Goal: Task Accomplishment & Management: Use online tool/utility

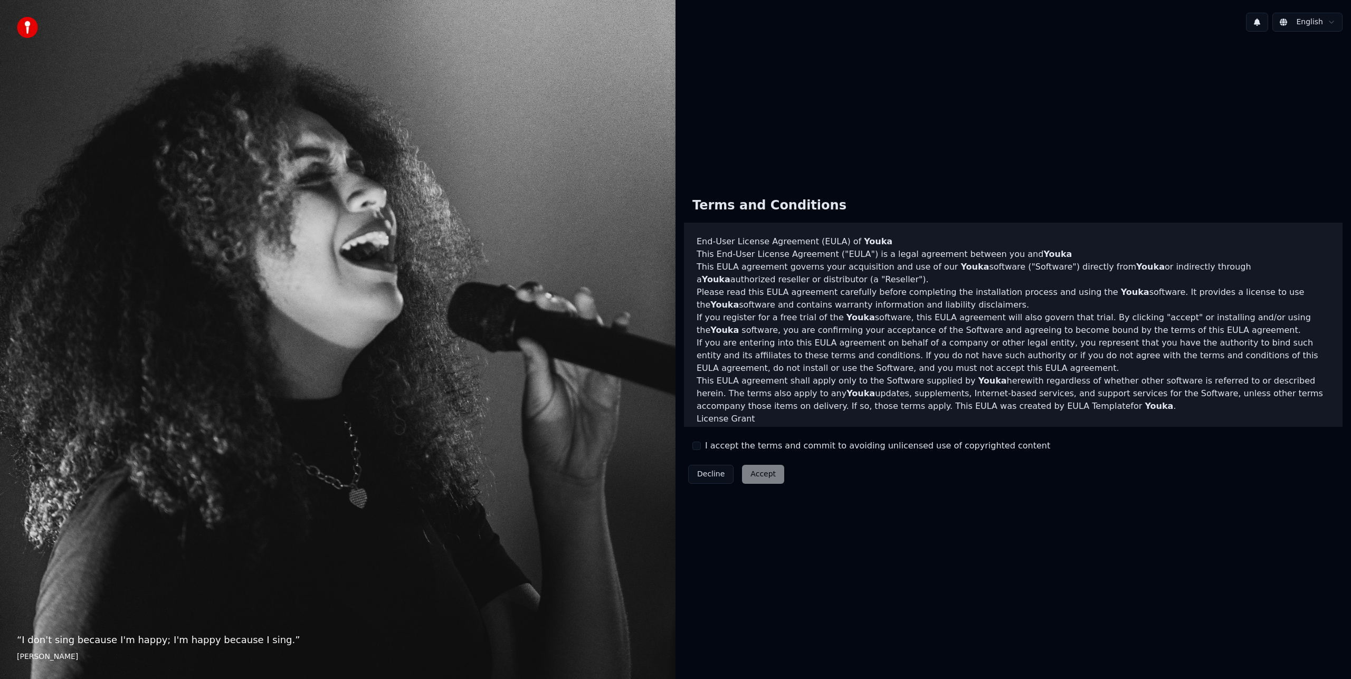
click at [735, 448] on label "I accept the terms and commit to avoiding unlicensed use of copyrighted content" at bounding box center [877, 446] width 345 height 13
click at [701, 448] on button "I accept the terms and commit to avoiding unlicensed use of copyrighted content" at bounding box center [697, 446] width 8 height 8
click at [759, 473] on button "Accept" at bounding box center [763, 474] width 42 height 19
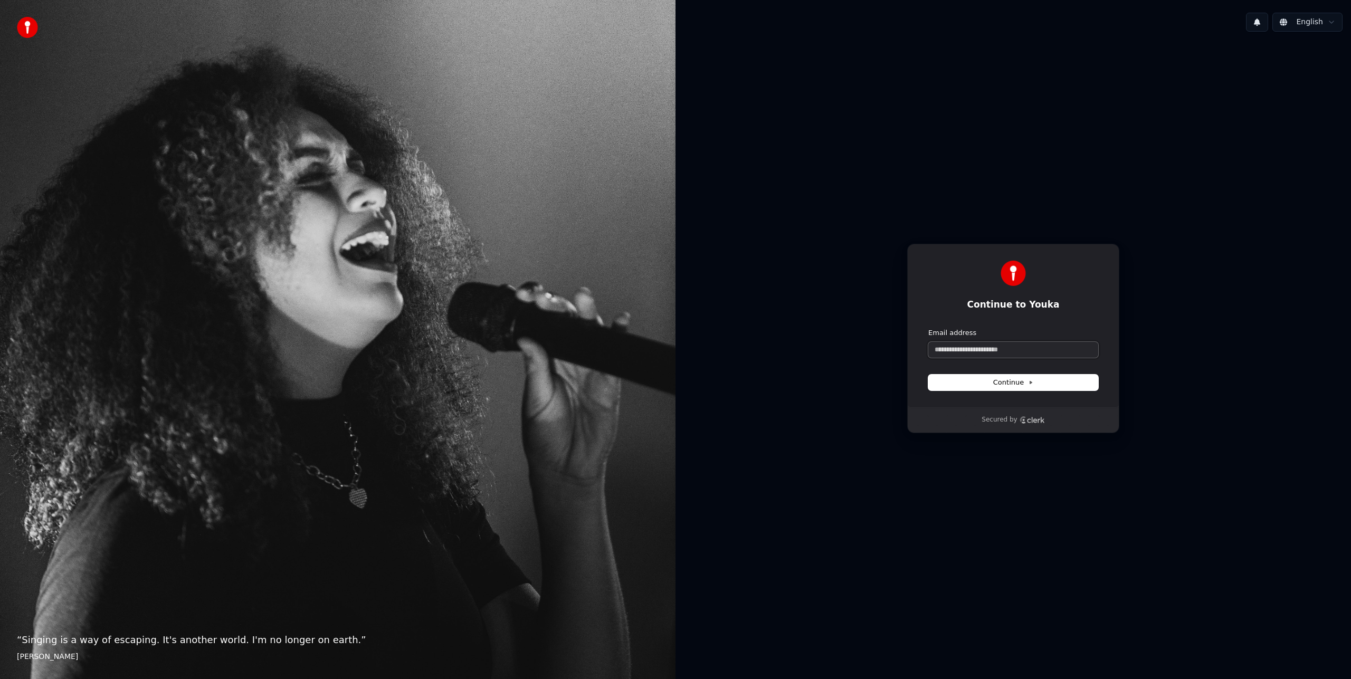
click at [944, 352] on input "Email address" at bounding box center [1014, 350] width 170 height 16
click at [1009, 347] on input "**********" at bounding box center [1014, 350] width 170 height 16
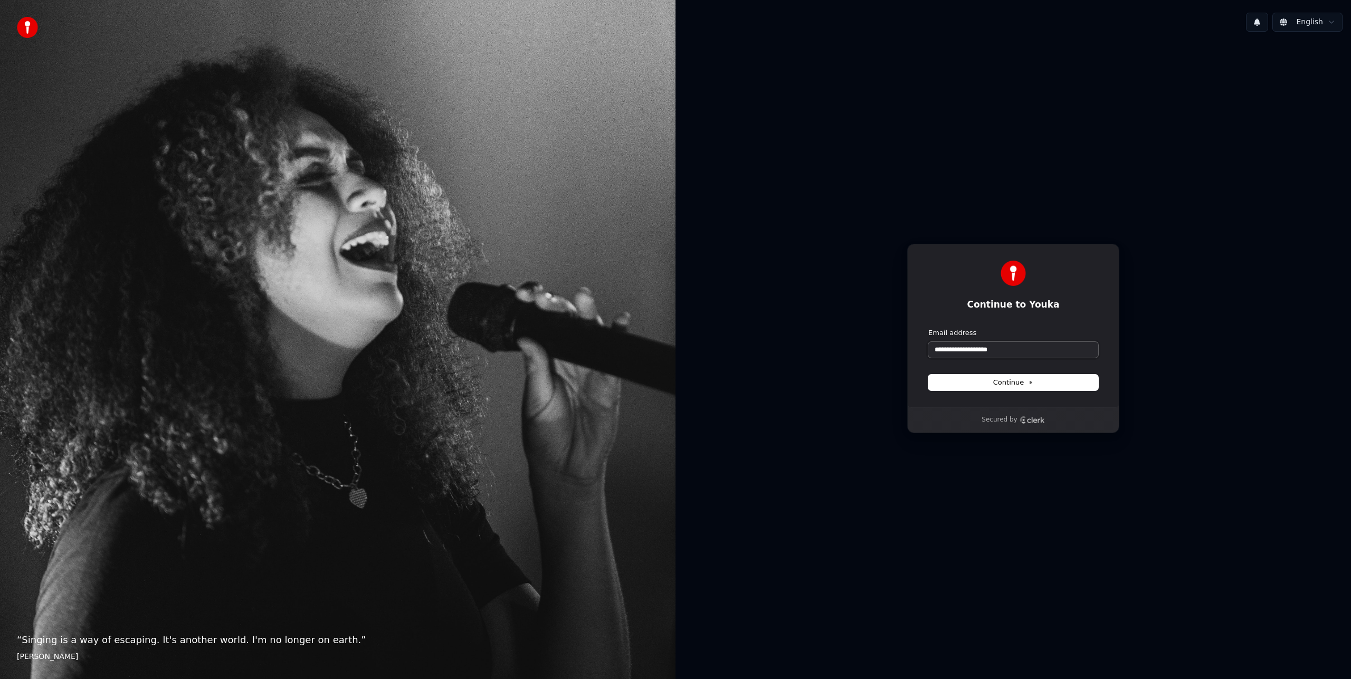
click at [929, 328] on button "submit" at bounding box center [929, 328] width 0 height 0
type input "**********"
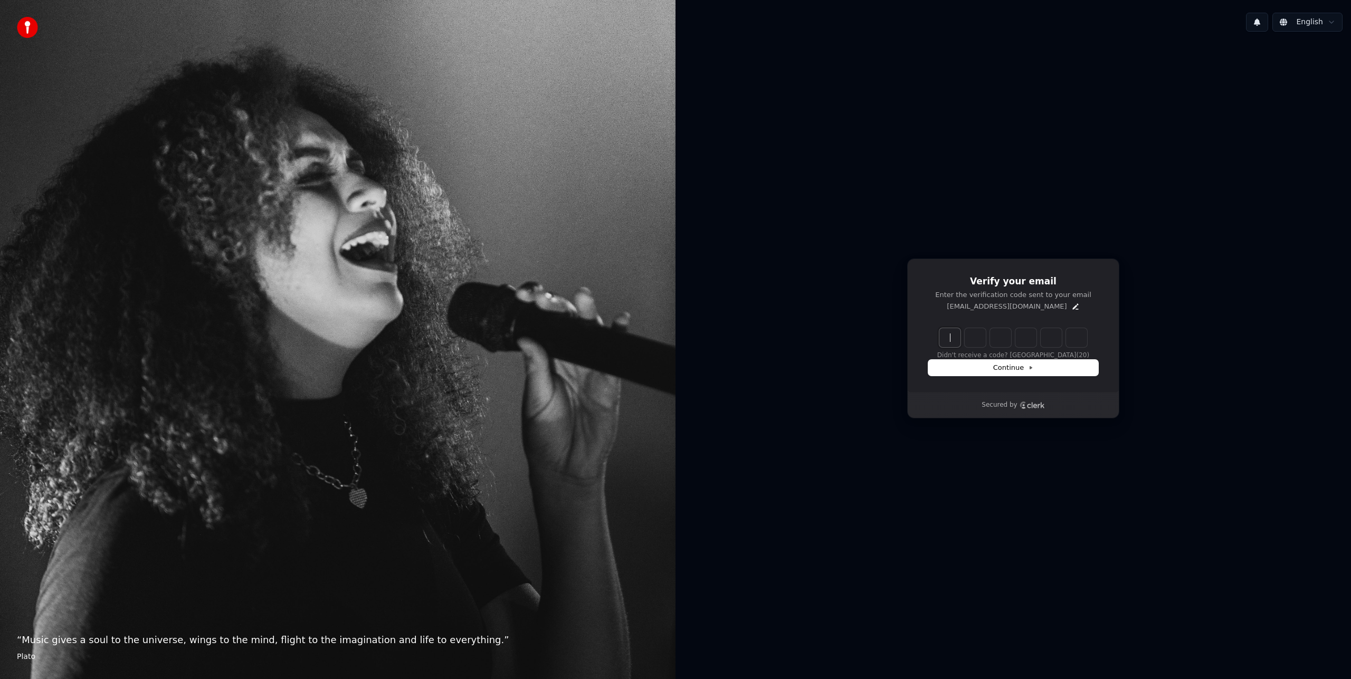
click at [955, 336] on input "Enter verification code" at bounding box center [1024, 337] width 169 height 19
type input "******"
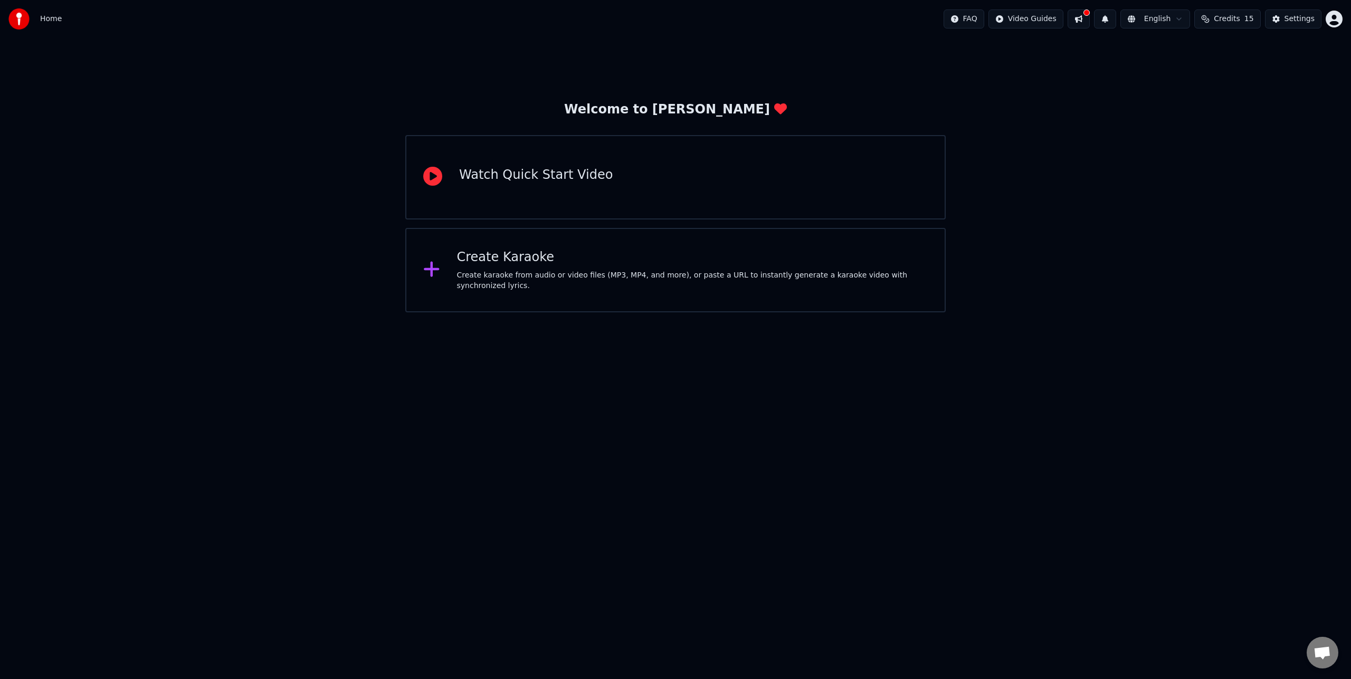
click at [611, 202] on div "Watch Quick Start Video" at bounding box center [675, 177] width 541 height 84
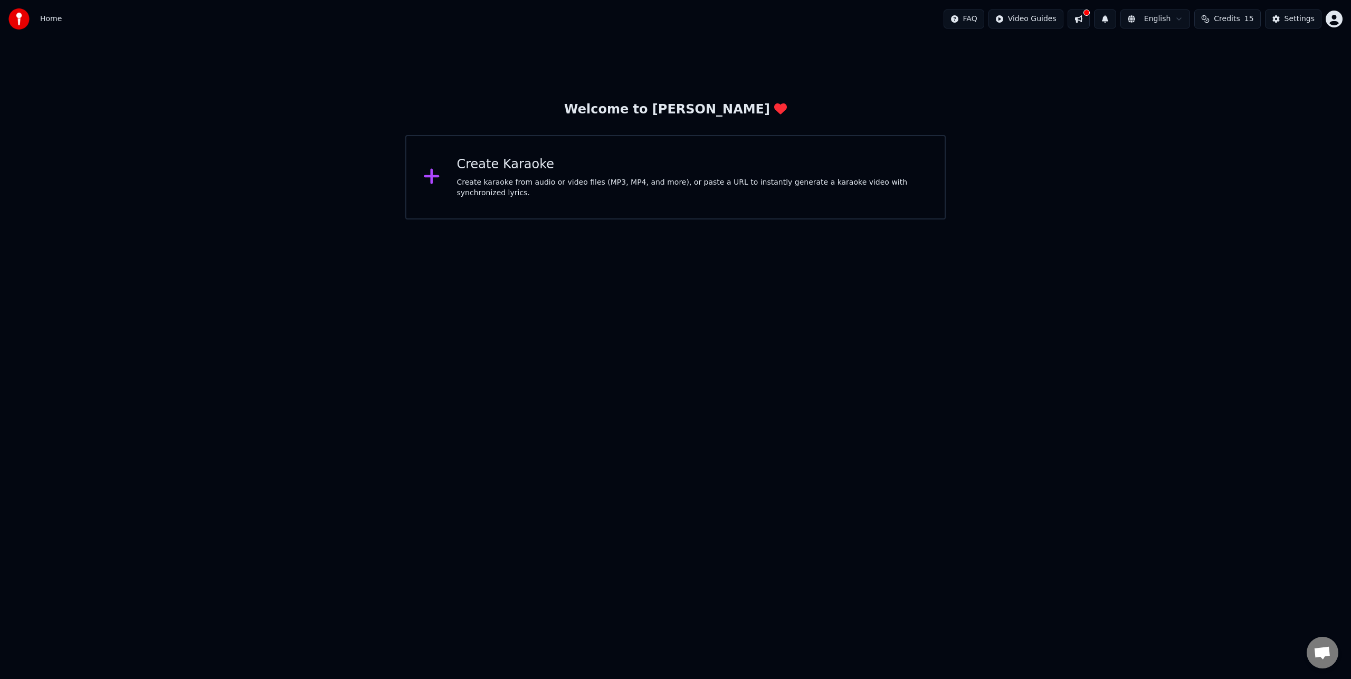
click at [477, 165] on div "Create Karaoke" at bounding box center [692, 164] width 471 height 17
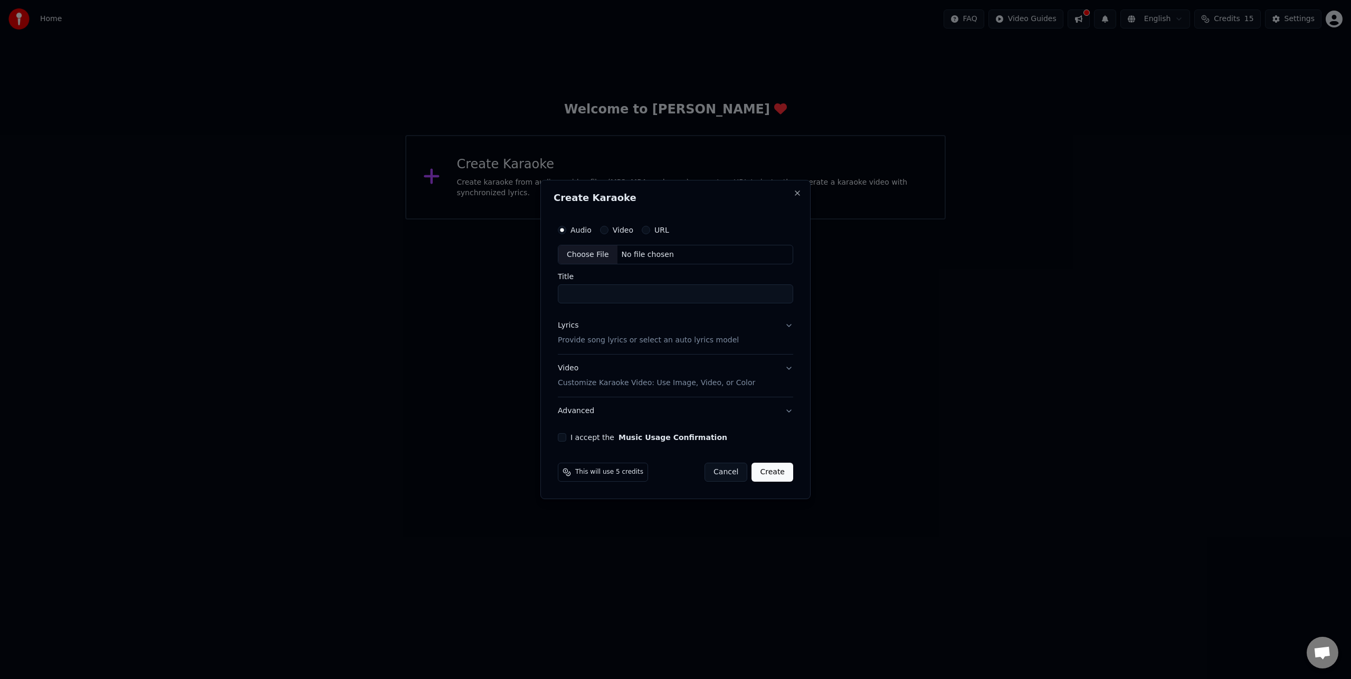
click at [643, 230] on button "URL" at bounding box center [646, 230] width 8 height 8
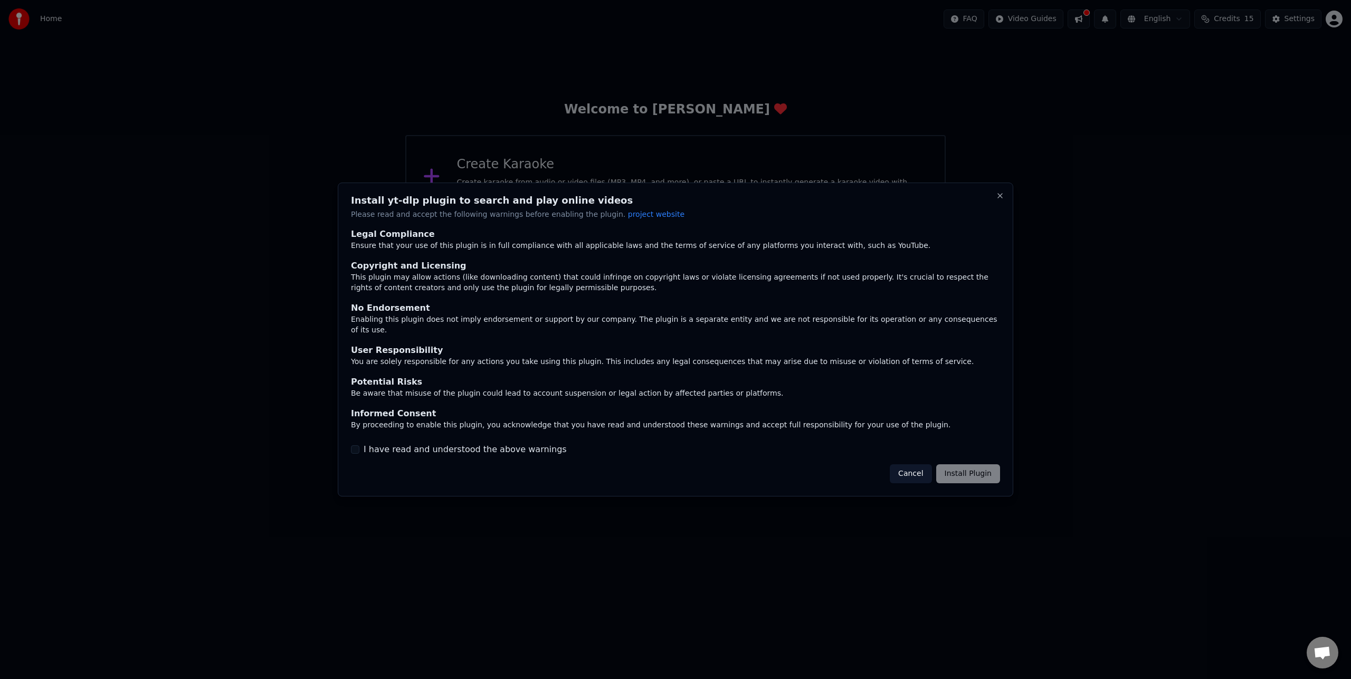
click at [526, 446] on label "I have read and understood the above warnings" at bounding box center [465, 449] width 203 height 13
click at [359, 446] on button "I have read and understood the above warnings" at bounding box center [355, 450] width 8 height 8
click at [959, 467] on button "Install Plugin" at bounding box center [968, 474] width 64 height 19
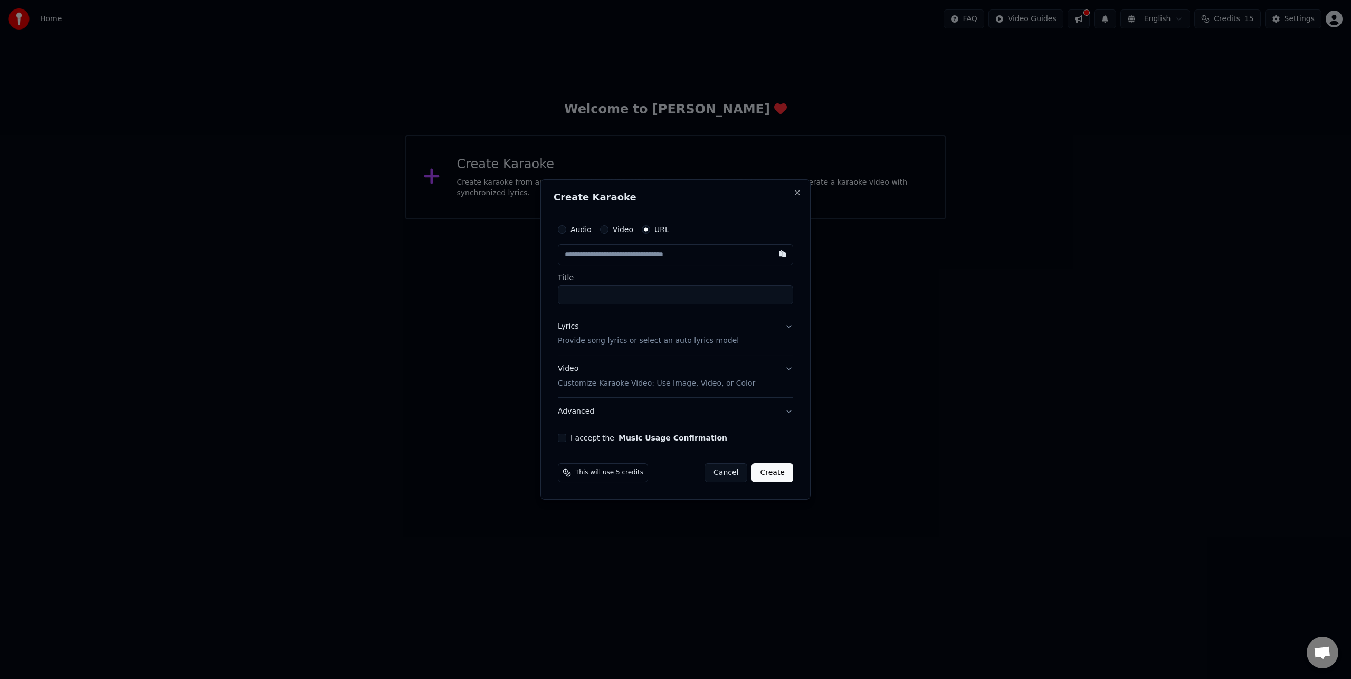
click at [572, 470] on div "This will use 5 credits" at bounding box center [603, 472] width 90 height 19
click at [581, 475] on span "This will use 5 credits" at bounding box center [609, 473] width 68 height 8
click at [788, 370] on button "Video Customize Karaoke Video: Use Image, Video, or Color" at bounding box center [675, 377] width 235 height 42
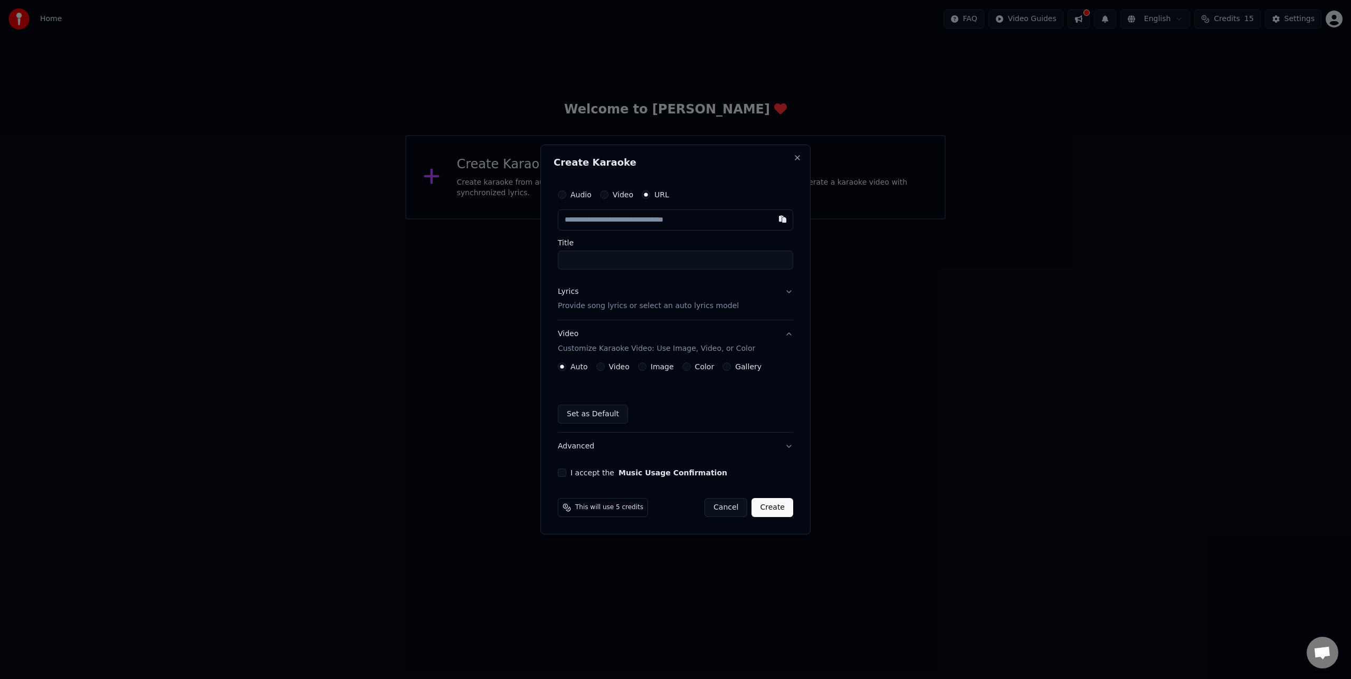
click at [788, 334] on button "Video Customize Karaoke Video: Use Image, Video, or Color" at bounding box center [675, 342] width 235 height 42
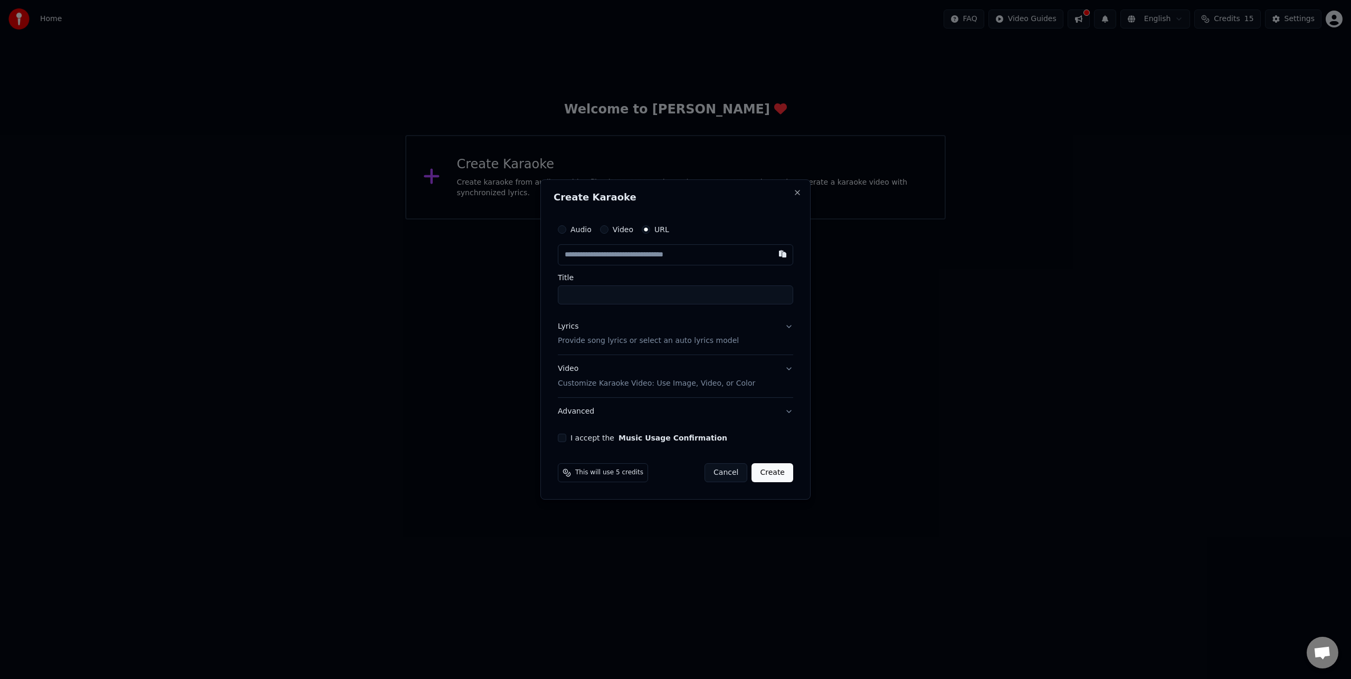
click at [731, 474] on button "Cancel" at bounding box center [726, 472] width 43 height 19
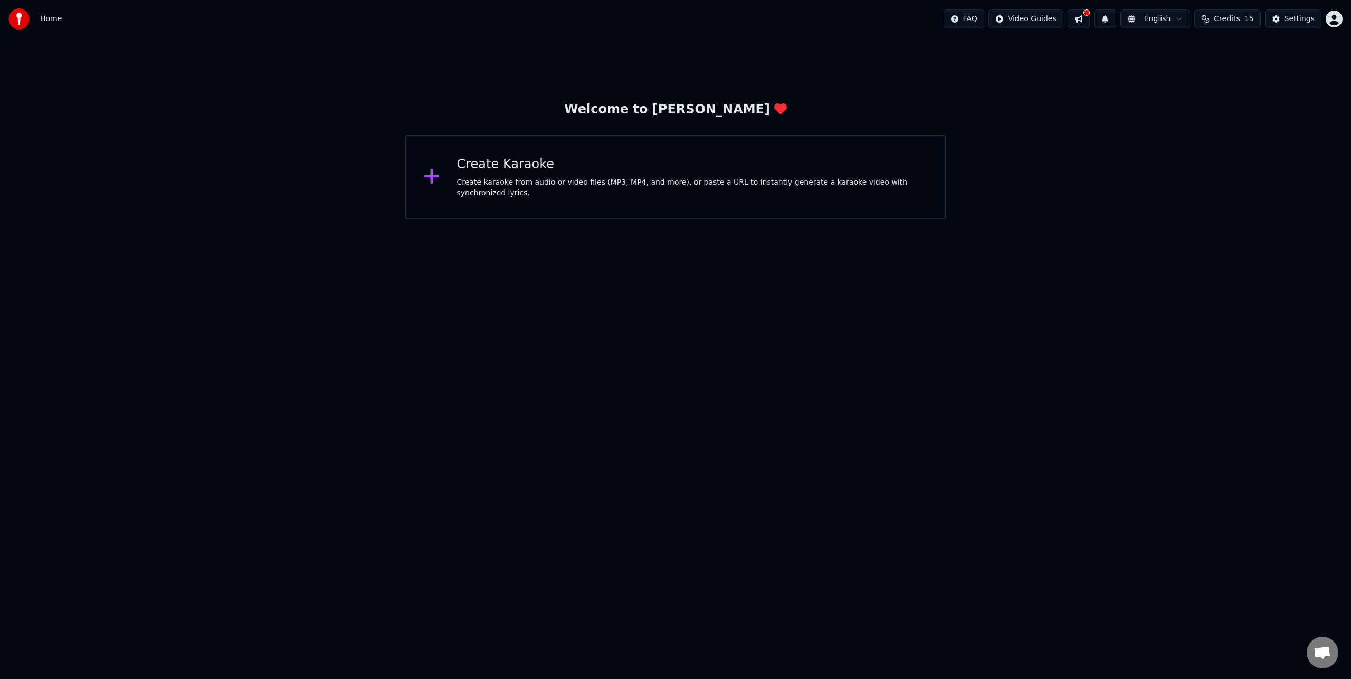
click at [1228, 19] on button "Credits 15" at bounding box center [1228, 19] width 66 height 19
click at [1085, 16] on button at bounding box center [1079, 19] width 22 height 19
click at [1085, 20] on button at bounding box center [1079, 19] width 22 height 19
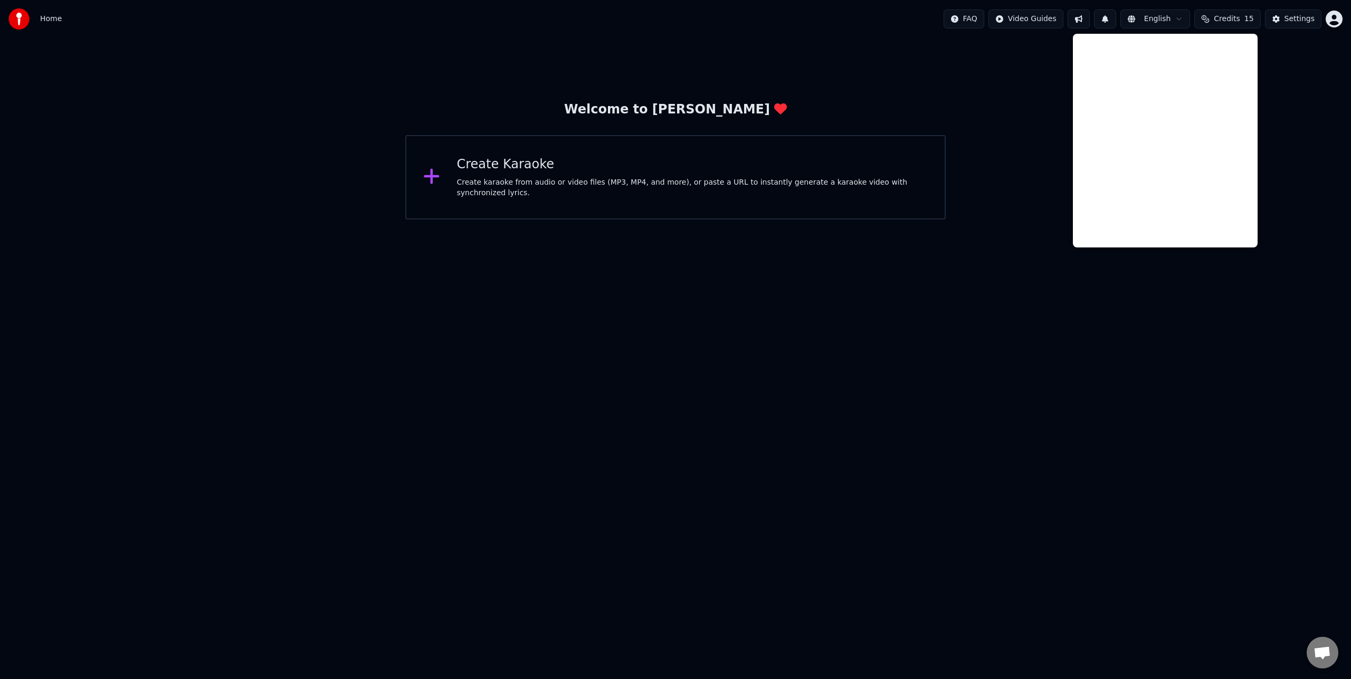
click at [883, 220] on html "Home FAQ Video Guides English Credits 15 Settings Welcome to Youka Create Karao…" at bounding box center [675, 110] width 1351 height 220
click at [475, 200] on div "Create Karaoke Create karaoke from audio or video files (MP3, MP4, and more), o…" at bounding box center [675, 177] width 541 height 84
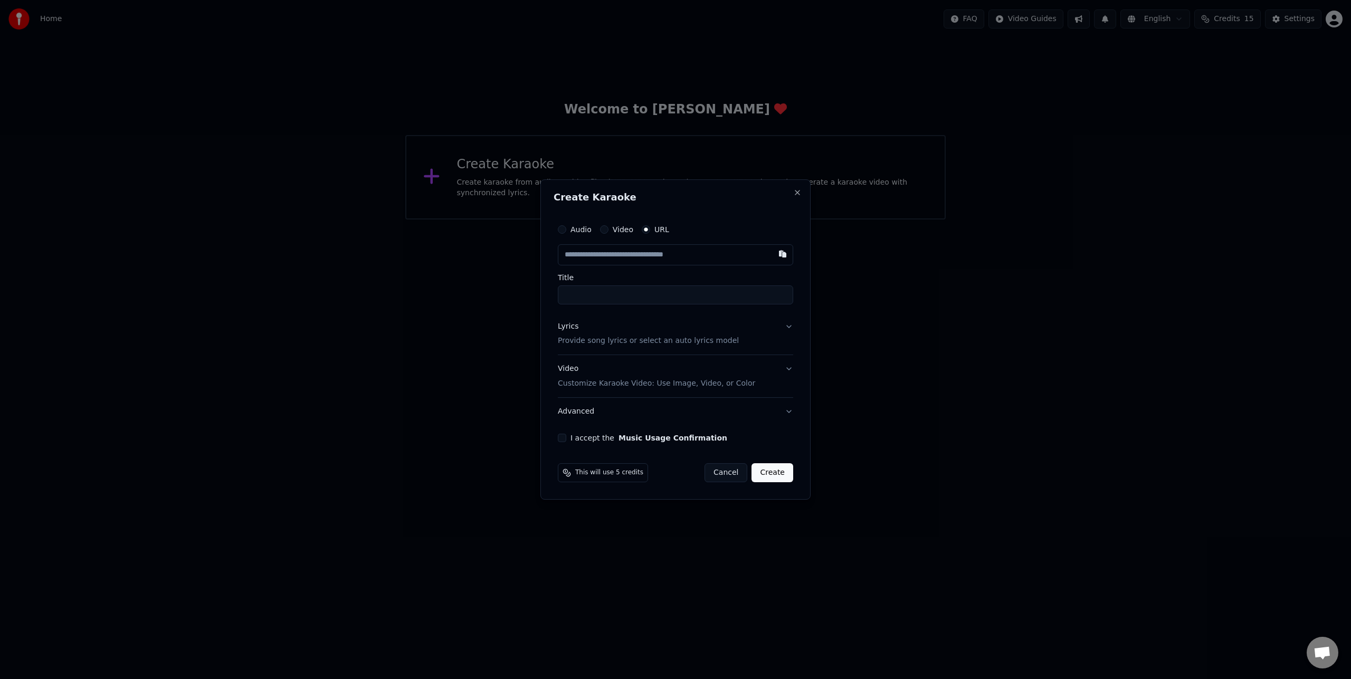
click at [641, 253] on input "text" at bounding box center [675, 254] width 235 height 21
paste input "**********"
type input "**********"
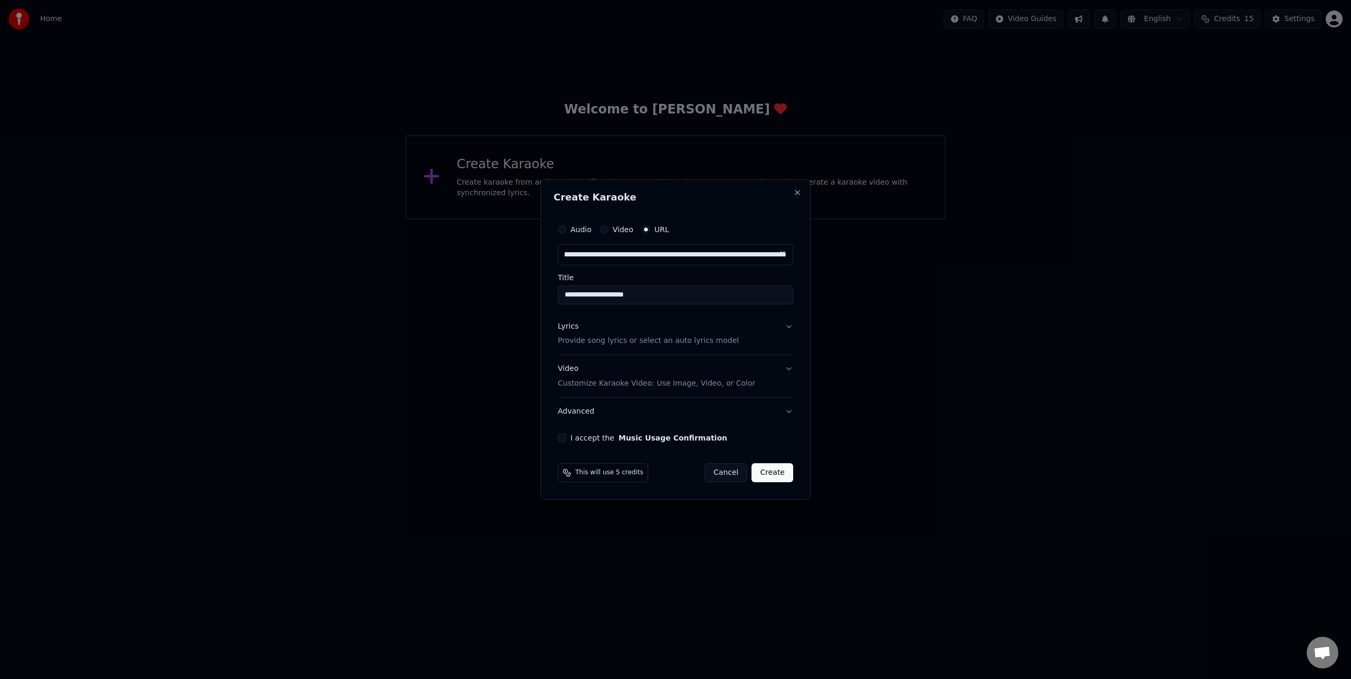
type input "**********"
click at [640, 289] on input "**********" at bounding box center [675, 295] width 235 height 19
drag, startPoint x: 668, startPoint y: 294, endPoint x: 621, endPoint y: 297, distance: 47.6
click at [621, 297] on input "**********" at bounding box center [675, 295] width 235 height 19
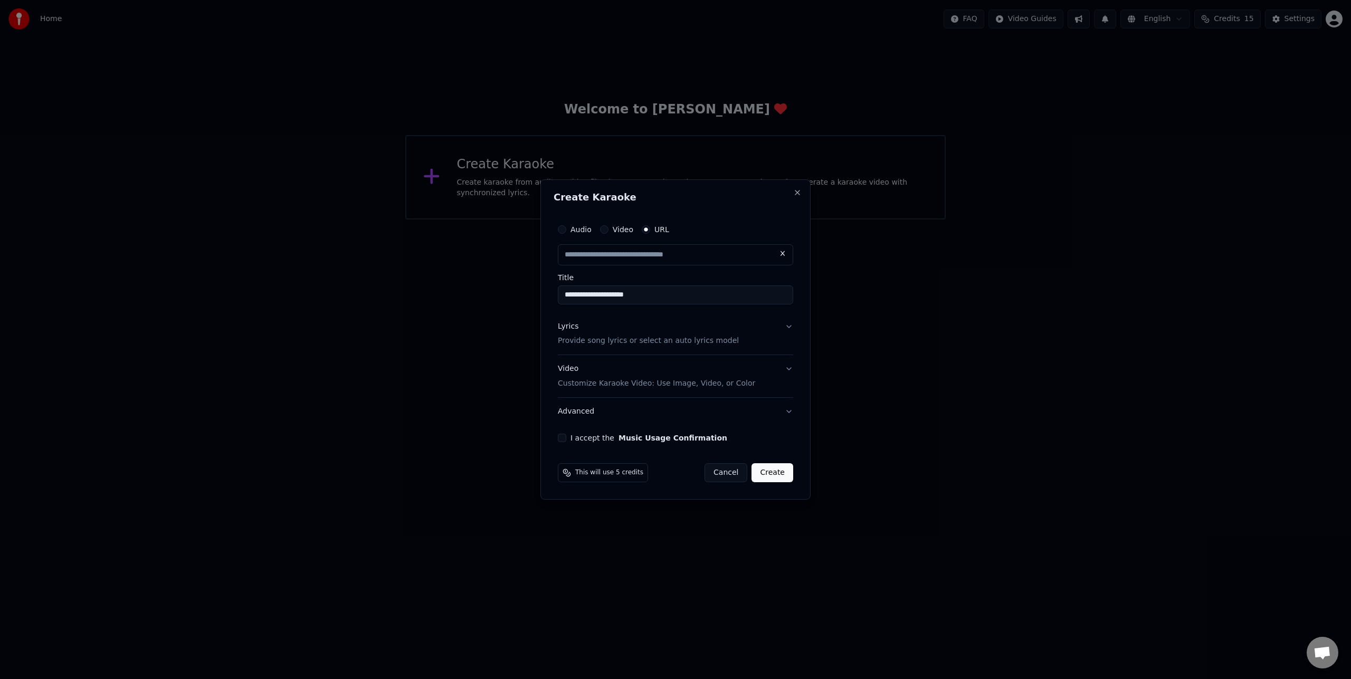
type input "**********"
click at [789, 328] on button "Lyrics Provide song lyrics or select an auto lyrics model" at bounding box center [675, 334] width 235 height 42
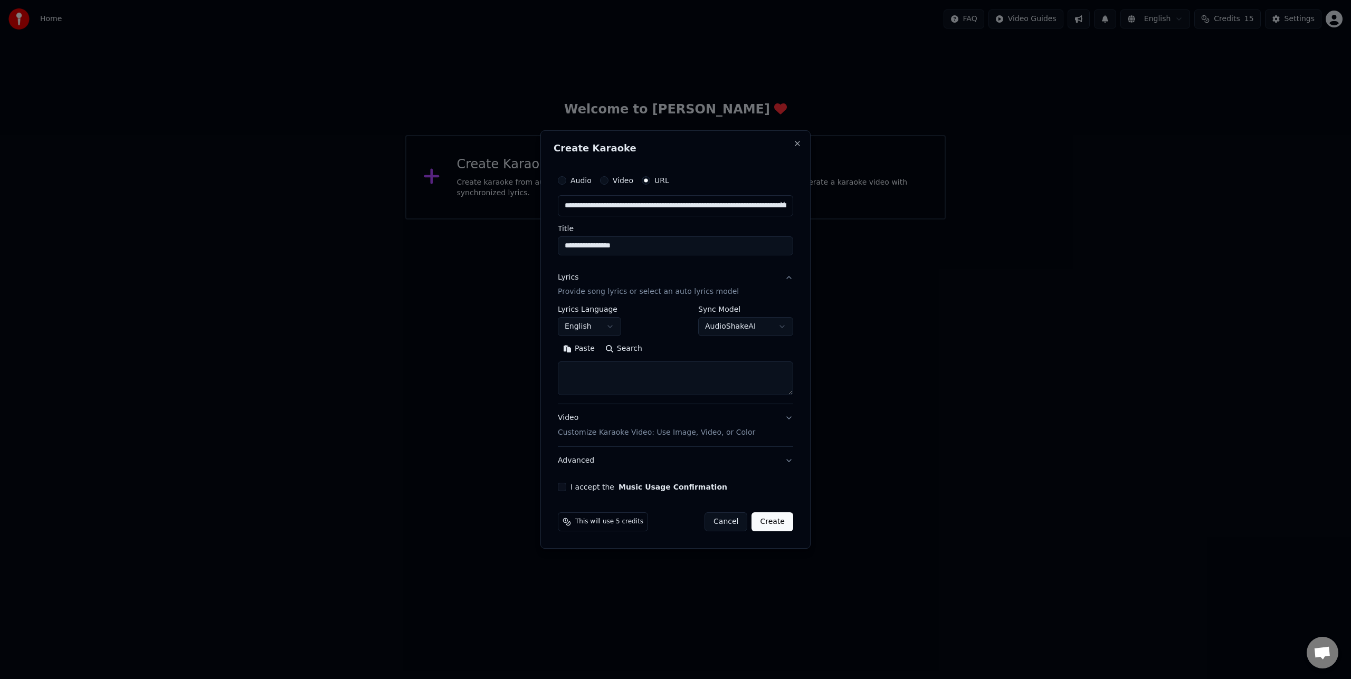
click at [609, 220] on body "**********" at bounding box center [675, 110] width 1351 height 220
select select "**"
click at [609, 378] on textarea at bounding box center [675, 379] width 235 height 34
paste textarea "**********"
type textarea "**********"
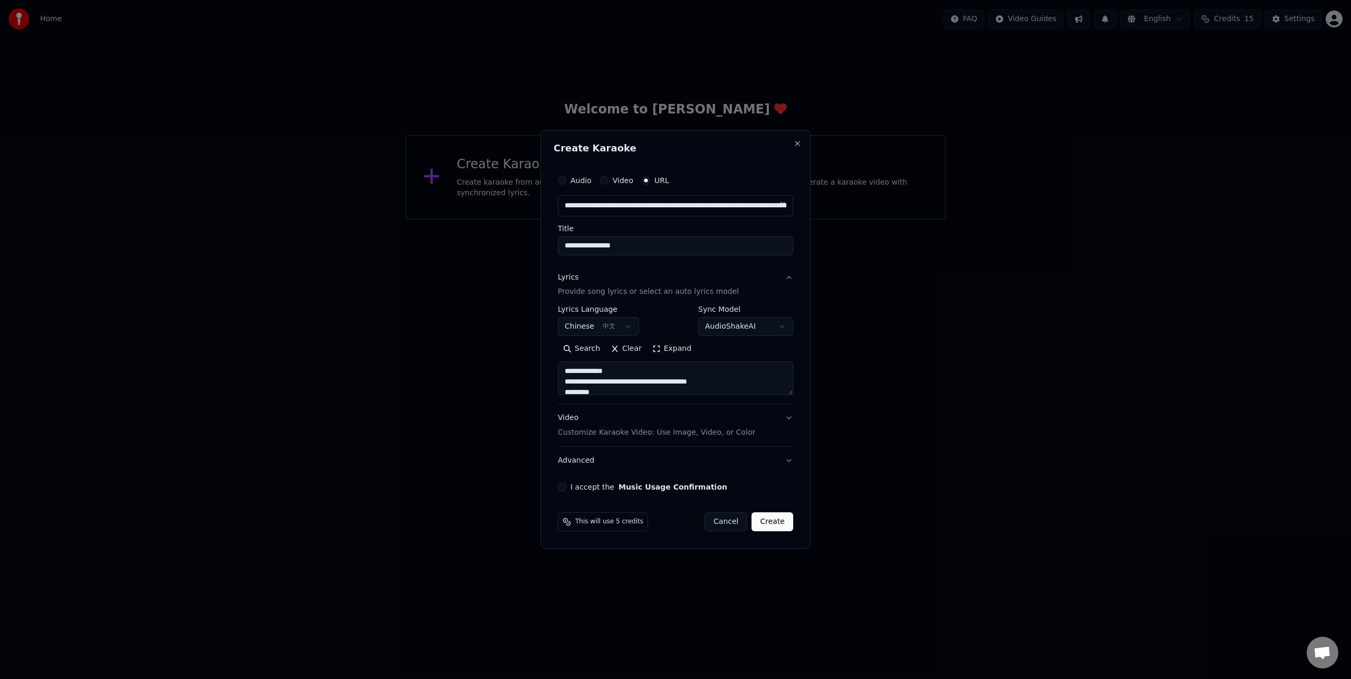
click at [733, 466] on button "Advanced" at bounding box center [675, 460] width 235 height 27
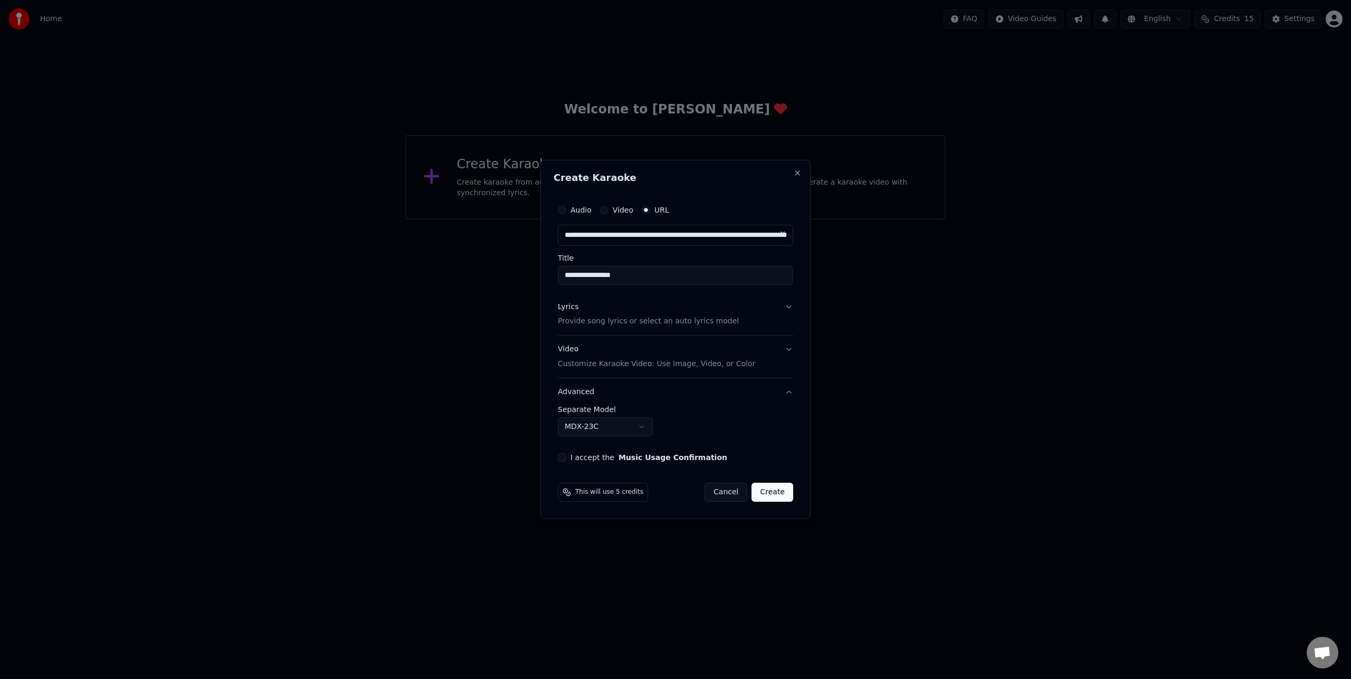
click at [563, 460] on button "I accept the Music Usage Confirmation" at bounding box center [562, 457] width 8 height 8
click at [780, 490] on button "Create" at bounding box center [773, 492] width 42 height 19
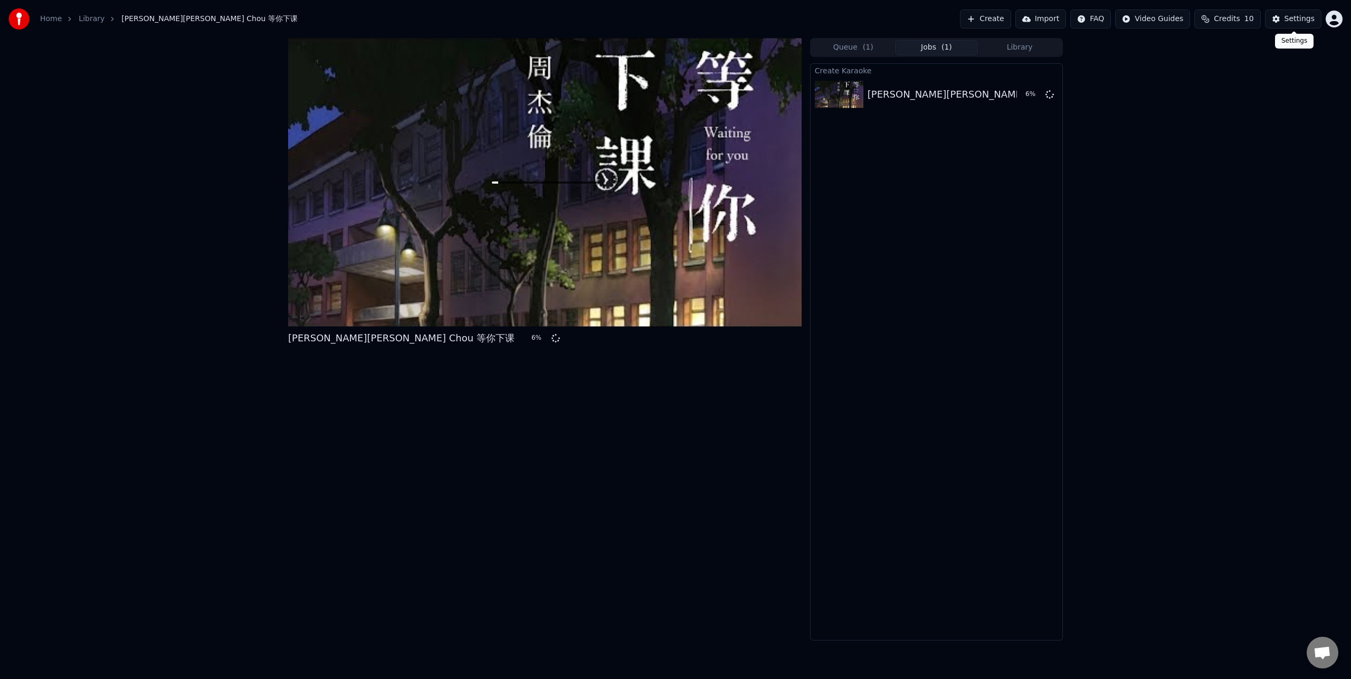
click at [1305, 15] on div "Settings" at bounding box center [1300, 19] width 30 height 11
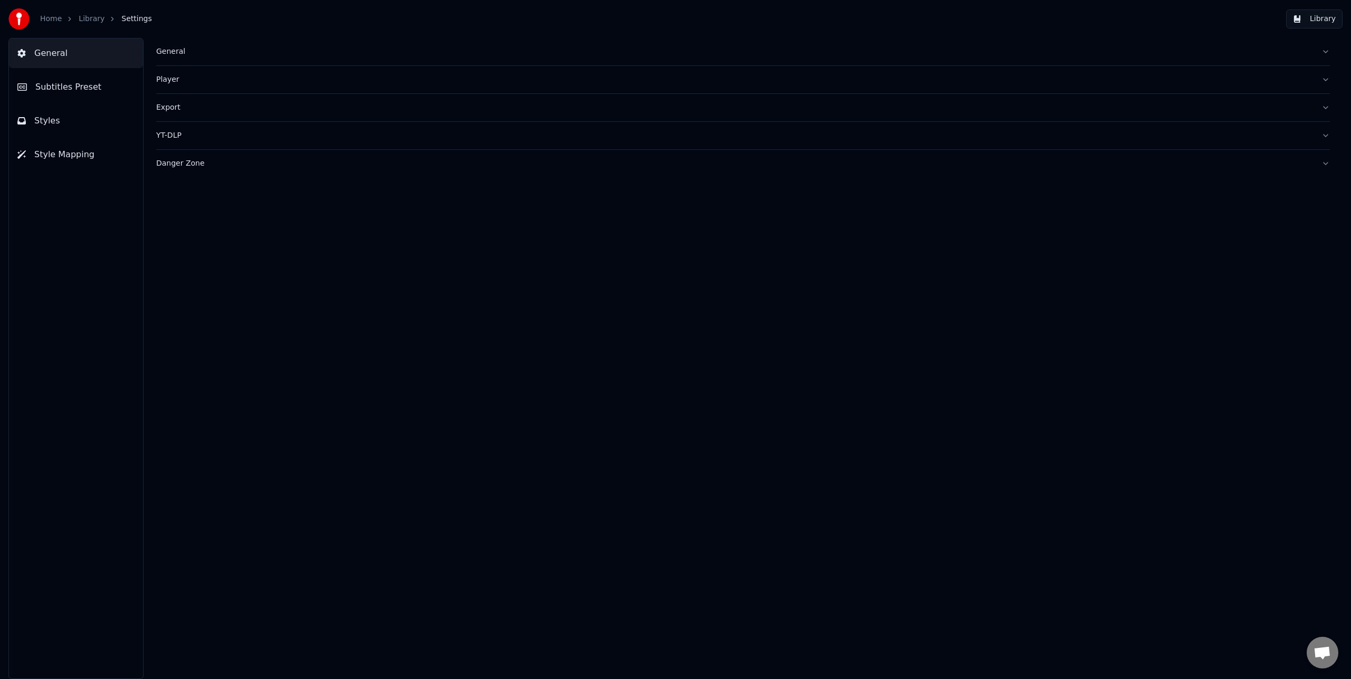
click at [84, 95] on button "Subtitles Preset" at bounding box center [76, 87] width 134 height 30
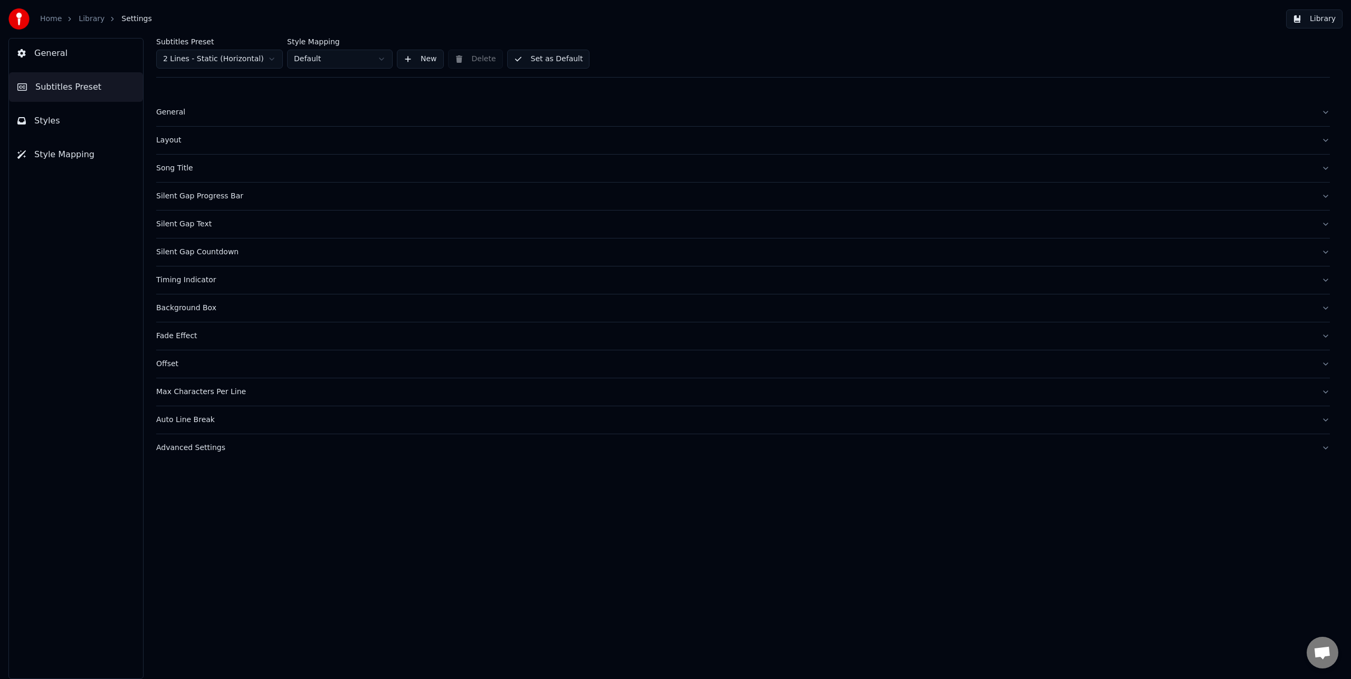
click at [92, 49] on button "General" at bounding box center [76, 54] width 134 height 30
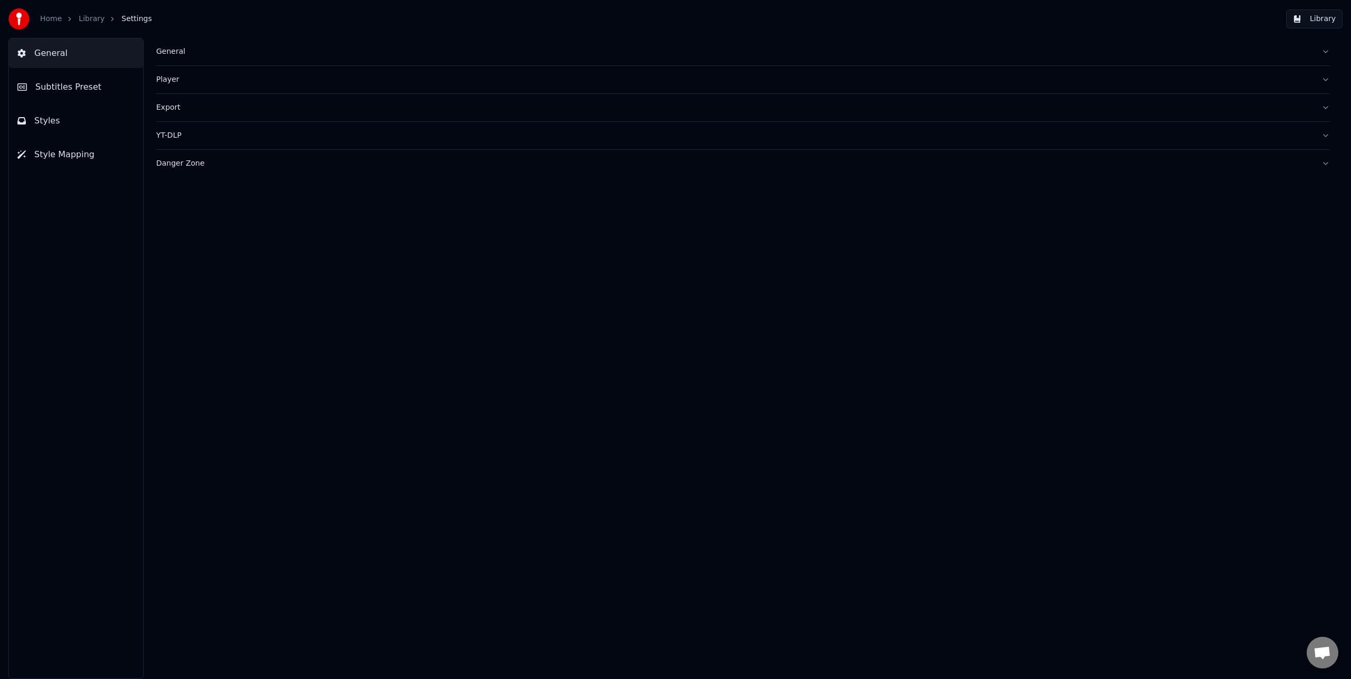
click at [79, 18] on link "Library" at bounding box center [92, 19] width 26 height 11
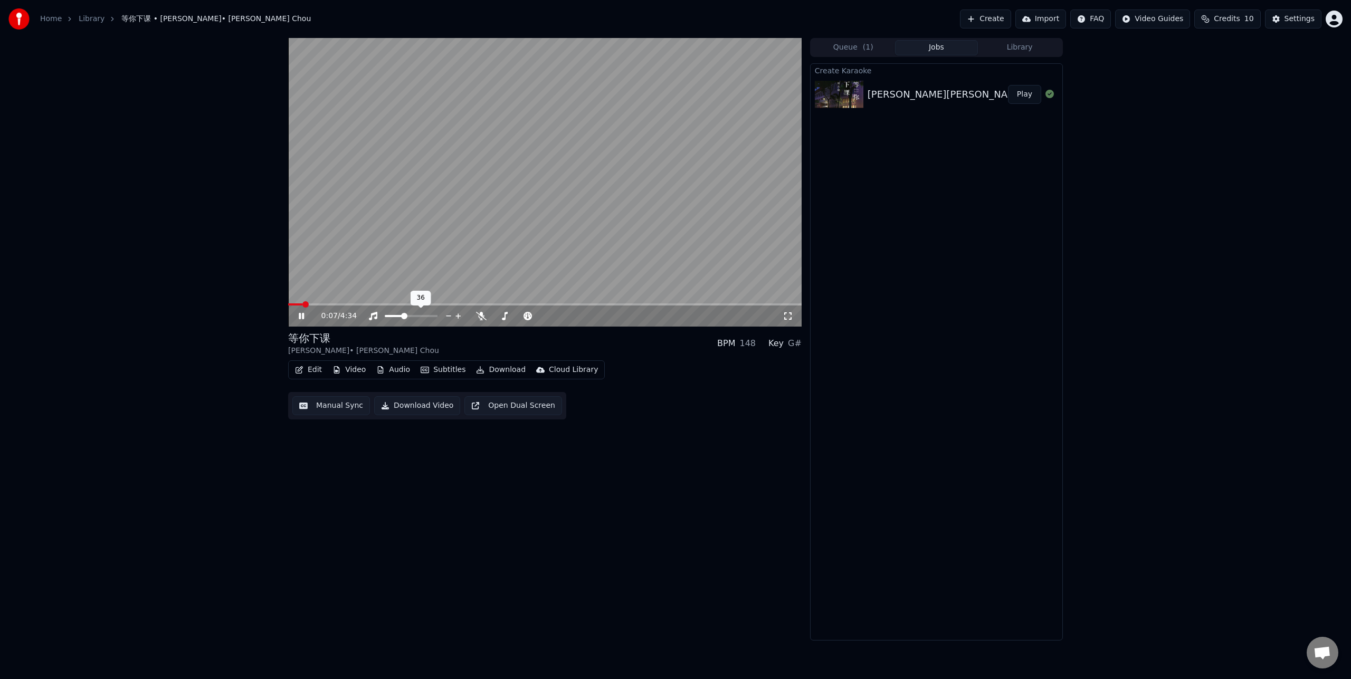
click at [403, 315] on span at bounding box center [394, 316] width 19 height 2
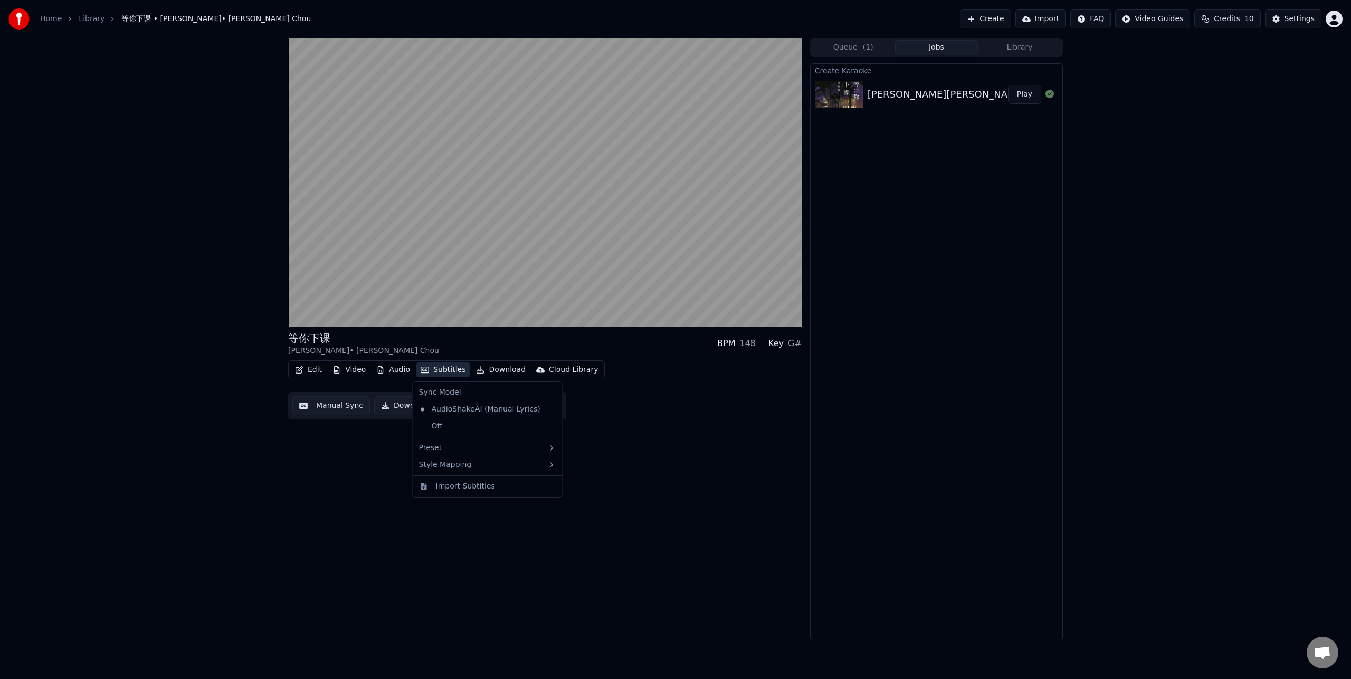
click at [441, 371] on button "Subtitles" at bounding box center [443, 370] width 53 height 15
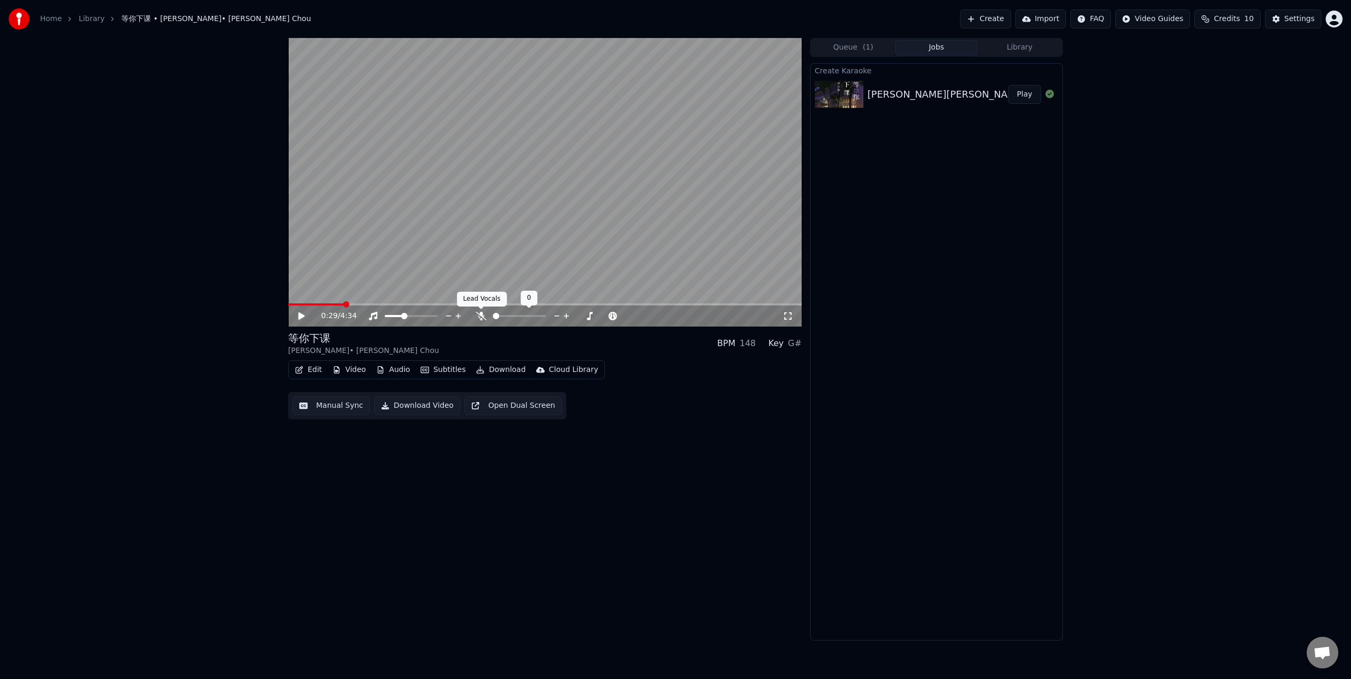
click at [478, 316] on icon at bounding box center [481, 316] width 11 height 8
click at [479, 317] on icon at bounding box center [481, 316] width 11 height 8
click at [318, 371] on button "Edit" at bounding box center [308, 370] width 35 height 15
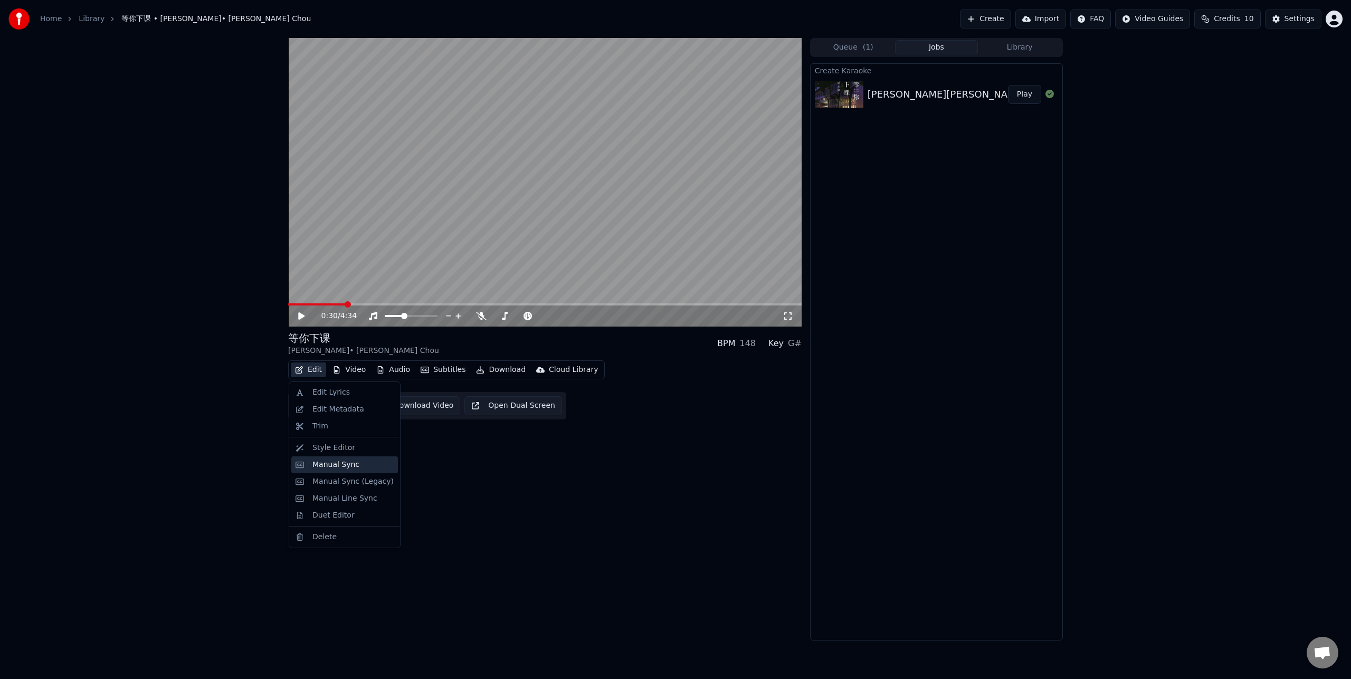
click at [345, 466] on div "Manual Sync" at bounding box center [336, 465] width 47 height 11
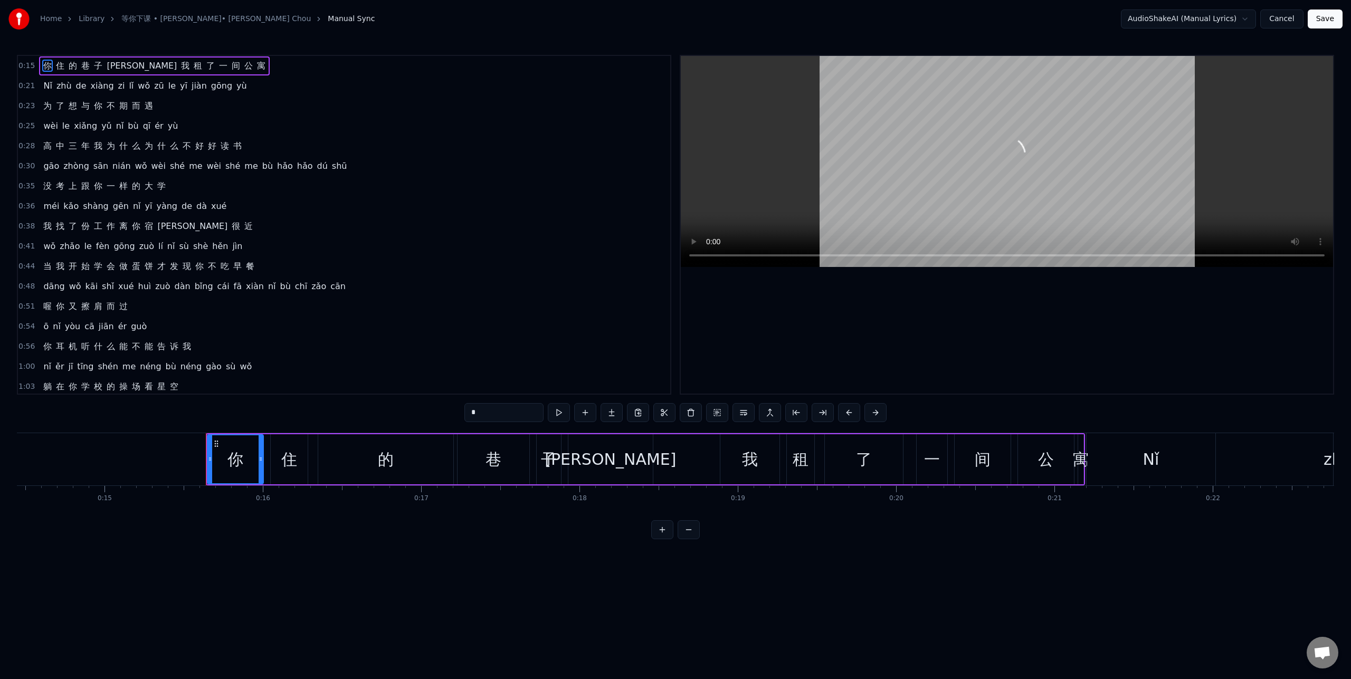
scroll to position [0, 2424]
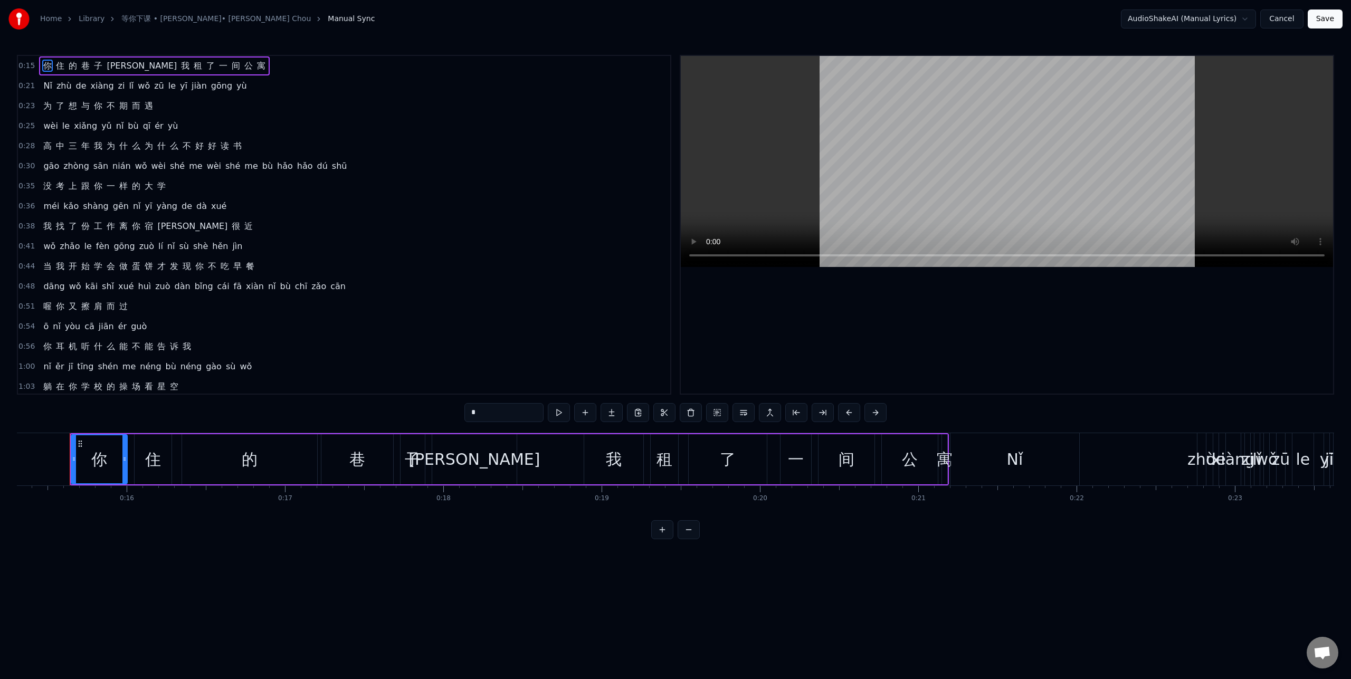
click at [44, 83] on span "Nǐ" at bounding box center [47, 86] width 11 height 12
type input "**"
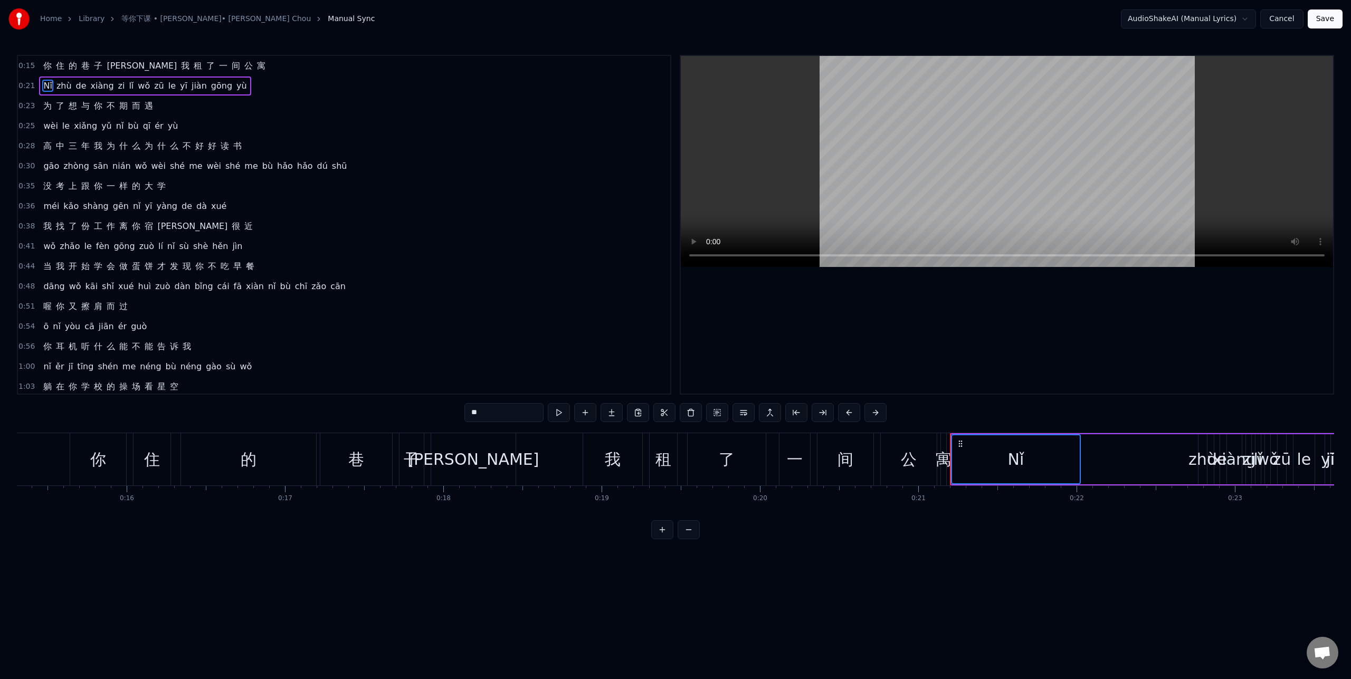
click at [235, 85] on span "yù" at bounding box center [241, 86] width 13 height 12
drag, startPoint x: 44, startPoint y: 83, endPoint x: 141, endPoint y: 89, distance: 97.8
click at [141, 89] on div "Nǐ zhù de xiàng zi lǐ wǒ zū le yī jiàn gōng yù" at bounding box center [145, 86] width 212 height 19
drag, startPoint x: 210, startPoint y: 80, endPoint x: 144, endPoint y: 75, distance: 66.7
click at [144, 75] on div "0:15 你 住 的 巷 子 里 我 租 了 一 间 公 寓 0:21 Nǐ zhù de xiàng zi lǐ wǒ zū le yī jiàn gōng…" at bounding box center [344, 225] width 655 height 340
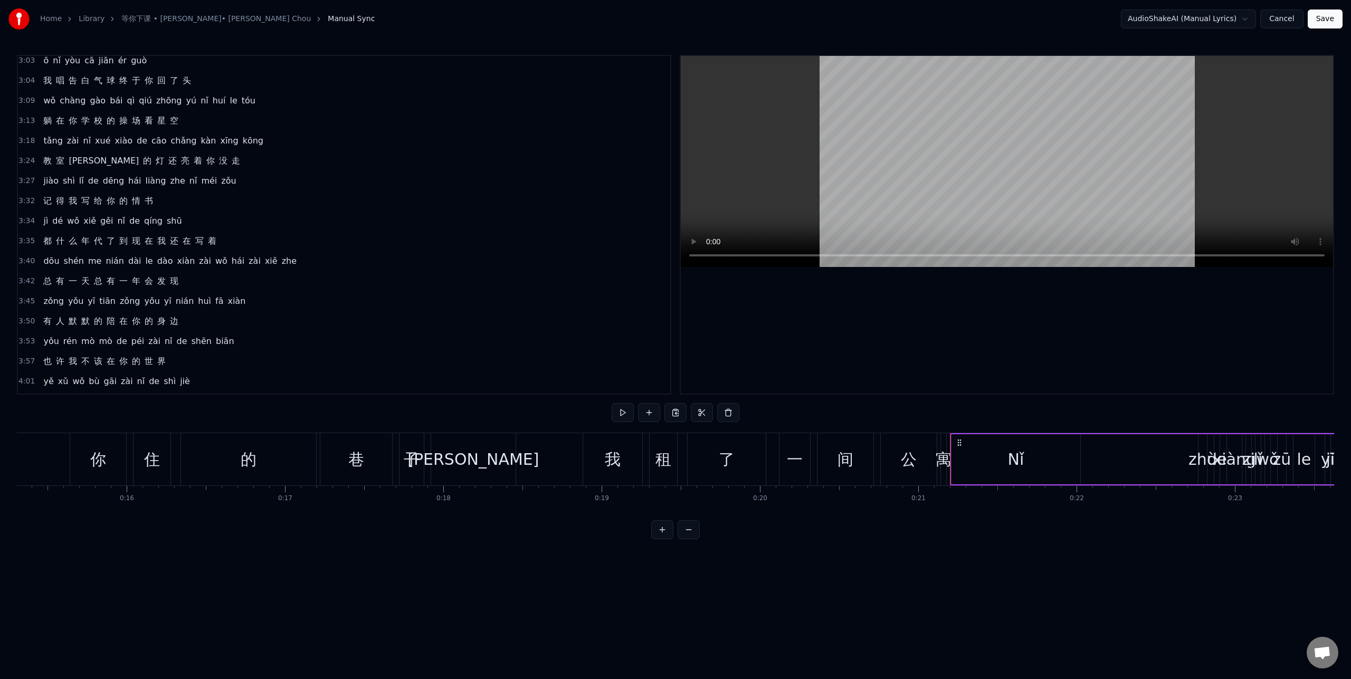
scroll to position [946, 0]
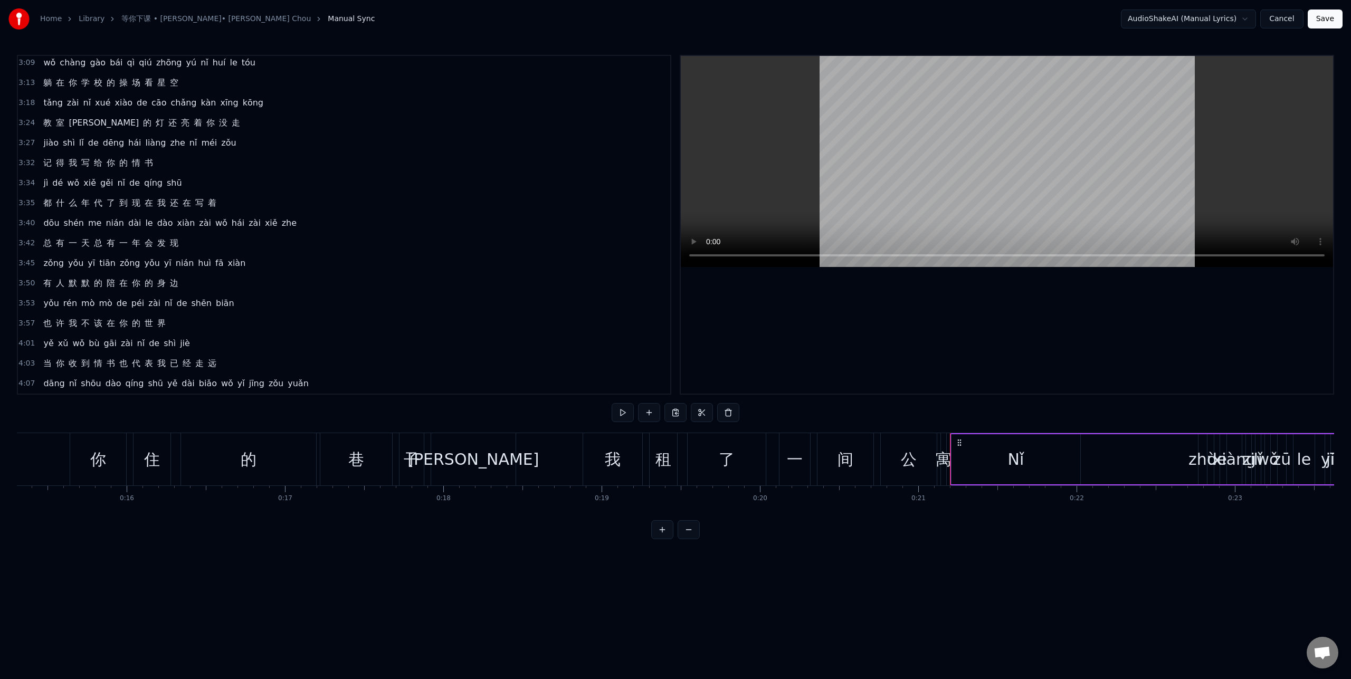
click at [102, 460] on div "你" at bounding box center [98, 460] width 16 height 24
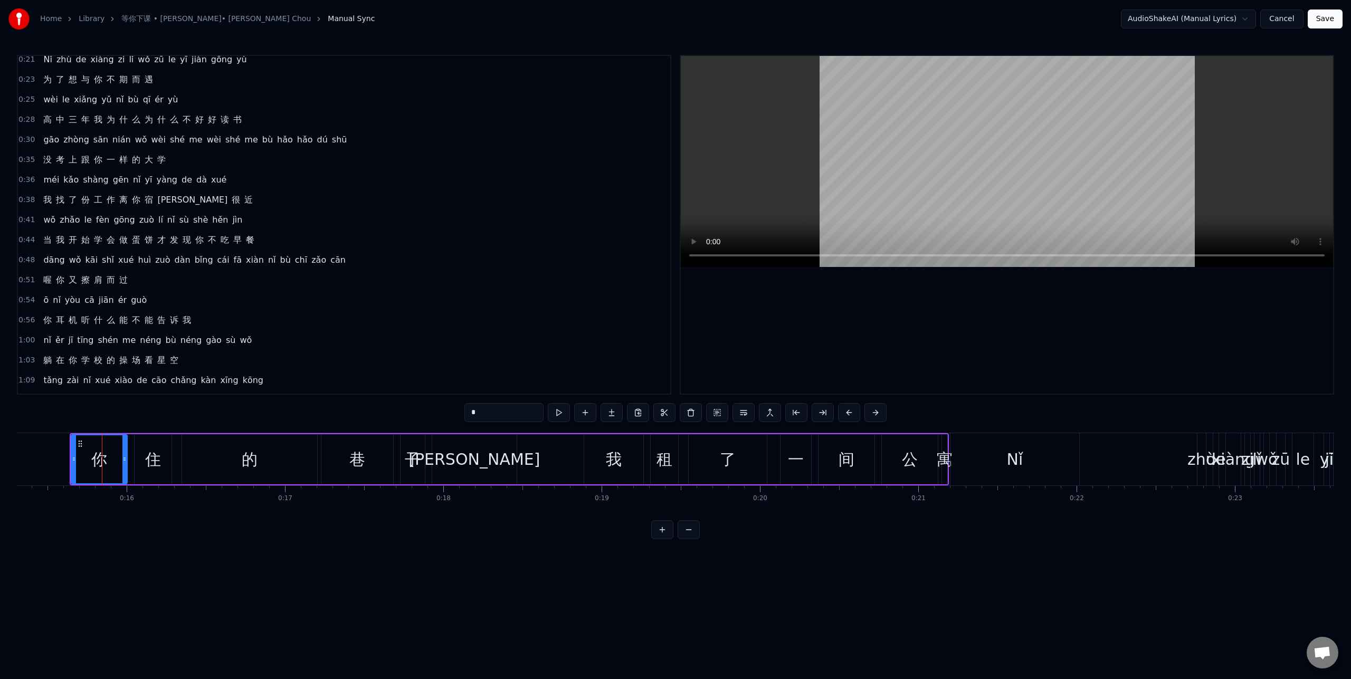
scroll to position [0, 0]
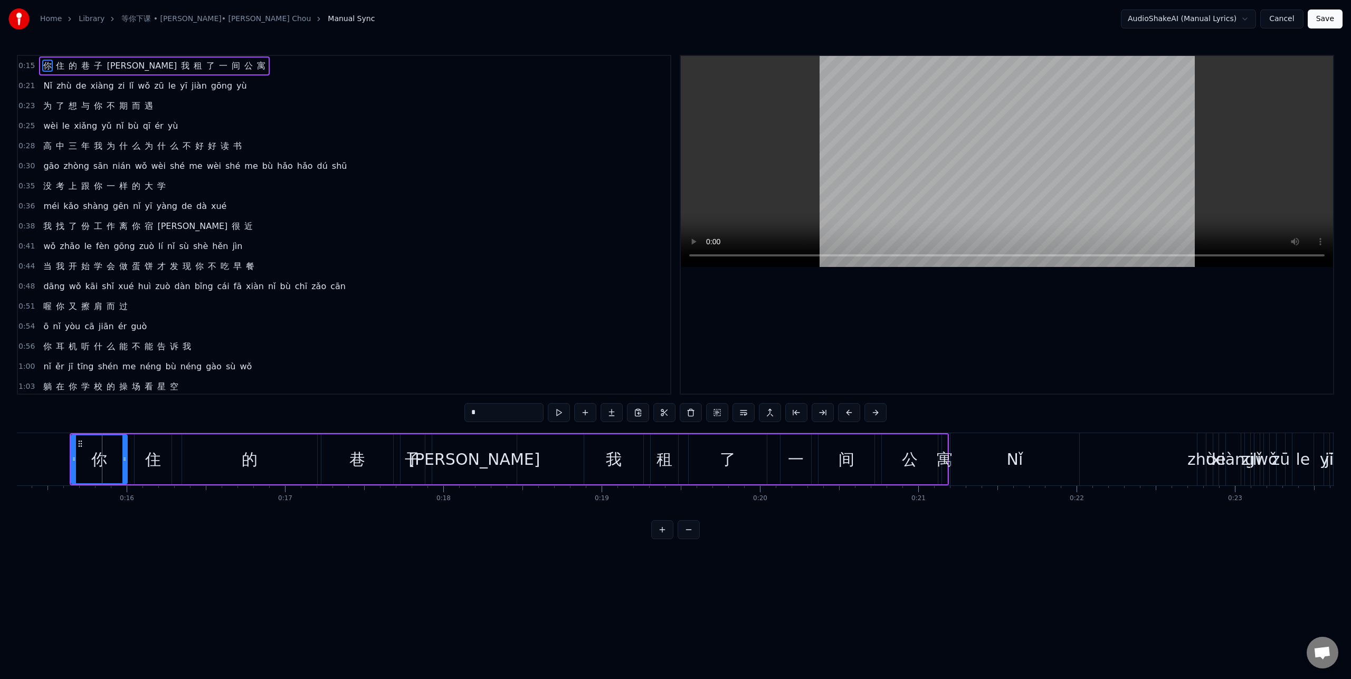
drag, startPoint x: 111, startPoint y: 84, endPoint x: 116, endPoint y: 60, distance: 25.3
click at [116, 60] on div "0:15 你 住 的 巷 子 里 我 租 了 一 间 公 寓 0:21 Nǐ zhù de xiàng zi lǐ wǒ zū le yī jiàn gōng…" at bounding box center [344, 225] width 655 height 340
click at [106, 103] on span "不" at bounding box center [111, 106] width 11 height 12
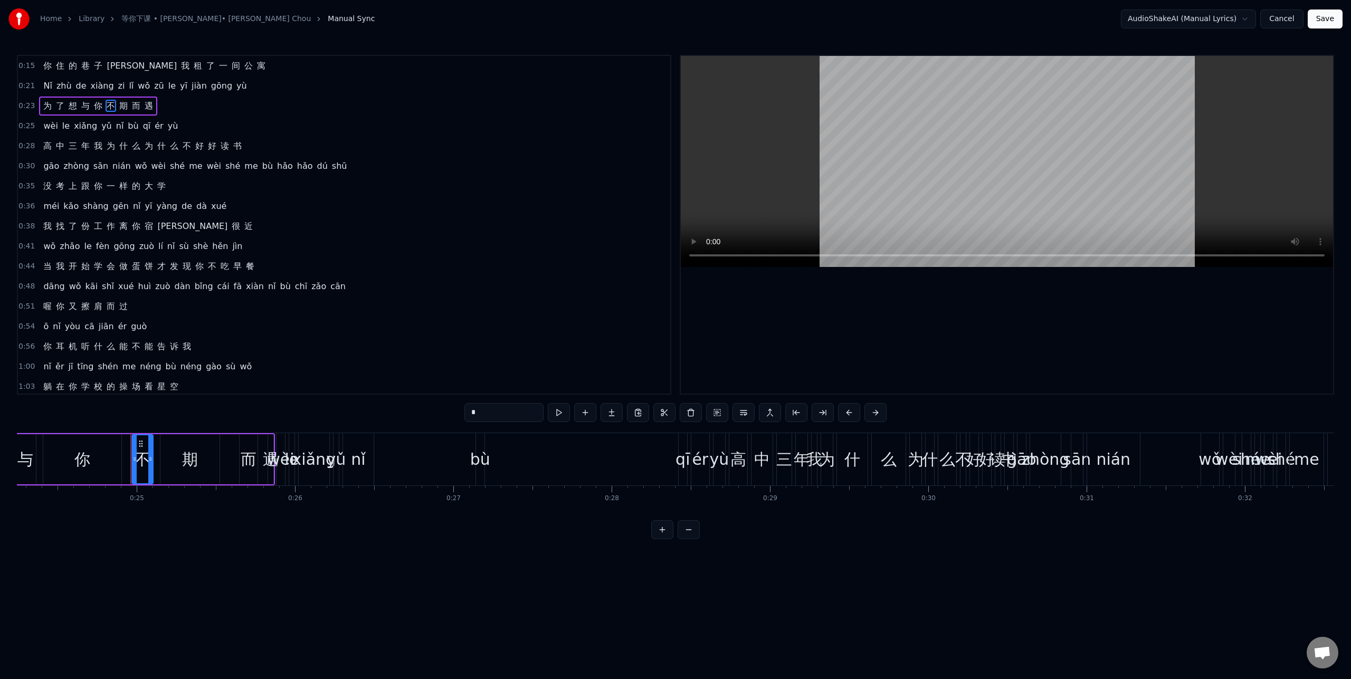
scroll to position [0, 3900]
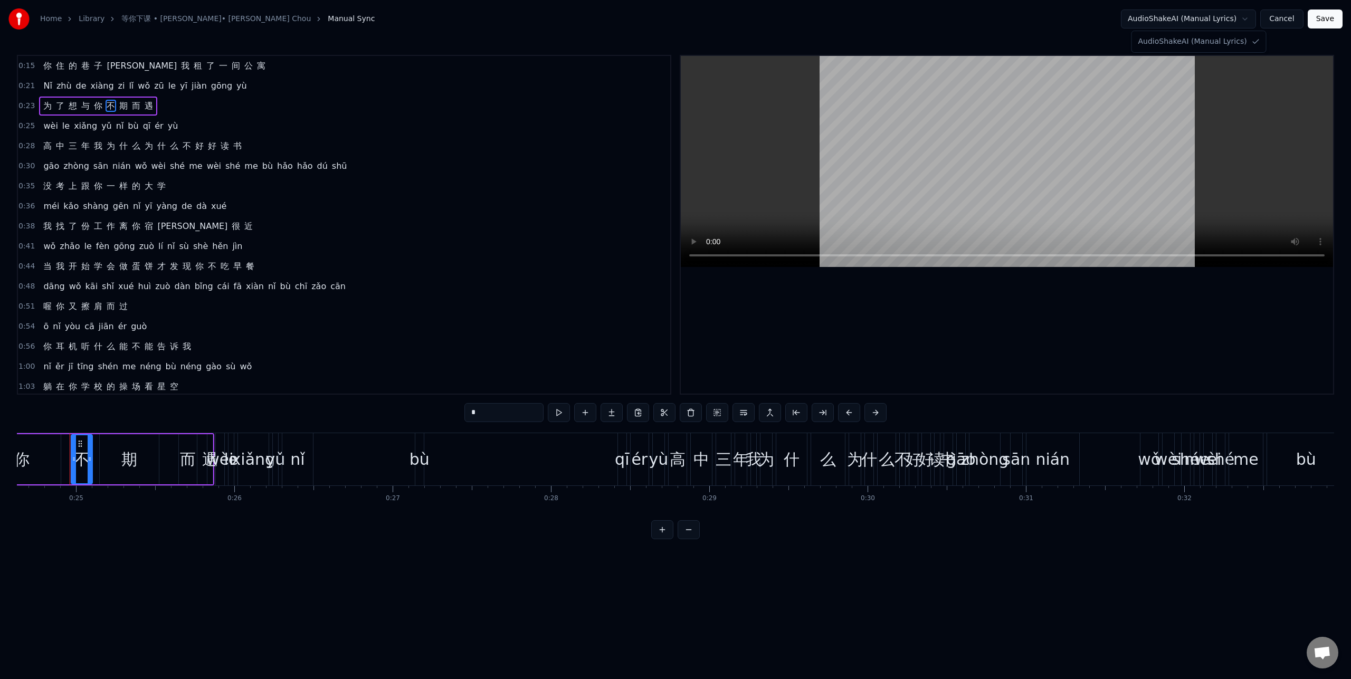
click at [1244, 20] on html "Home Library 等你下课 • 周杰倫 • Jay Chou Manual Sync AudioShakeAI (Manual Lyrics) Can…" at bounding box center [675, 278] width 1351 height 556
click at [108, 64] on span "里" at bounding box center [142, 66] width 72 height 12
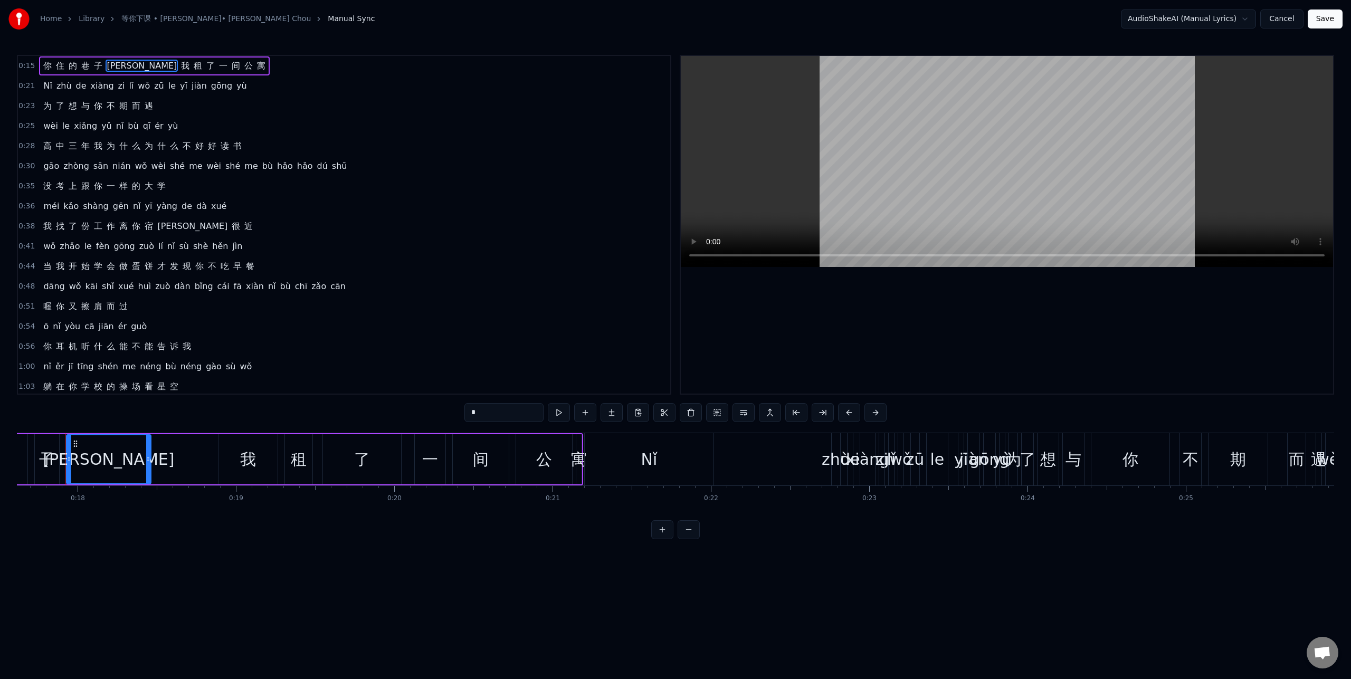
scroll to position [0, 2785]
click at [42, 84] on span "Nǐ" at bounding box center [47, 86] width 11 height 12
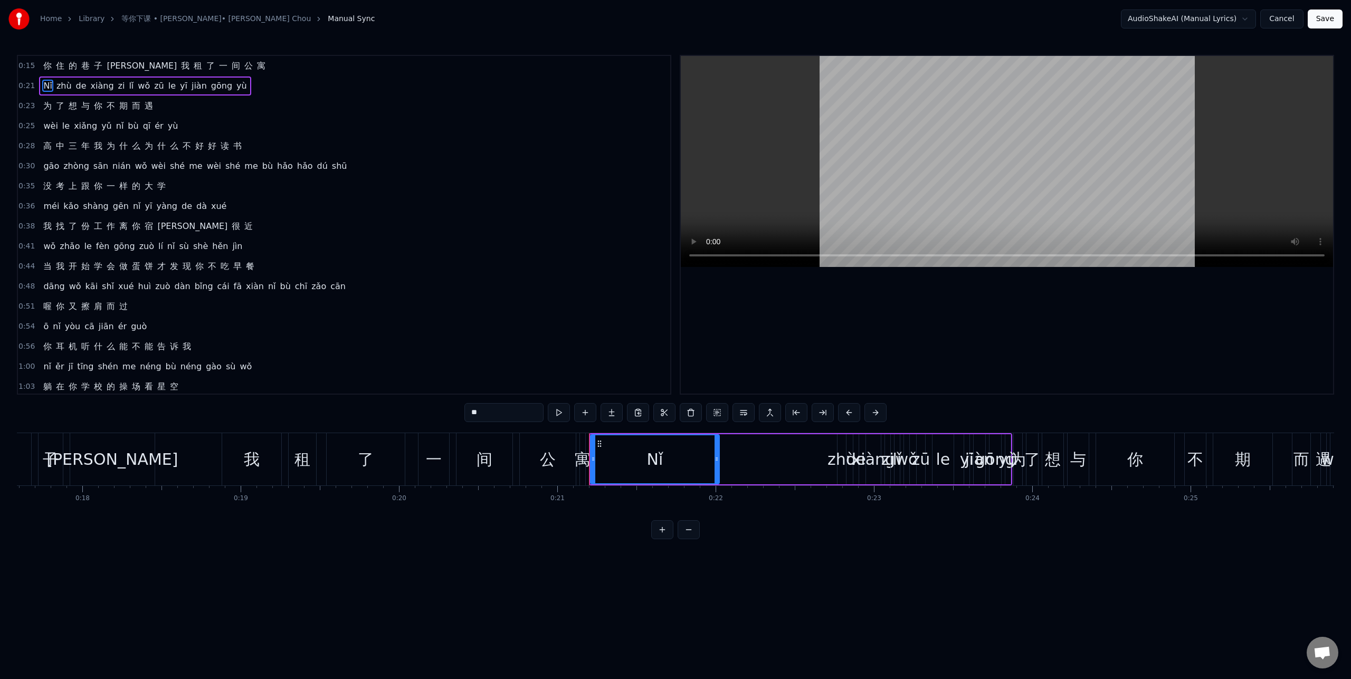
click at [42, 84] on span "Nǐ" at bounding box center [47, 86] width 11 height 12
click at [47, 63] on span "你" at bounding box center [47, 66] width 11 height 12
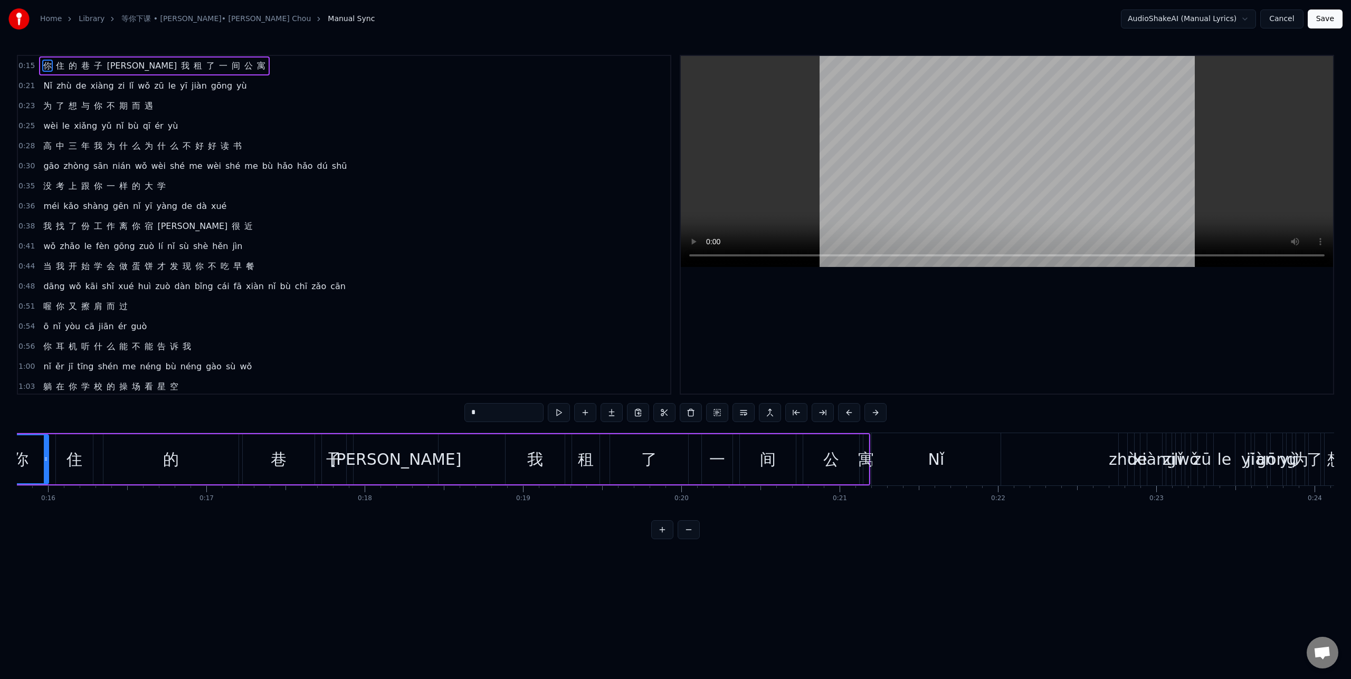
scroll to position [0, 2424]
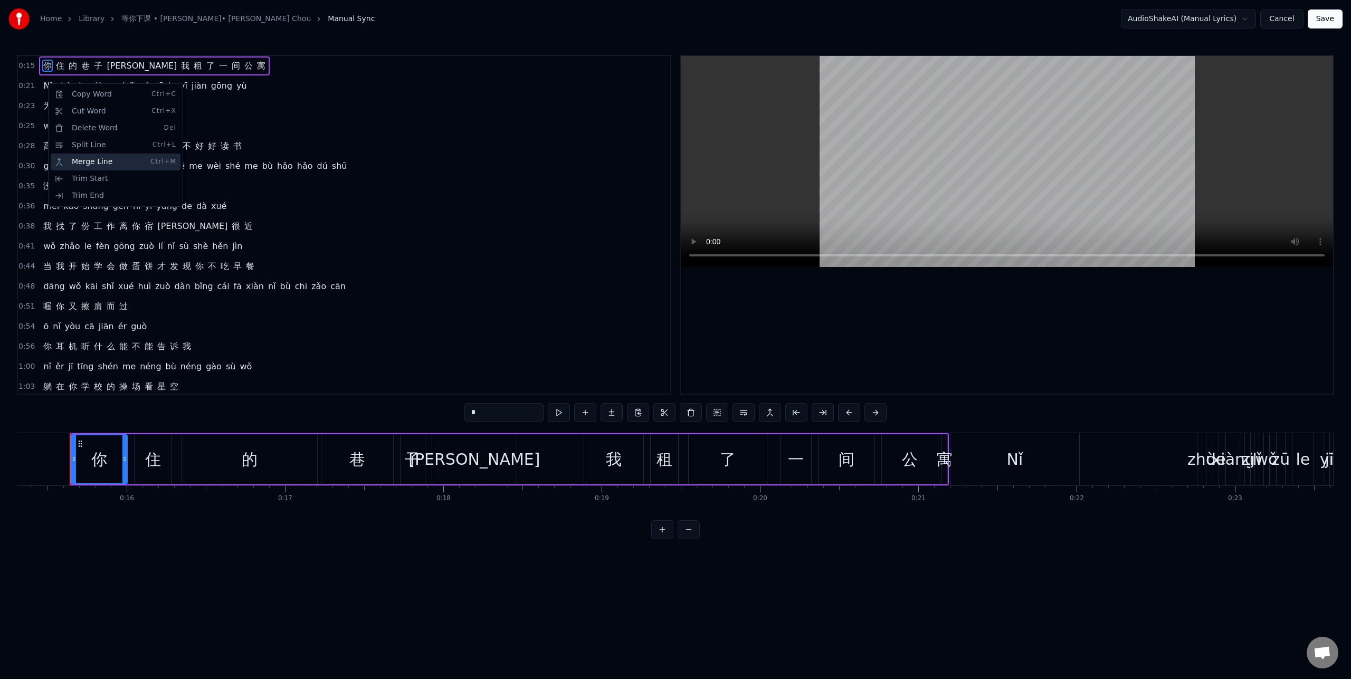
click at [84, 158] on div "Merge Line Ctrl+M" at bounding box center [116, 162] width 130 height 17
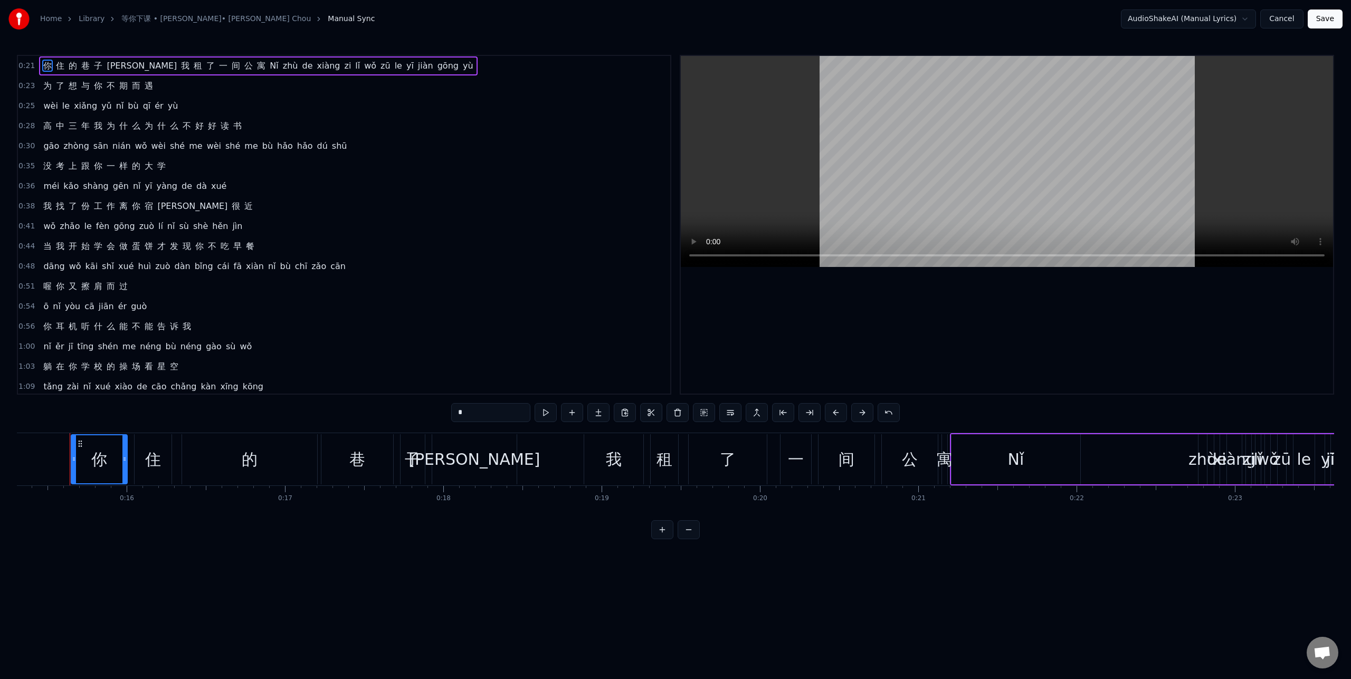
click at [269, 64] on span "Nǐ" at bounding box center [274, 66] width 11 height 12
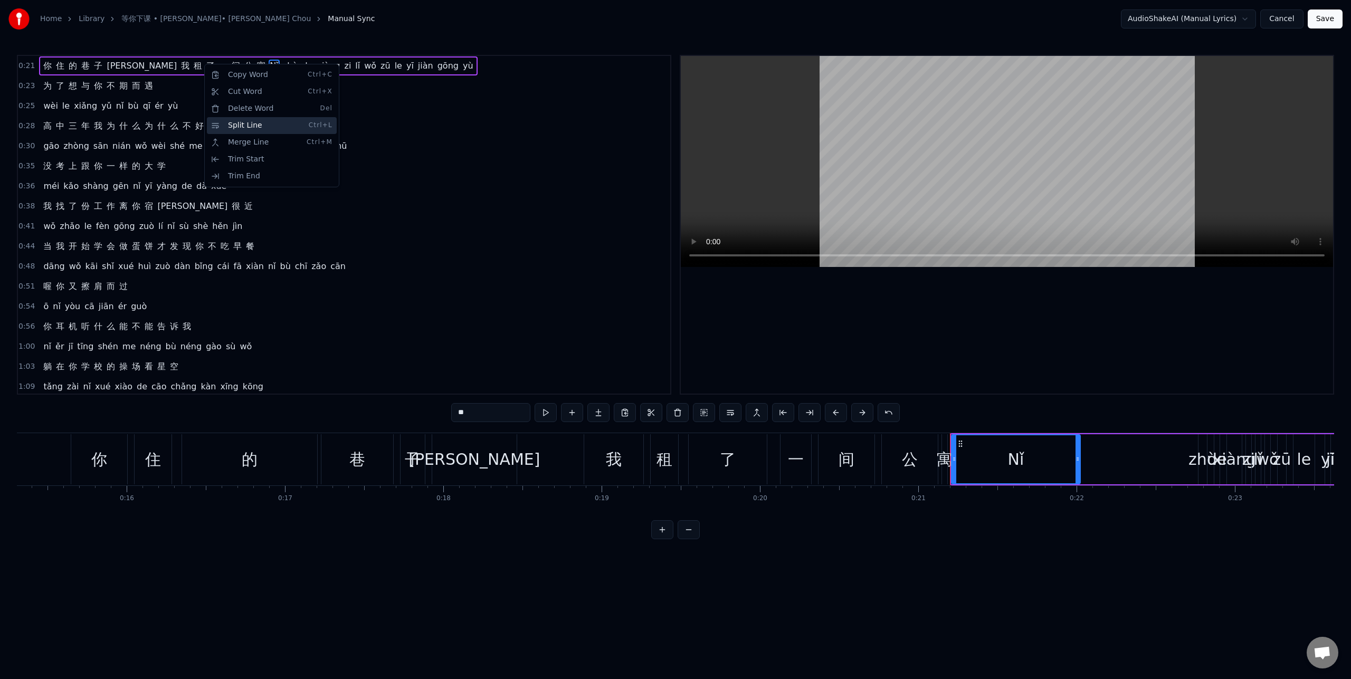
click at [243, 125] on div "Split Line Ctrl+L" at bounding box center [272, 125] width 130 height 17
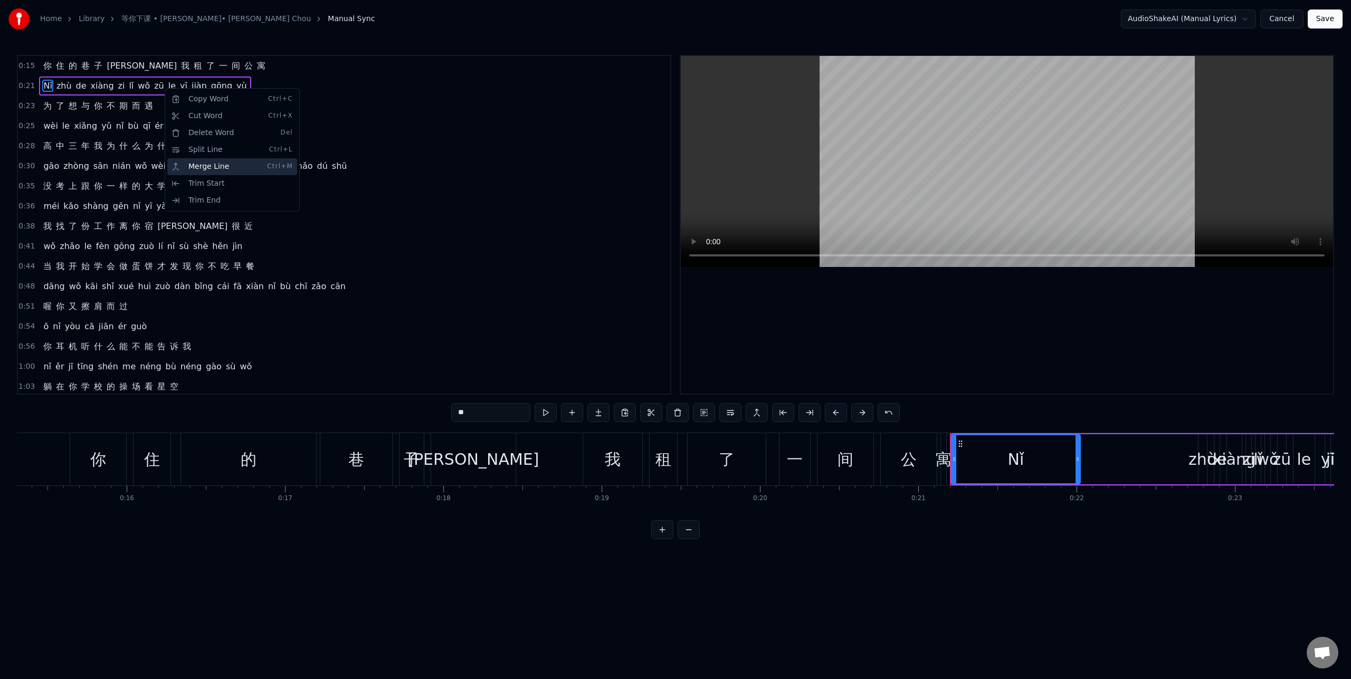
click at [200, 168] on div "Merge Line Ctrl+M" at bounding box center [232, 166] width 130 height 17
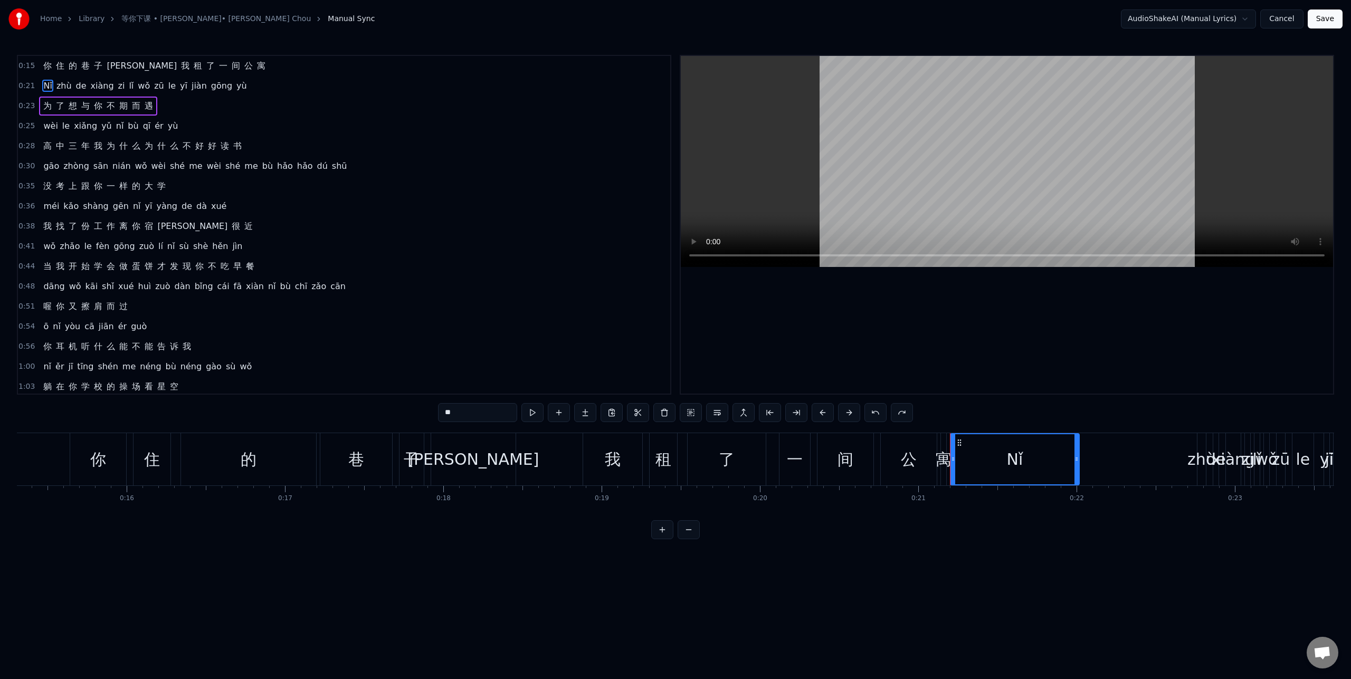
click at [106, 71] on span "里" at bounding box center [142, 66] width 72 height 12
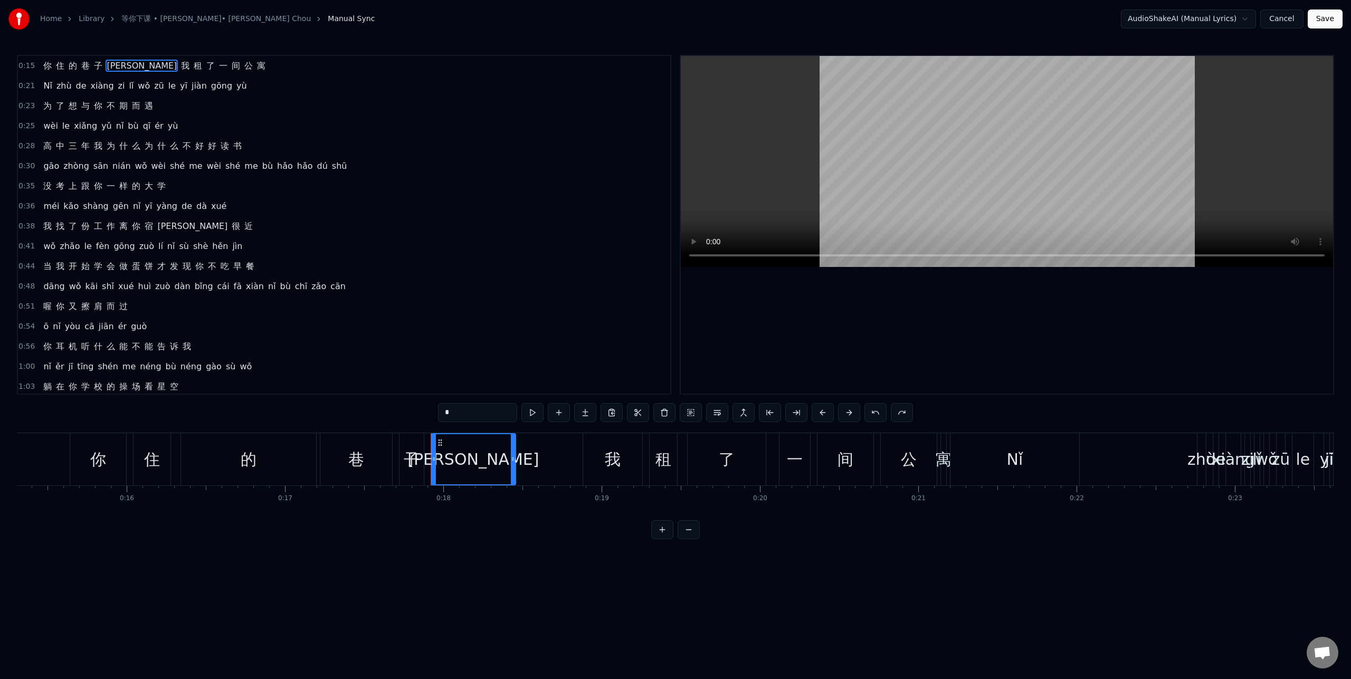
click at [98, 87] on span "xiàng" at bounding box center [102, 86] width 25 height 12
type input "*****"
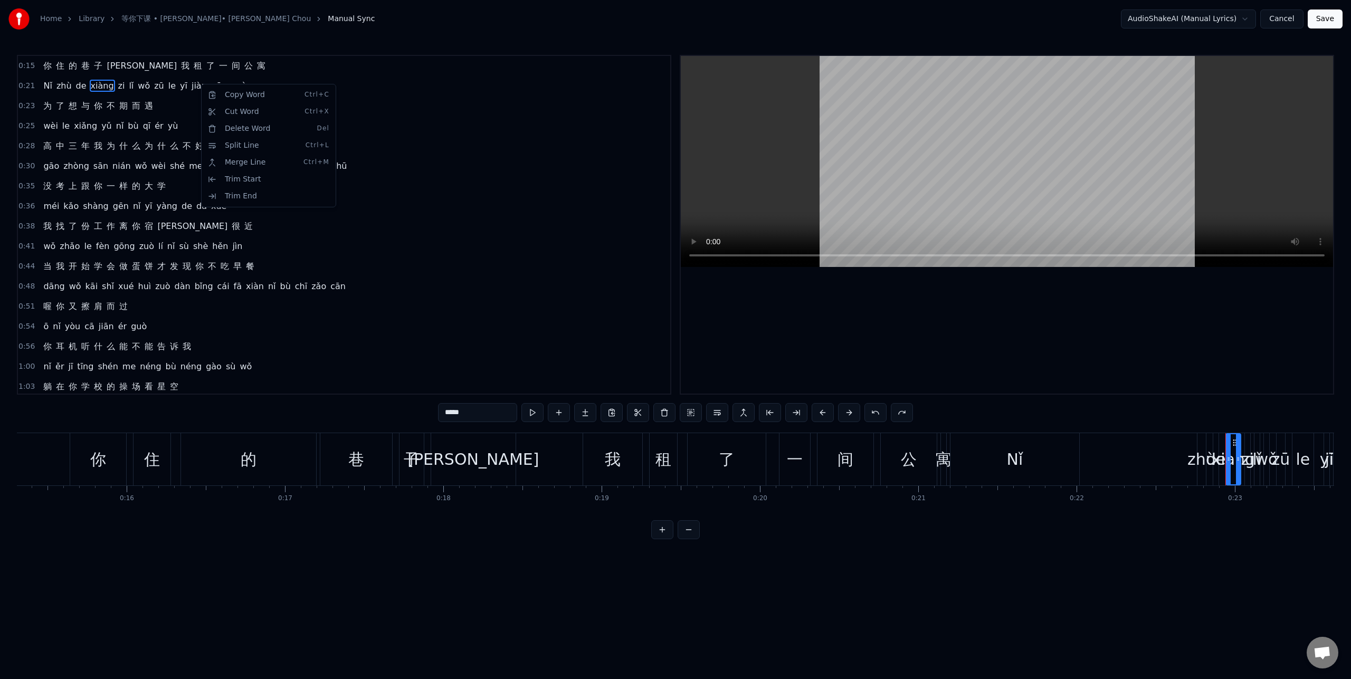
click at [49, 88] on html "Home Library 等你下课 • 周杰倫 • Jay Chou Manual Sync AudioShakeAI (Manual Lyrics) Can…" at bounding box center [675, 278] width 1351 height 556
click at [80, 162] on div "Merge Line Ctrl+M" at bounding box center [117, 164] width 130 height 17
click at [69, 73] on div "你 住 的 巷 子 里 我 租 了 一 间 公 寓" at bounding box center [154, 65] width 231 height 19
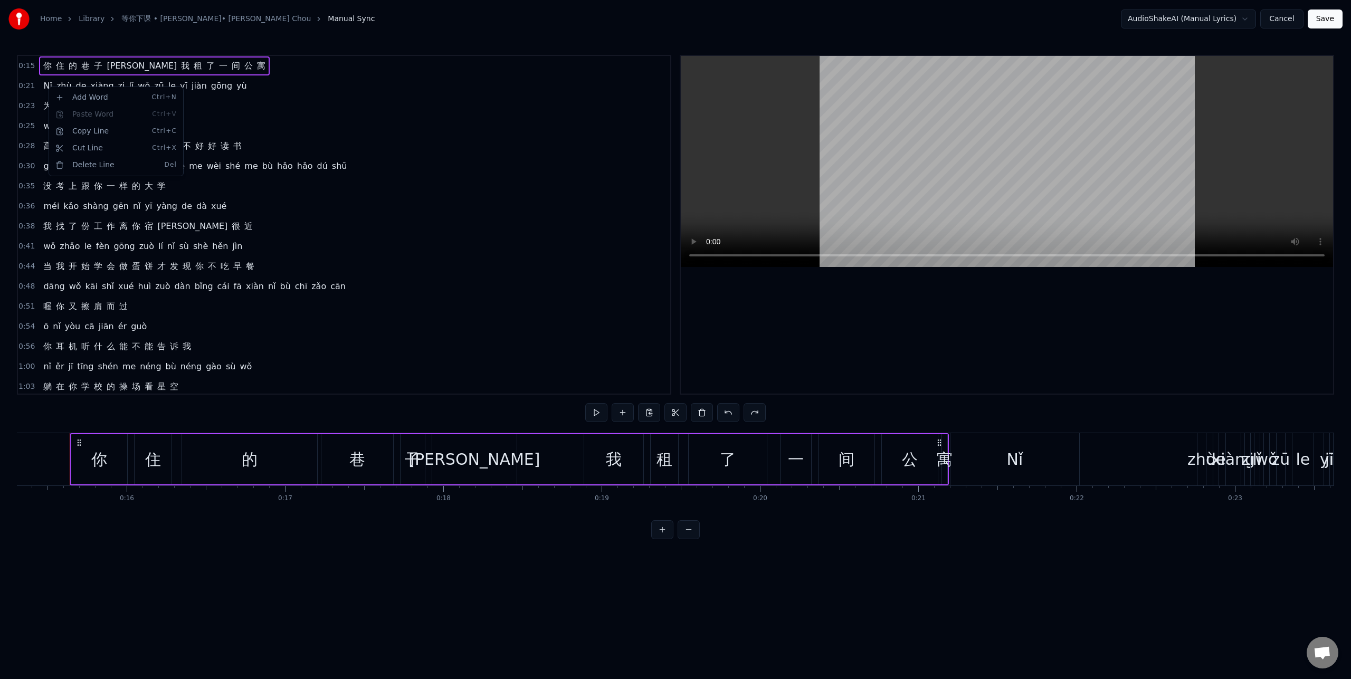
click at [42, 84] on html "Home Library 等你下课 • 周杰倫 • Jay Chou Manual Sync AudioShakeAI (Manual Lyrics) Can…" at bounding box center [675, 278] width 1351 height 556
click at [204, 91] on html "Home Library 等你下课 • 周杰倫 • Jay Chou Manual Sync AudioShakeAI (Manual Lyrics) Can…" at bounding box center [675, 278] width 1351 height 556
click at [25, 84] on span "0:21" at bounding box center [26, 86] width 16 height 11
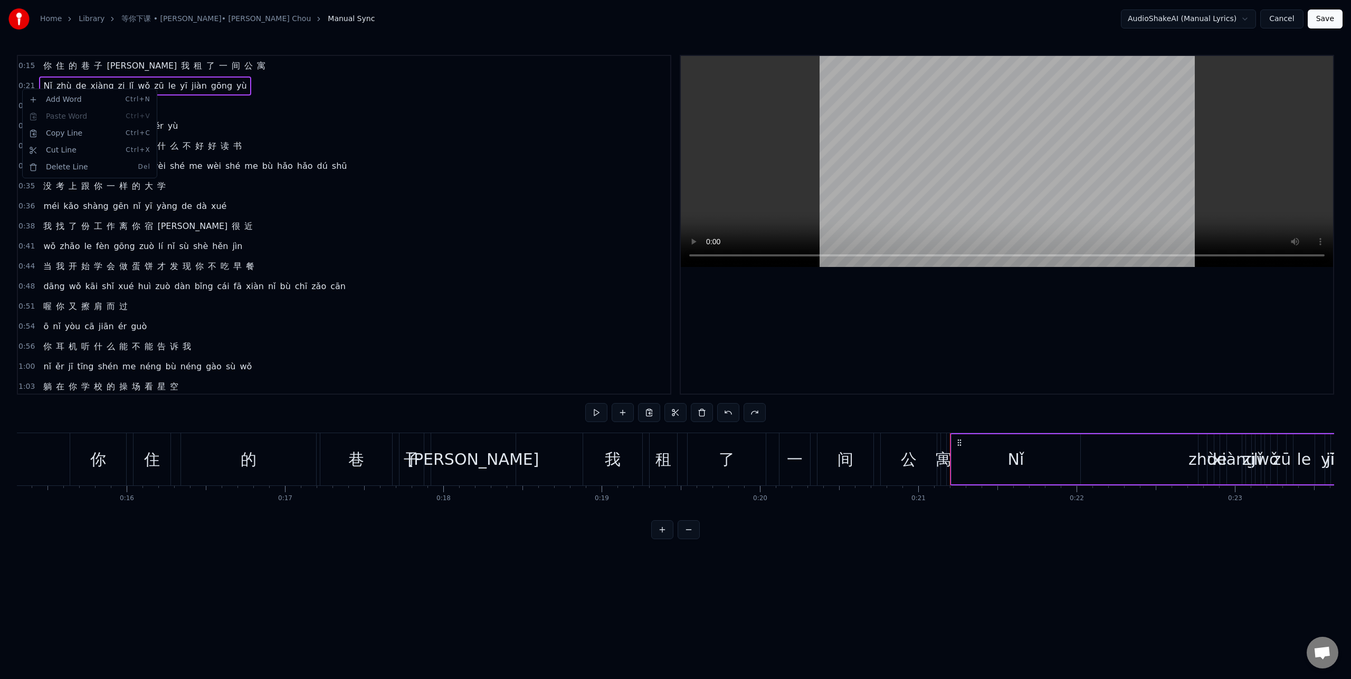
click at [272, 88] on div "0:21 Nǐ zhù de xiàng zi lǐ wǒ zū le yī jiàn gōng yù" at bounding box center [344, 86] width 652 height 20
drag, startPoint x: 265, startPoint y: 88, endPoint x: 73, endPoint y: 78, distance: 191.9
click at [73, 78] on div "0:21 Nǐ zhù de xiàng zi lǐ wǒ zū le yī jiàn gōng yù" at bounding box center [344, 86] width 652 height 20
click at [42, 83] on span "Nǐ" at bounding box center [47, 86] width 11 height 12
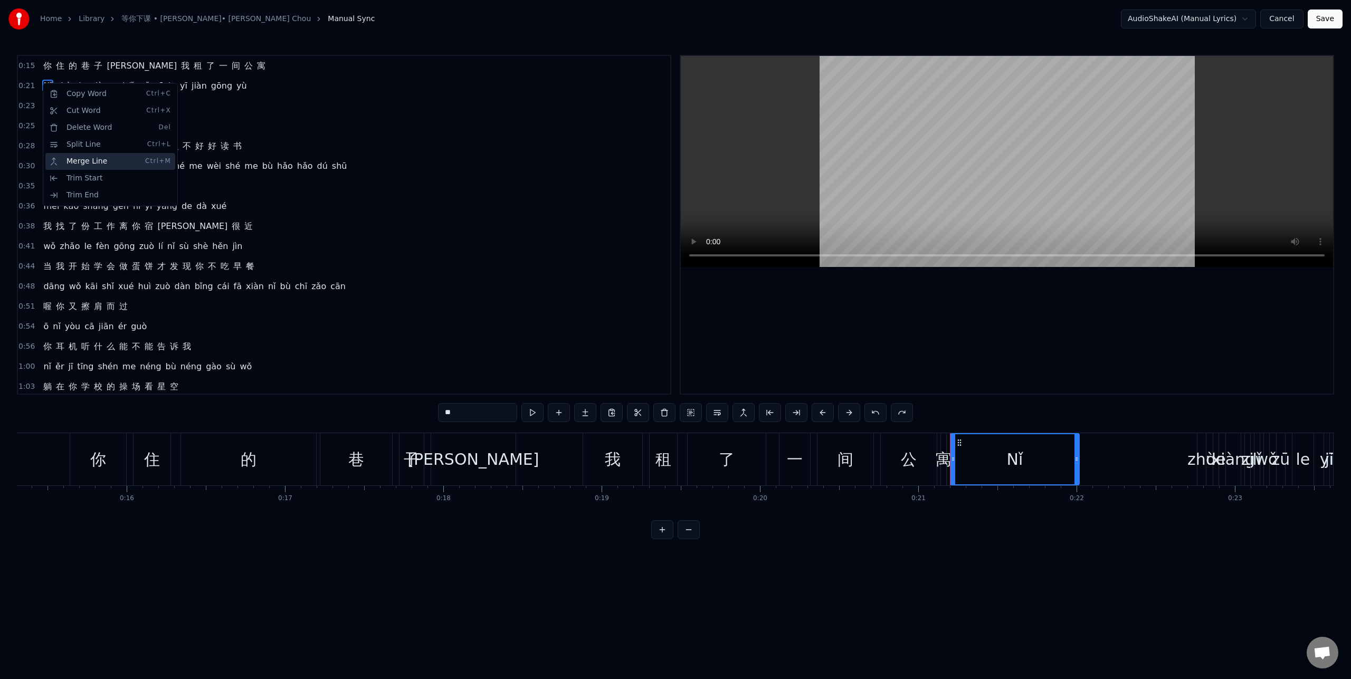
click at [83, 156] on div "Merge Line Ctrl+M" at bounding box center [110, 161] width 130 height 17
drag, startPoint x: 74, startPoint y: 91, endPoint x: 79, endPoint y: 67, distance: 24.1
click at [79, 67] on div "0:15 你 住 的 巷 子 里 我 租 了 一 间 公 寓 0:21 Nǐ zhù de xiàng zi lǐ wǒ zū le yī jiàn gōng…" at bounding box center [344, 225] width 655 height 340
drag, startPoint x: 80, startPoint y: 65, endPoint x: 86, endPoint y: 84, distance: 19.9
click at [86, 84] on div "0:15 你 住 的 巷 子 里 我 租 了 一 间 公 寓 0:21 Nǐ zhù de xiàng zi lǐ wǒ zū le yī jiàn gōng…" at bounding box center [344, 225] width 655 height 340
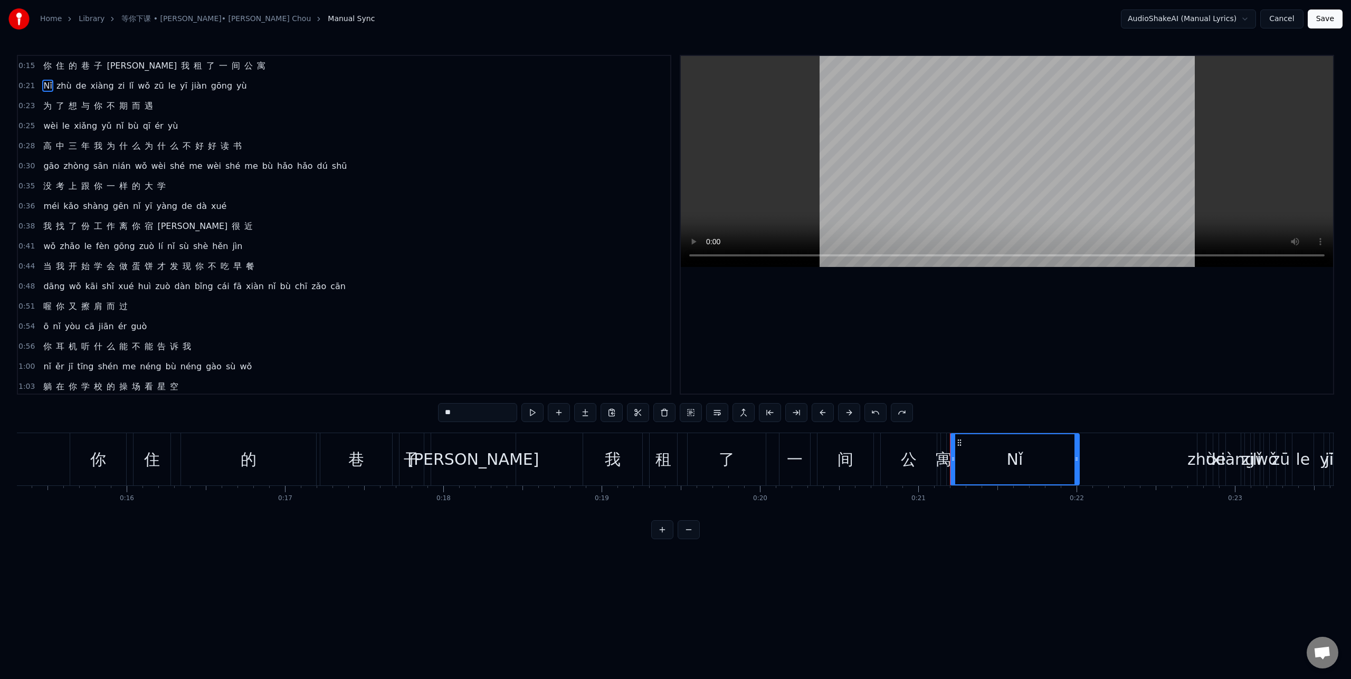
drag, startPoint x: 288, startPoint y: 86, endPoint x: 134, endPoint y: 62, distance: 156.5
click at [134, 62] on div "0:15 你 住 的 巷 子 里 我 租 了 一 间 公 寓 0:21 Nǐ zhù de xiàng zi lǐ wǒ zū le yī jiàn gōng…" at bounding box center [344, 225] width 655 height 340
drag, startPoint x: 190, startPoint y: 86, endPoint x: 170, endPoint y: 67, distance: 27.3
click at [170, 67] on div "0:15 你 住 的 巷 子 里 我 租 了 一 间 公 寓 0:21 Nǐ zhù de xiàng zi lǐ wǒ zū le yī jiàn gōng…" at bounding box center [344, 225] width 655 height 340
drag, startPoint x: 47, startPoint y: 84, endPoint x: 46, endPoint y: 66, distance: 18.5
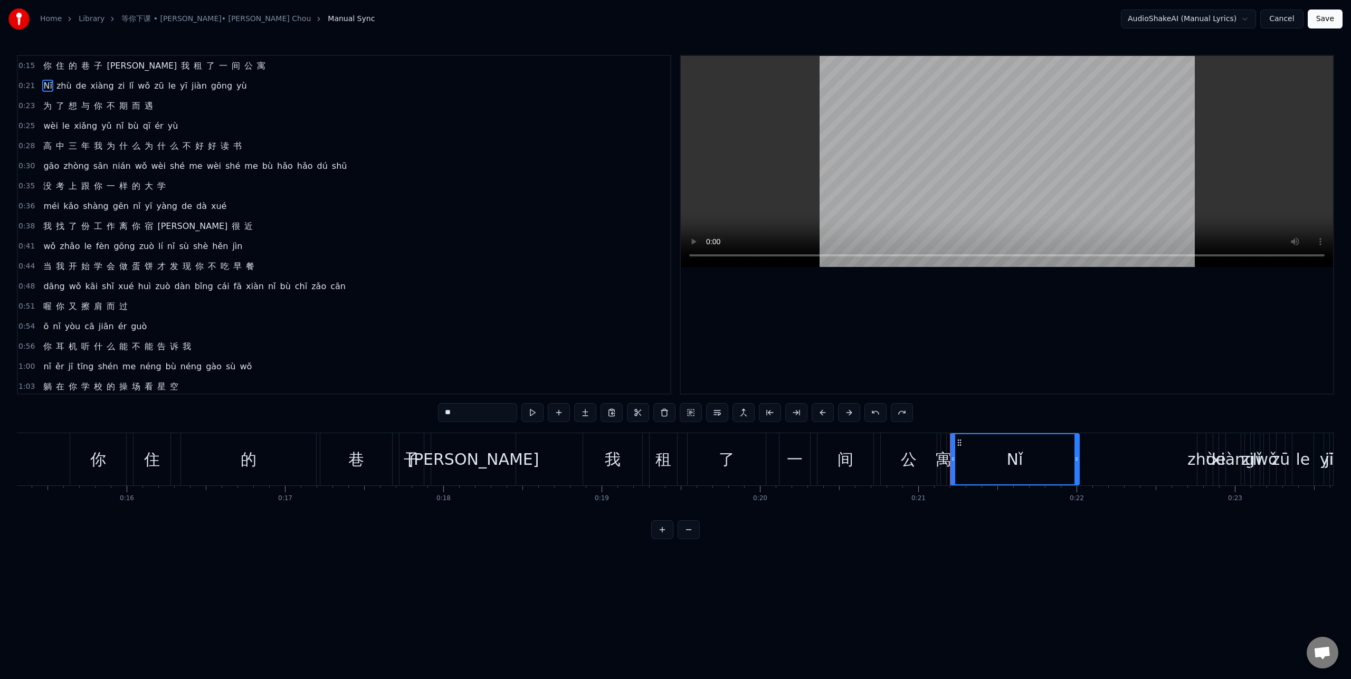
click at [46, 66] on div "0:15 你 住 的 巷 子 里 我 租 了 一 间 公 寓 0:21 Nǐ zhù de xiàng zi lǐ wǒ zū le yī jiàn gōng…" at bounding box center [344, 225] width 655 height 340
click at [91, 139] on div "Merge Line Ctrl+M" at bounding box center [115, 144] width 130 height 17
click at [79, 147] on div "Merge Line Ctrl+M" at bounding box center [122, 151] width 130 height 17
click at [65, 93] on div "Nǐ zhù de xiàng zi lǐ wǒ zū le yī jiàn gōng yù" at bounding box center [145, 86] width 212 height 19
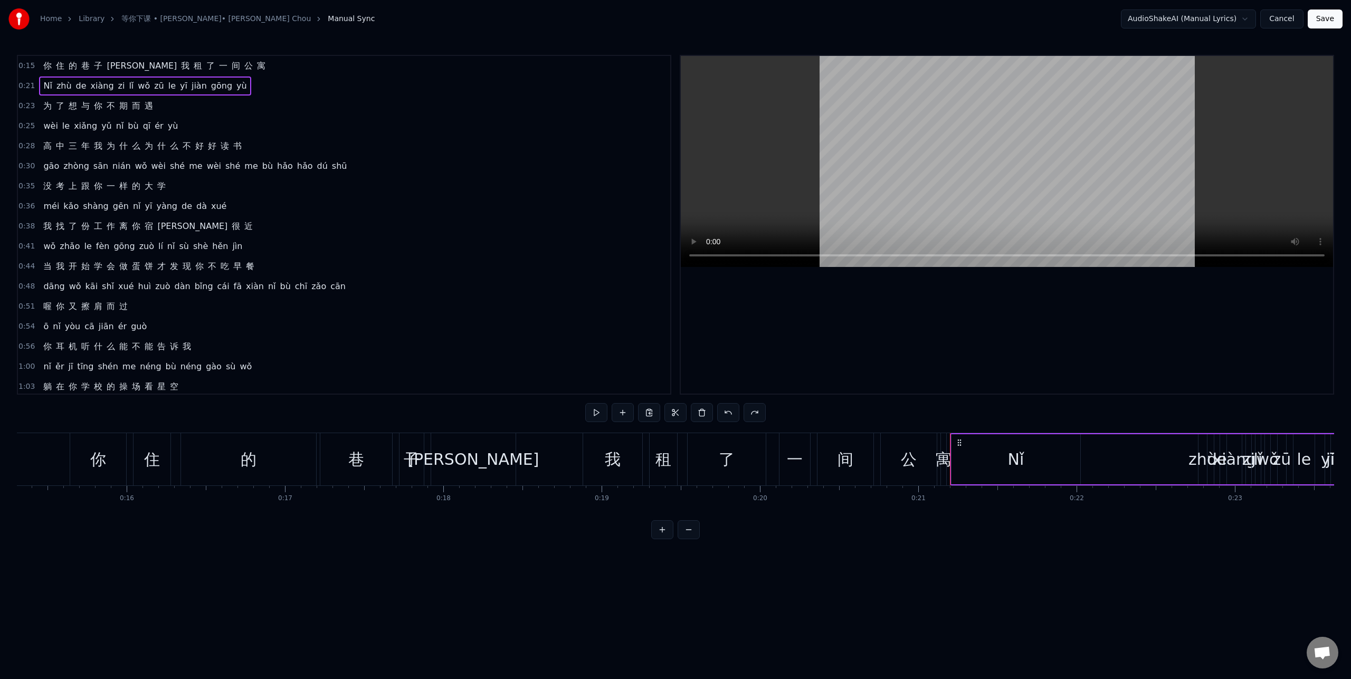
click at [64, 68] on div "你 住 的 巷 子 里 我 租 了 一 间 公 寓" at bounding box center [154, 65] width 231 height 19
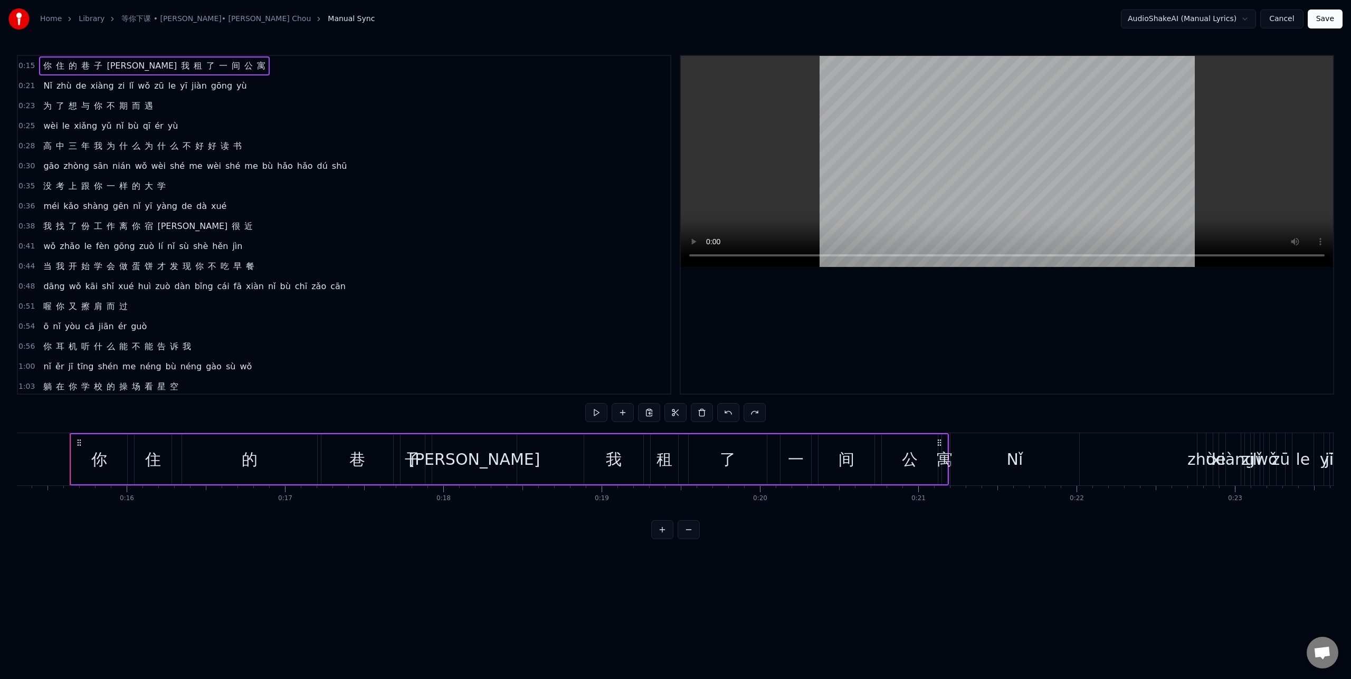
click at [48, 88] on span "Nǐ" at bounding box center [47, 86] width 11 height 12
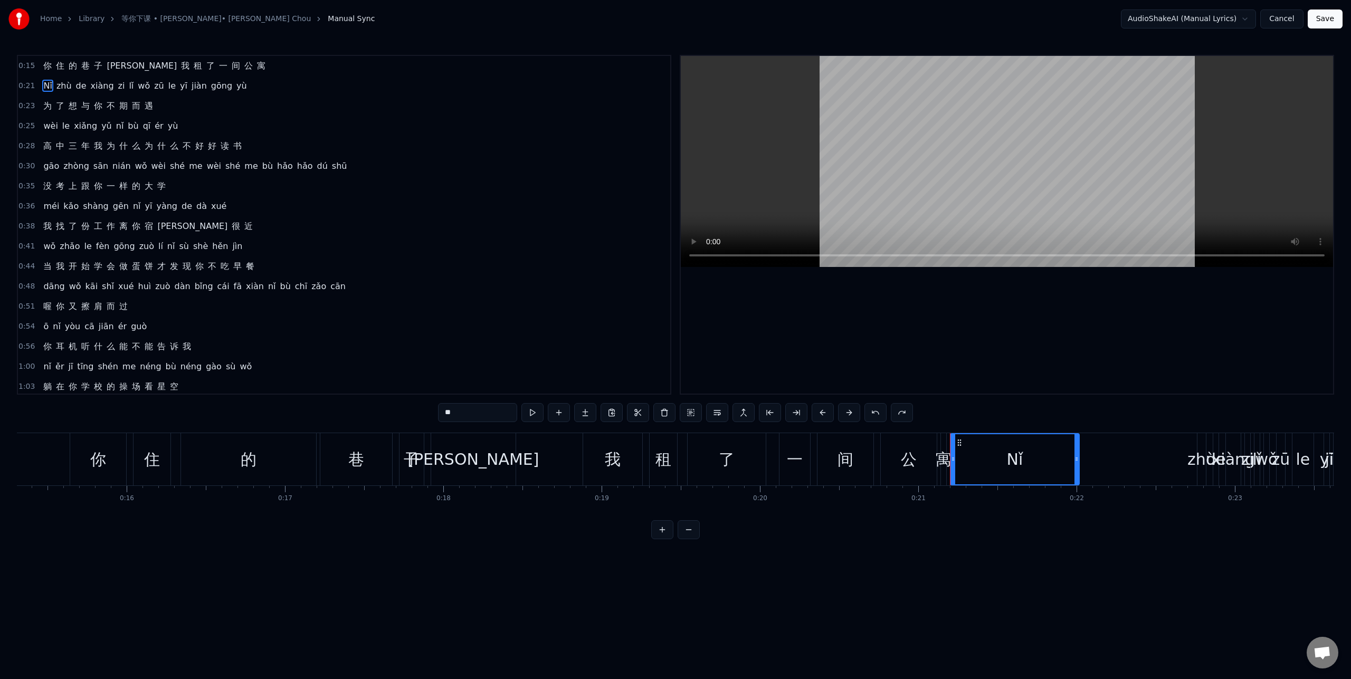
click at [44, 68] on span "你" at bounding box center [47, 66] width 11 height 12
type input "*"
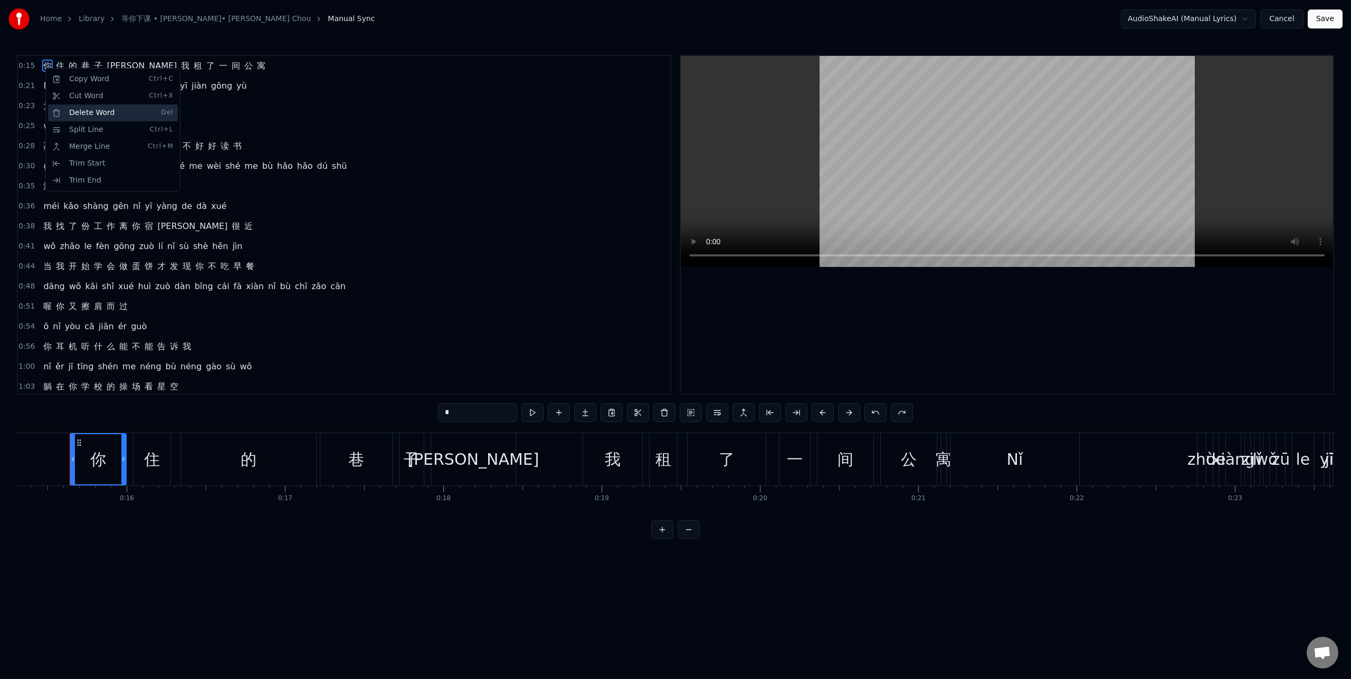
click at [80, 115] on div "Delete Word Del" at bounding box center [113, 113] width 130 height 17
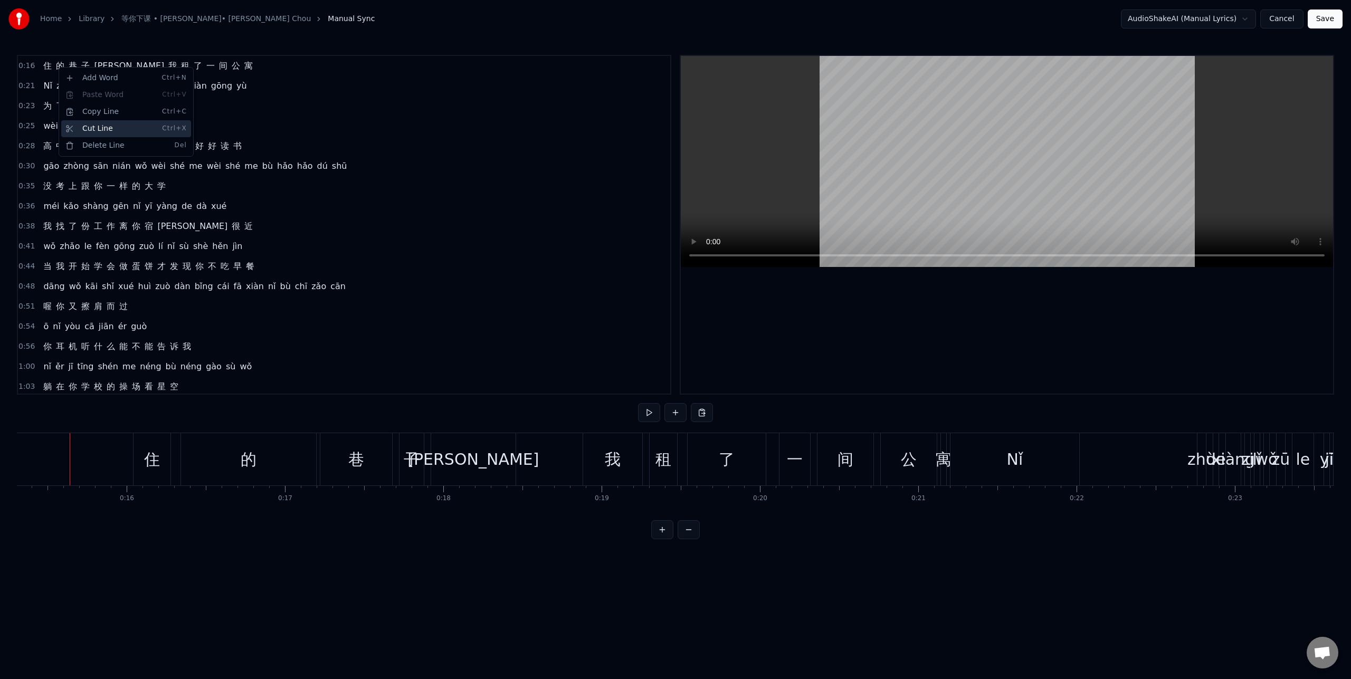
click at [114, 130] on div "Cut Line Ctrl+X" at bounding box center [126, 128] width 130 height 17
click at [243, 70] on span "寓" at bounding box center [248, 66] width 11 height 12
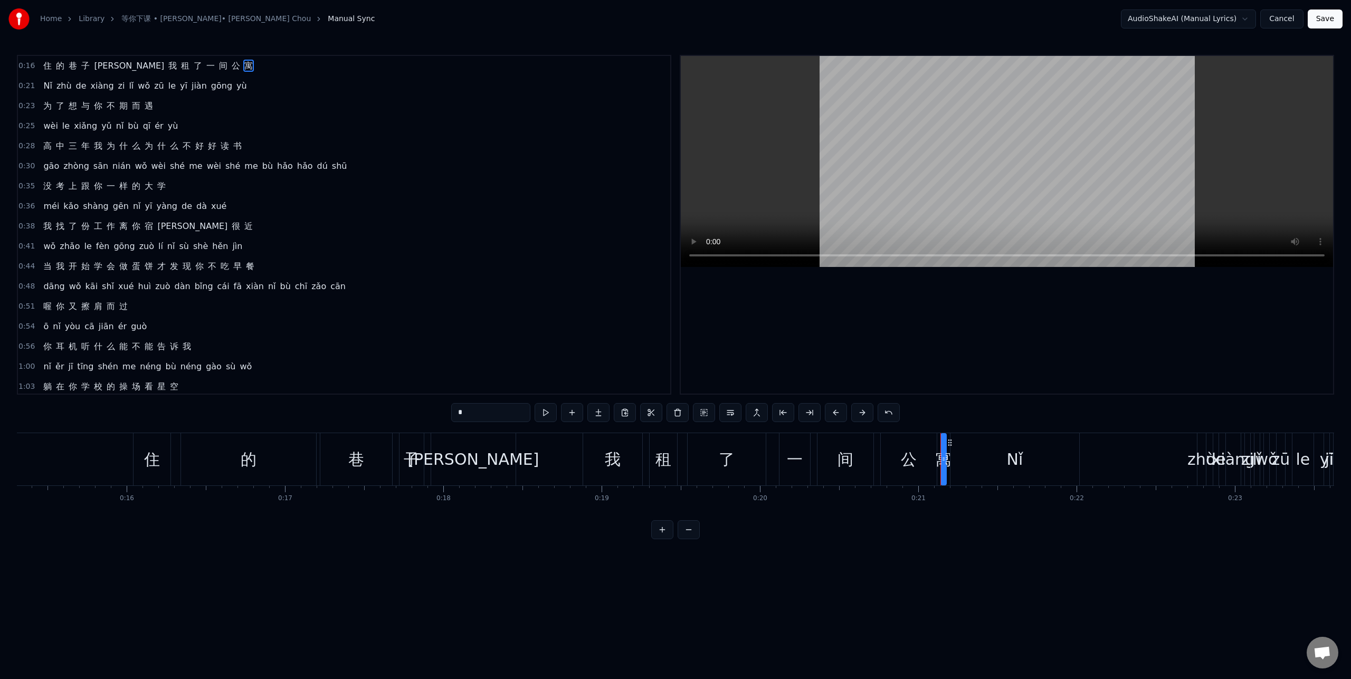
drag, startPoint x: 181, startPoint y: 70, endPoint x: -15, endPoint y: 63, distance: 196.0
click at [0, 63] on html "Home Library 等你下课 • 周杰倫 • Jay Chou Manual Sync AudioShakeAI (Manual Lyrics) Can…" at bounding box center [675, 278] width 1351 height 556
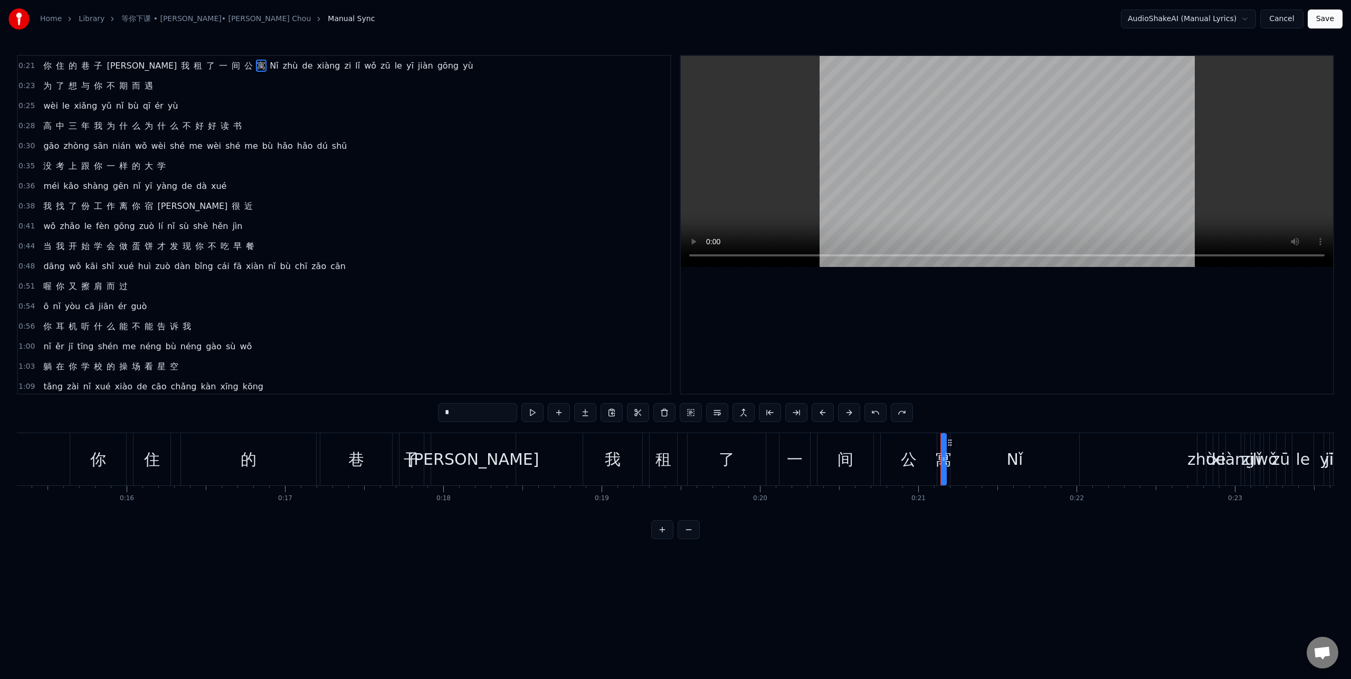
click at [269, 67] on span "Nǐ" at bounding box center [274, 66] width 11 height 12
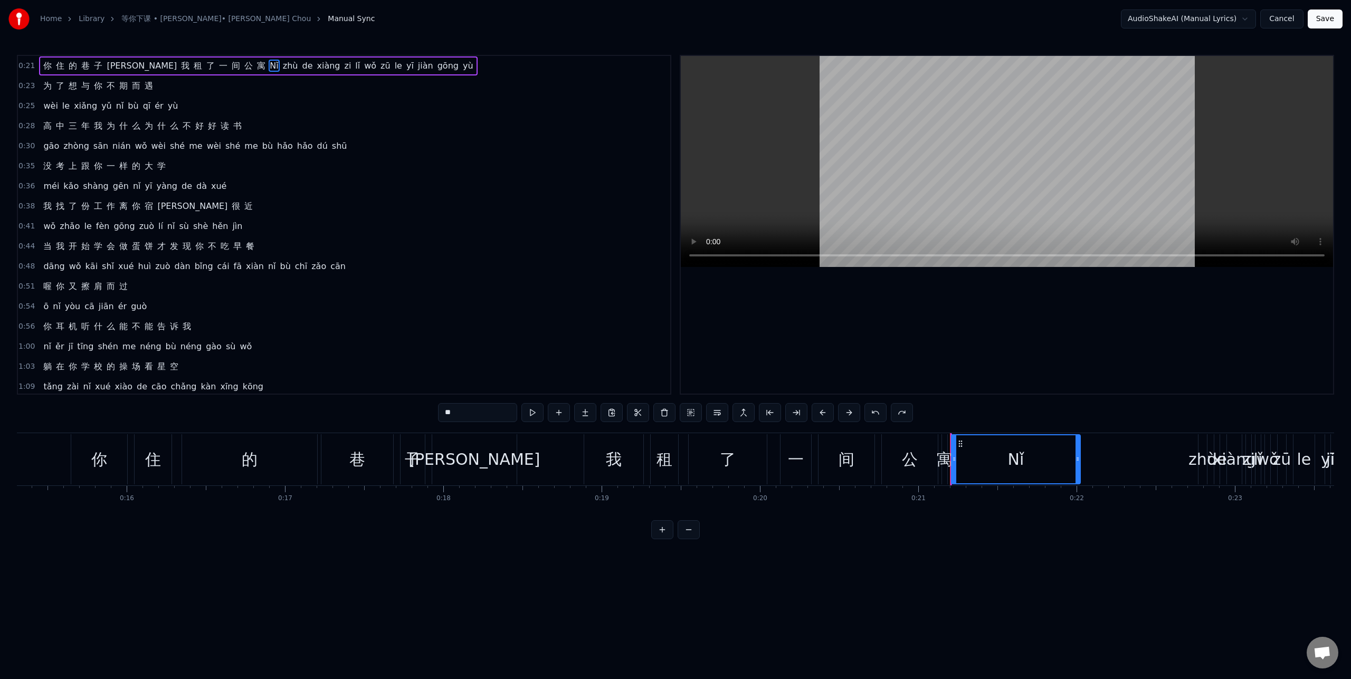
click at [50, 65] on span "你" at bounding box center [47, 66] width 11 height 12
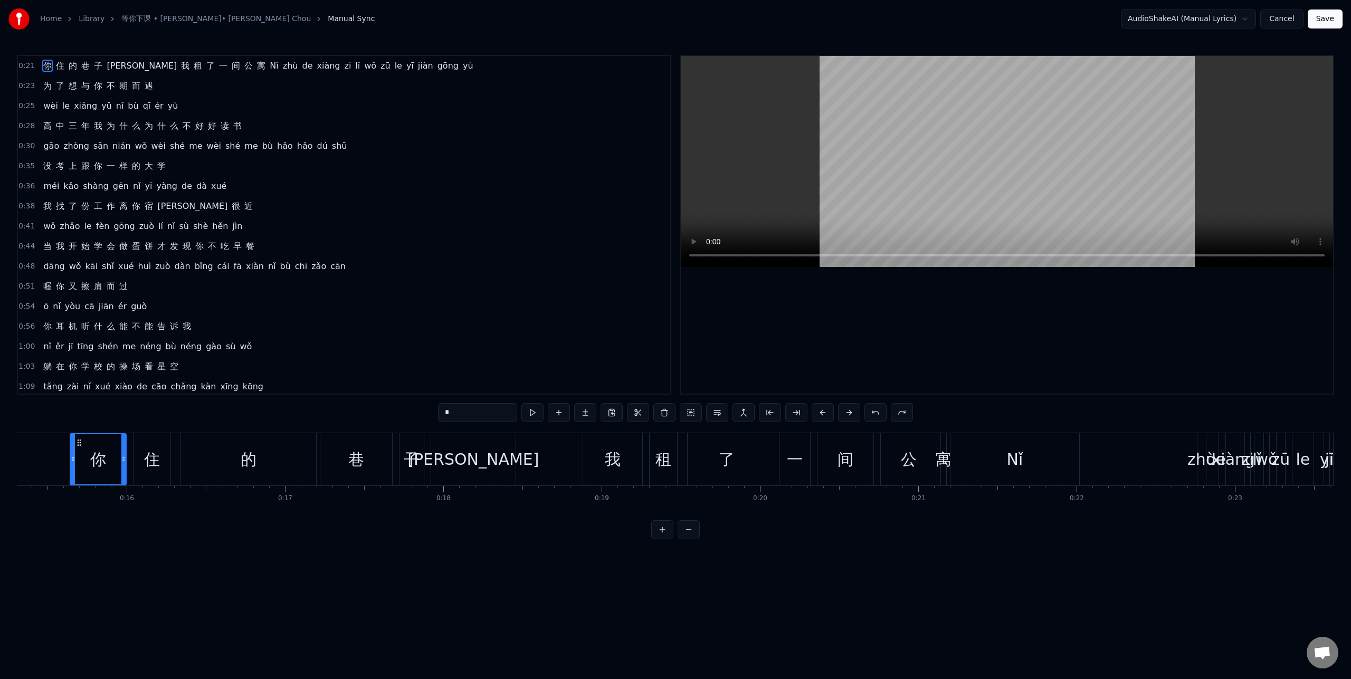
drag, startPoint x: 390, startPoint y: 74, endPoint x: 362, endPoint y: 80, distance: 29.1
click at [392, 99] on div "0:21 你 住 的 巷 子 里 我 租 了 一 间 公 寓 Nǐ zhù de xiàng zi lǐ wǒ zū le yī jiàn gōng yù 0…" at bounding box center [344, 225] width 655 height 340
click at [198, 70] on html "Home Library 等你下课 • 周杰倫 • Jay Chou Manual Sync AudioShakeAI (Manual Lyrics) Can…" at bounding box center [675, 278] width 1351 height 556
drag, startPoint x: 203, startPoint y: 63, endPoint x: 261, endPoint y: 63, distance: 58.1
click at [380, 82] on div "0:21 你 住 的 巷 子 里 我 租 了 一 间 公 寓 Nǐ zhù de xiàng zi lǐ wǒ zū le yī jiàn gōng yù 0…" at bounding box center [344, 225] width 655 height 340
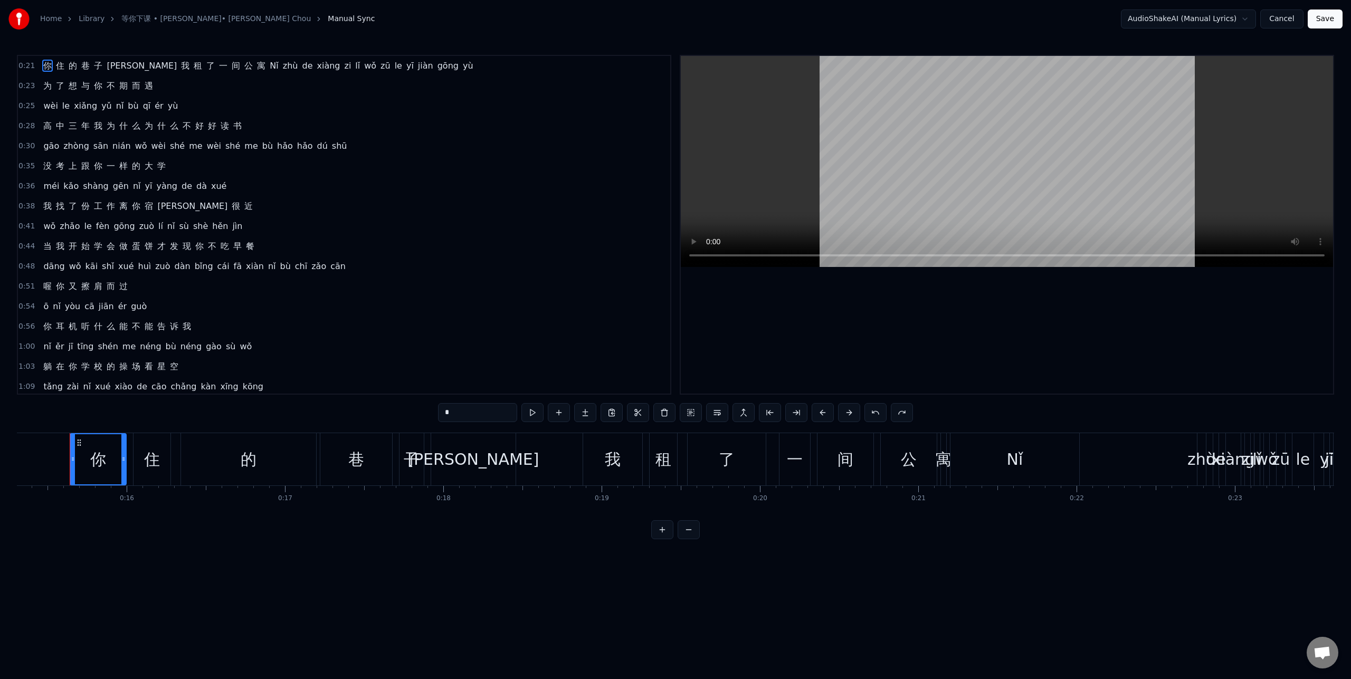
click at [269, 65] on span "Nǐ" at bounding box center [274, 66] width 11 height 12
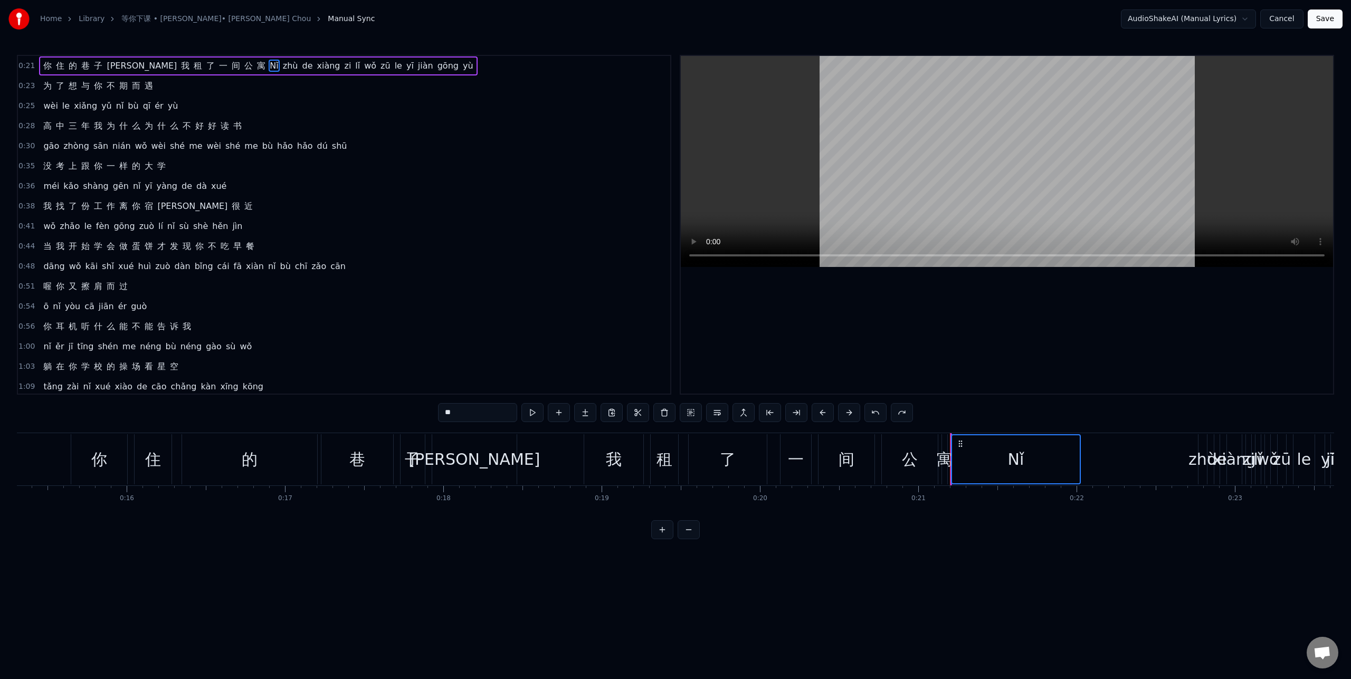
click at [462, 67] on span "yù" at bounding box center [468, 66] width 13 height 12
click at [288, 108] on html "Home Library 等你下课 • 周杰倫 • Jay Chou Manual Sync AudioShakeAI (Manual Lyrics) Can…" at bounding box center [675, 278] width 1351 height 556
click at [80, 104] on span "xiǎng" at bounding box center [85, 106] width 25 height 12
type input "*****"
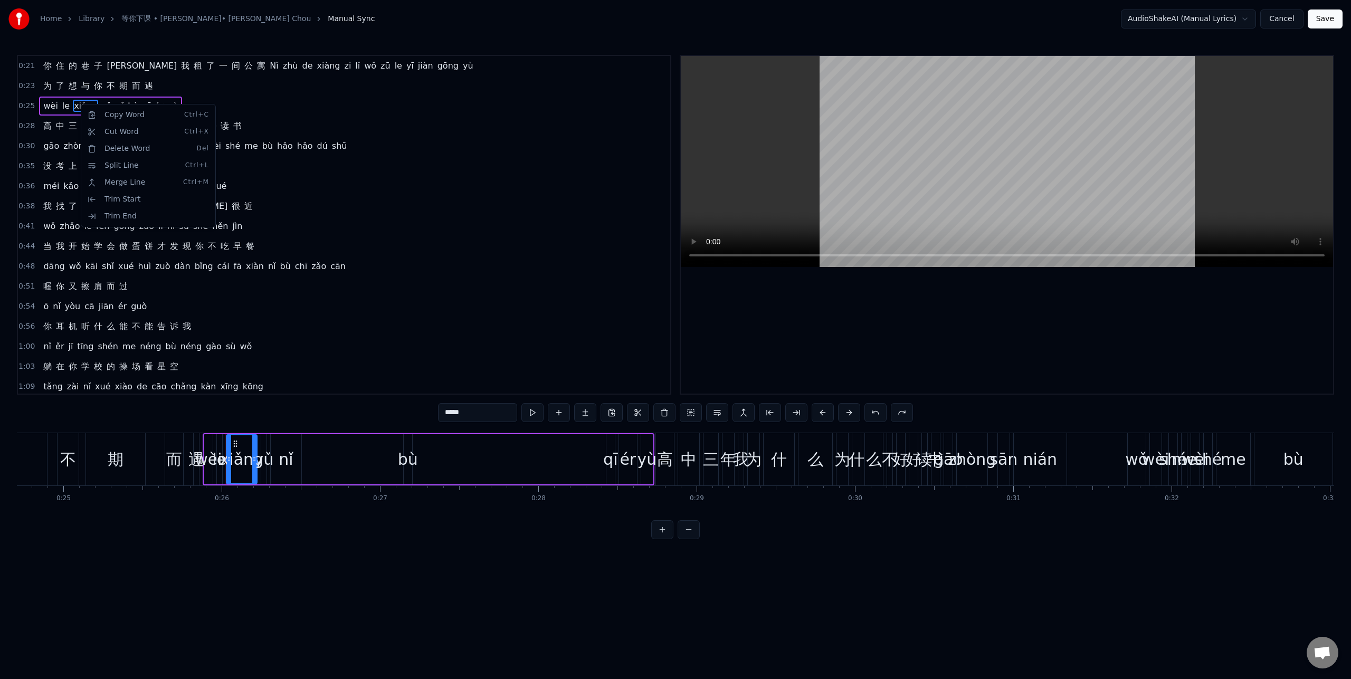
scroll to position [0, 4068]
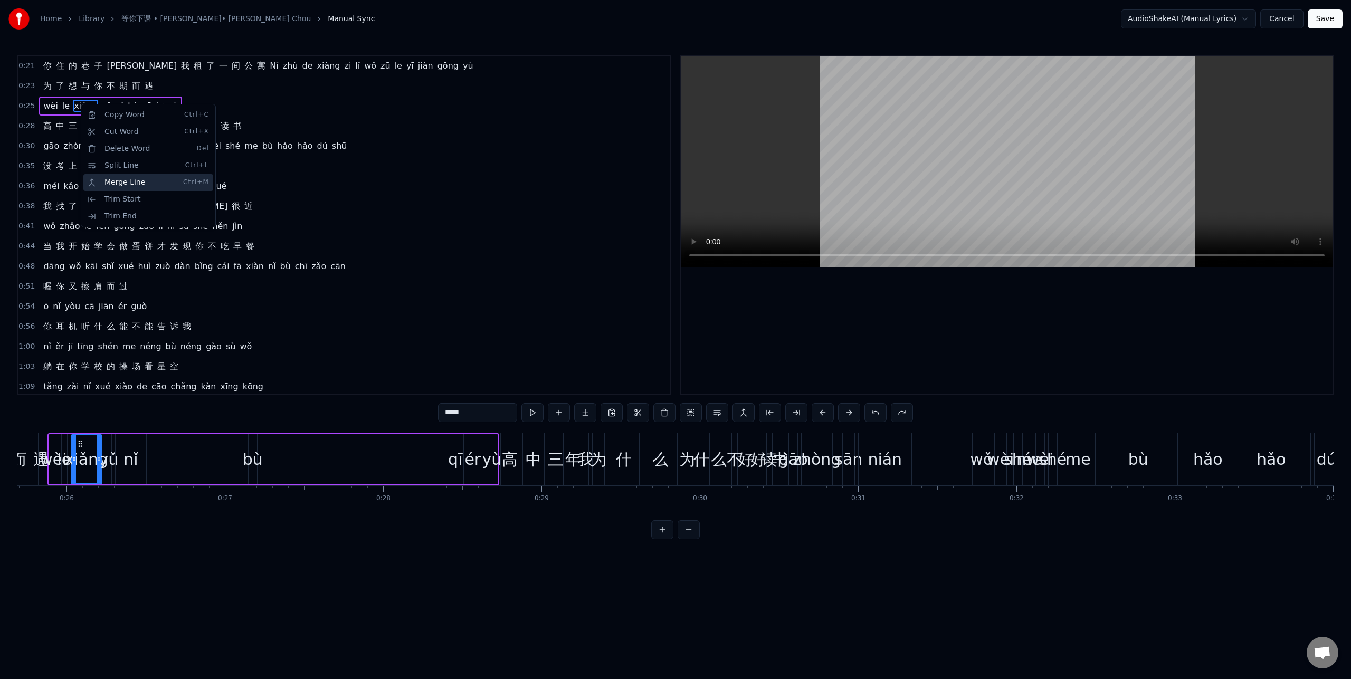
click at [116, 178] on div "Merge Line Ctrl+M" at bounding box center [148, 182] width 130 height 17
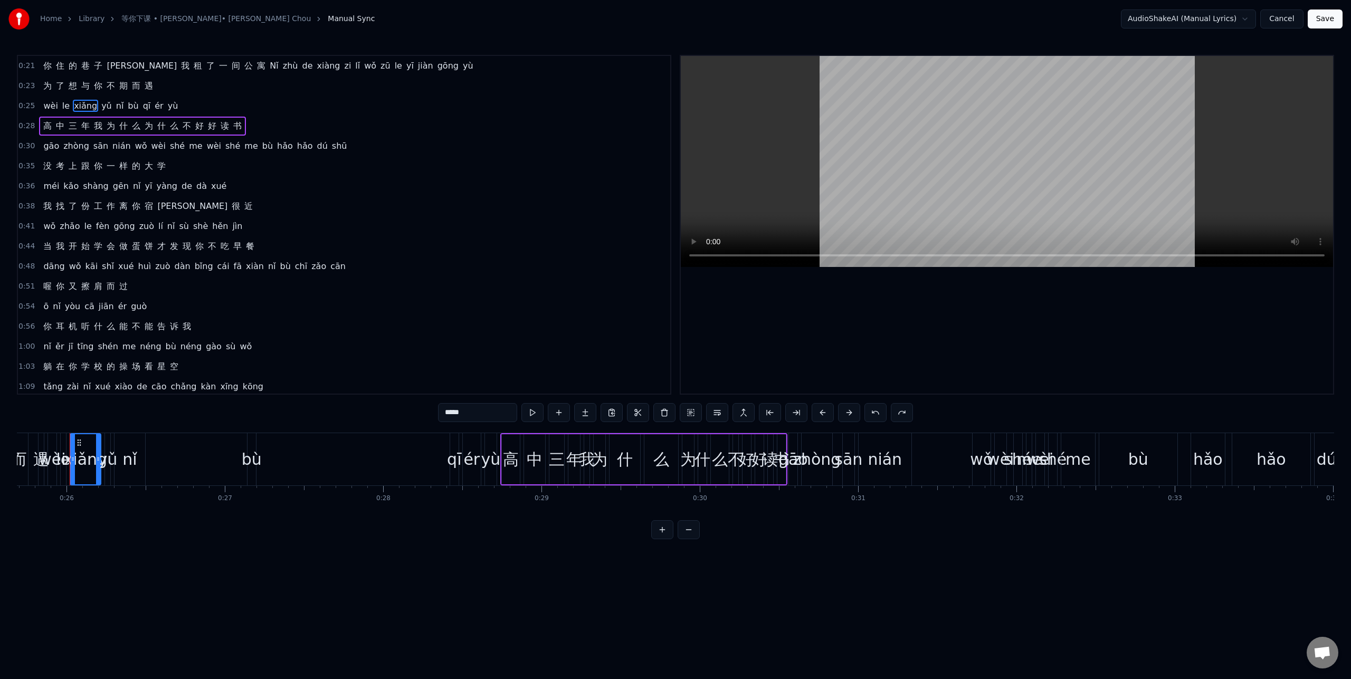
click at [125, 90] on div "为 了 想 与 你 不 期 而 遇" at bounding box center [98, 86] width 118 height 19
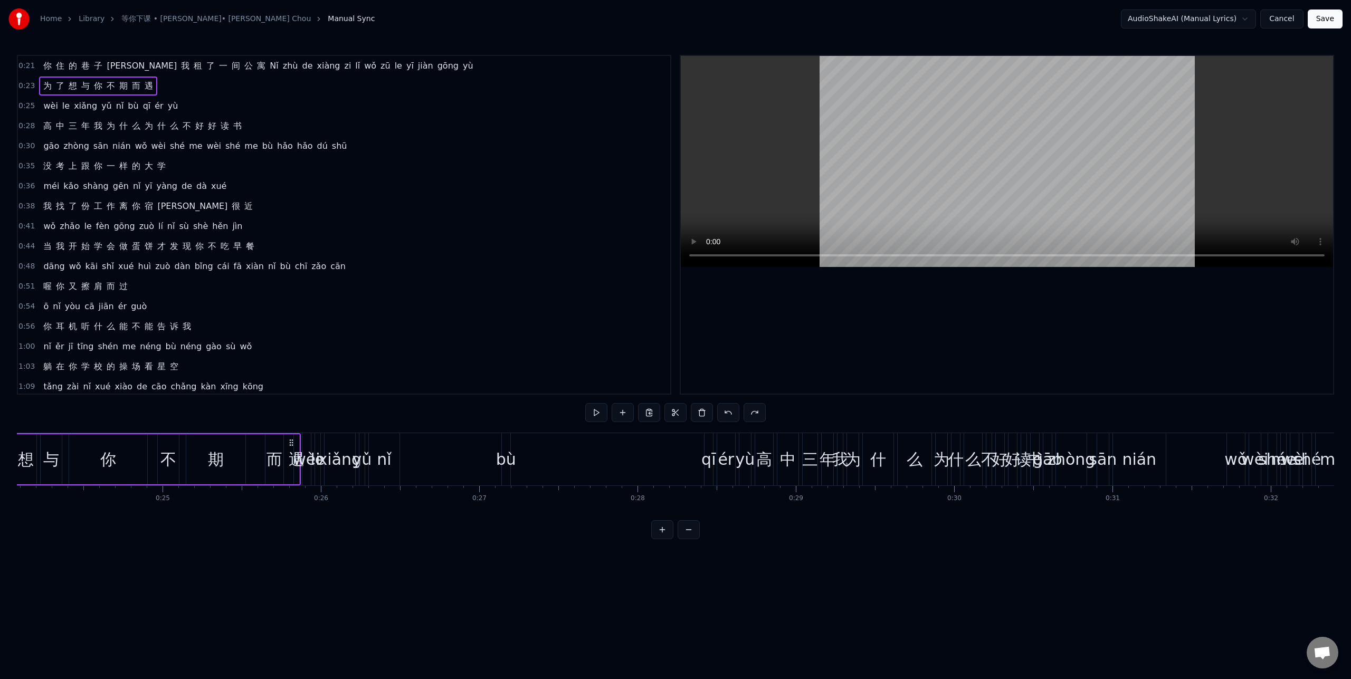
scroll to position [0, 3729]
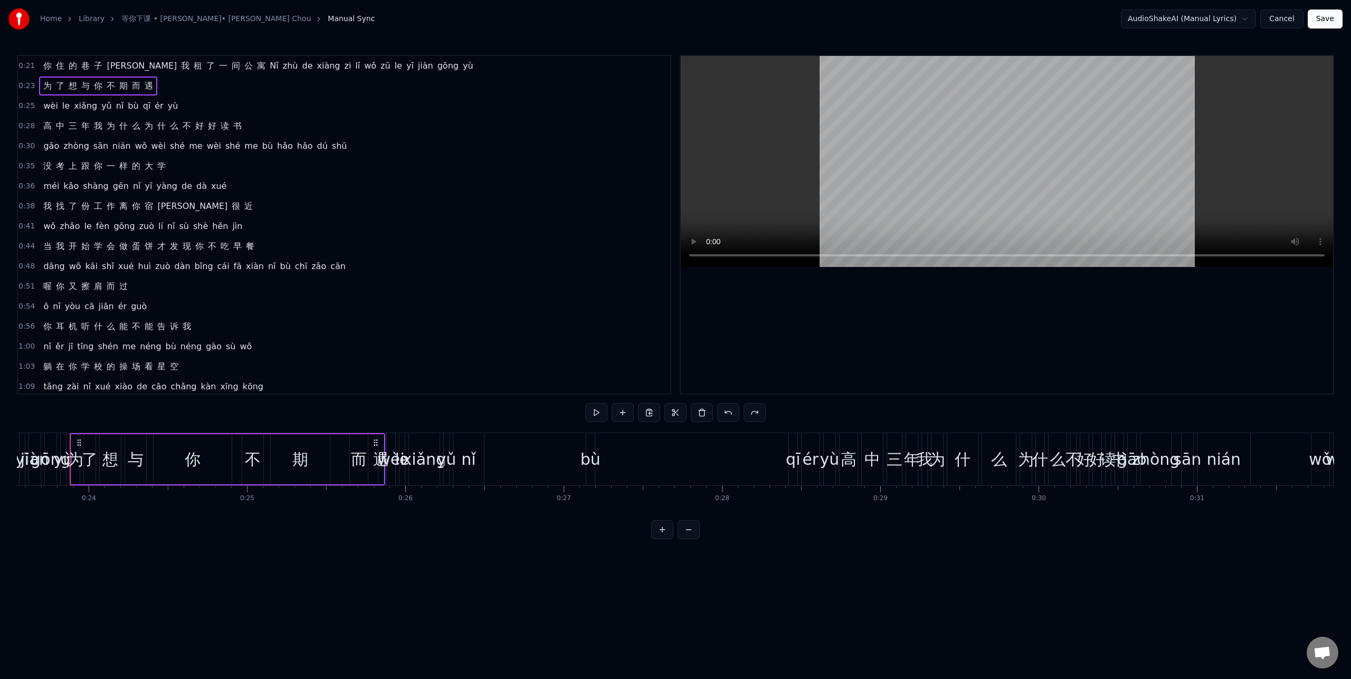
drag, startPoint x: 96, startPoint y: 107, endPoint x: 93, endPoint y: 78, distance: 28.6
click at [93, 78] on html "Home Library 等你下课 • 周杰倫 • Jay Chou Manual Sync AudioShakeAI (Manual Lyrics) Can…" at bounding box center [675, 278] width 1351 height 556
drag, startPoint x: 100, startPoint y: 110, endPoint x: 68, endPoint y: 86, distance: 40.3
click at [68, 86] on div "0:21 你 住 的 巷 子 里 我 租 了 一 间 公 寓 Nǐ zhù de xiàng zi lǐ wǒ zū le yī jiàn gōng yù 0…" at bounding box center [344, 225] width 655 height 340
click at [94, 127] on html "Home Library 等你下课 • 周杰倫 • Jay Chou Manual Sync AudioShakeAI (Manual Lyrics) Can…" at bounding box center [675, 278] width 1351 height 556
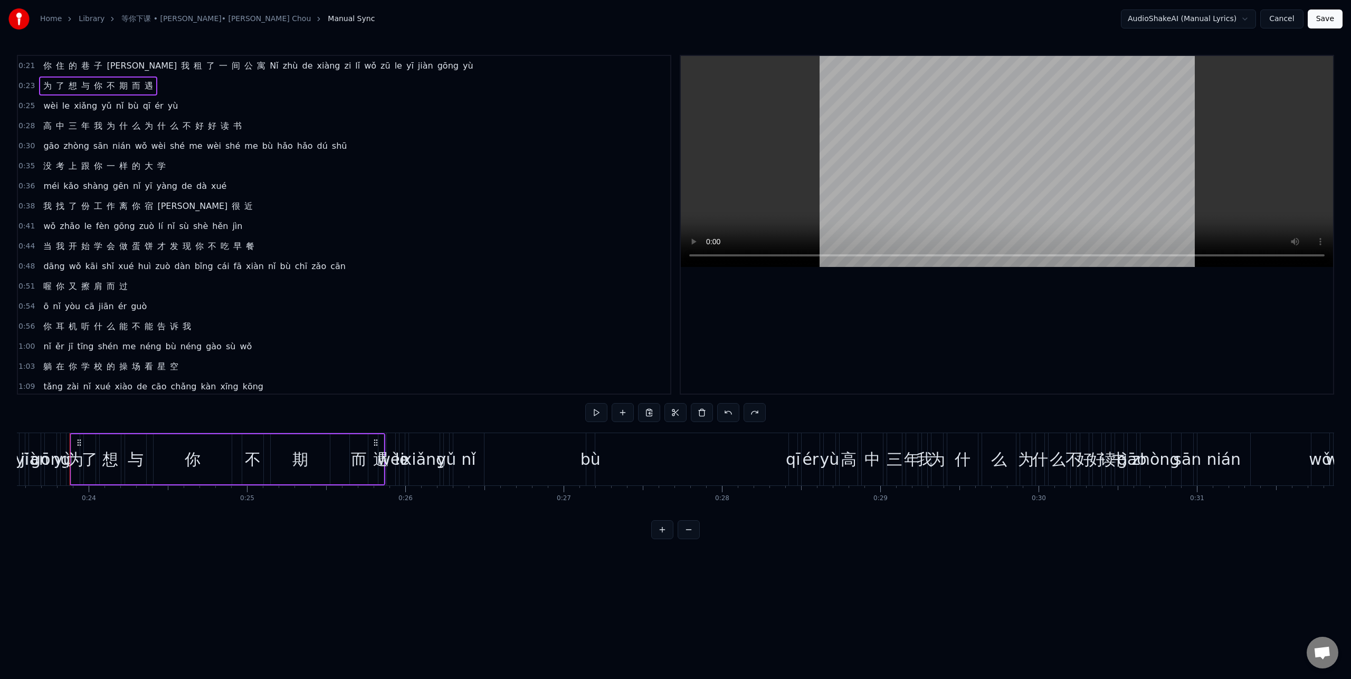
click at [86, 69] on span "巷" at bounding box center [85, 66] width 11 height 12
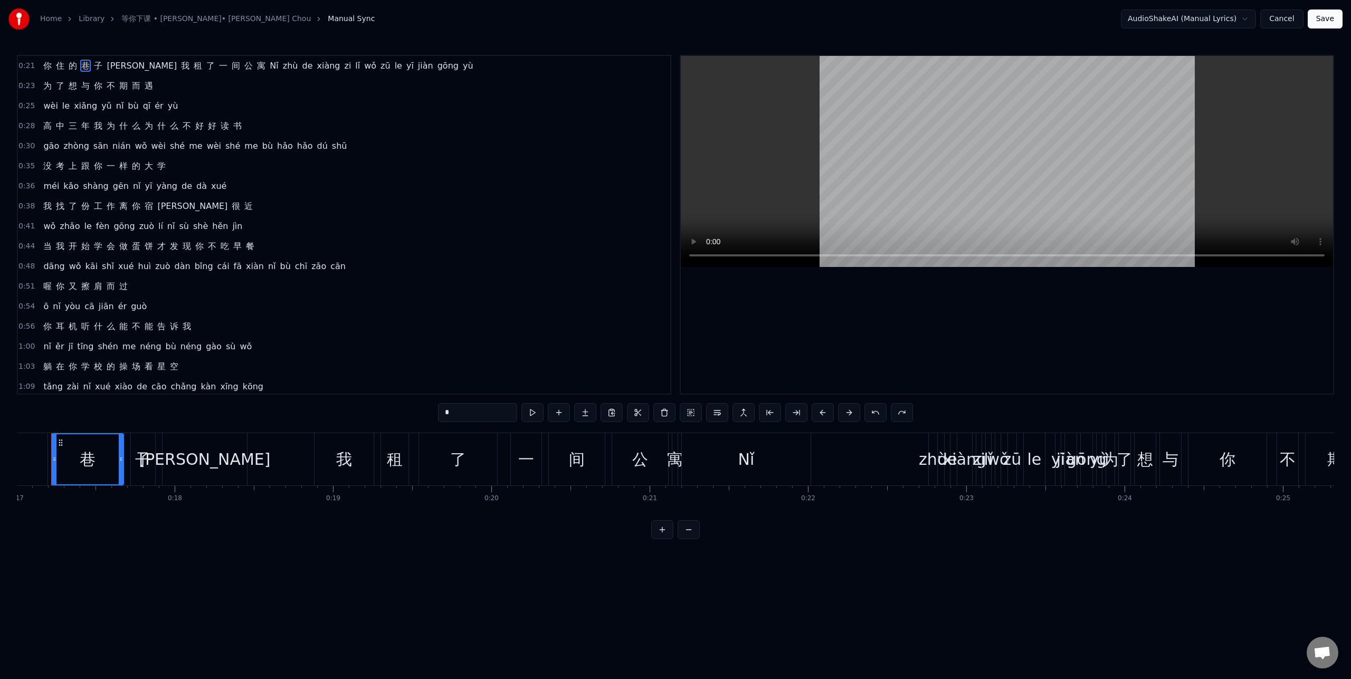
scroll to position [0, 2674]
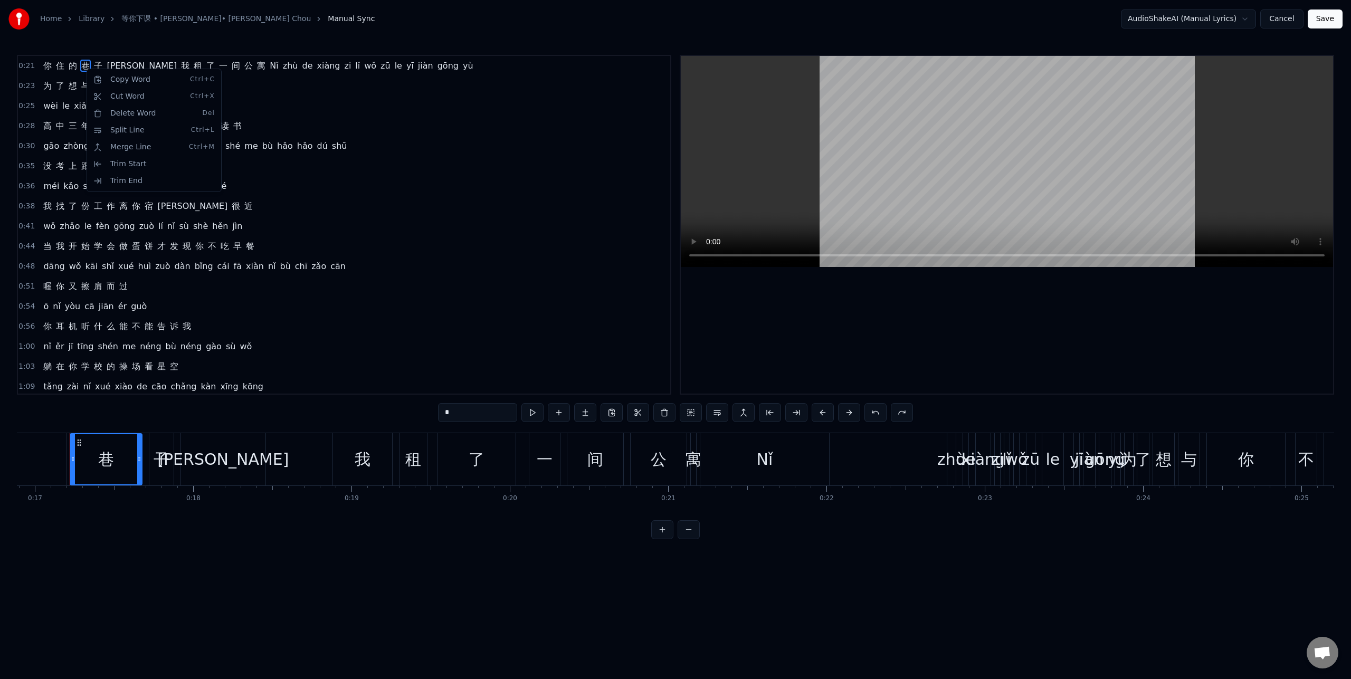
click at [1280, 16] on html "Home Library 等你下课 • 周杰倫 • Jay Chou Manual Sync AudioShakeAI (Manual Lyrics) Can…" at bounding box center [675, 278] width 1351 height 556
click at [1283, 19] on button "Cancel" at bounding box center [1282, 19] width 43 height 19
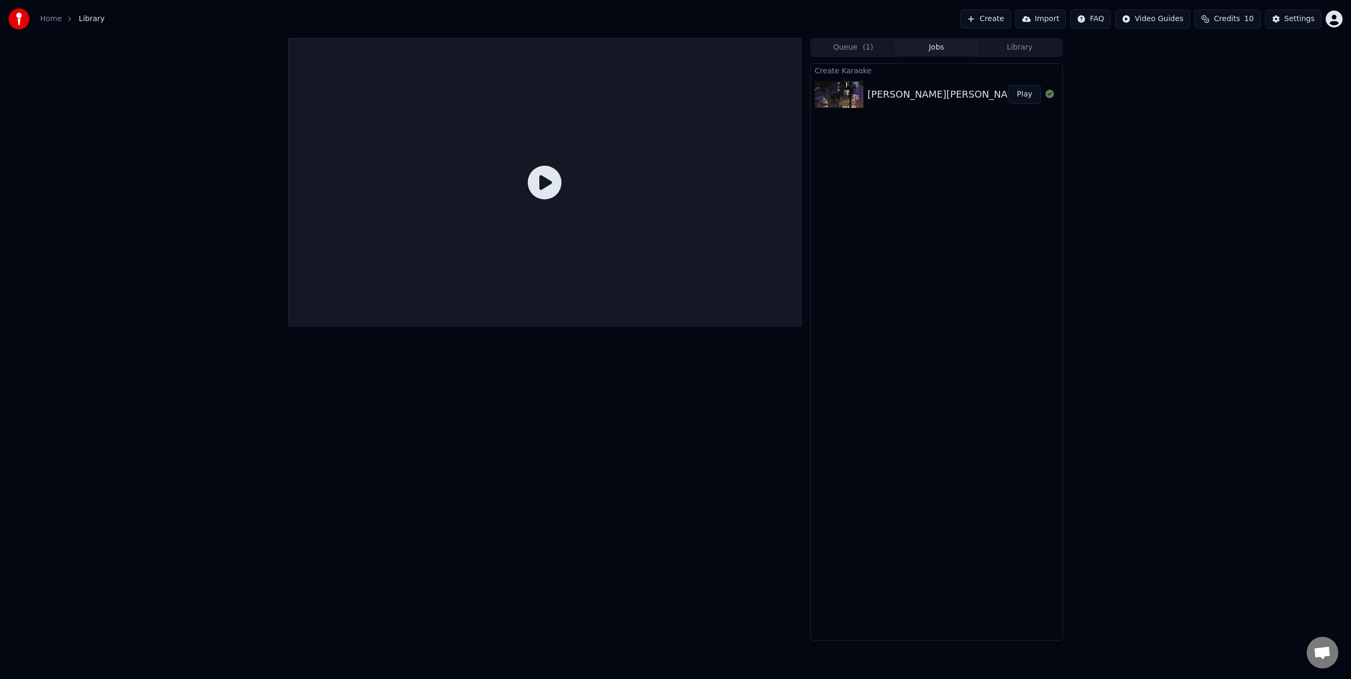
click at [953, 94] on div "周杰倫 Jay Chou 等你下课" at bounding box center [981, 94] width 226 height 15
click at [963, 92] on div "周杰倫 Jay Chou 等你下课" at bounding box center [981, 94] width 226 height 15
click at [879, 95] on div "周杰倫 Jay Chou 等你下课" at bounding box center [981, 94] width 226 height 15
click at [1335, 24] on html "Home Library Create Import FAQ Video Guides Credits 10 Settings Queue ( 1 ) Job…" at bounding box center [675, 339] width 1351 height 679
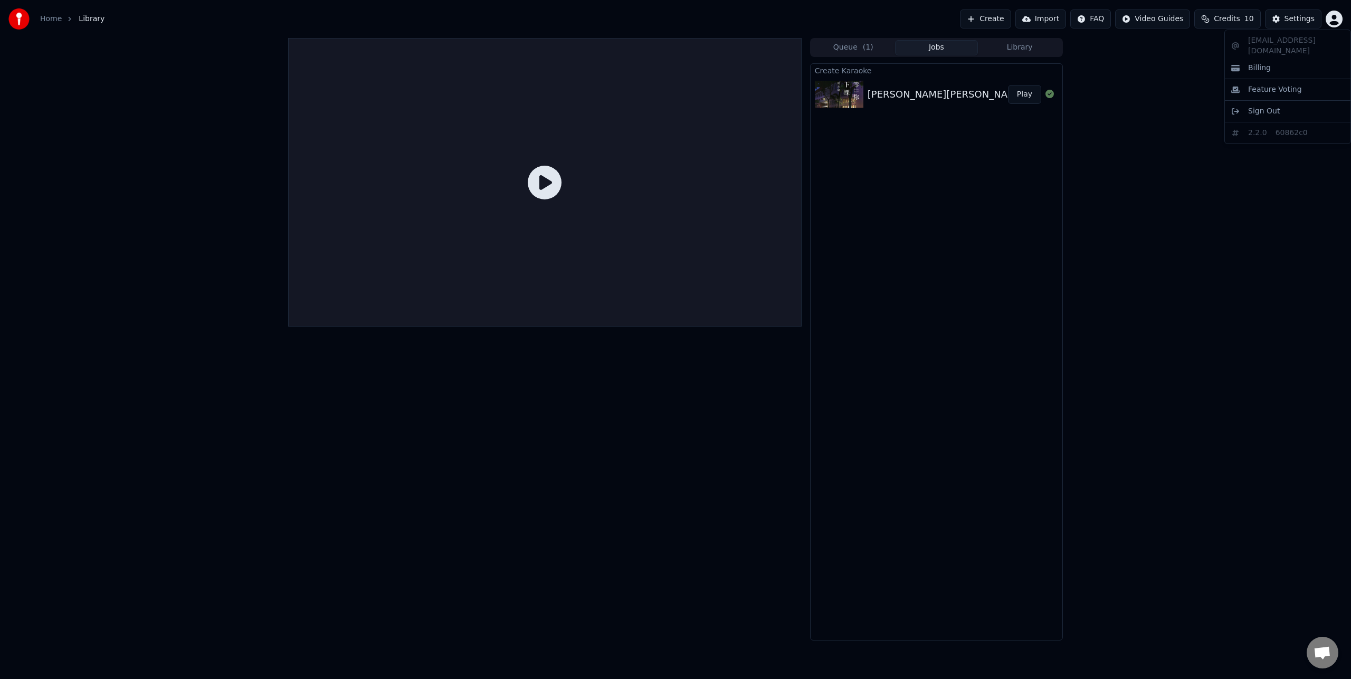
click at [1300, 21] on html "Home Library Create Import FAQ Video Guides Credits 10 Settings Queue ( 1 ) Job…" at bounding box center [675, 339] width 1351 height 679
click at [1300, 21] on div "Settings" at bounding box center [1300, 19] width 30 height 11
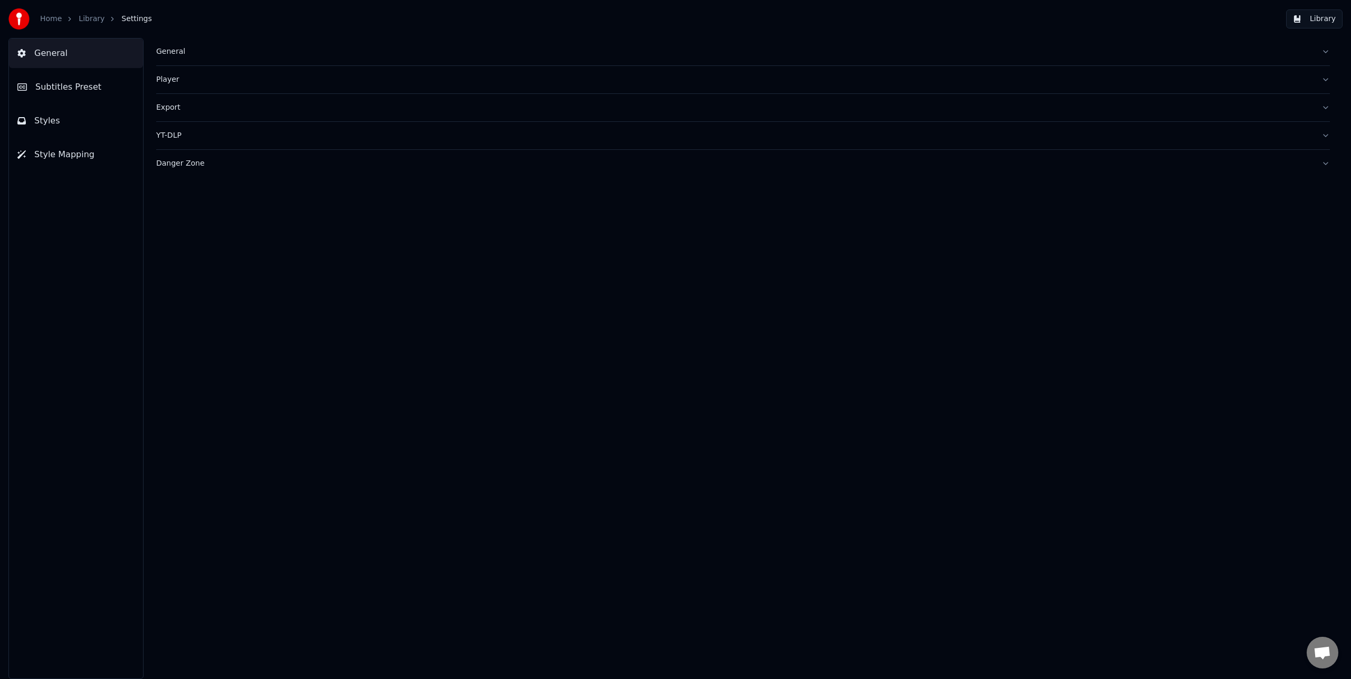
click at [80, 98] on button "Subtitles Preset" at bounding box center [76, 87] width 134 height 30
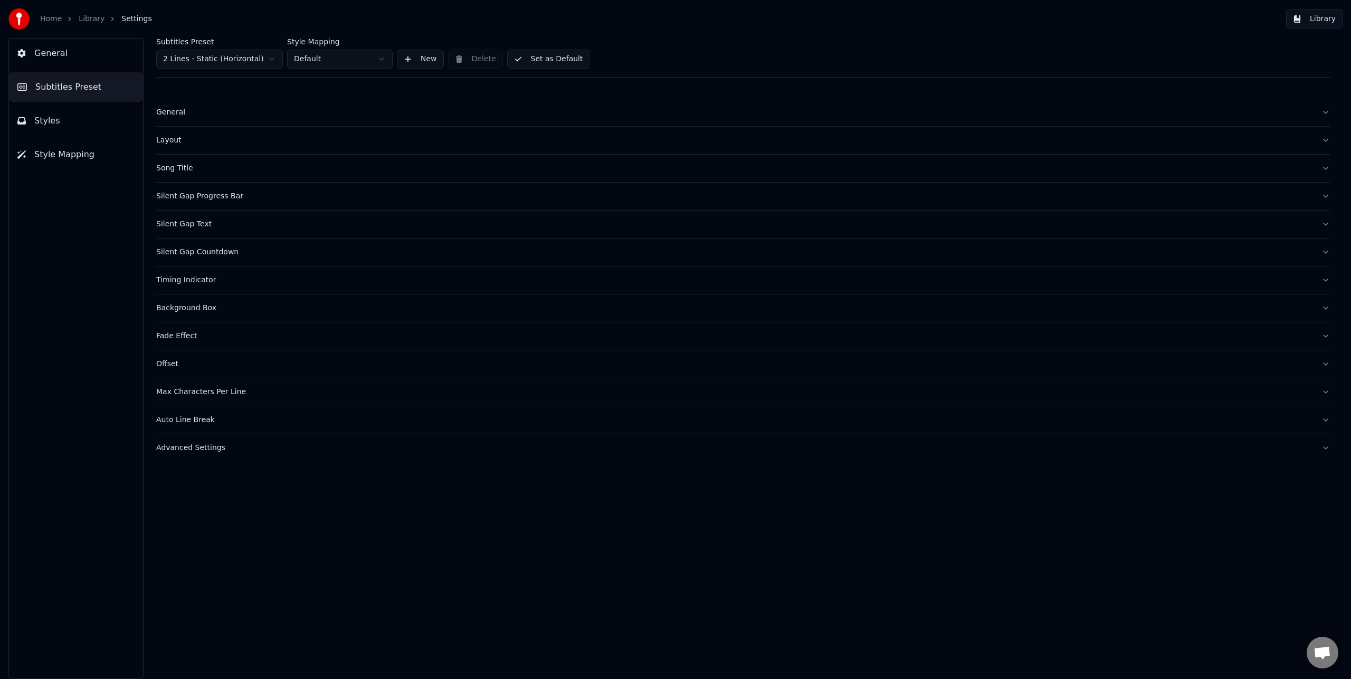
click at [166, 166] on div "Song Title" at bounding box center [734, 168] width 1157 height 11
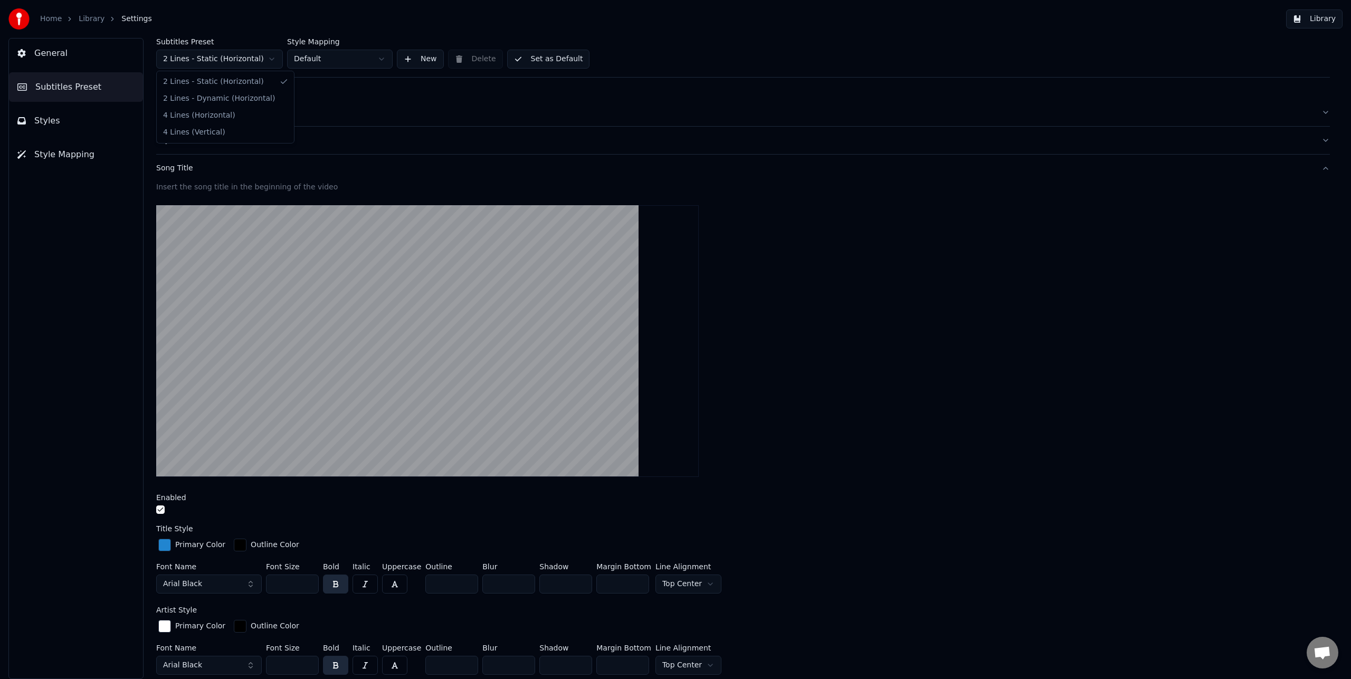
click at [267, 58] on html "Home Library Settings Library General Subtitles Preset Styles Style Mapping Sub…" at bounding box center [675, 339] width 1351 height 679
click at [79, 17] on link "Library" at bounding box center [92, 19] width 26 height 11
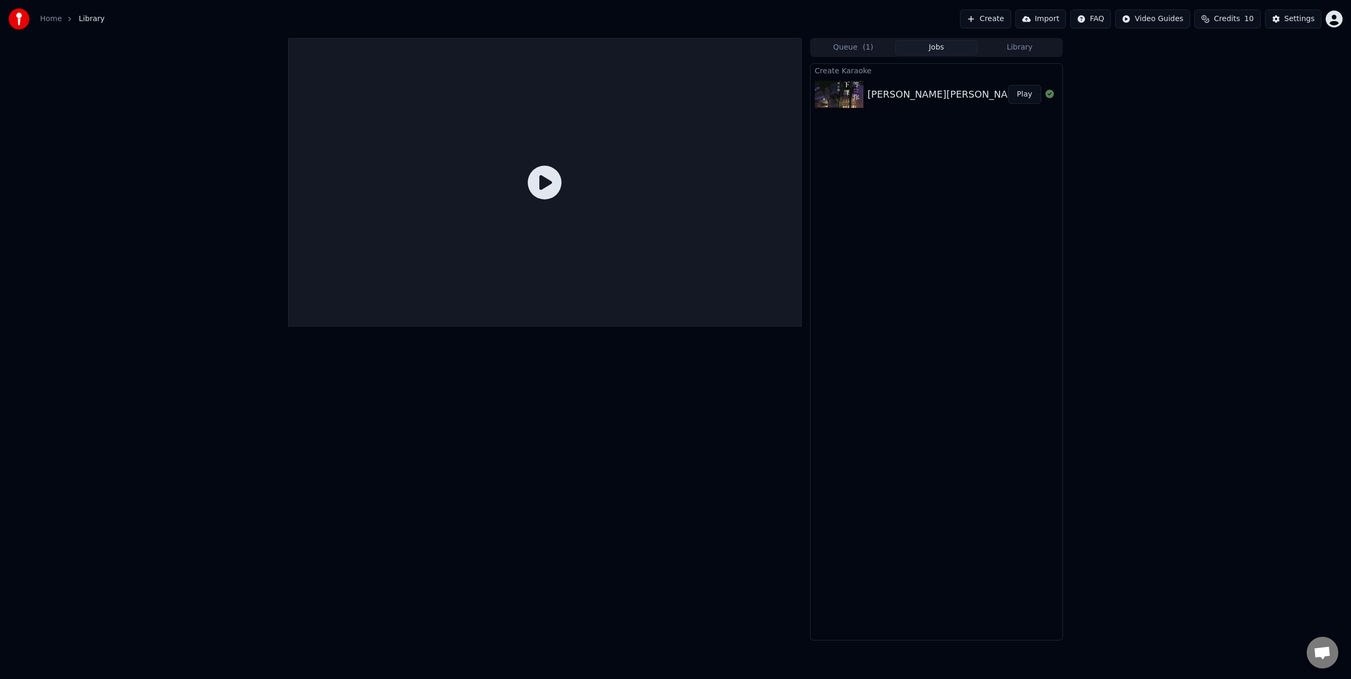
click at [525, 172] on div at bounding box center [545, 182] width 514 height 289
click at [557, 182] on icon at bounding box center [545, 183] width 34 height 34
click at [551, 184] on icon at bounding box center [545, 183] width 34 height 34
click at [879, 100] on div "周杰倫 Jay Chou 等你下课" at bounding box center [981, 94] width 226 height 15
click at [887, 96] on div "周杰倫 Jay Chou 等你下课" at bounding box center [981, 94] width 226 height 15
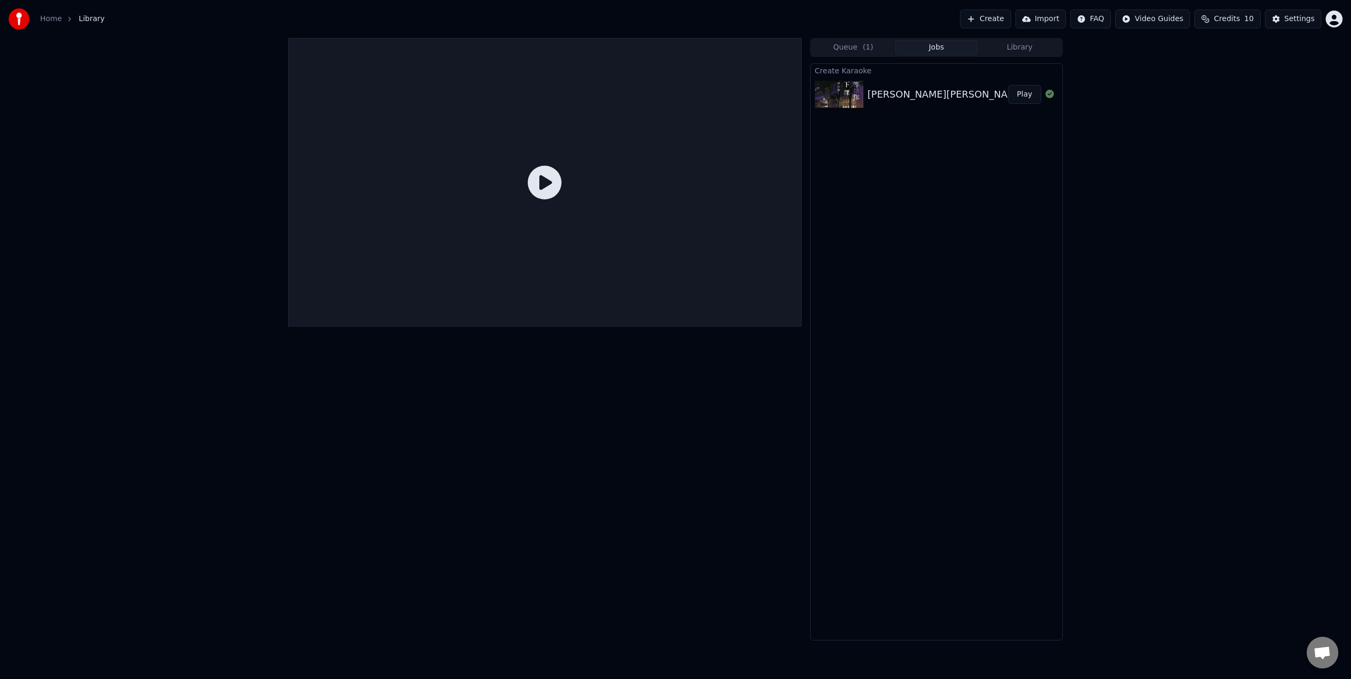
click at [887, 96] on div "周杰倫 Jay Chou 等你下课" at bounding box center [981, 94] width 226 height 15
click at [1026, 97] on button "Play" at bounding box center [1024, 94] width 33 height 19
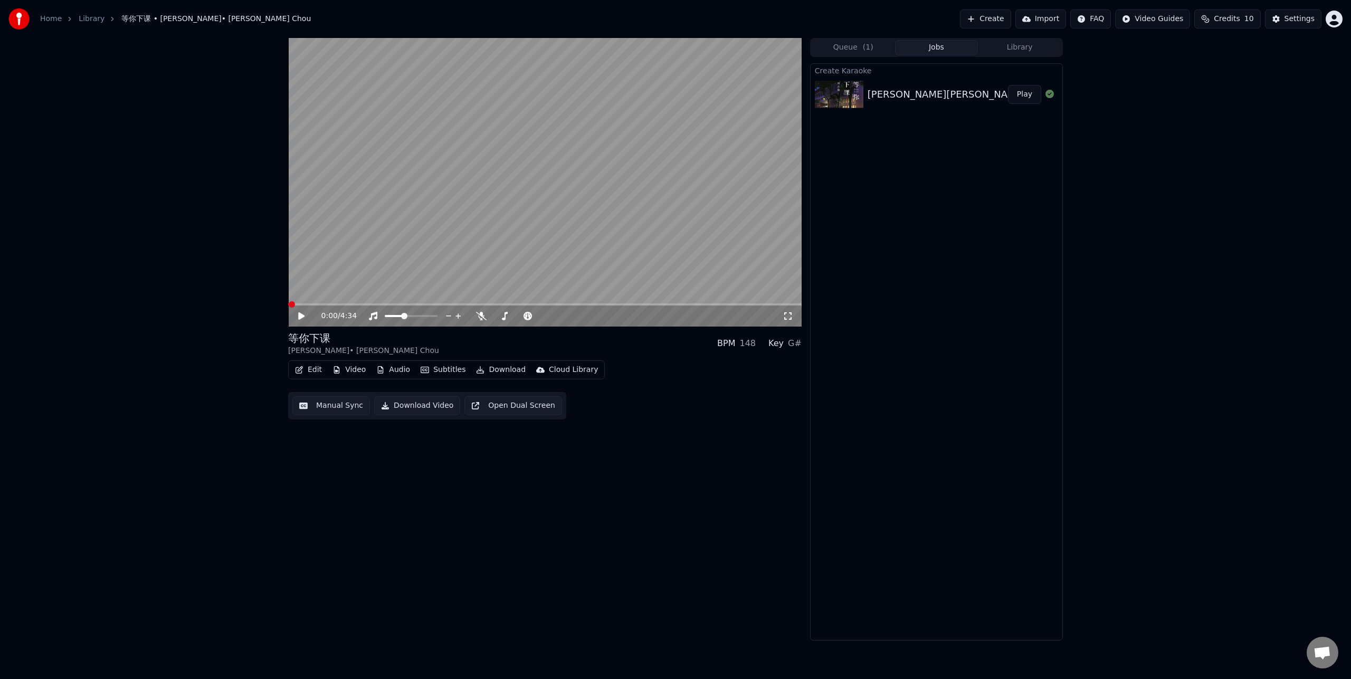
click at [1008, 85] on button "Play" at bounding box center [1024, 94] width 33 height 19
click at [299, 313] on icon at bounding box center [309, 316] width 25 height 8
click at [445, 370] on button "Subtitles" at bounding box center [443, 370] width 53 height 15
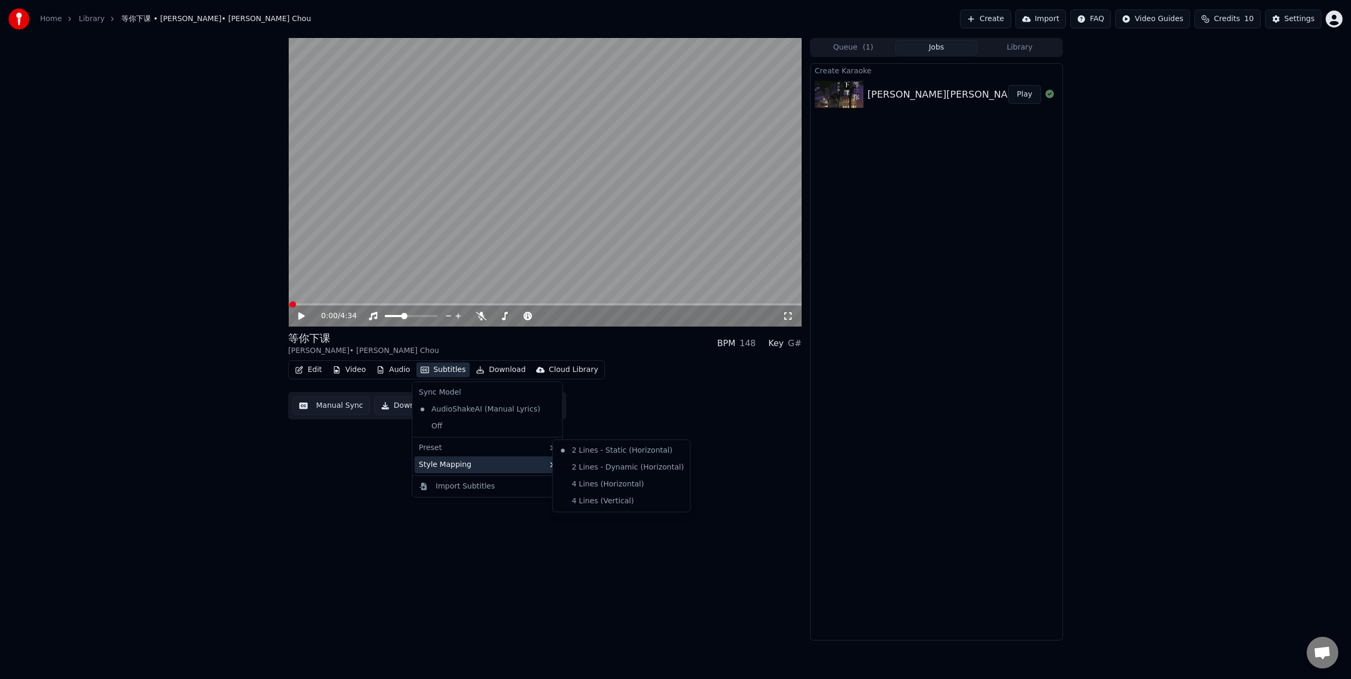
drag, startPoint x: 601, startPoint y: 471, endPoint x: 442, endPoint y: 472, distance: 158.4
click at [359, 439] on div "0:00 / 4:34 等你下课 周杰倫 • Jay Chou BPM 148 Key G# Edit Video Audio Subtitles Downl…" at bounding box center [545, 339] width 514 height 603
click at [442, 370] on button "Subtitles" at bounding box center [443, 370] width 53 height 15
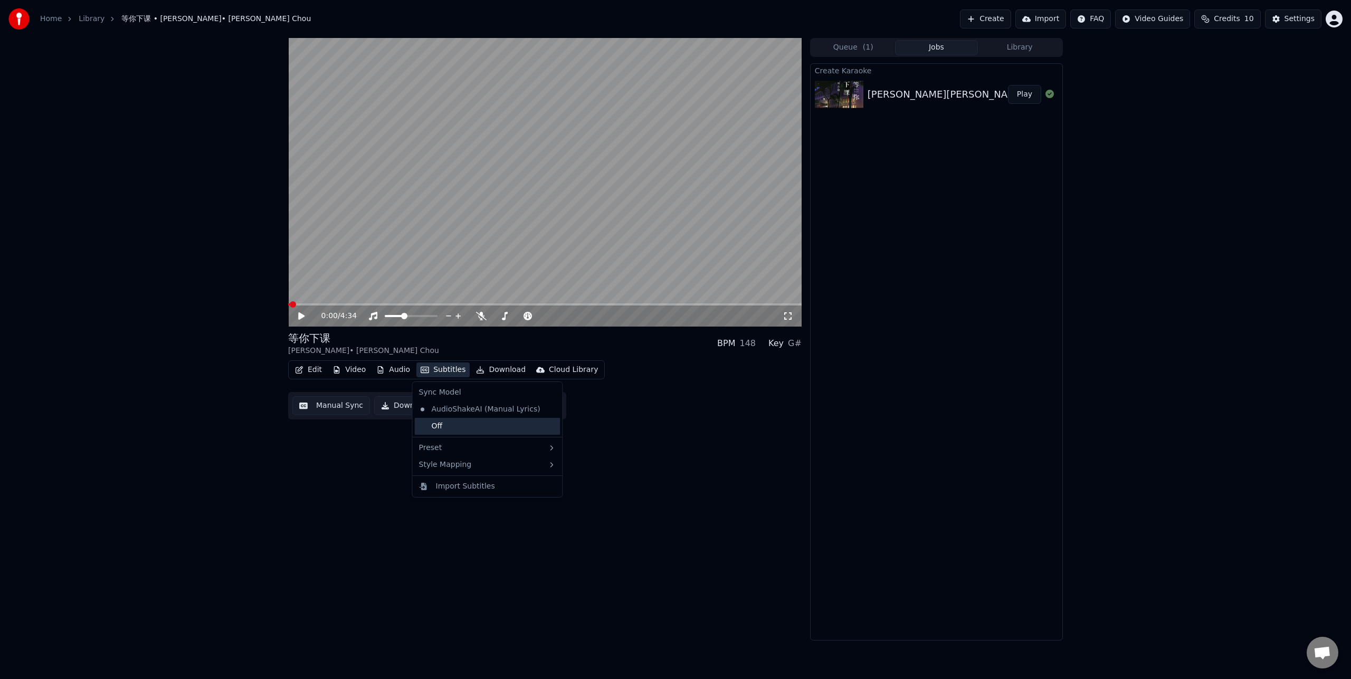
click at [441, 429] on div "Off" at bounding box center [488, 426] width 146 height 17
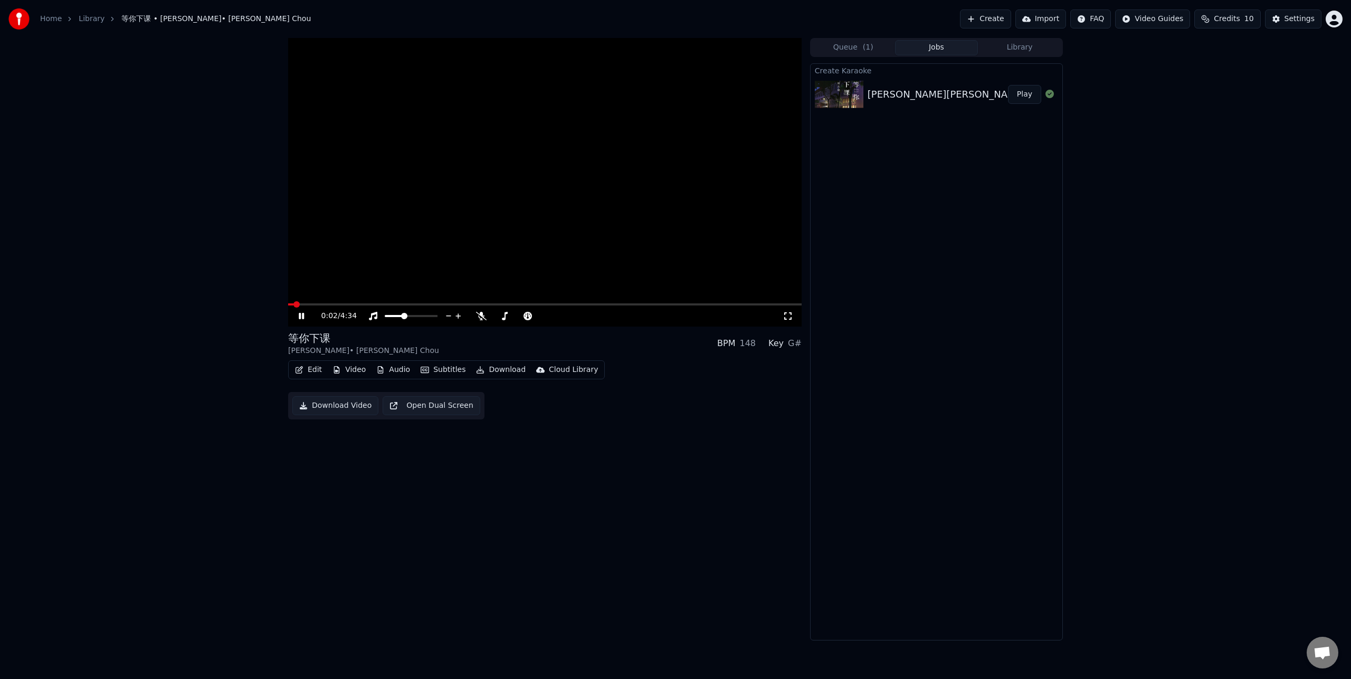
click at [306, 302] on video at bounding box center [545, 182] width 514 height 289
click at [306, 305] on span at bounding box center [545, 305] width 514 height 2
click at [448, 371] on button "Subtitles" at bounding box center [443, 370] width 53 height 15
click at [457, 412] on div "AudioShakeAI (Manual Lyrics)" at bounding box center [480, 409] width 130 height 17
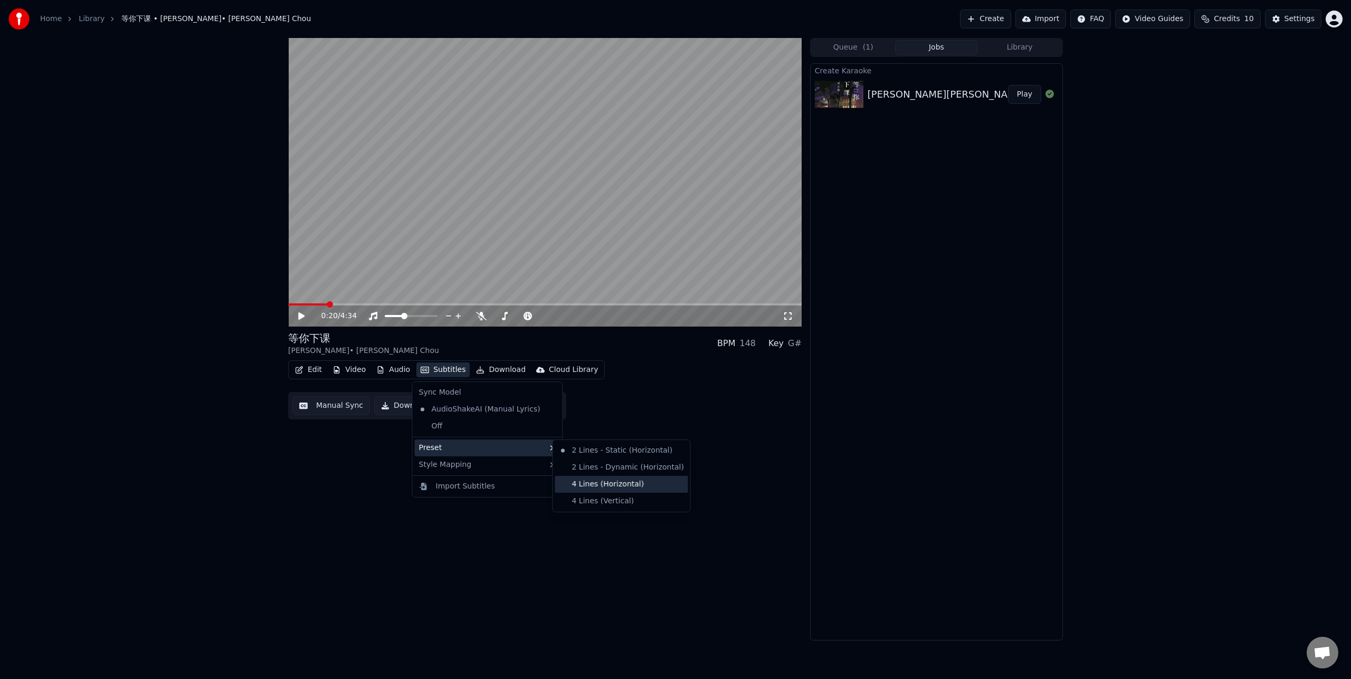
click at [615, 491] on div "4 Lines (Horizontal)" at bounding box center [621, 484] width 133 height 17
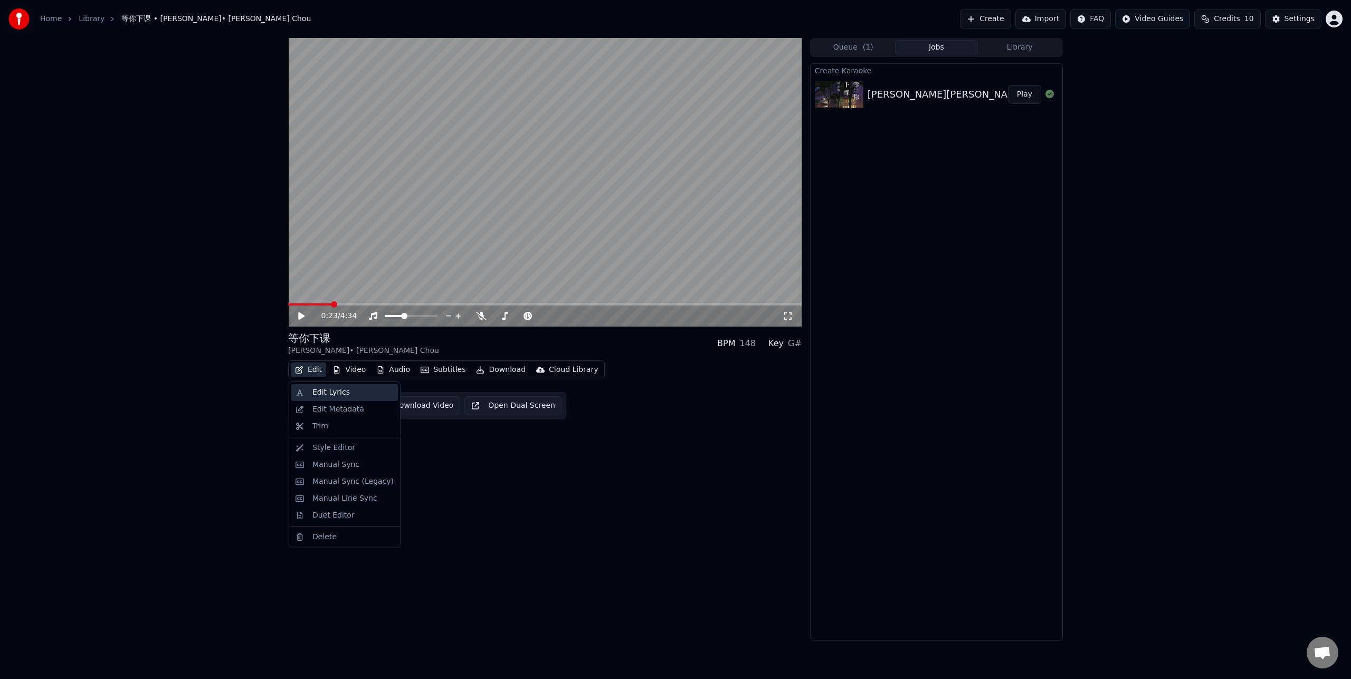
click at [316, 400] on div "Edit Lyrics" at bounding box center [344, 392] width 107 height 17
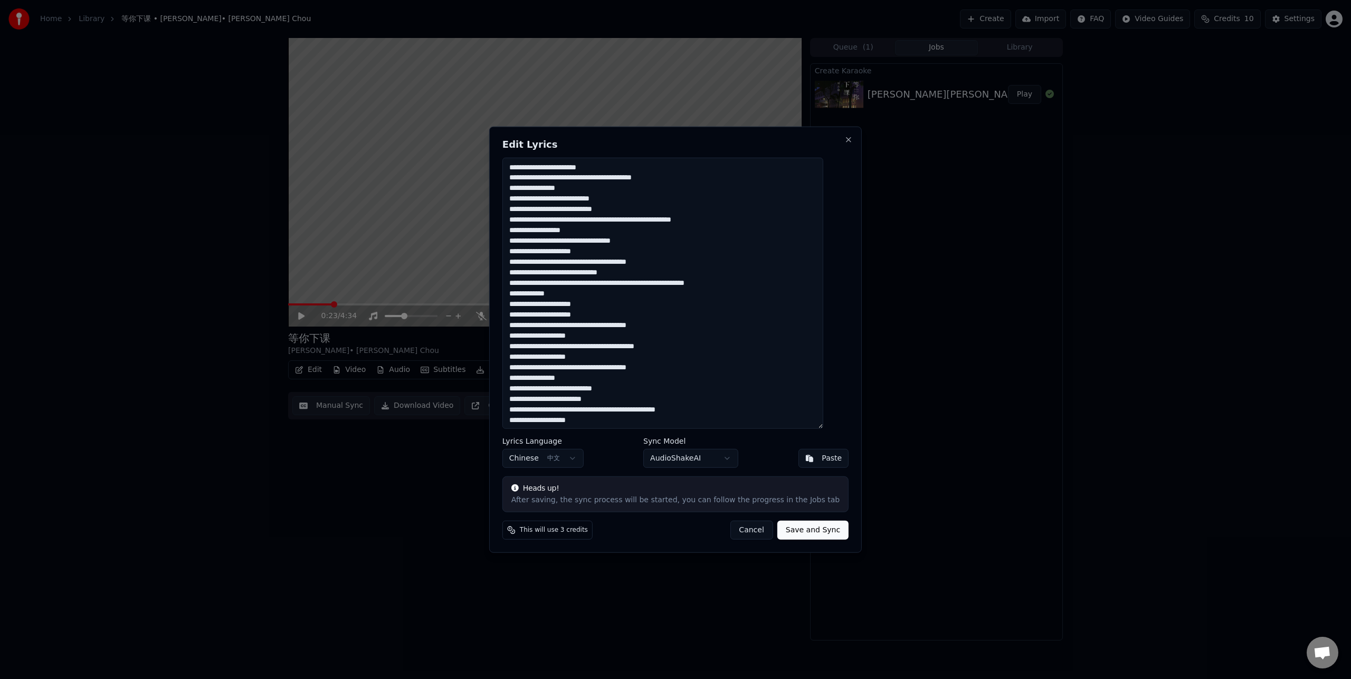
click at [673, 174] on textarea at bounding box center [663, 293] width 321 height 272
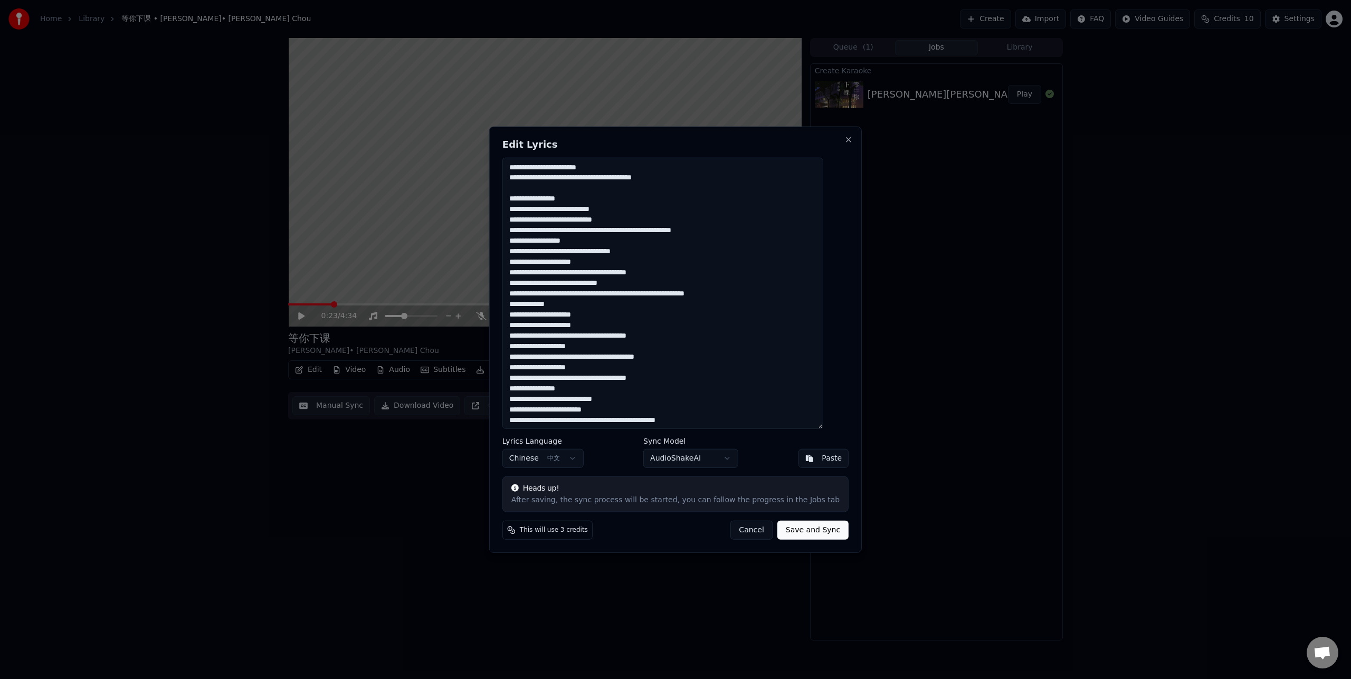
click at [640, 212] on textarea at bounding box center [663, 293] width 321 height 272
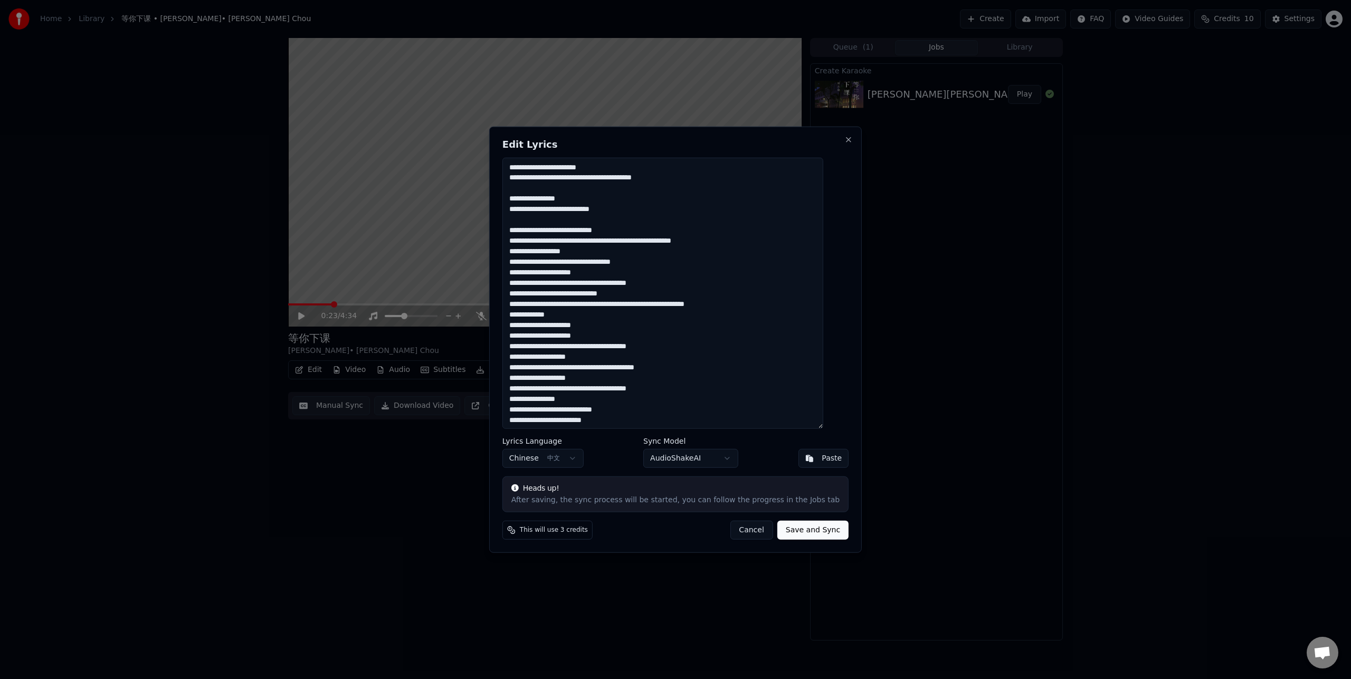
click at [755, 241] on textarea at bounding box center [663, 293] width 321 height 272
click at [662, 276] on textarea at bounding box center [663, 293] width 321 height 272
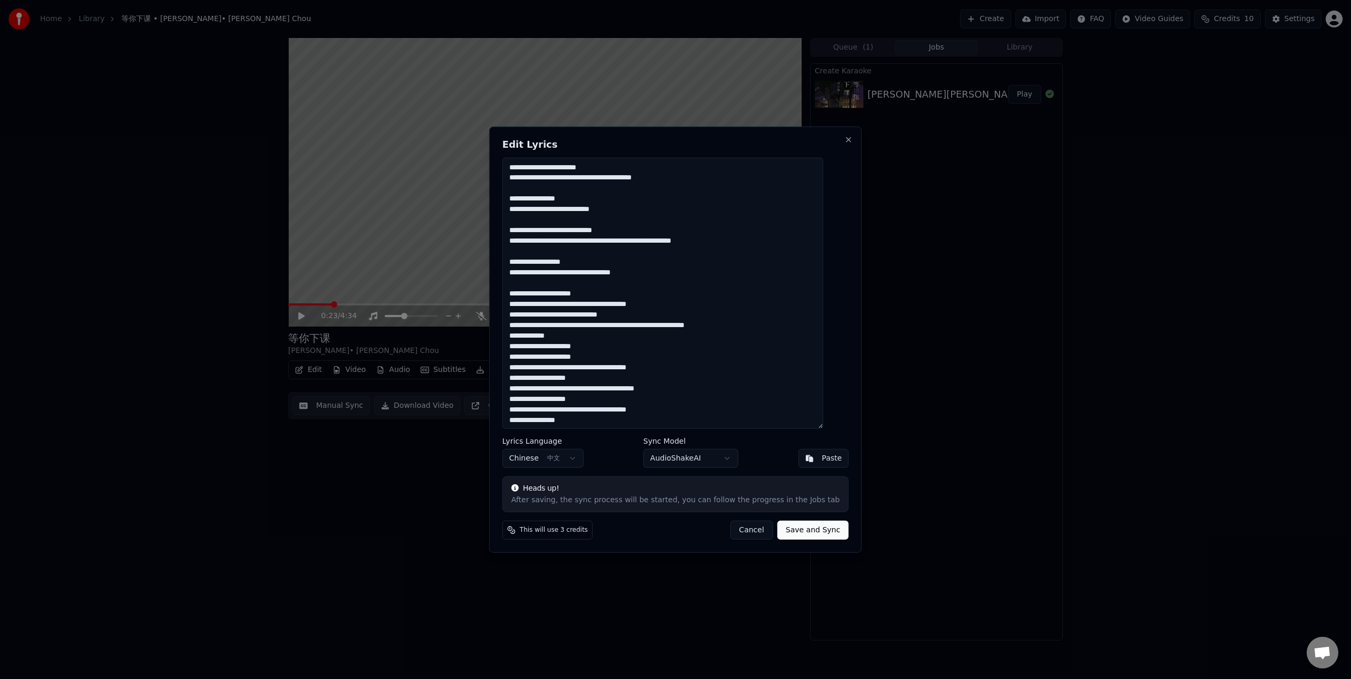
click at [670, 305] on textarea at bounding box center [663, 293] width 321 height 272
click at [749, 336] on textarea at bounding box center [663, 293] width 321 height 272
click at [616, 366] on textarea at bounding box center [663, 293] width 321 height 272
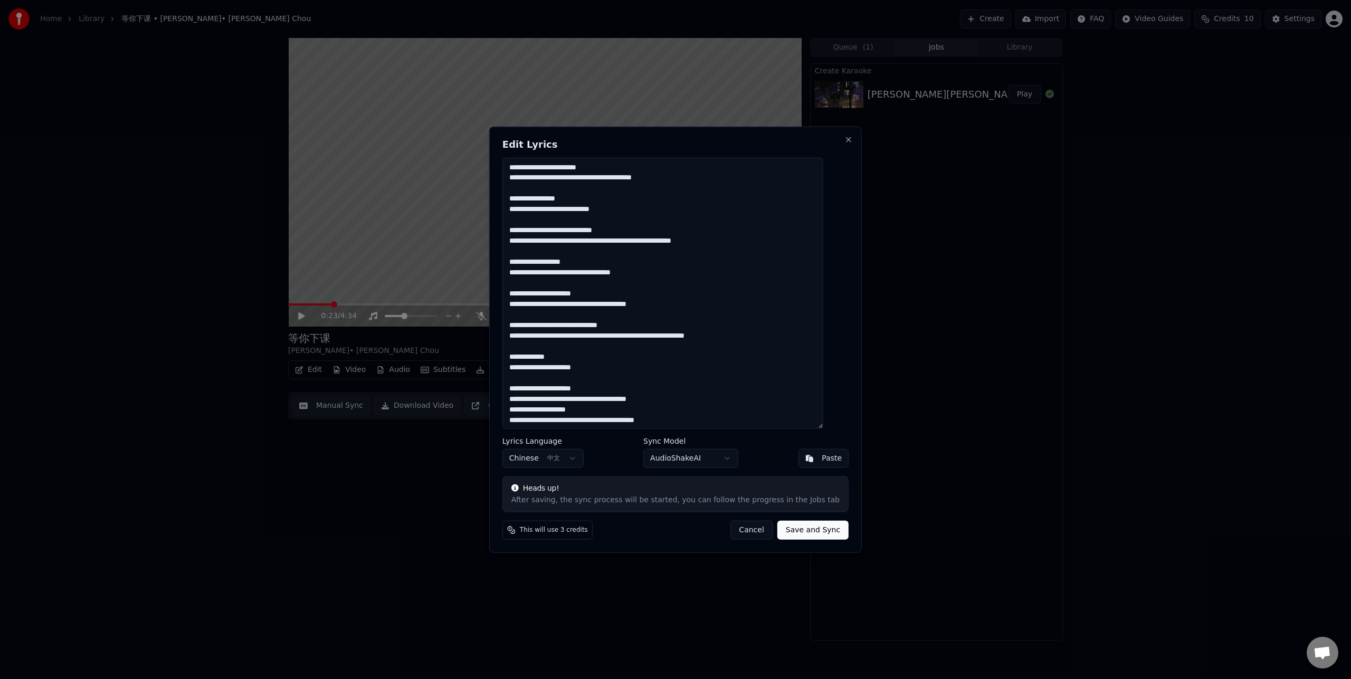
click at [676, 400] on textarea at bounding box center [663, 293] width 321 height 272
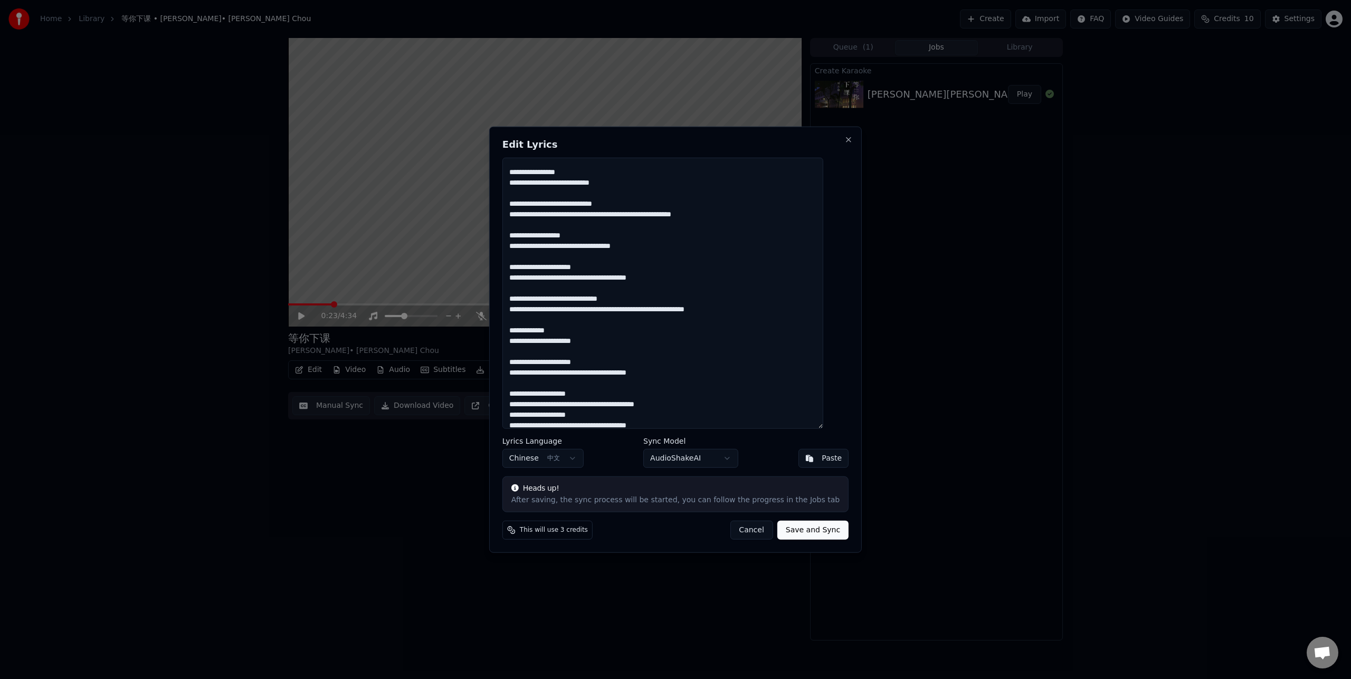
scroll to position [50, 0]
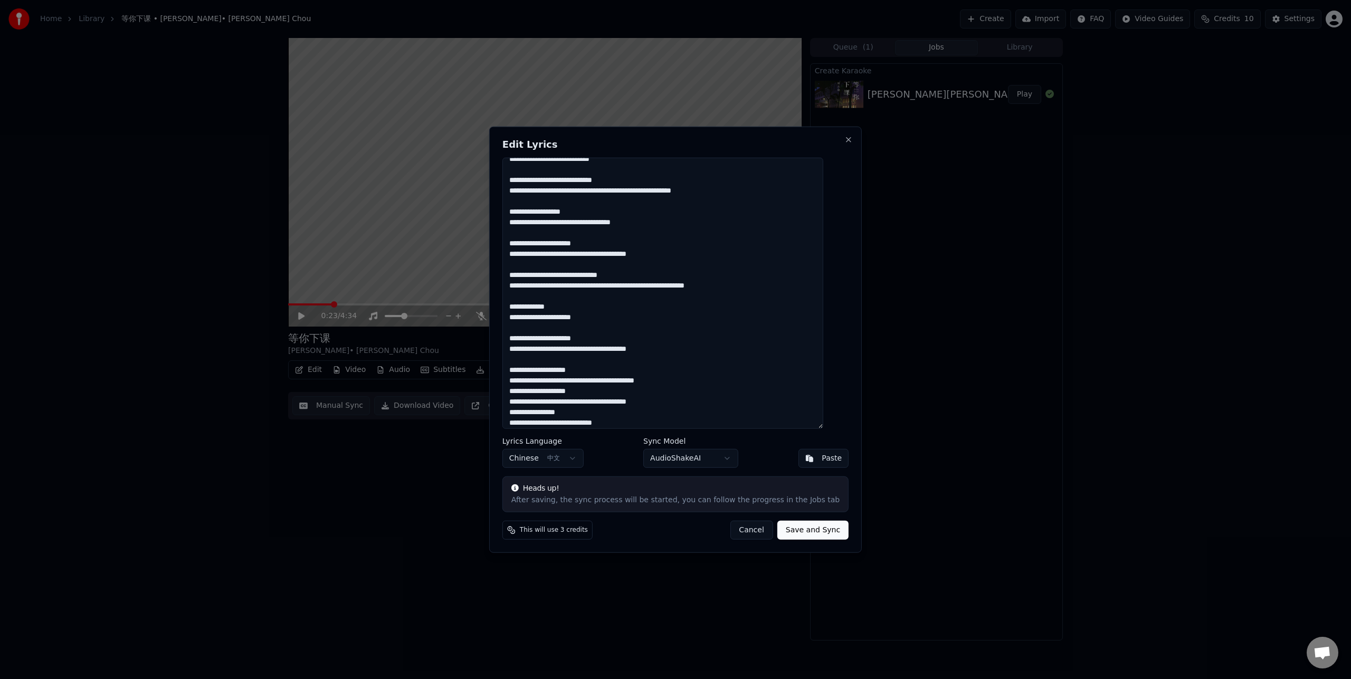
click at [686, 382] on textarea at bounding box center [663, 293] width 321 height 272
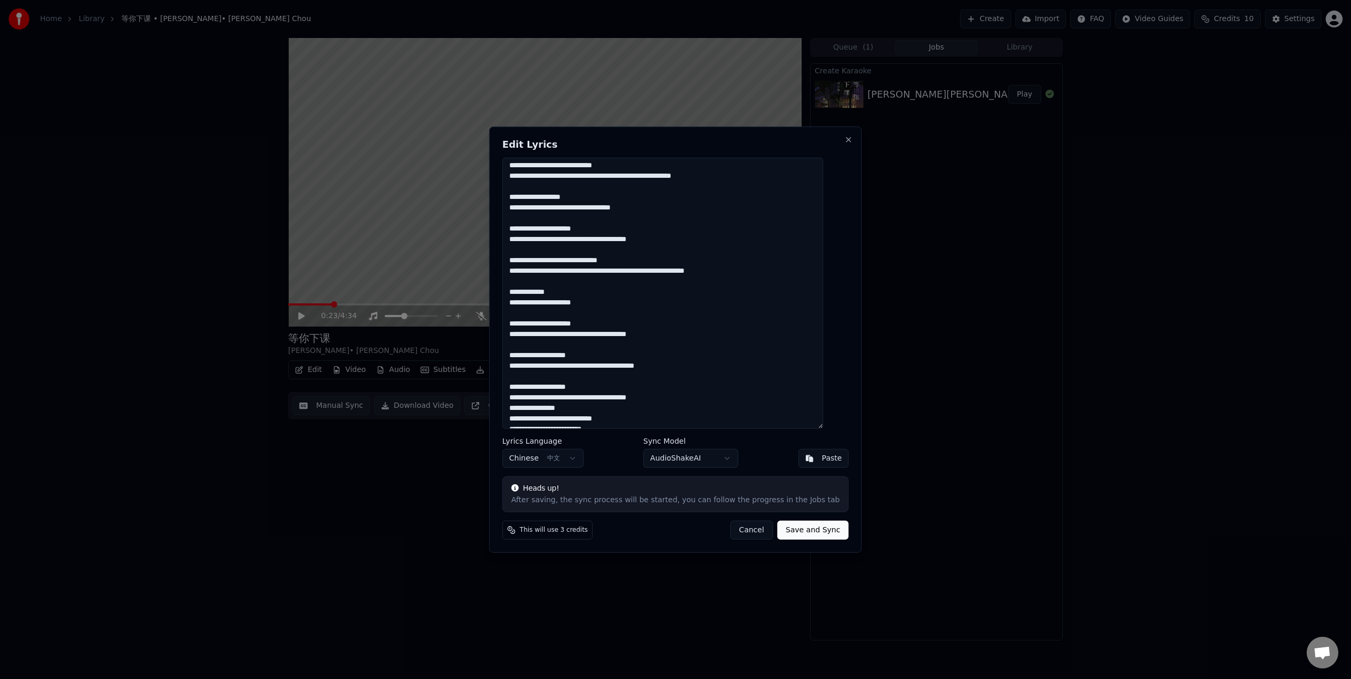
click at [674, 394] on textarea at bounding box center [663, 293] width 321 height 272
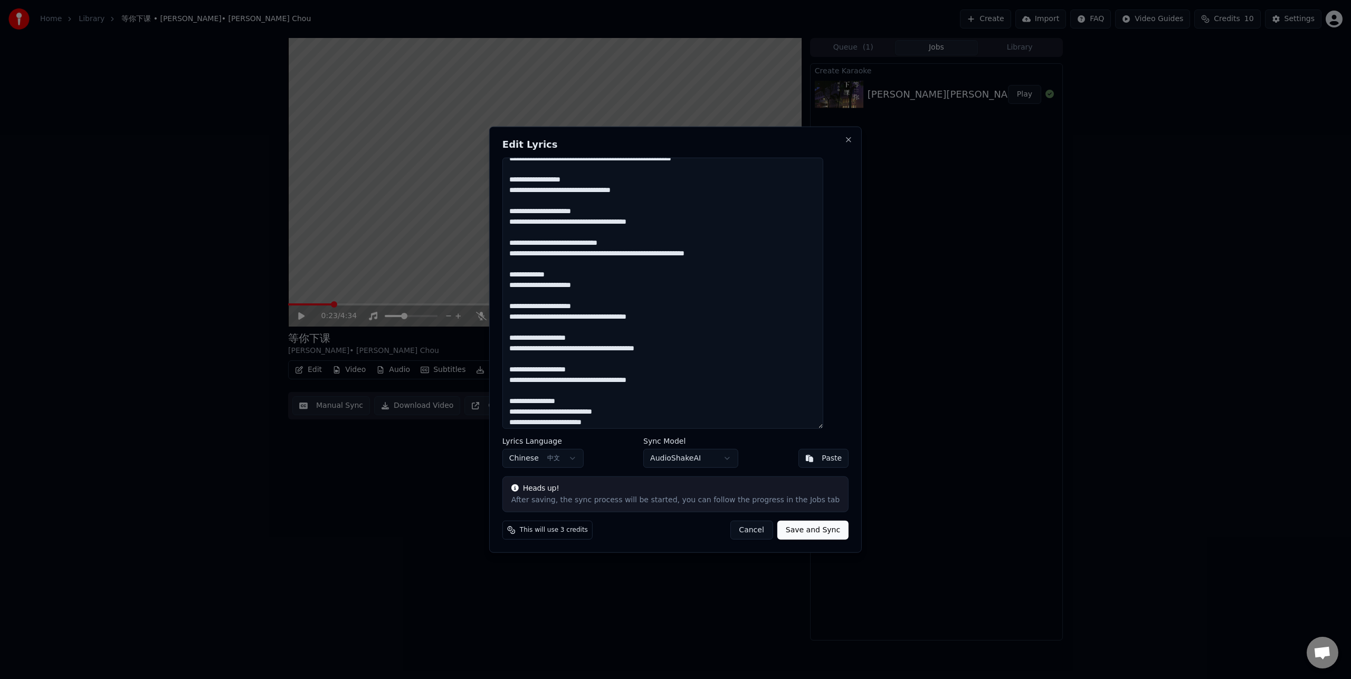
click at [654, 410] on textarea at bounding box center [663, 293] width 321 height 272
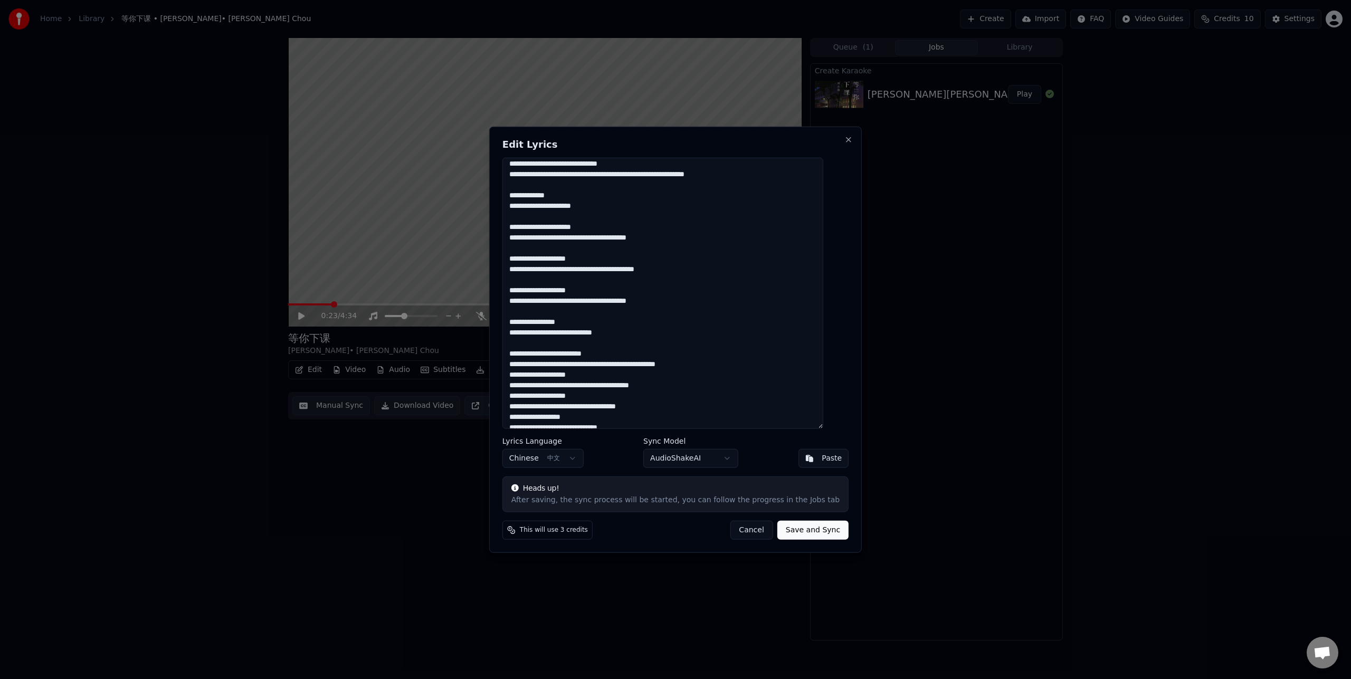
click at [707, 363] on textarea at bounding box center [663, 293] width 321 height 272
click at [682, 395] on textarea at bounding box center [663, 293] width 321 height 272
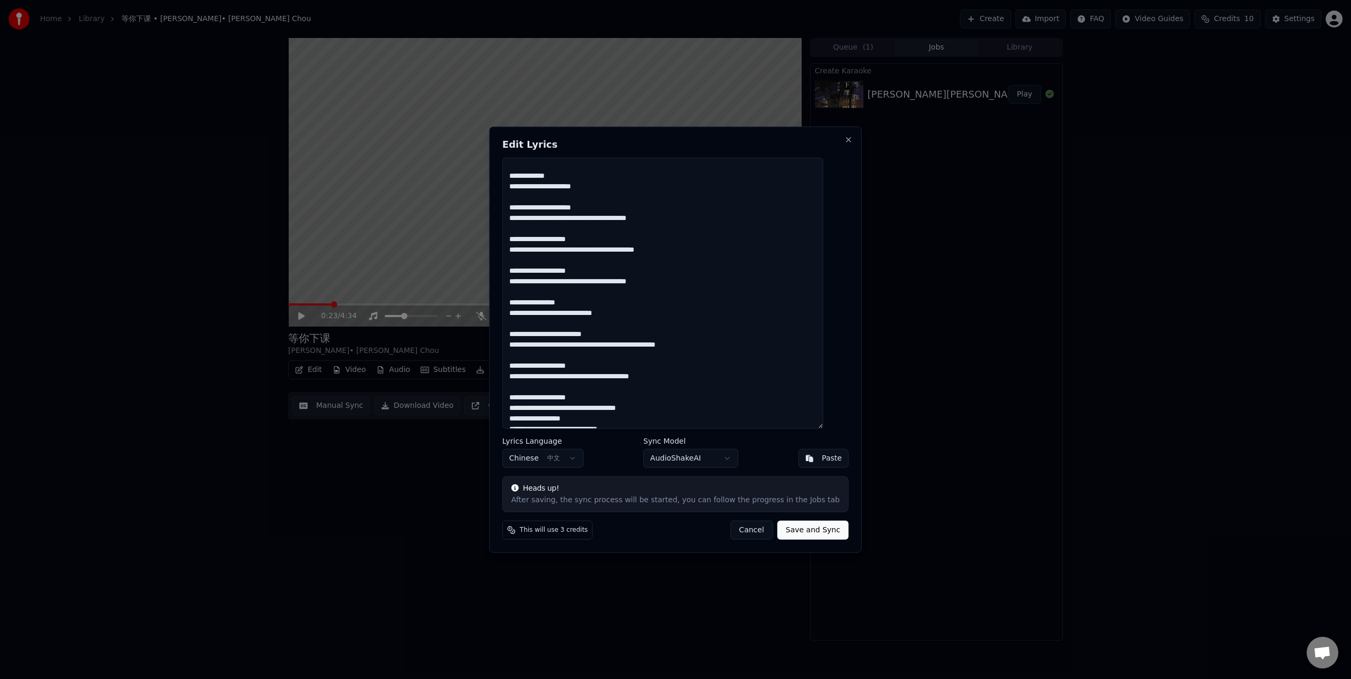
scroll to position [213, 0]
click at [669, 376] on textarea at bounding box center [663, 293] width 321 height 272
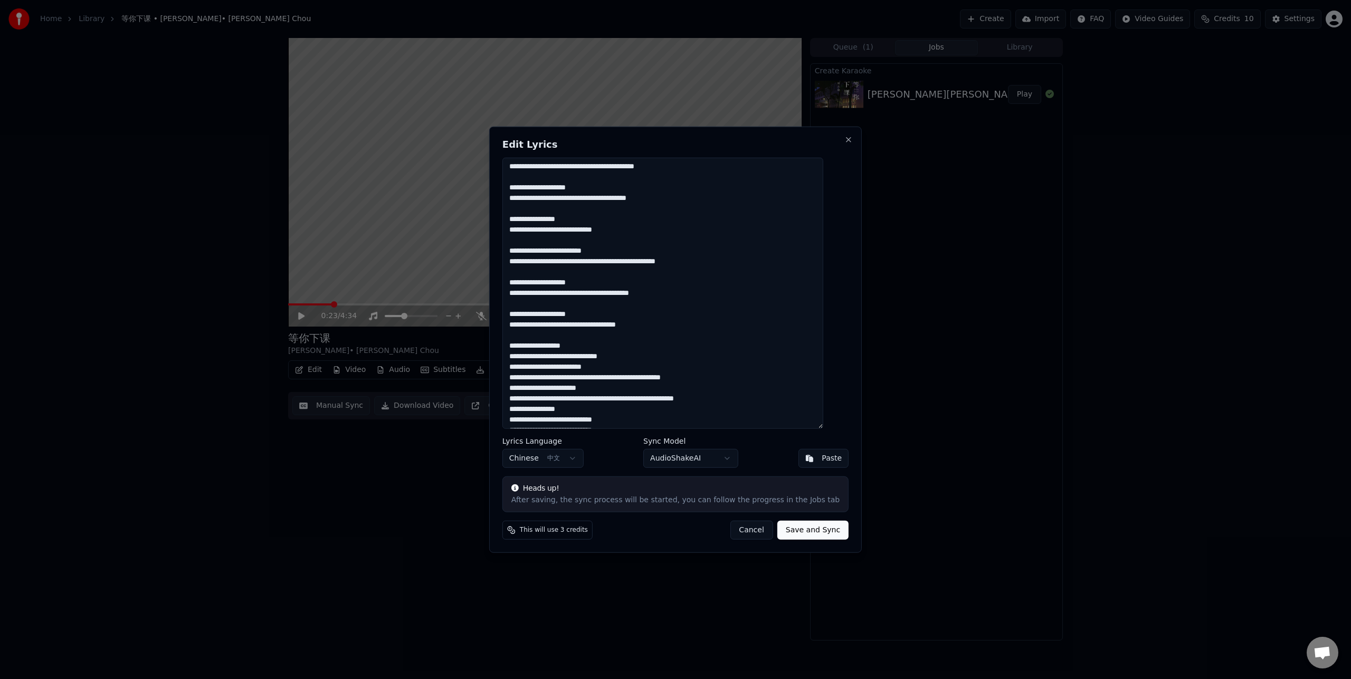
scroll to position [271, 0]
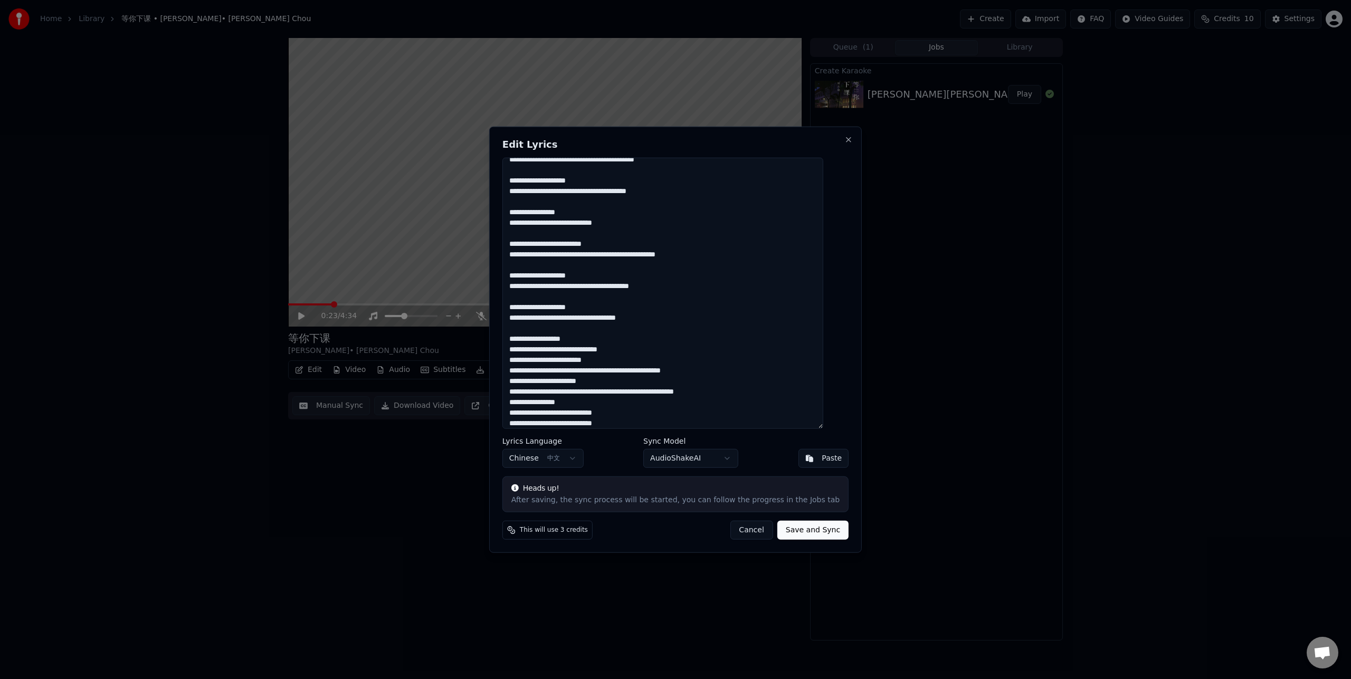
click at [634, 348] on textarea at bounding box center [663, 293] width 321 height 272
click at [718, 378] on textarea at bounding box center [663, 293] width 321 height 272
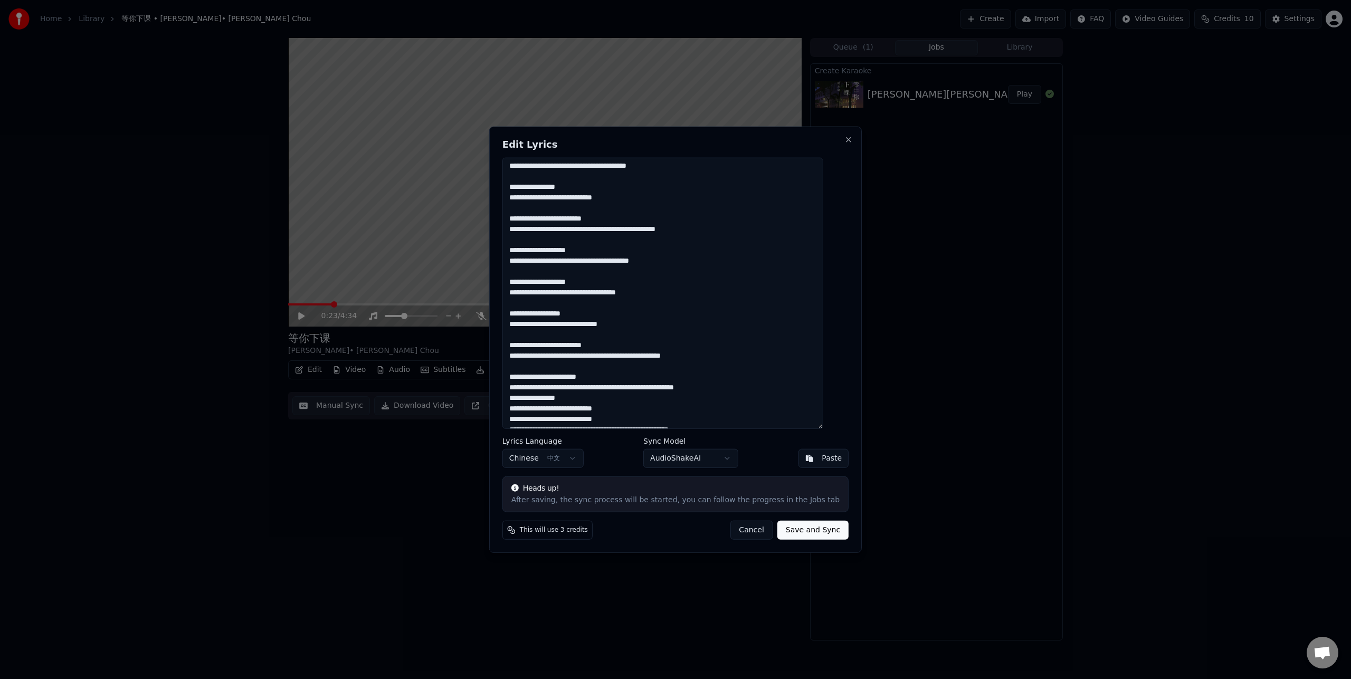
scroll to position [297, 0]
click at [766, 390] on textarea at bounding box center [663, 293] width 321 height 272
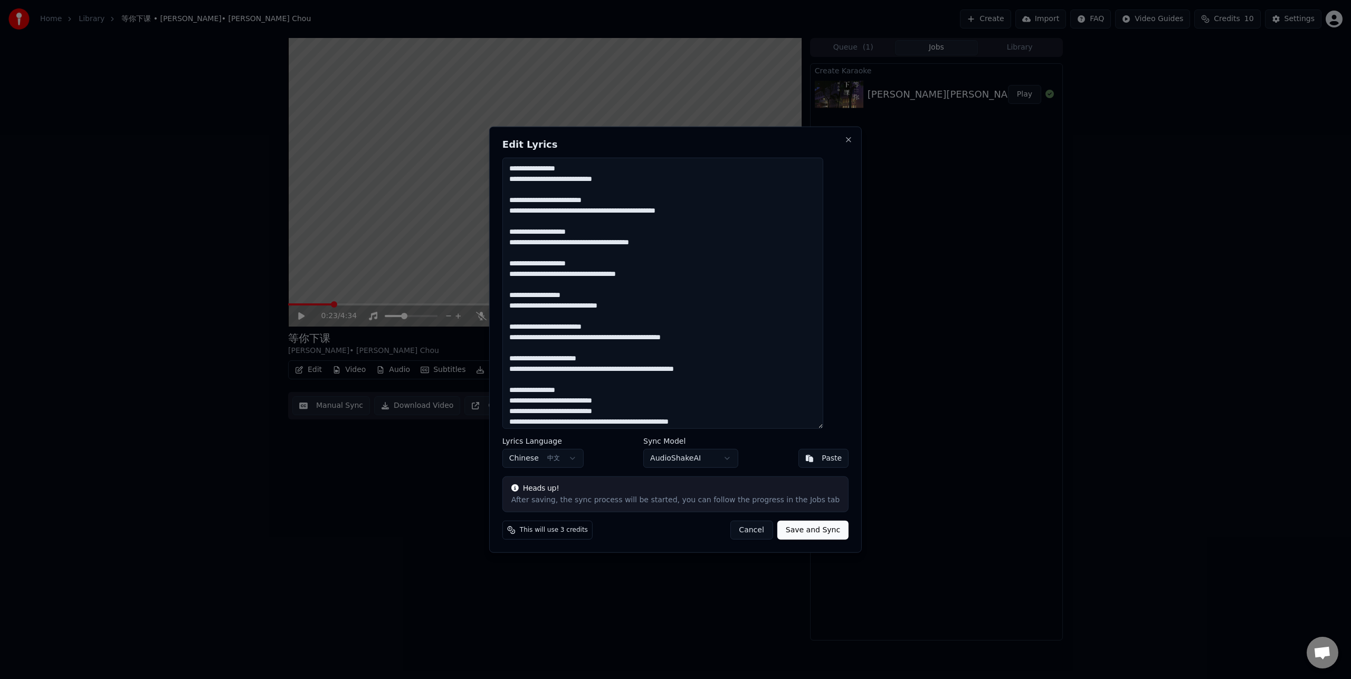
scroll to position [315, 0]
click at [665, 394] on textarea at bounding box center [663, 293] width 321 height 272
click at [662, 400] on textarea at bounding box center [663, 293] width 321 height 272
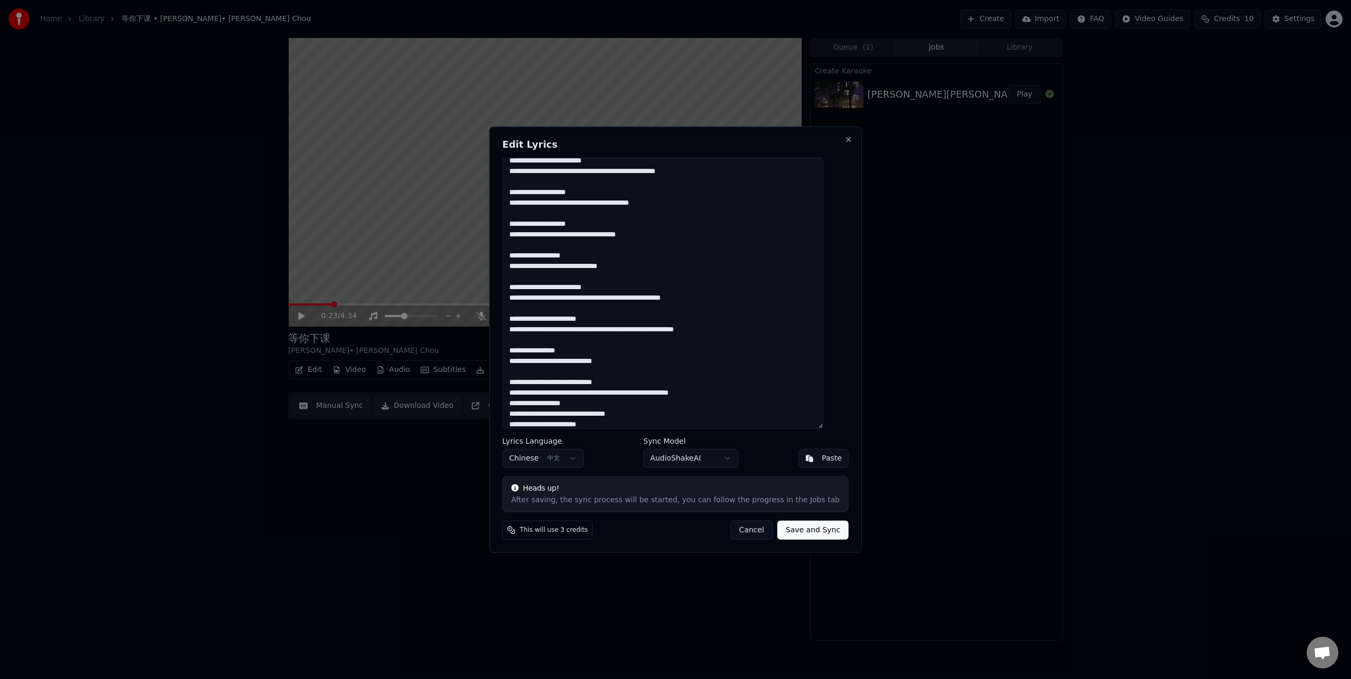
scroll to position [355, 0]
click at [727, 391] on textarea at bounding box center [663, 293] width 321 height 272
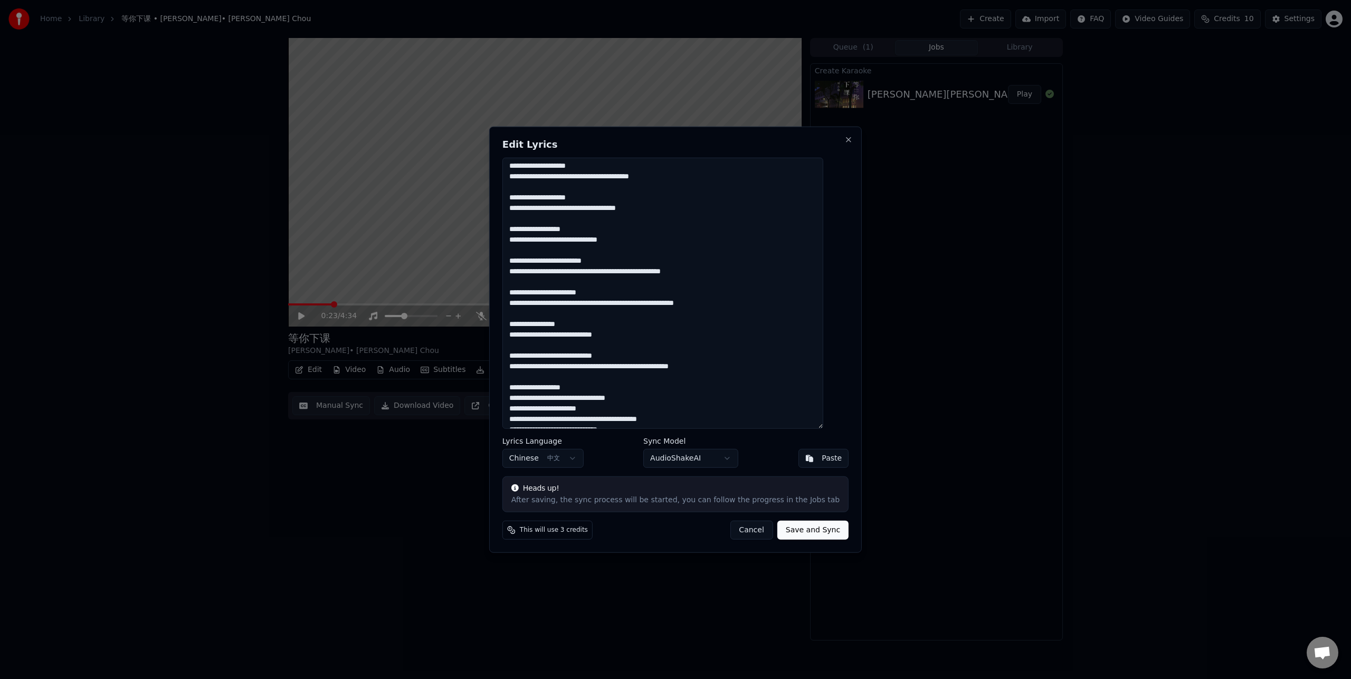
scroll to position [385, 0]
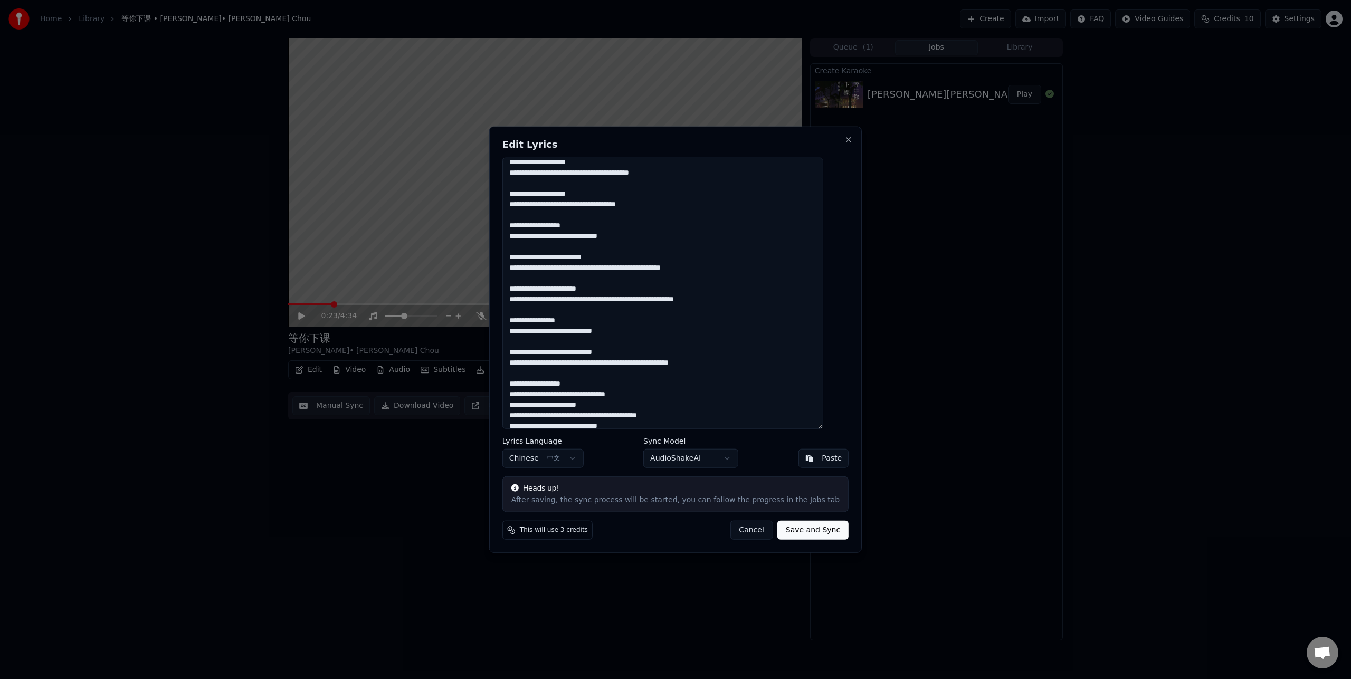
click at [656, 393] on textarea at bounding box center [663, 293] width 321 height 272
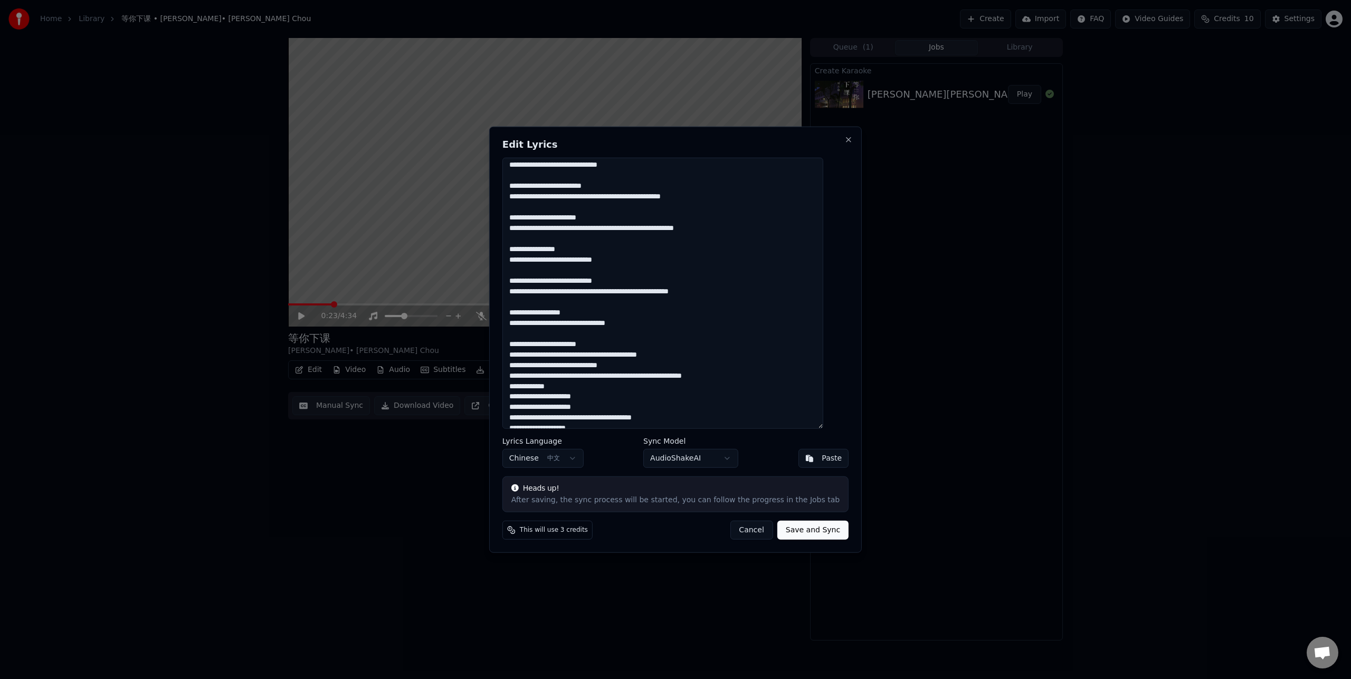
click at [691, 353] on textarea at bounding box center [663, 293] width 321 height 272
click at [737, 387] on textarea at bounding box center [663, 293] width 321 height 272
click at [630, 417] on textarea at bounding box center [663, 293] width 321 height 272
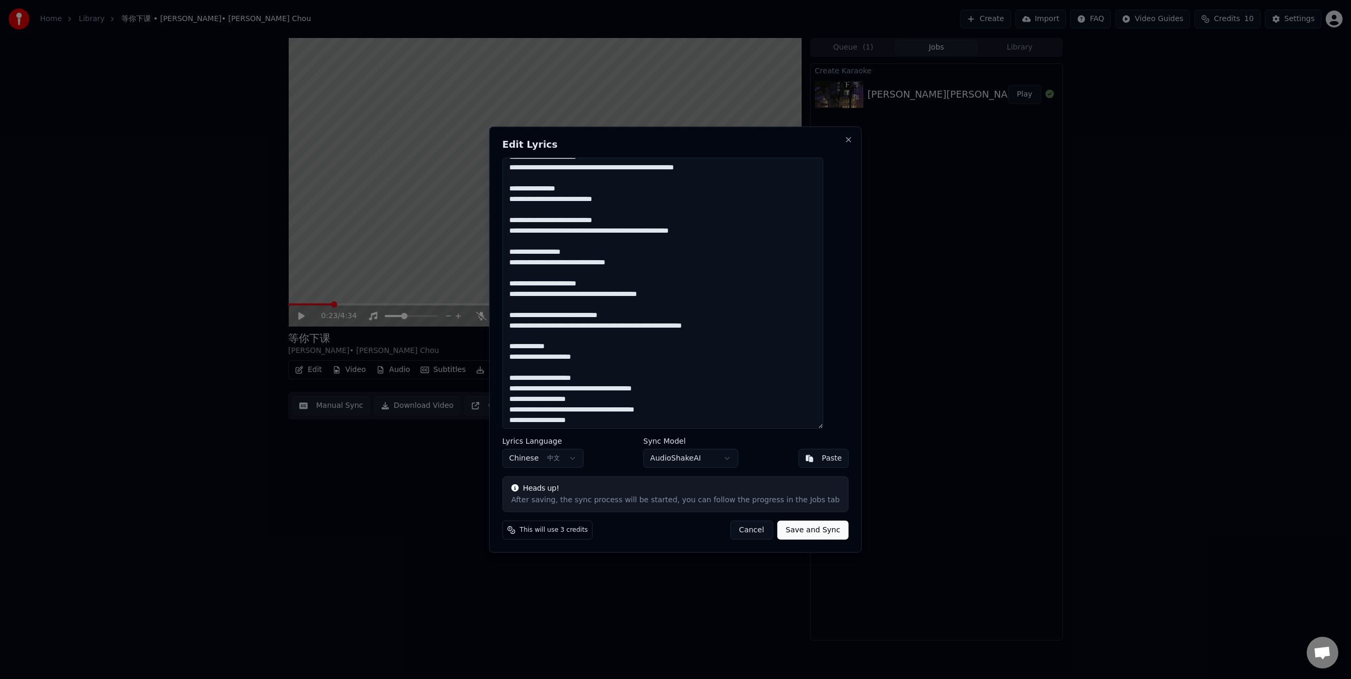
scroll to position [519, 0]
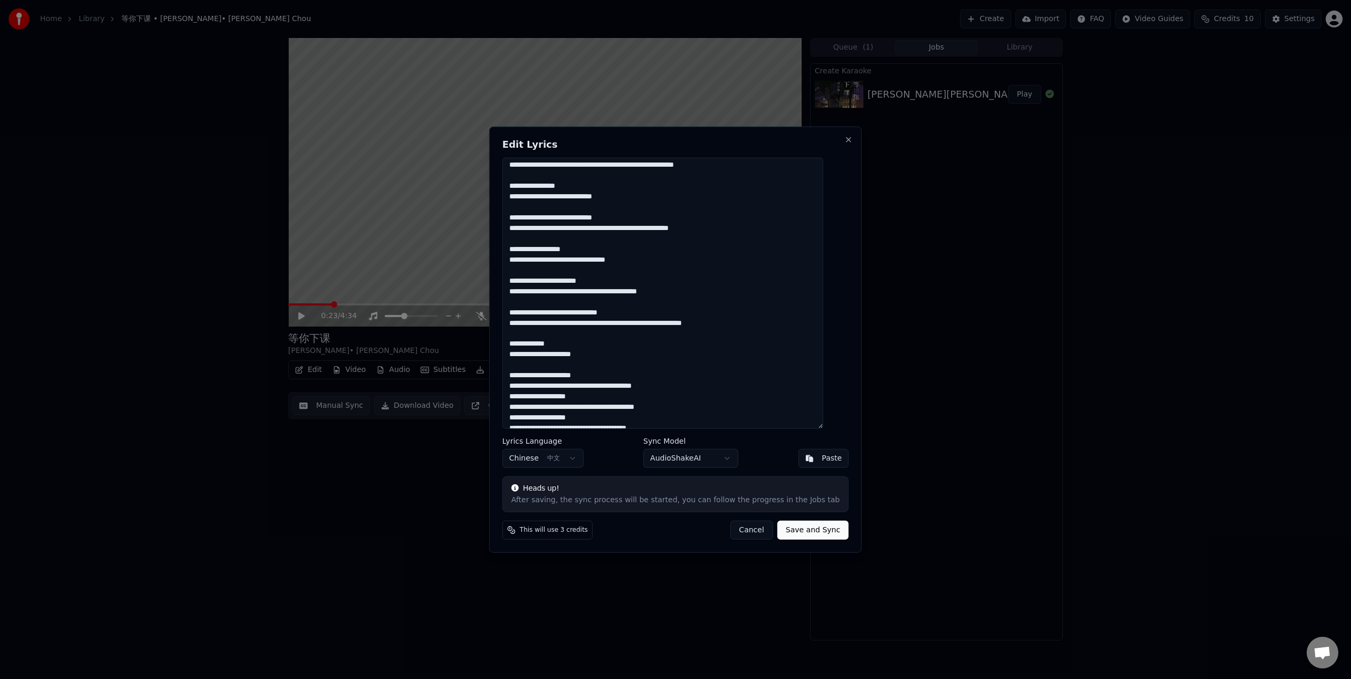
click at [687, 386] on textarea at bounding box center [663, 293] width 321 height 272
click at [687, 417] on textarea at bounding box center [663, 293] width 321 height 272
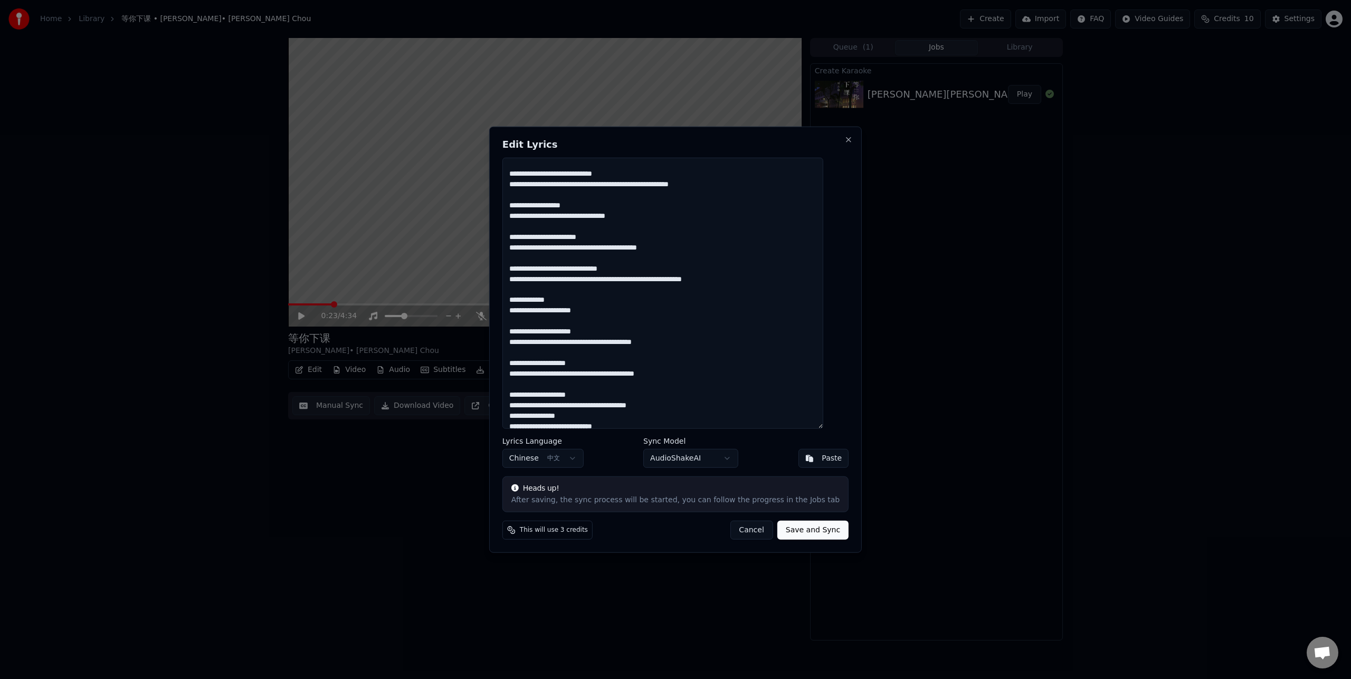
scroll to position [564, 0]
click at [677, 408] on textarea at bounding box center [663, 293] width 321 height 272
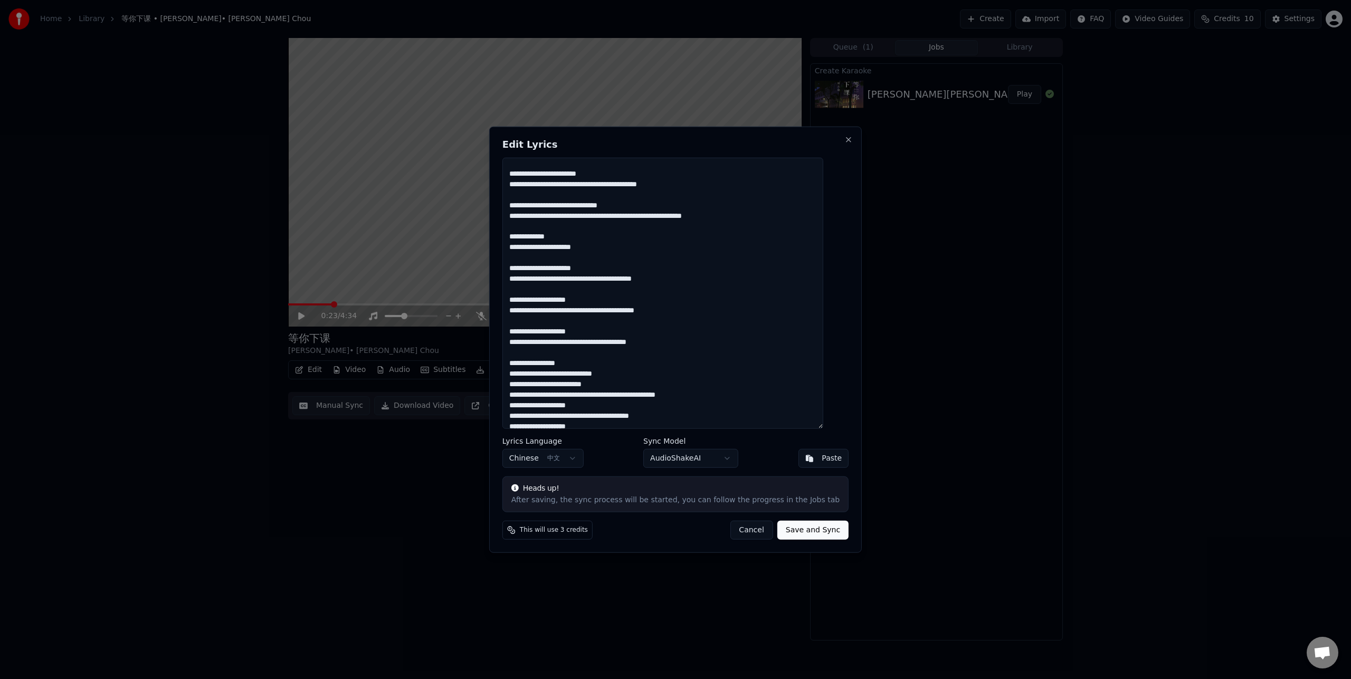
scroll to position [630, 0]
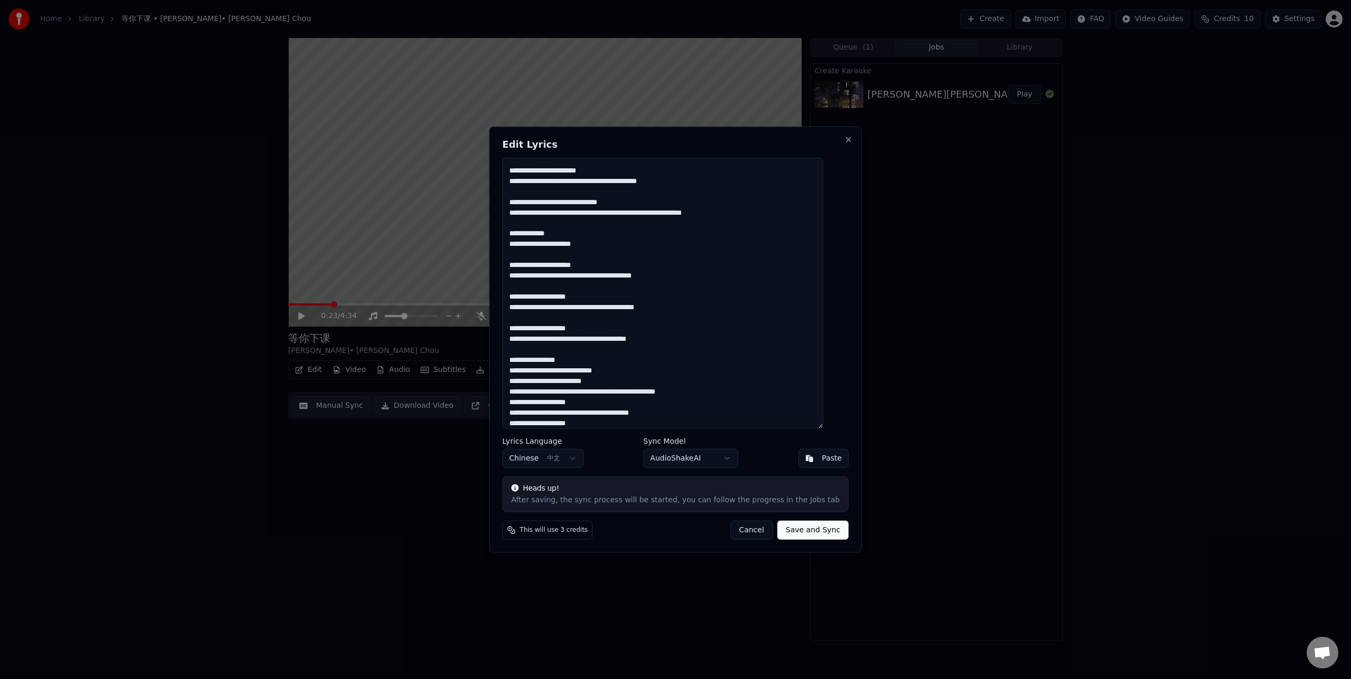
click at [638, 369] on textarea at bounding box center [663, 293] width 321 height 272
click at [711, 403] on textarea at bounding box center [663, 293] width 321 height 272
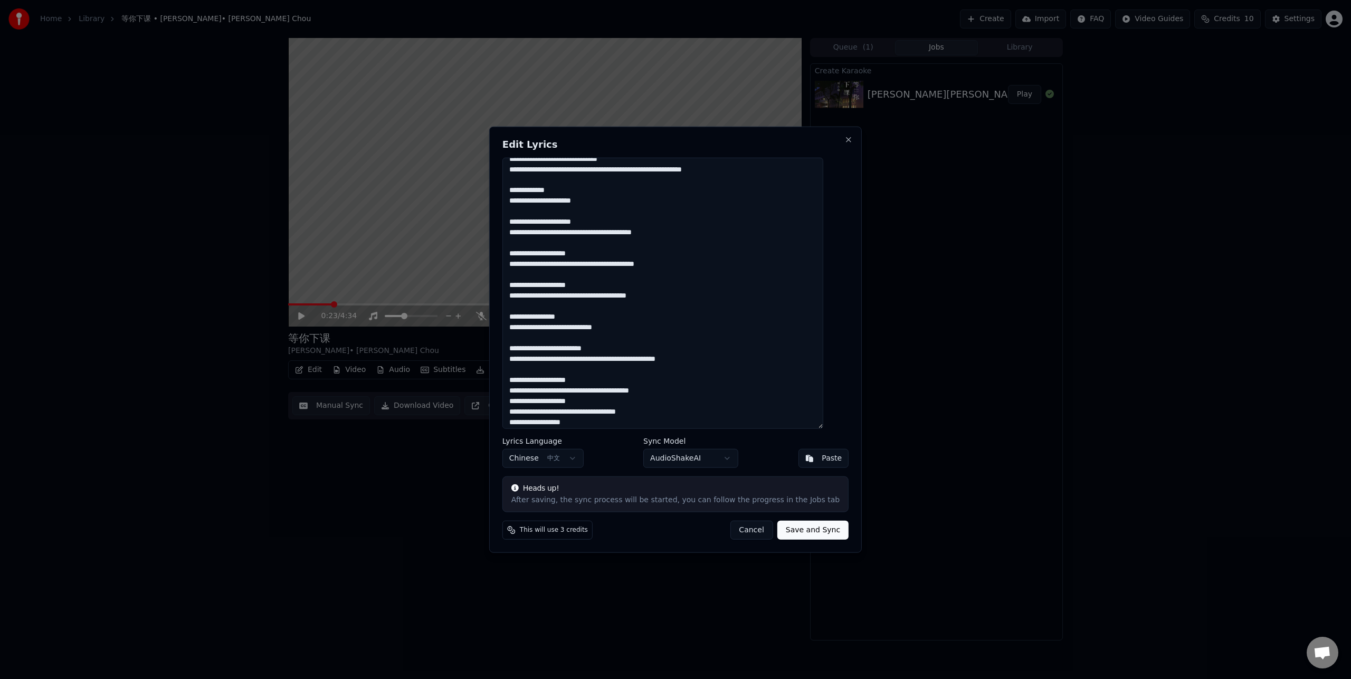
scroll to position [699, 0]
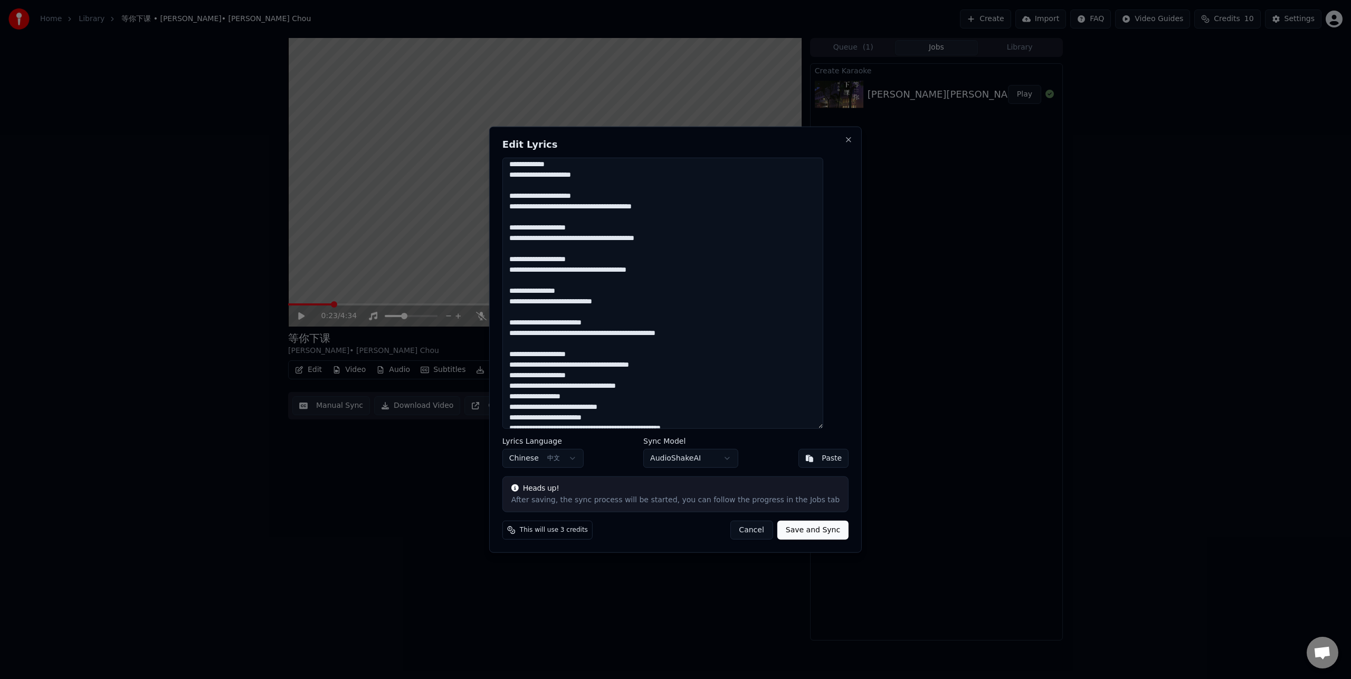
click at [677, 367] on textarea at bounding box center [663, 293] width 321 height 272
click at [671, 397] on textarea at bounding box center [663, 293] width 321 height 272
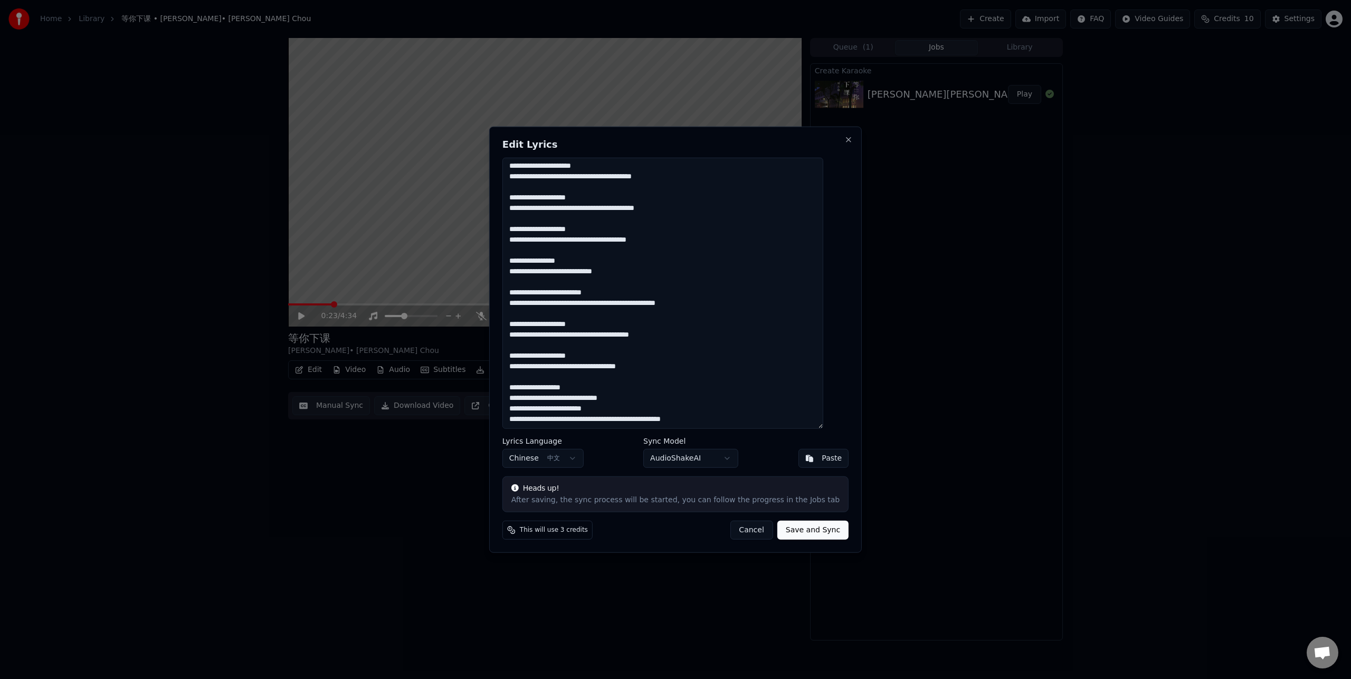
scroll to position [730, 0]
click at [632, 397] on textarea at bounding box center [663, 293] width 321 height 272
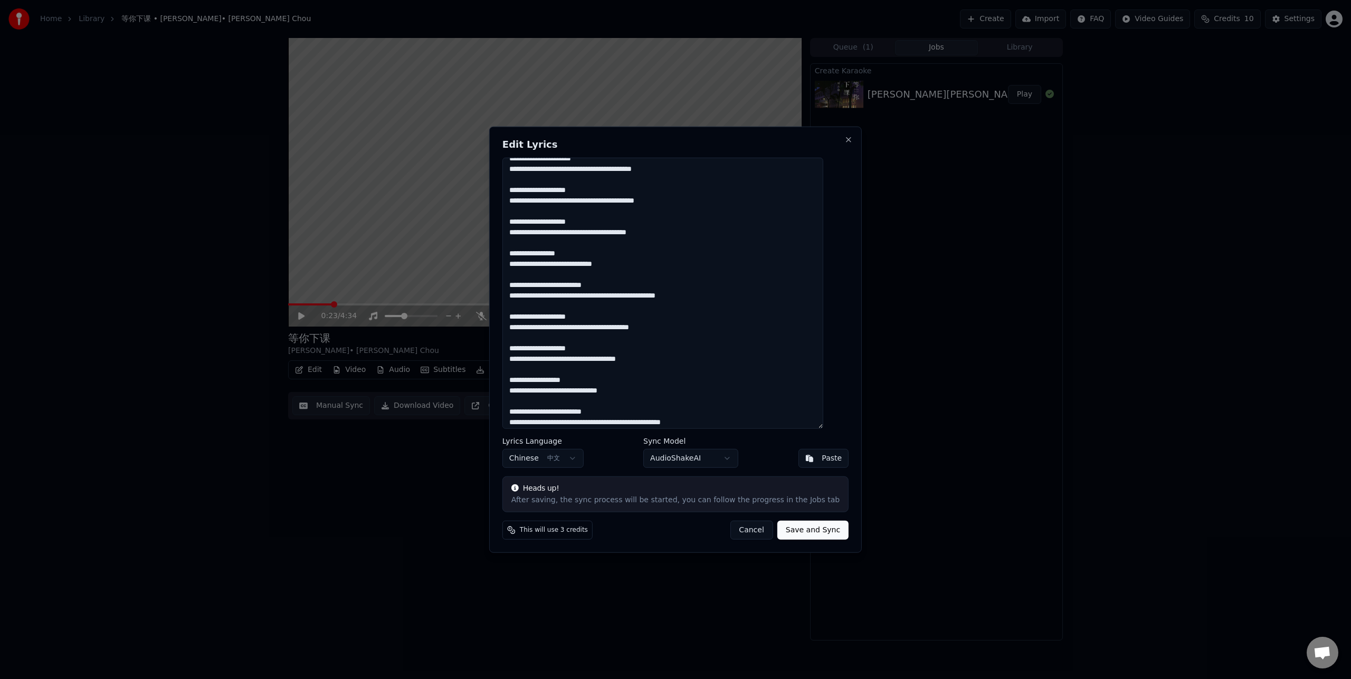
scroll to position [740, 0]
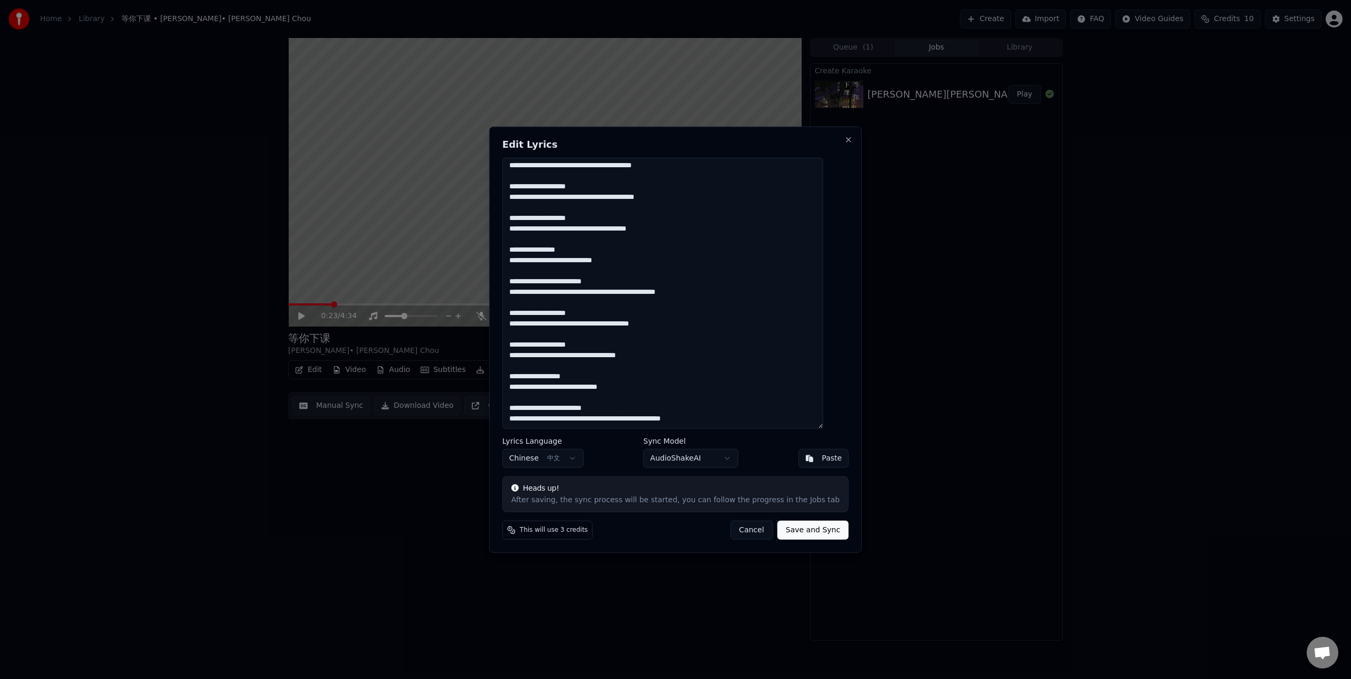
click at [717, 419] on textarea at bounding box center [663, 293] width 321 height 272
click at [720, 461] on body "Home Library 等你下课 • 周杰倫 • Jay Chou Create Import FAQ Video Guides Credits 10 Se…" at bounding box center [675, 339] width 1351 height 679
click at [780, 456] on body "Home Library 等你下课 • 周杰倫 • Jay Chou Create Import FAQ Video Guides Credits 10 Se…" at bounding box center [675, 339] width 1351 height 679
click at [798, 534] on button "Save and Sync" at bounding box center [813, 530] width 71 height 19
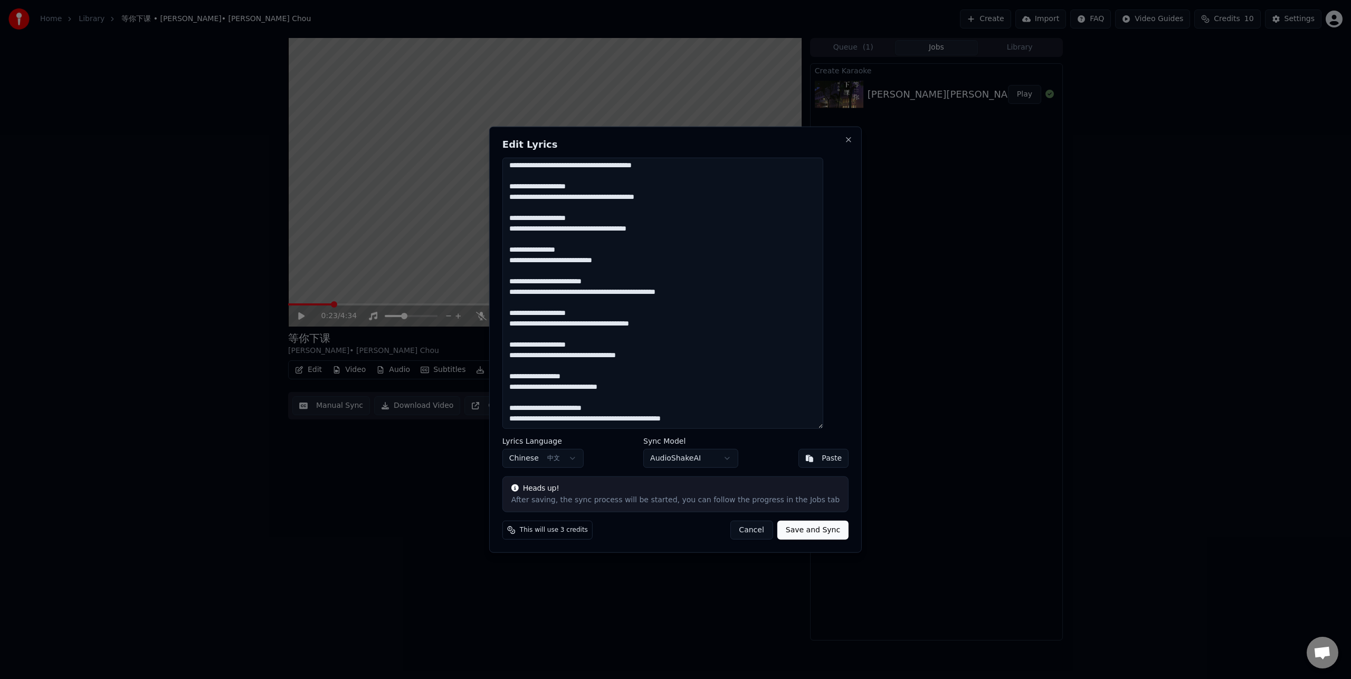
type textarea "**********"
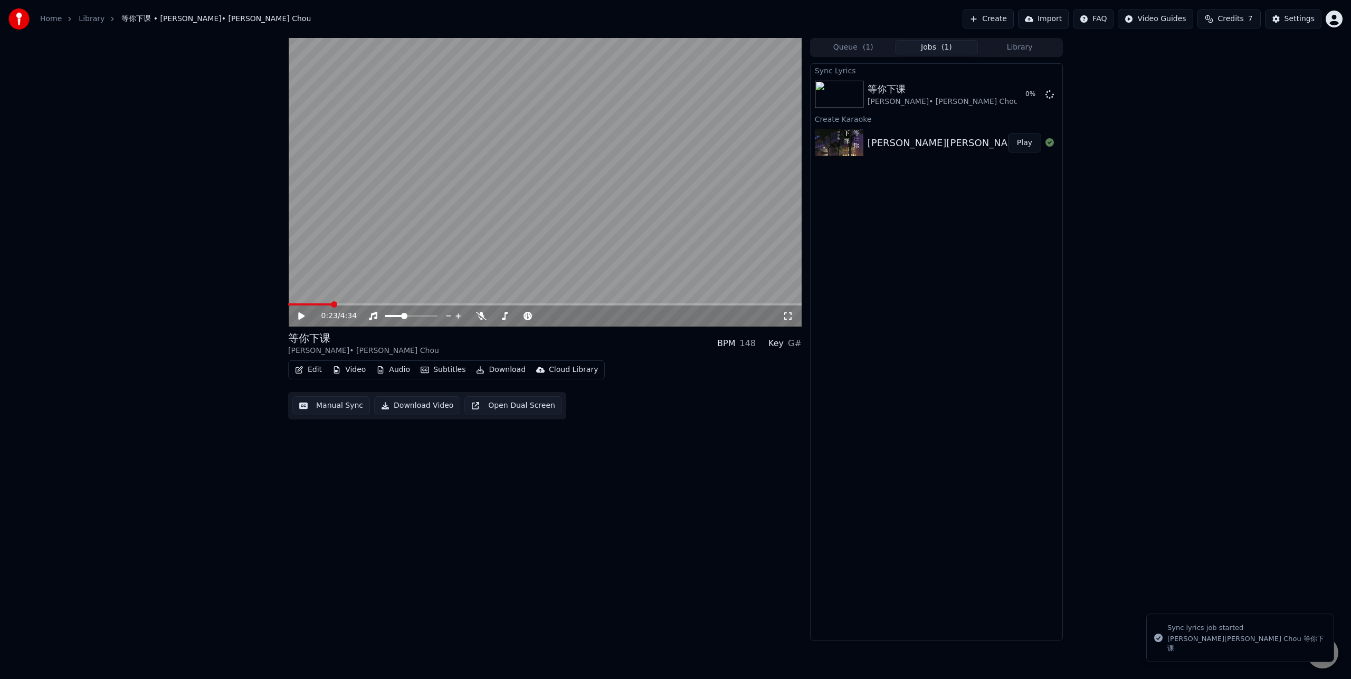
click at [293, 306] on div "0:23 / 4:34" at bounding box center [545, 316] width 514 height 21
click at [307, 305] on span at bounding box center [309, 305] width 43 height 2
click at [446, 373] on button "Subtitles" at bounding box center [443, 370] width 53 height 15
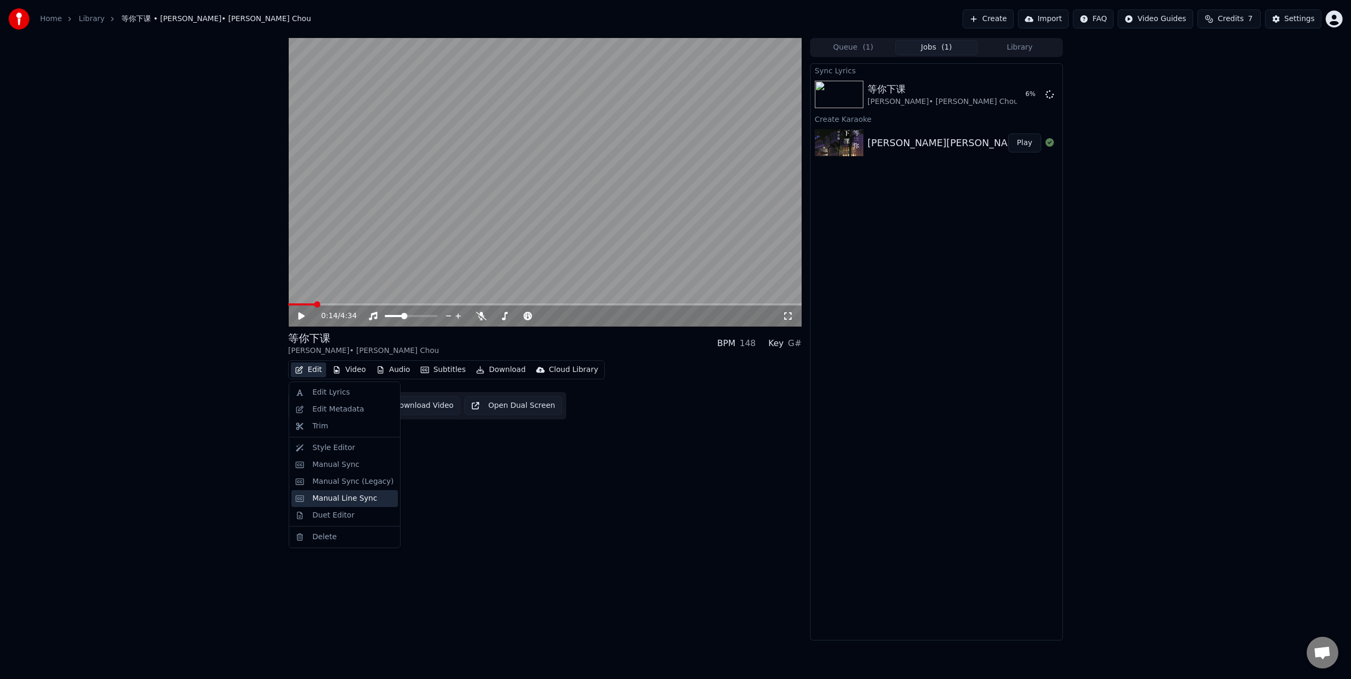
click at [340, 503] on div "Manual Line Sync" at bounding box center [345, 499] width 65 height 11
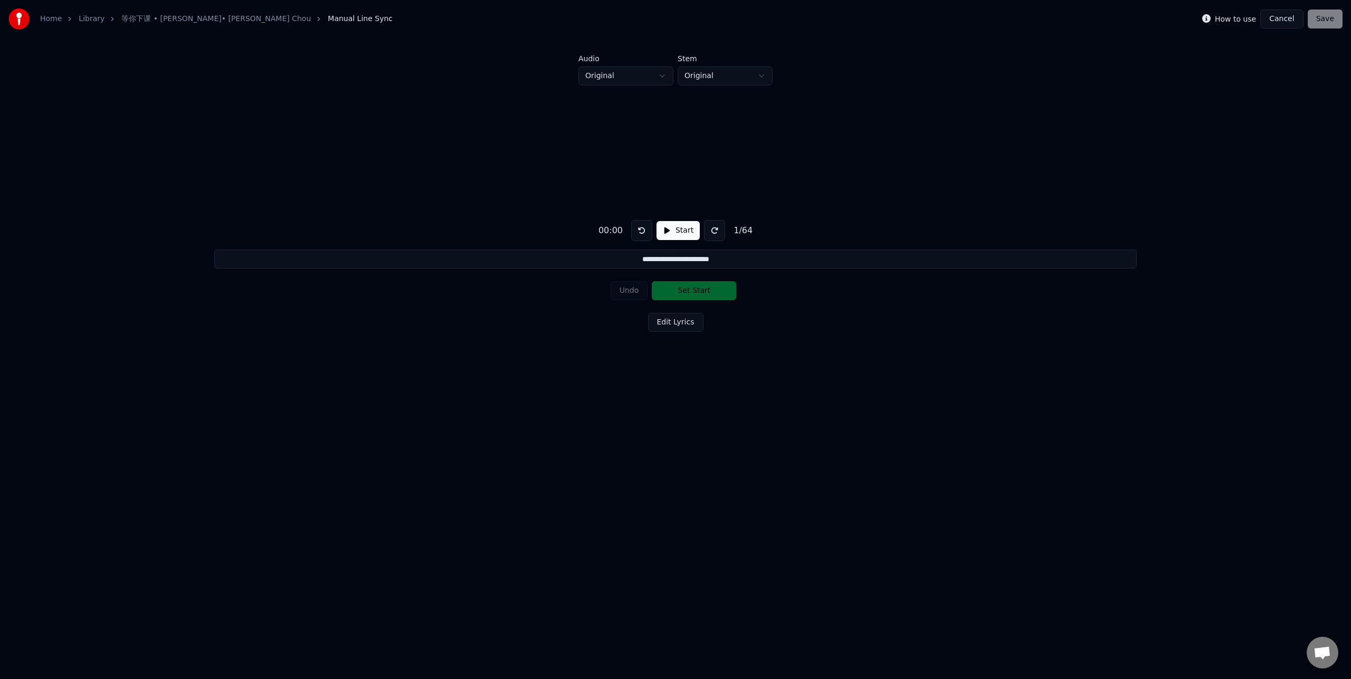
click at [744, 262] on input "**********" at bounding box center [675, 259] width 922 height 19
click at [744, 257] on input "**********" at bounding box center [675, 259] width 922 height 19
click at [715, 232] on button at bounding box center [714, 230] width 21 height 21
click at [712, 231] on button at bounding box center [714, 230] width 21 height 21
click at [640, 231] on button at bounding box center [641, 230] width 21 height 21
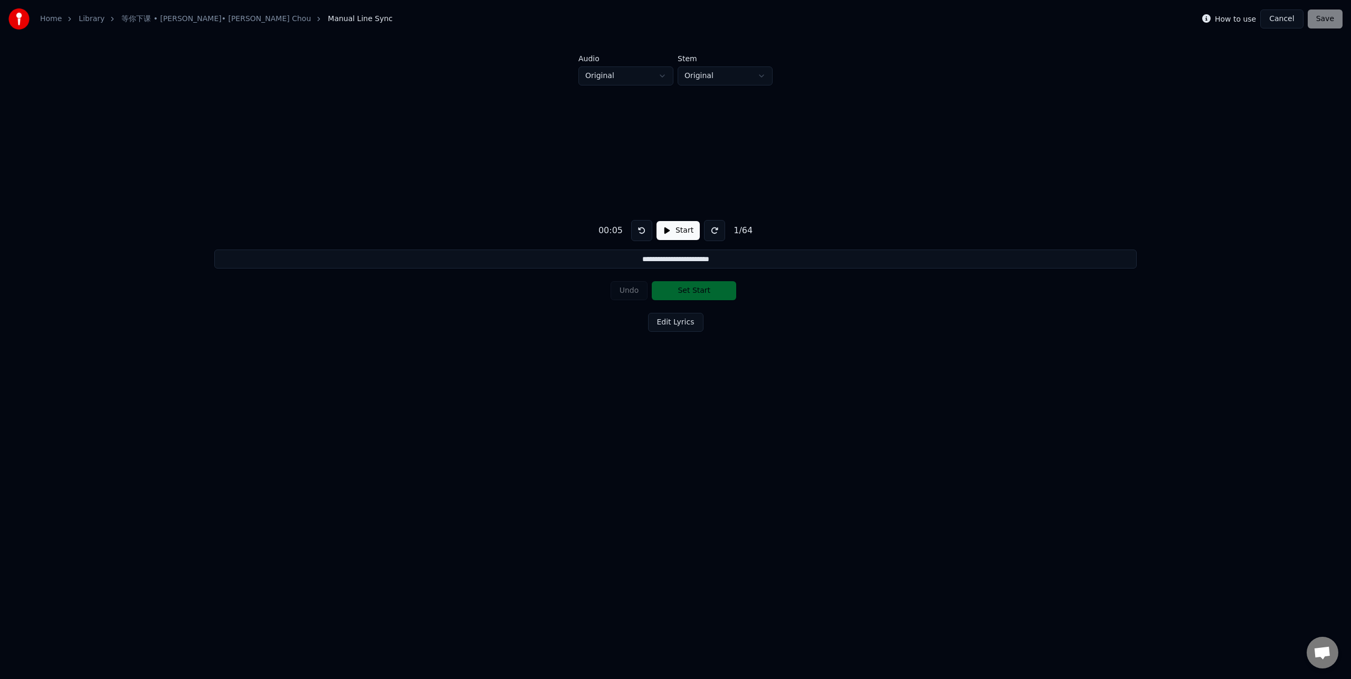
click at [640, 231] on button at bounding box center [641, 230] width 21 height 21
click at [716, 230] on button at bounding box center [714, 230] width 21 height 21
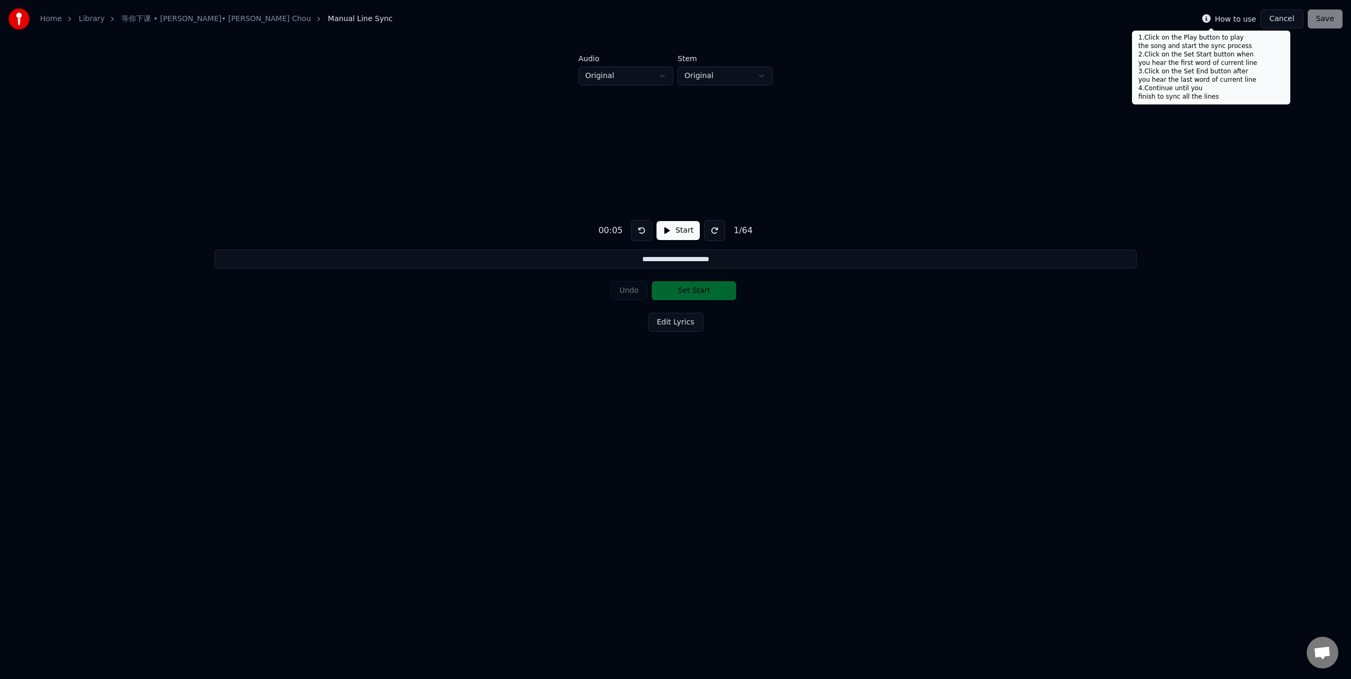
click at [1211, 20] on icon at bounding box center [1207, 18] width 8 height 8
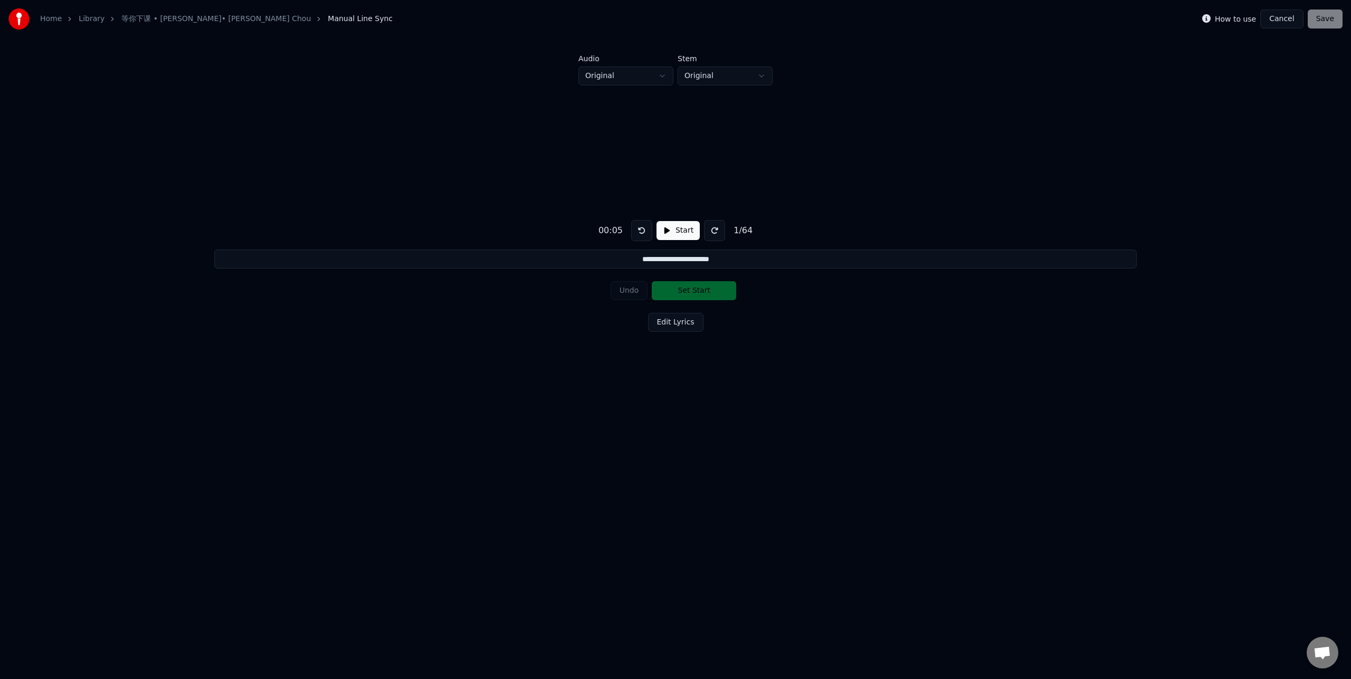
click at [1211, 20] on icon at bounding box center [1207, 18] width 8 height 8
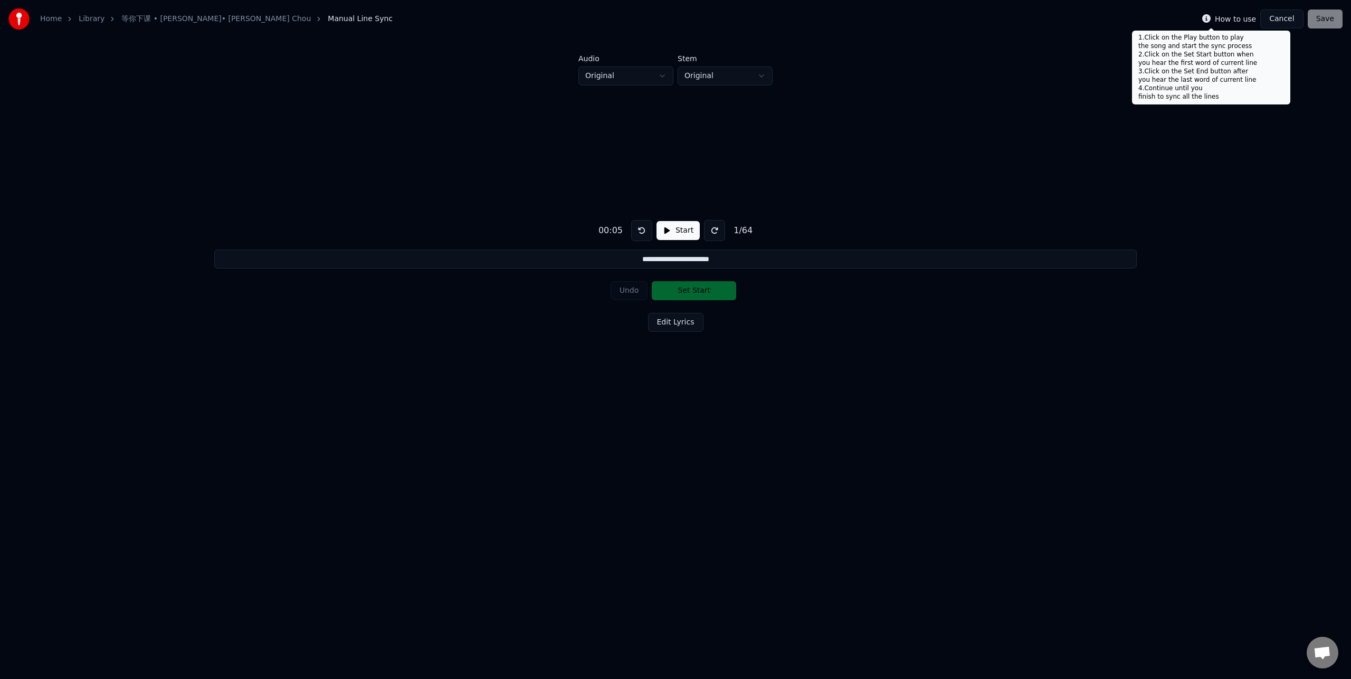
click at [1210, 18] on icon at bounding box center [1207, 18] width 8 height 8
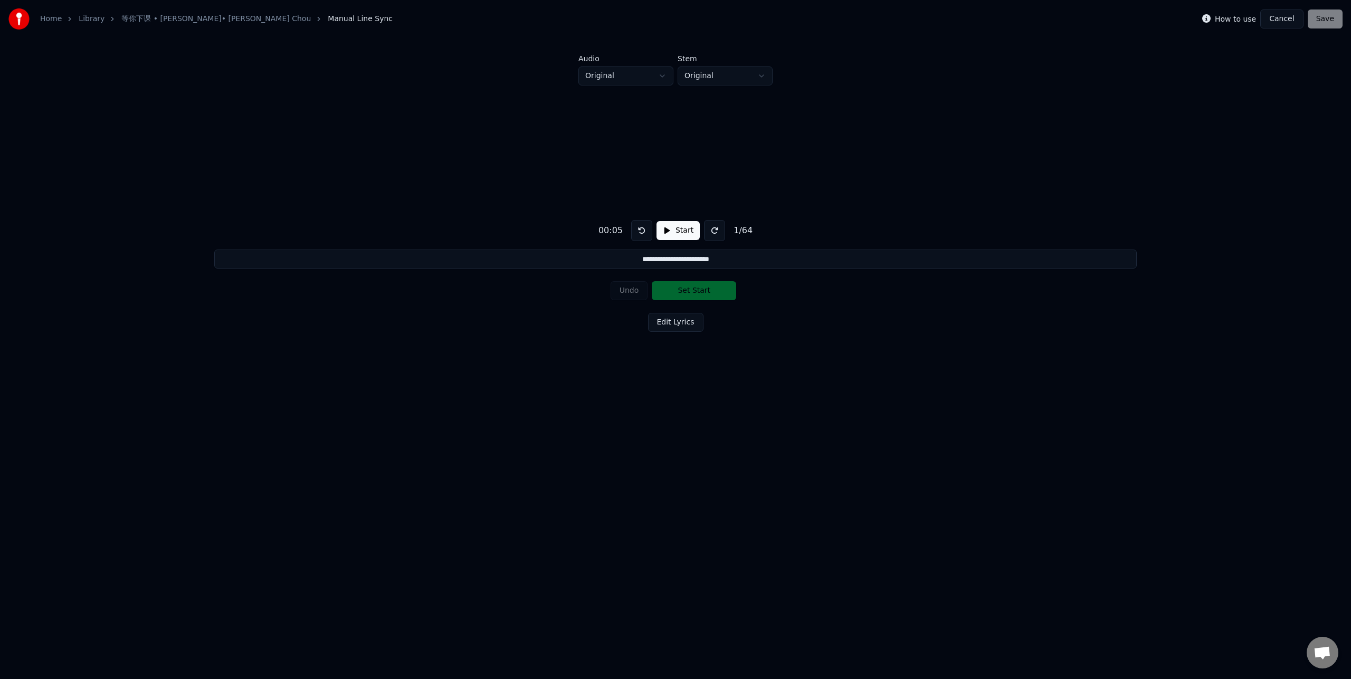
click at [992, 135] on div "**********" at bounding box center [676, 274] width 1318 height 377
click at [169, 20] on link "等你下课 • 周杰倫 • Jay Chou" at bounding box center [216, 19] width 190 height 11
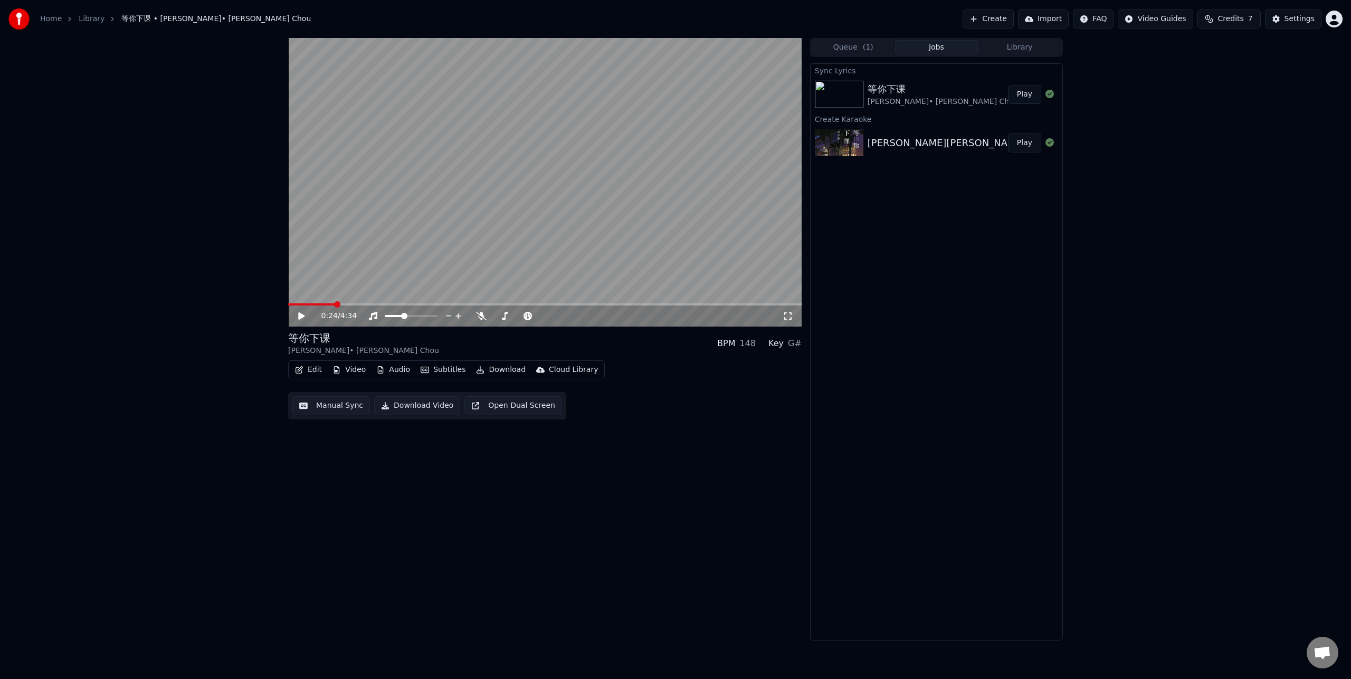
click at [439, 371] on button "Subtitles" at bounding box center [443, 370] width 53 height 15
click at [319, 396] on div "Edit Lyrics" at bounding box center [331, 392] width 37 height 11
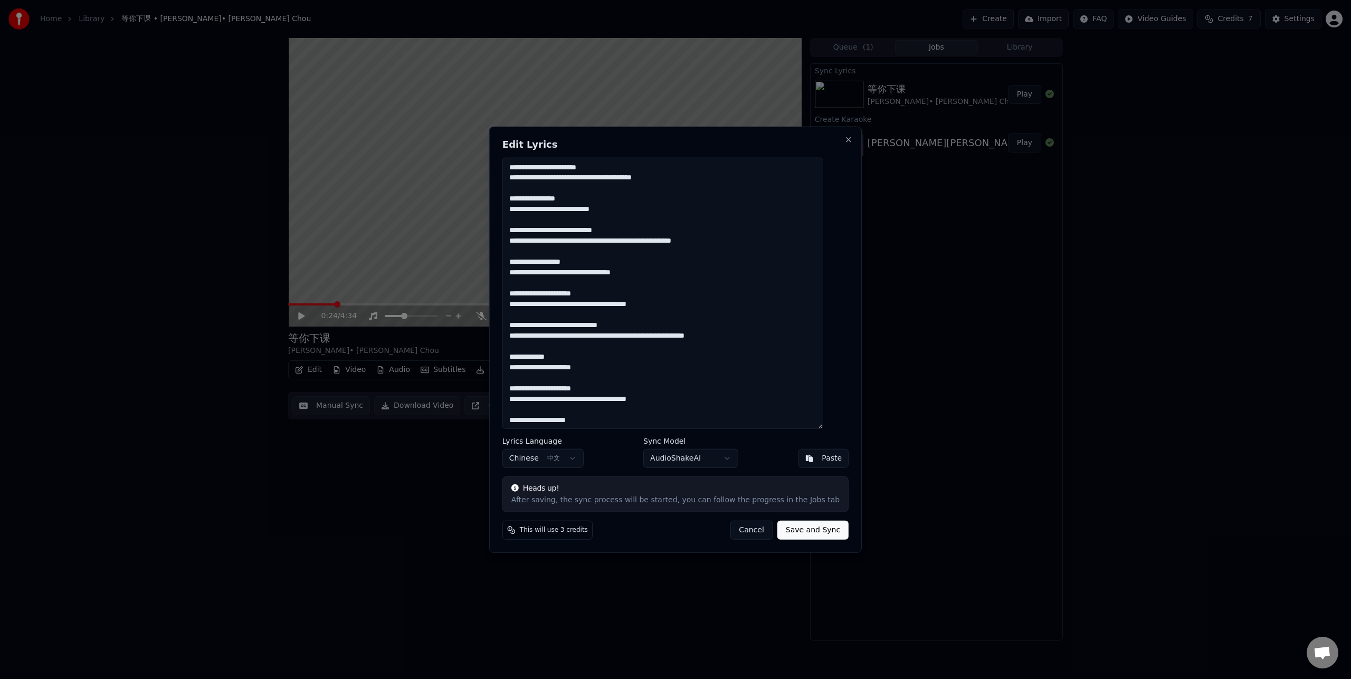
click at [586, 460] on body "Home Library 等你下课 • 周杰倫 • Jay Chou Create Import FAQ Video Guides Credits 7 Set…" at bounding box center [675, 339] width 1351 height 679
click at [700, 458] on body "Home Library 等你下课 • 周杰倫 • Jay Chou Create Import FAQ Video Guides Credits 7 Set…" at bounding box center [675, 339] width 1351 height 679
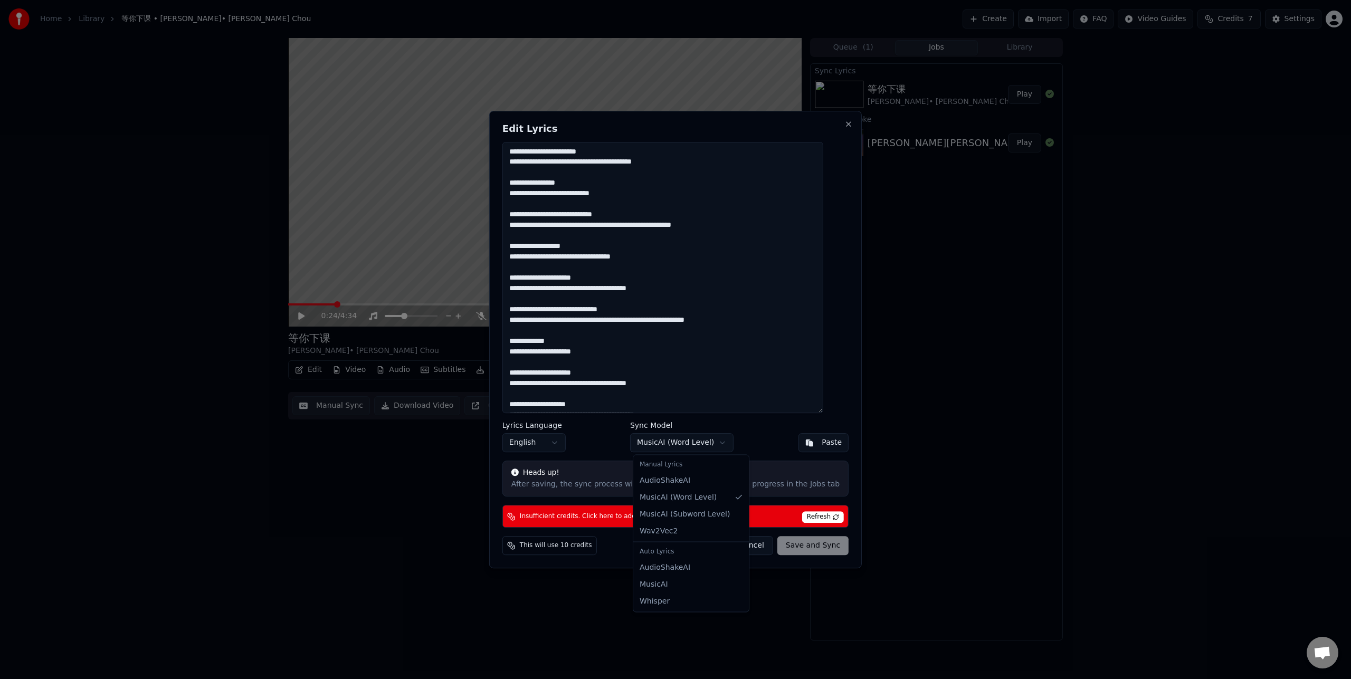
click at [691, 442] on body "Home Library 等你下课 • 周杰倫 • Jay Chou Create Import FAQ Video Guides Credits 7 Set…" at bounding box center [675, 339] width 1351 height 679
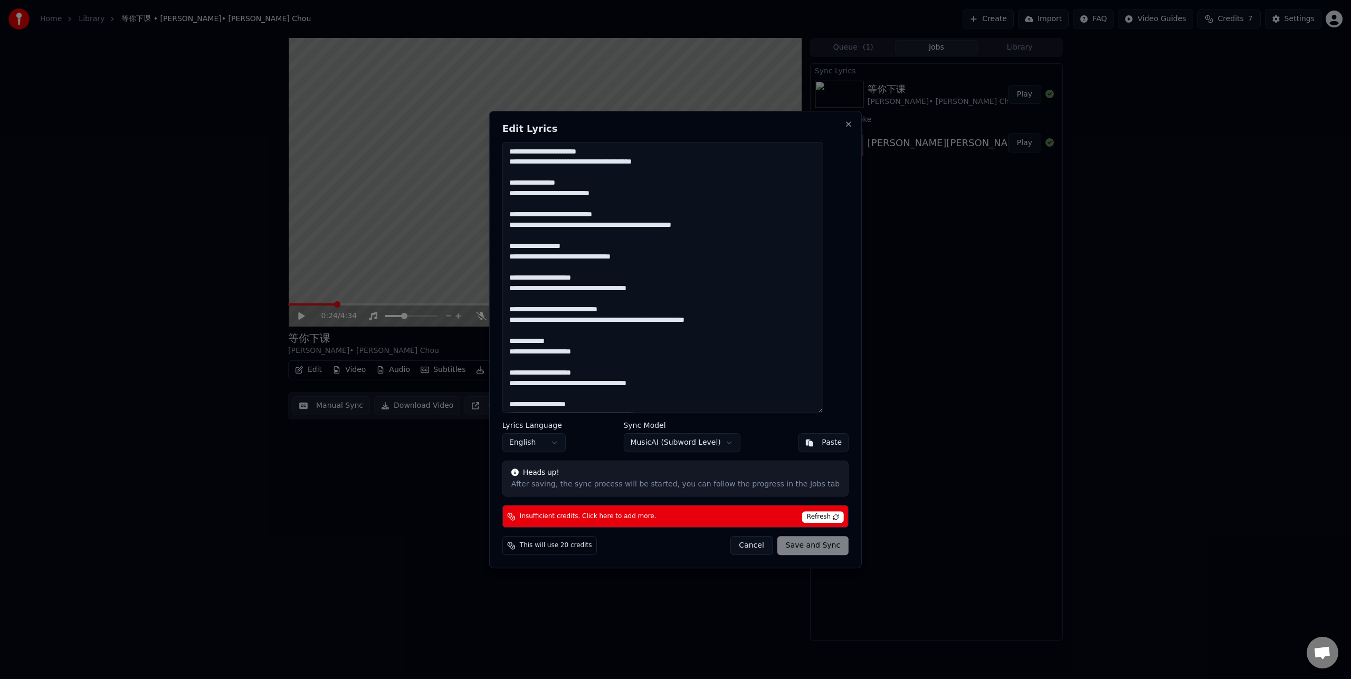
click at [642, 447] on body "Home Library 等你下课 • 周杰倫 • Jay Chou Create Import FAQ Video Guides Credits 7 Set…" at bounding box center [675, 339] width 1351 height 679
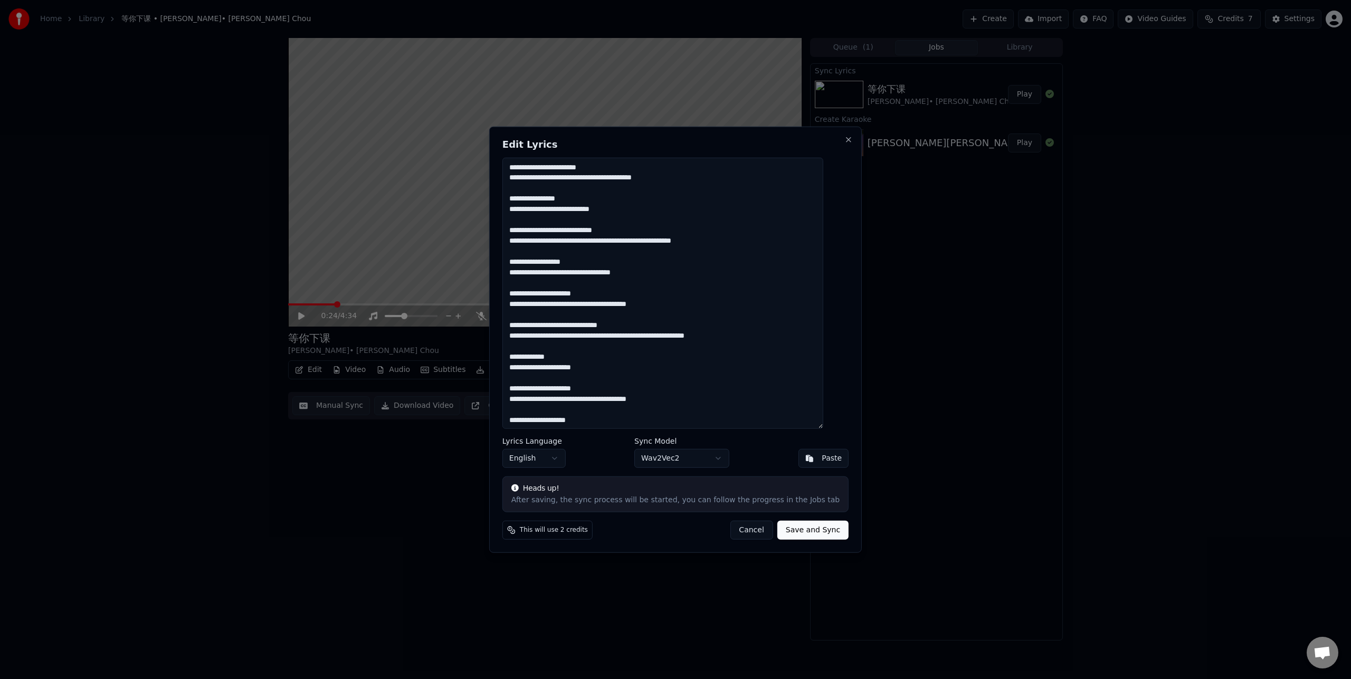
click at [556, 461] on body "Home Library 等你下课 • 周杰倫 • Jay Chou Create Import FAQ Video Guides Credits 7 Set…" at bounding box center [675, 339] width 1351 height 679
click at [742, 531] on button "Cancel" at bounding box center [751, 530] width 43 height 19
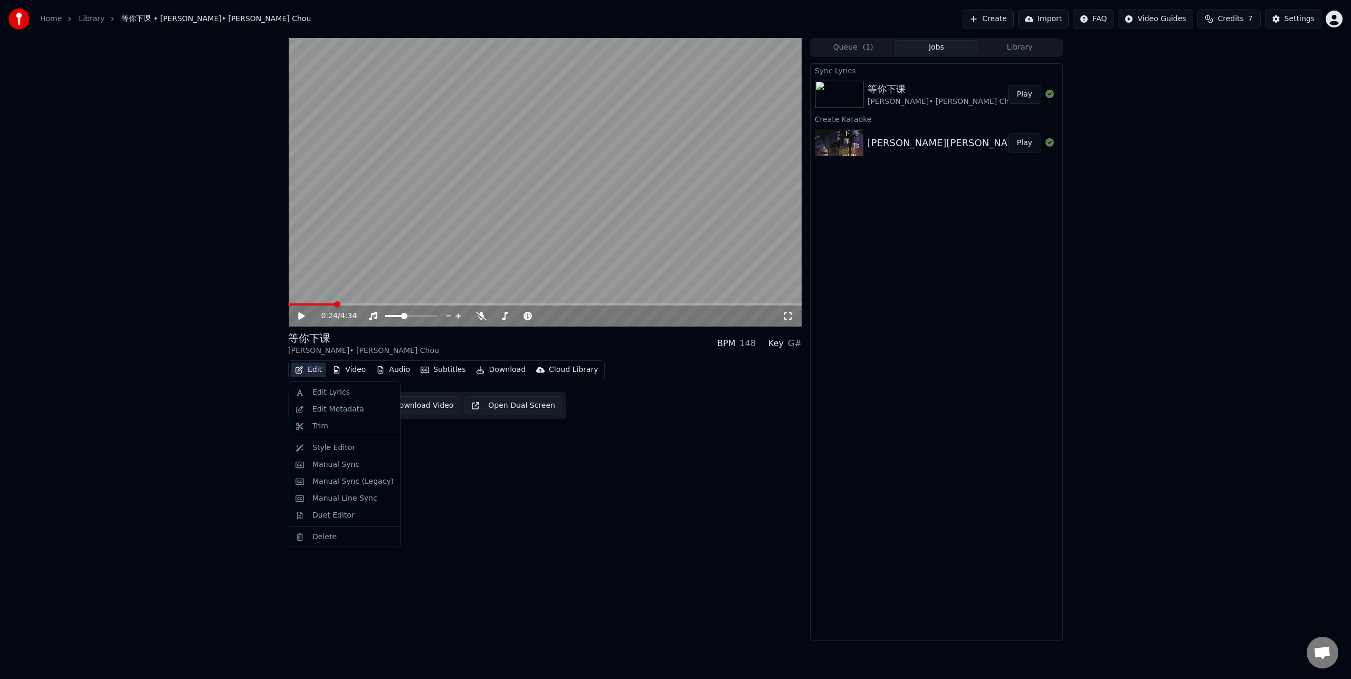
click at [301, 367] on icon "button" at bounding box center [299, 369] width 7 height 7
click at [314, 390] on div "Edit Lyrics" at bounding box center [331, 392] width 37 height 11
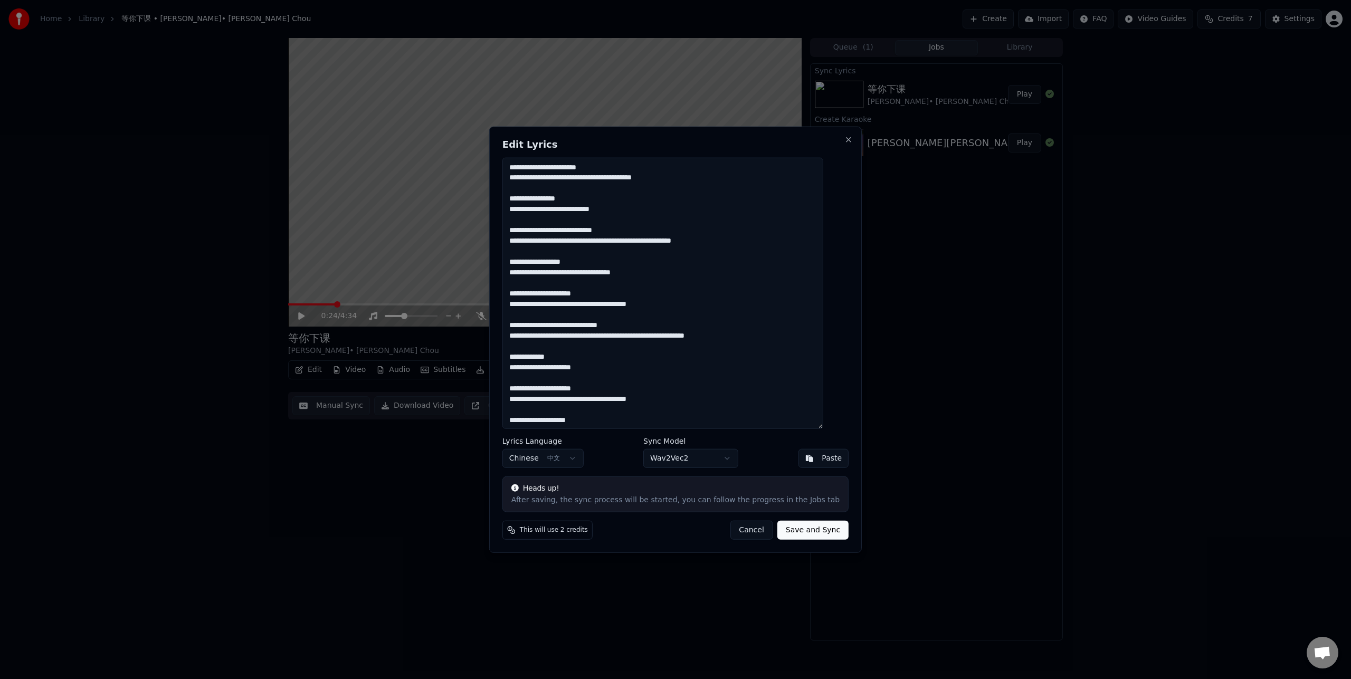
click at [710, 462] on body "Home Library 等你下课 • 周杰倫 • Jay Chou Create Import FAQ Video Guides Credits 7 Set…" at bounding box center [675, 339] width 1351 height 679
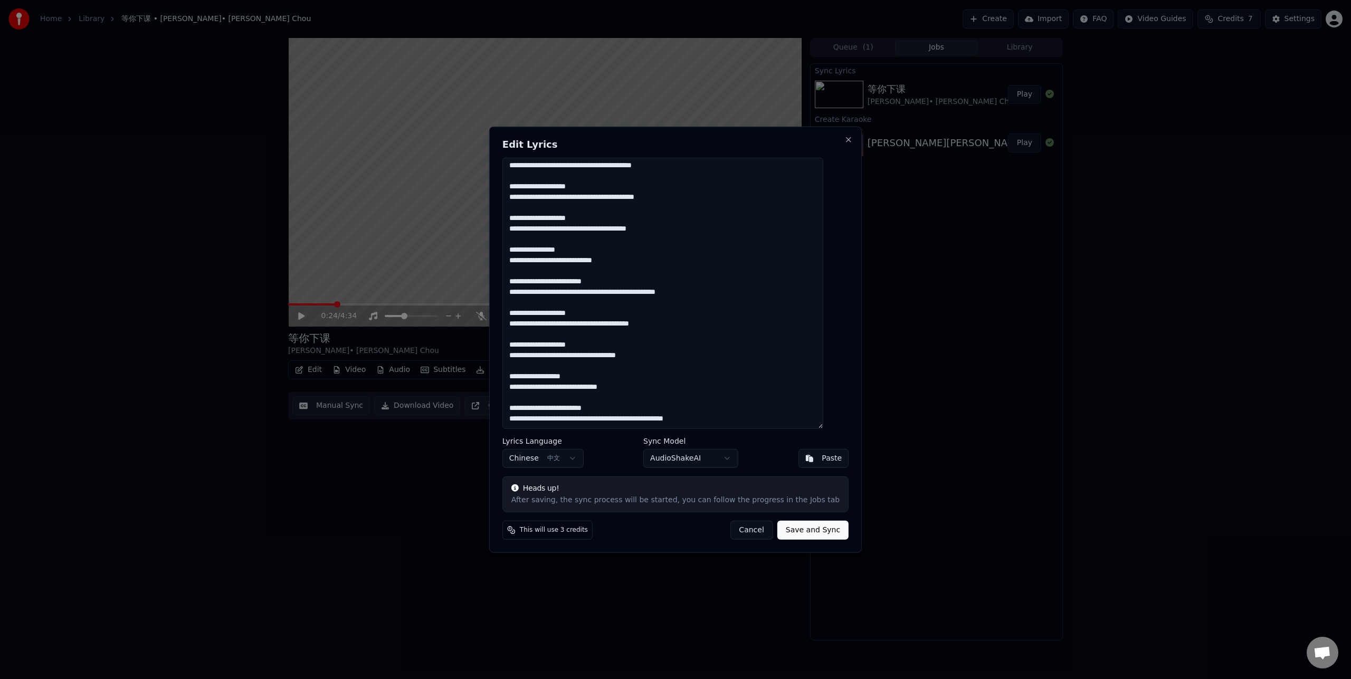
drag, startPoint x: 523, startPoint y: 167, endPoint x: 788, endPoint y: 421, distance: 367.8
click at [788, 421] on textarea at bounding box center [663, 293] width 321 height 272
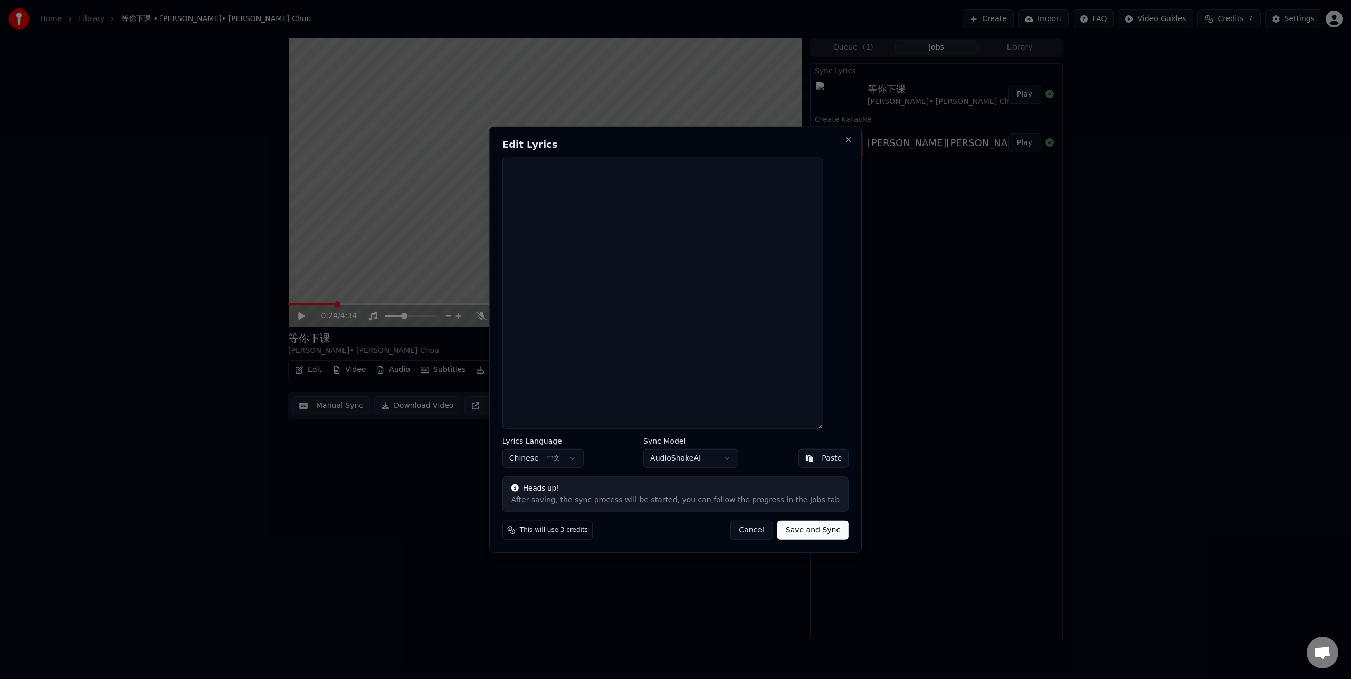
scroll to position [0, 0]
paste textarea "**********"
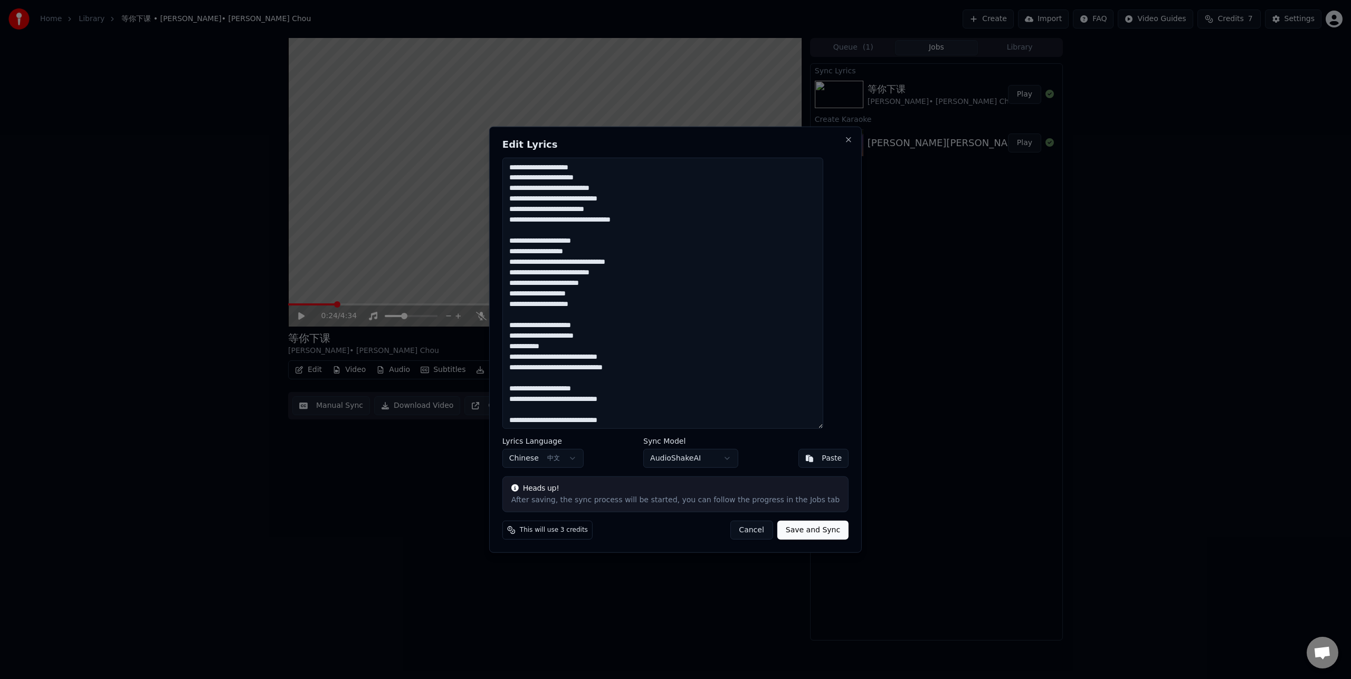
scroll to position [450, 0]
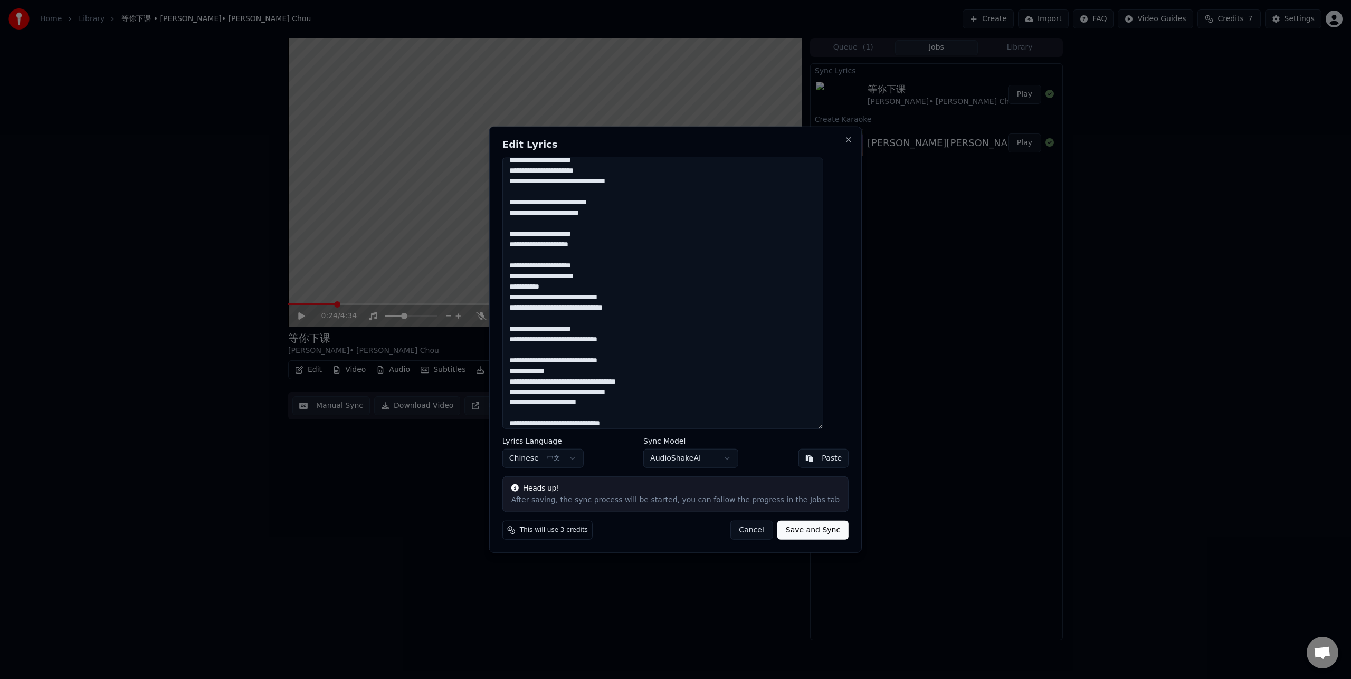
type textarea "**********"
click at [802, 530] on button "Save and Sync" at bounding box center [813, 530] width 71 height 19
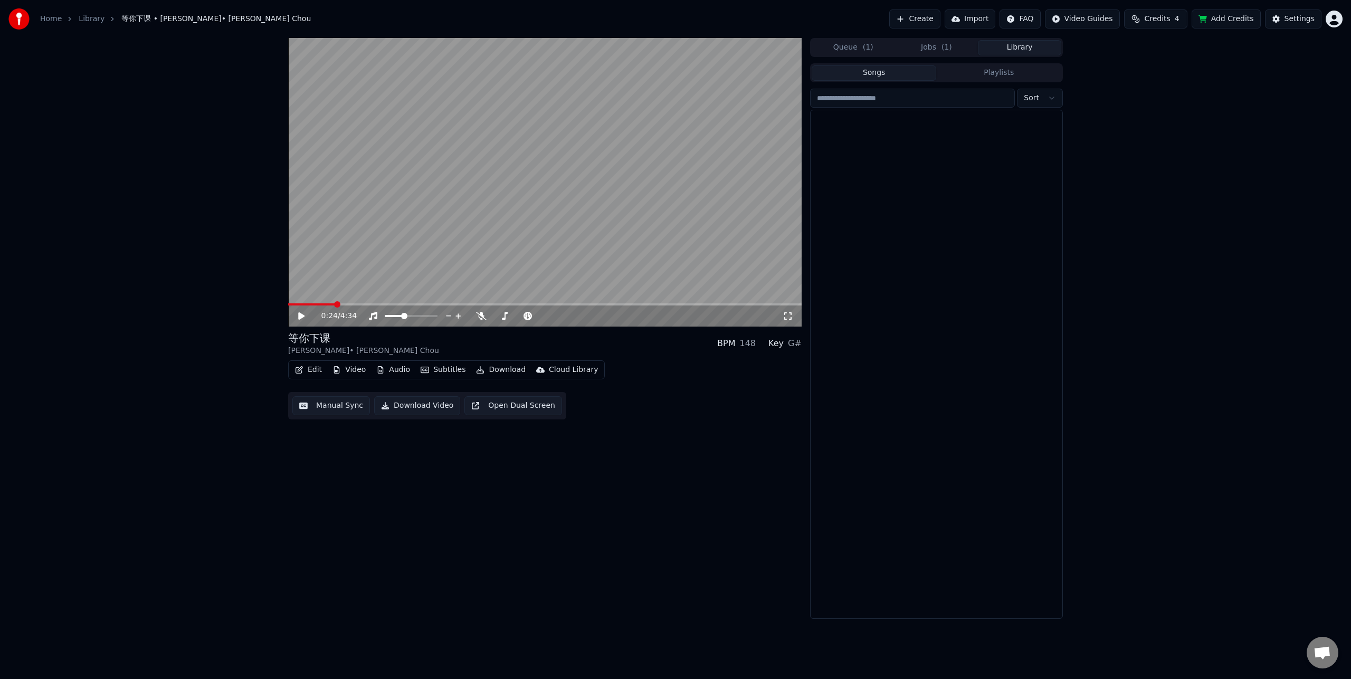
click at [1004, 50] on button "Library" at bounding box center [1019, 47] width 83 height 15
click at [318, 304] on span at bounding box center [303, 305] width 30 height 2
click at [306, 304] on span at bounding box center [304, 305] width 32 height 2
click at [411, 315] on span at bounding box center [411, 316] width 6 height 6
click at [481, 320] on icon at bounding box center [481, 316] width 11 height 8
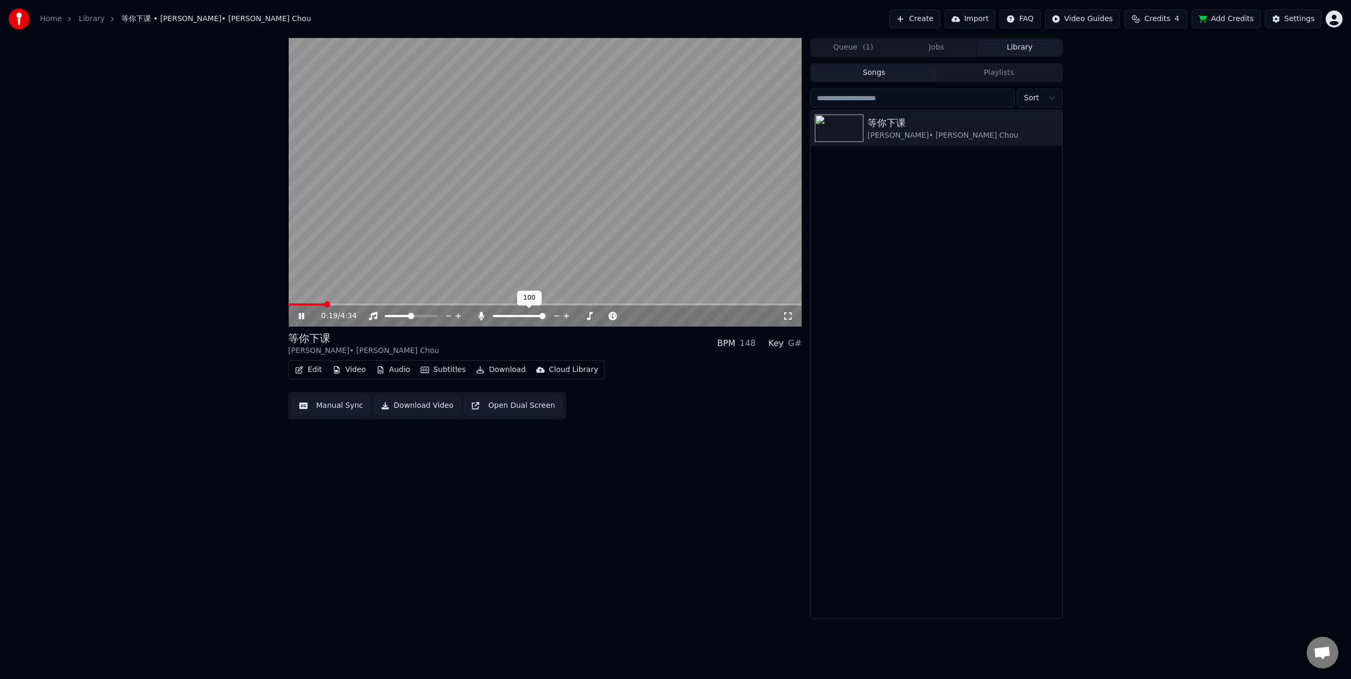
click at [481, 320] on icon at bounding box center [481, 316] width 6 height 8
drag, startPoint x: 481, startPoint y: 320, endPoint x: 475, endPoint y: 354, distance: 34.5
click at [435, 368] on button "Subtitles" at bounding box center [443, 370] width 53 height 15
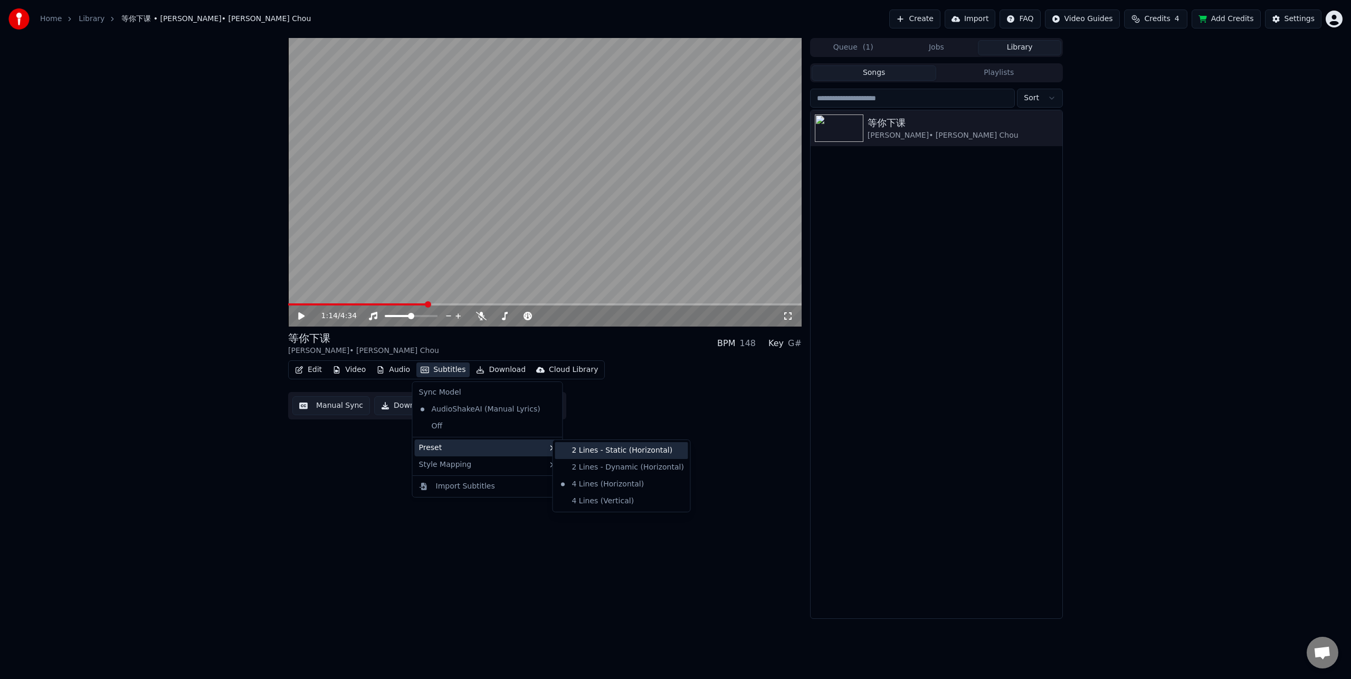
click at [598, 453] on div "2 Lines - Static (Horizontal)" at bounding box center [621, 450] width 133 height 17
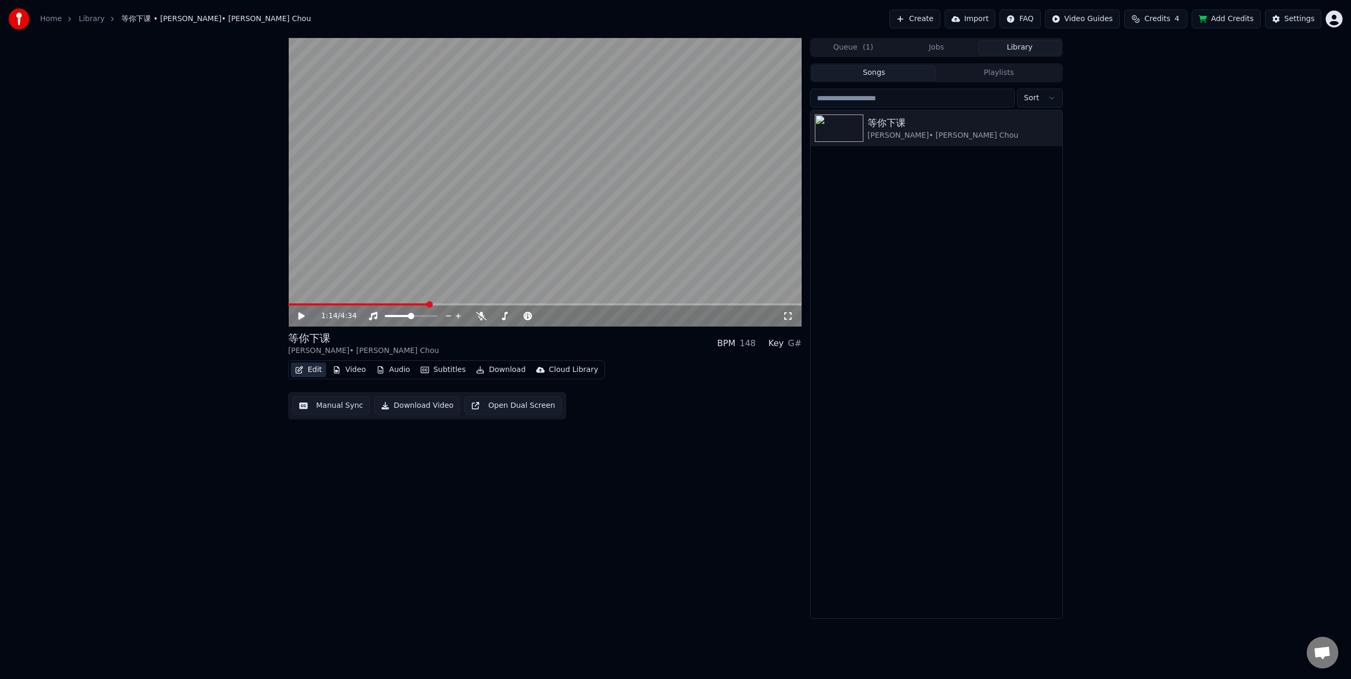
click at [305, 371] on button "Edit" at bounding box center [308, 370] width 35 height 15
click at [309, 371] on button "Edit" at bounding box center [308, 370] width 35 height 15
click at [320, 391] on div "Edit Lyrics" at bounding box center [331, 392] width 37 height 11
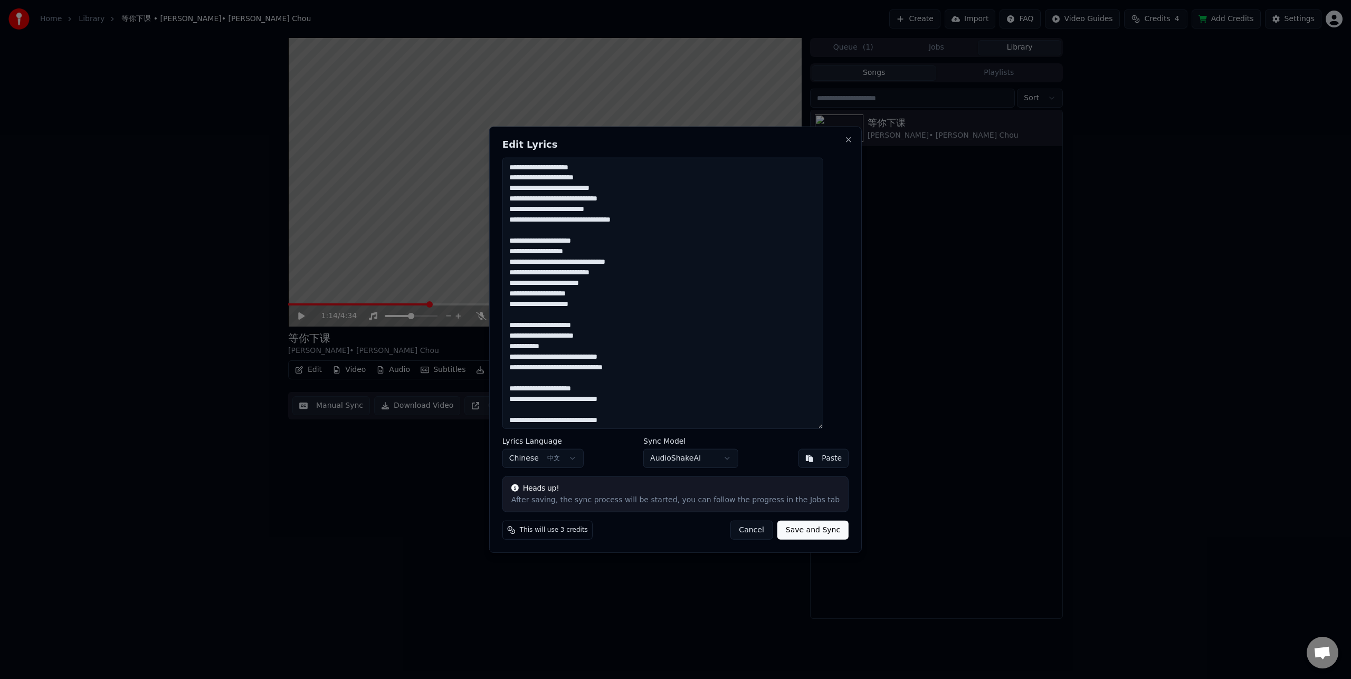
click at [583, 463] on body "Home Library 等你下课 • 周杰倫 • Jay Chou Create Import FAQ Video Guides Credits 4 Add…" at bounding box center [675, 339] width 1351 height 679
click at [809, 532] on button "Save and Sync" at bounding box center [813, 530] width 71 height 19
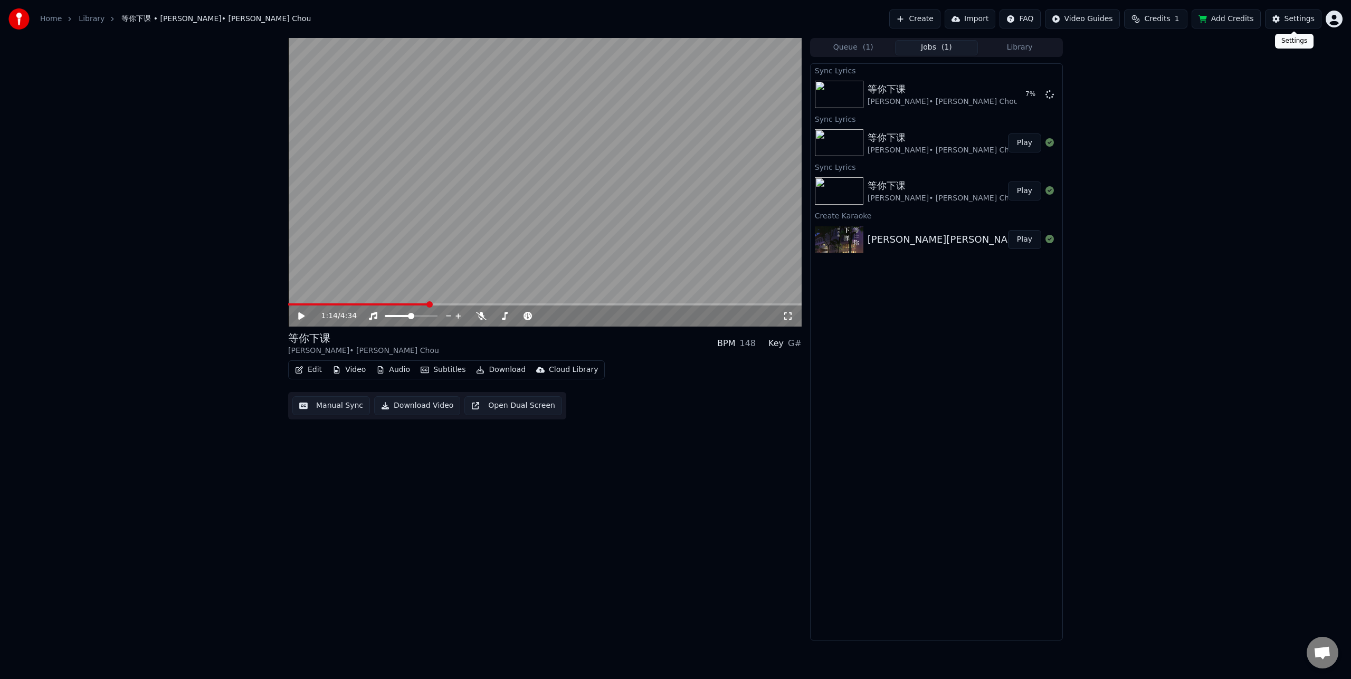
click at [1293, 18] on div "Settings" at bounding box center [1300, 19] width 30 height 11
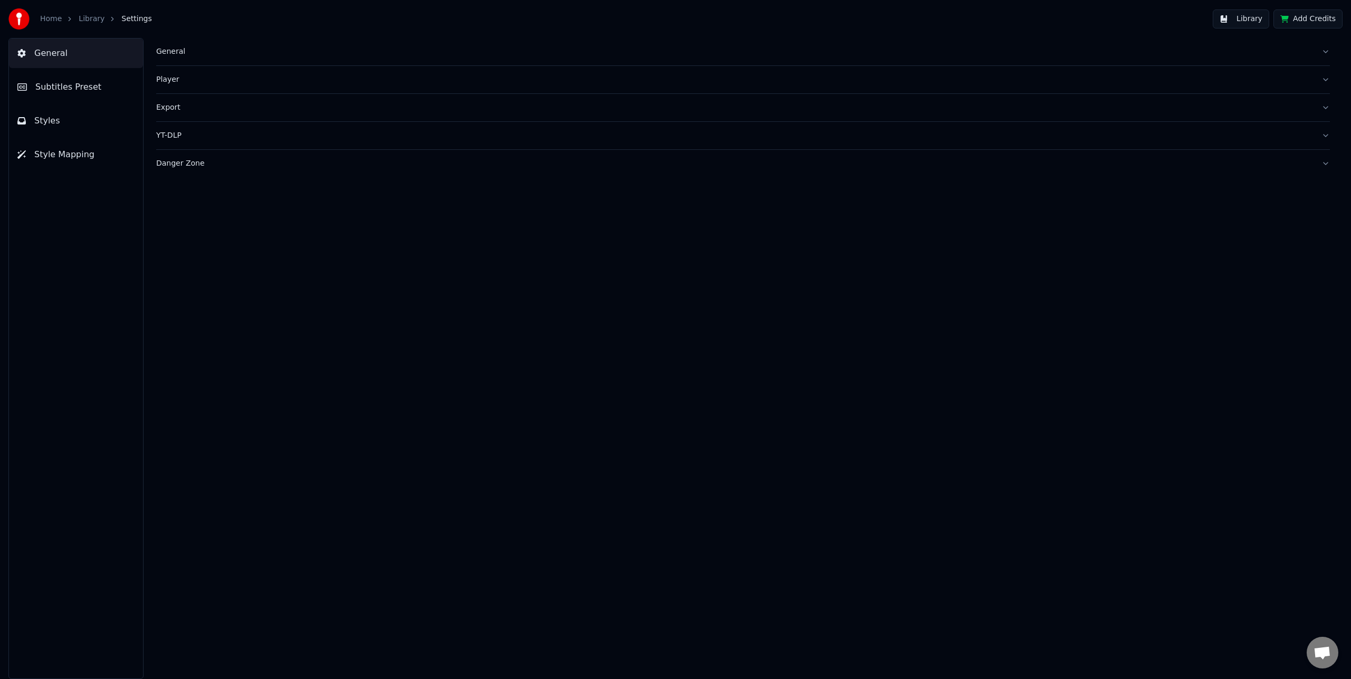
click at [96, 21] on link "Library" at bounding box center [92, 19] width 26 height 11
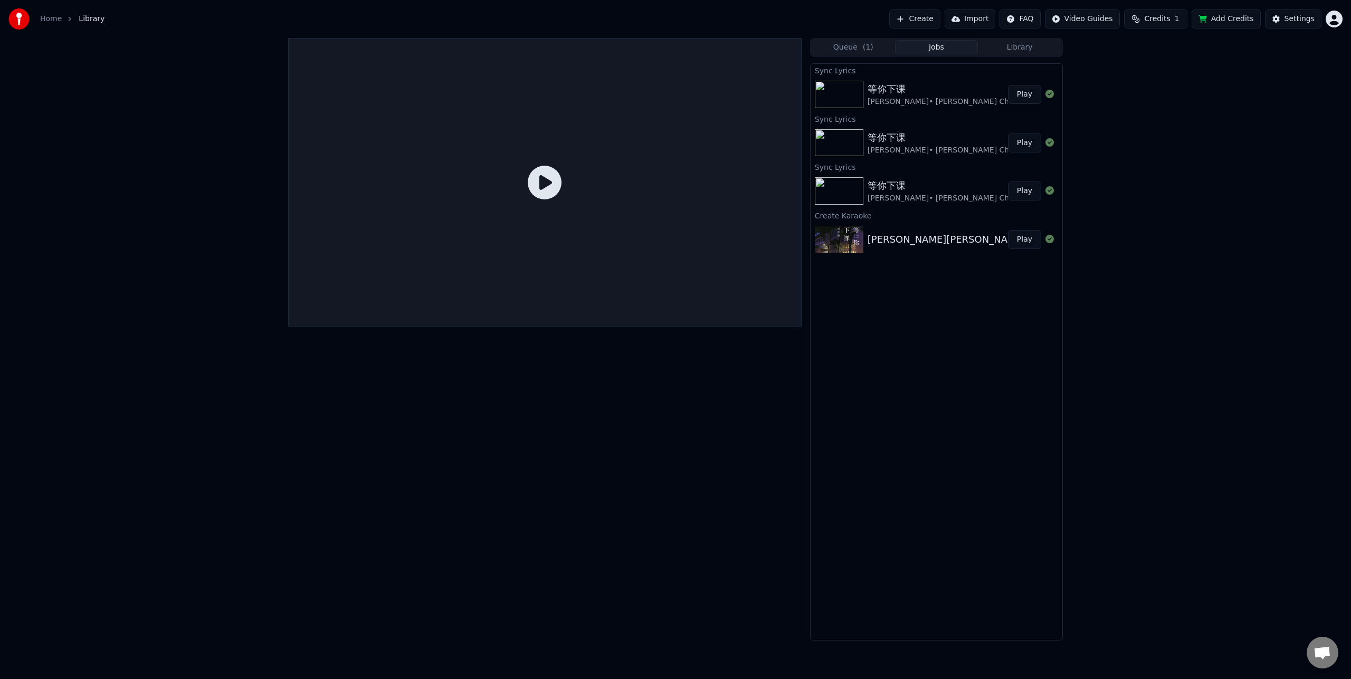
click at [557, 190] on icon at bounding box center [545, 183] width 34 height 34
click at [545, 181] on icon at bounding box center [545, 183] width 34 height 34
click at [1025, 92] on button "Play" at bounding box center [1024, 94] width 33 height 19
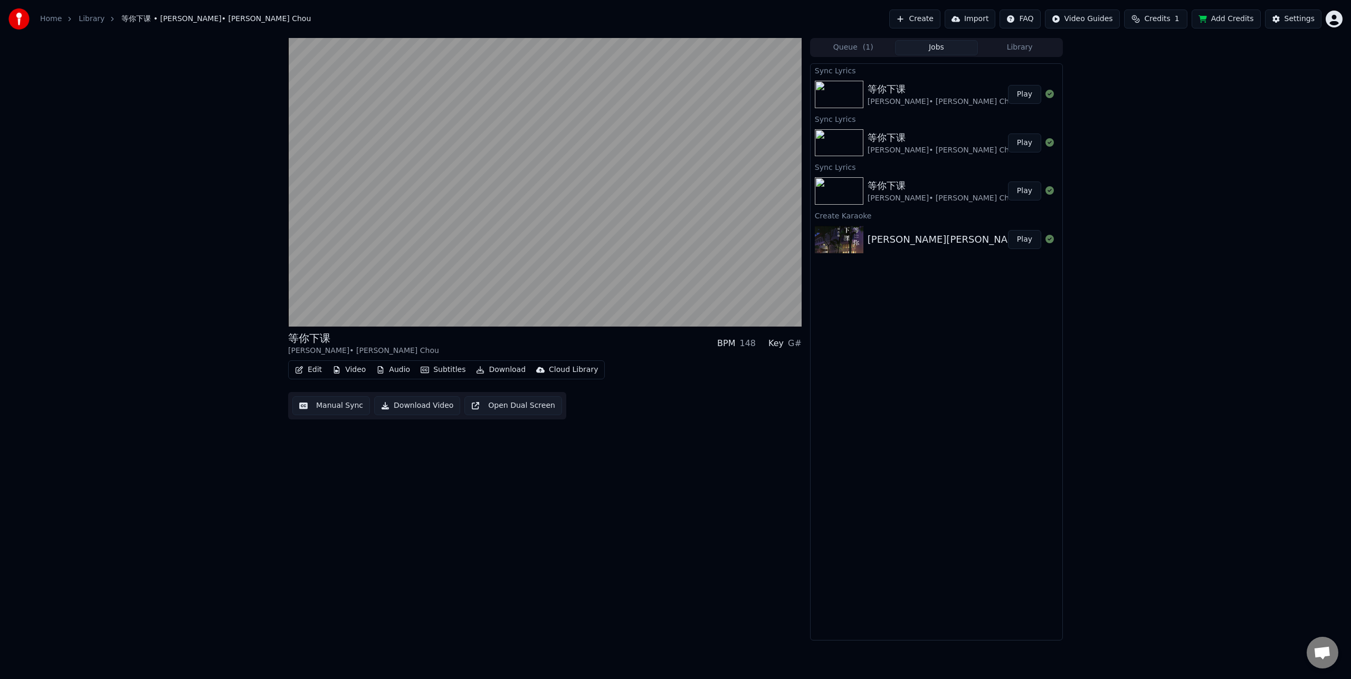
click at [315, 372] on button "Edit" at bounding box center [308, 370] width 35 height 15
click at [318, 388] on div "Edit Lyrics" at bounding box center [344, 392] width 107 height 17
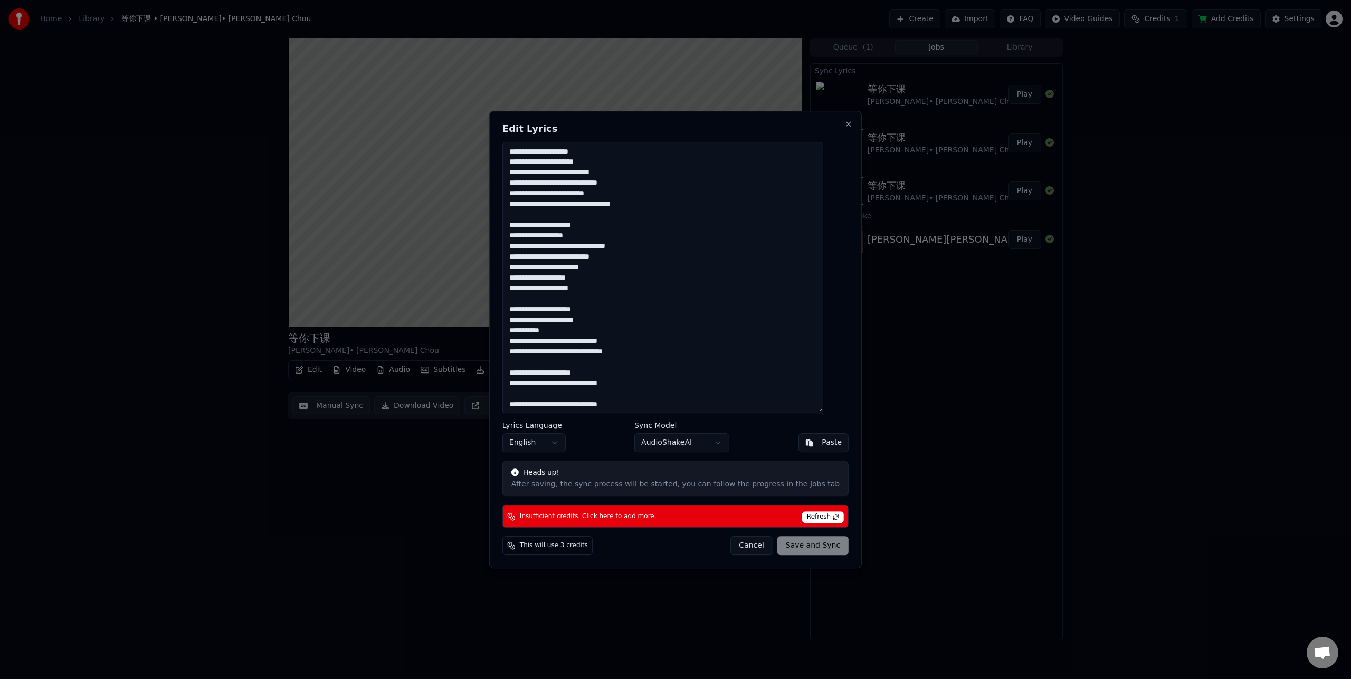
click at [609, 174] on textarea at bounding box center [663, 278] width 321 height 272
click at [743, 545] on button "Cancel" at bounding box center [751, 545] width 43 height 19
type textarea "**********"
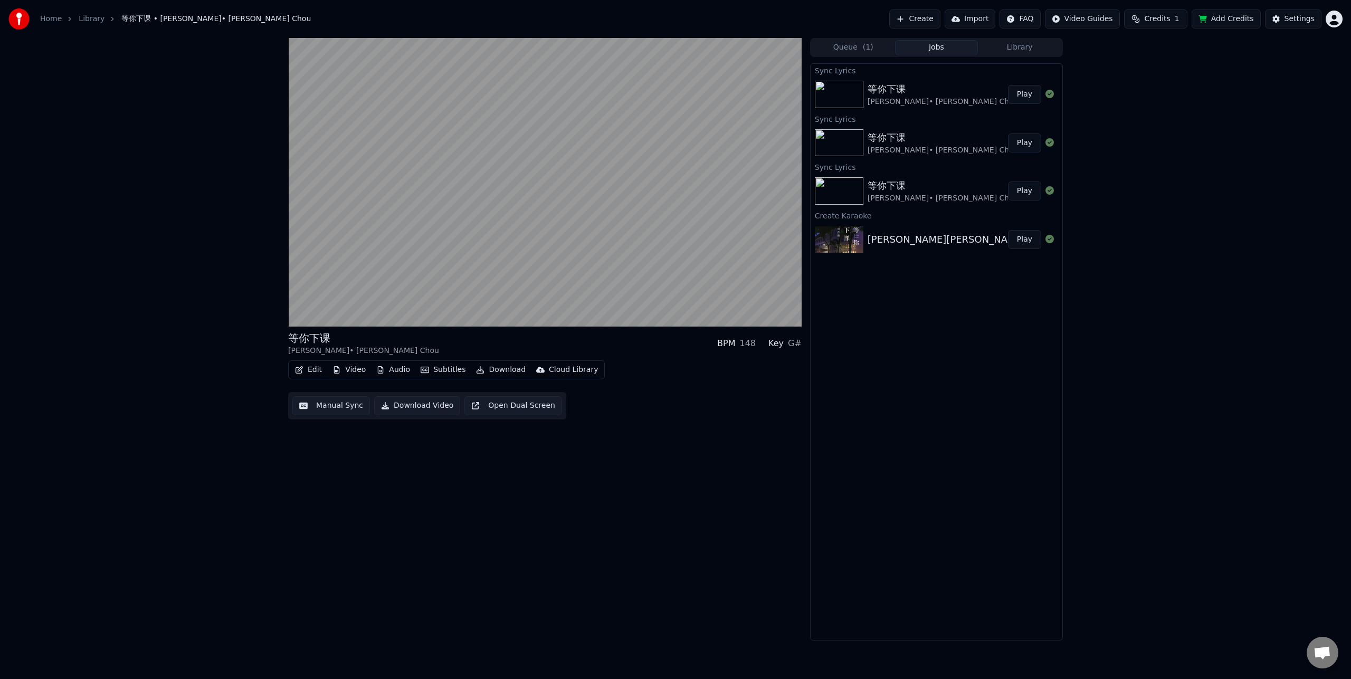
drag, startPoint x: 511, startPoint y: 495, endPoint x: 511, endPoint y: 502, distance: 7.4
